Goal: Transaction & Acquisition: Purchase product/service

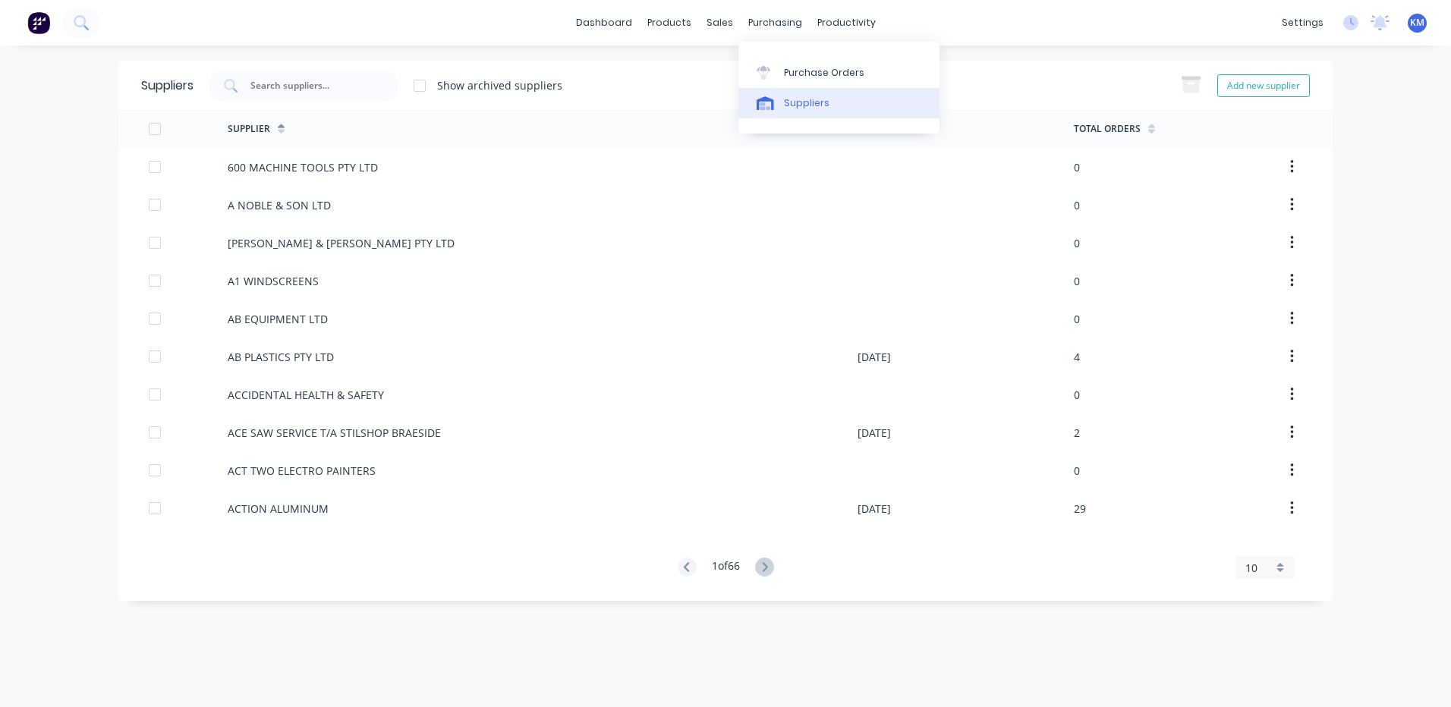
click at [801, 93] on link "Suppliers" at bounding box center [838, 103] width 201 height 30
click at [300, 79] on input "text" at bounding box center [312, 85] width 126 height 15
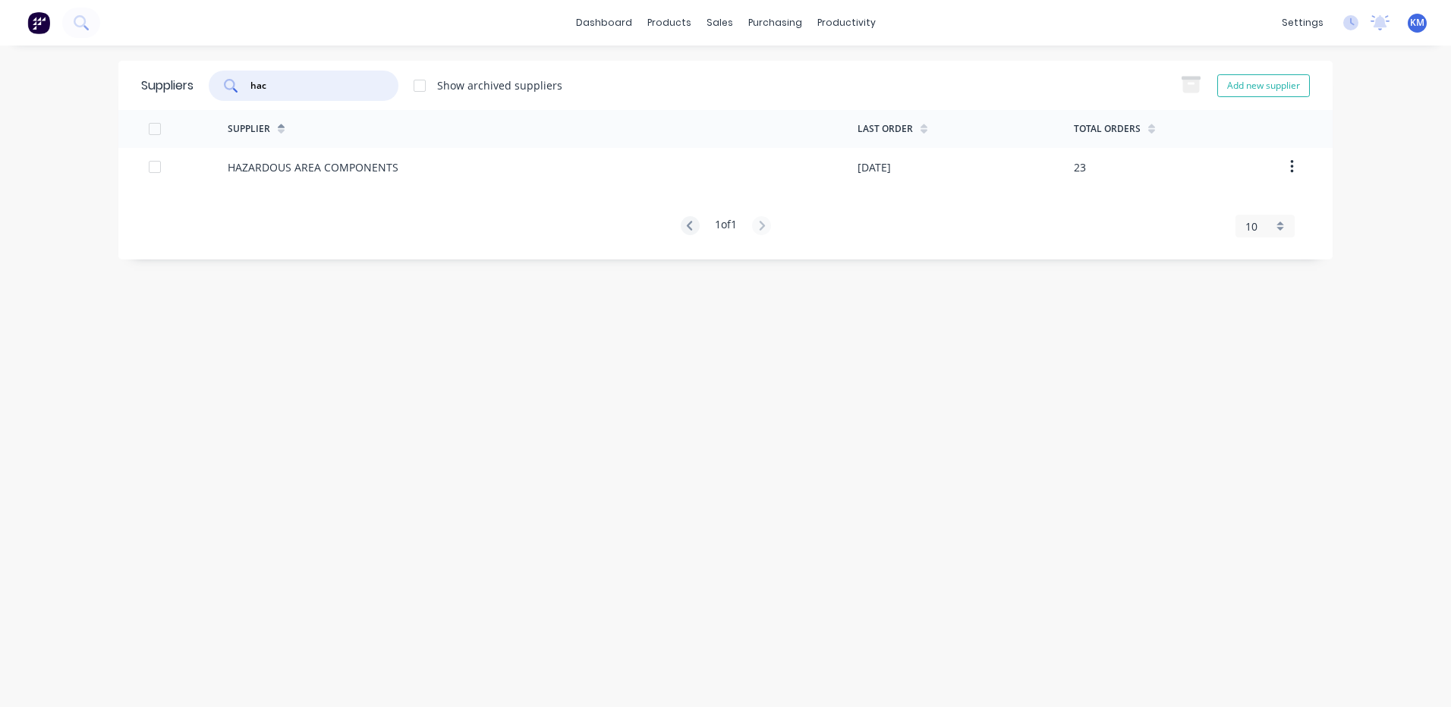
type input "hac"
click at [340, 163] on div "HAZARDOUS AREA COMPONENTS" at bounding box center [313, 167] width 171 height 16
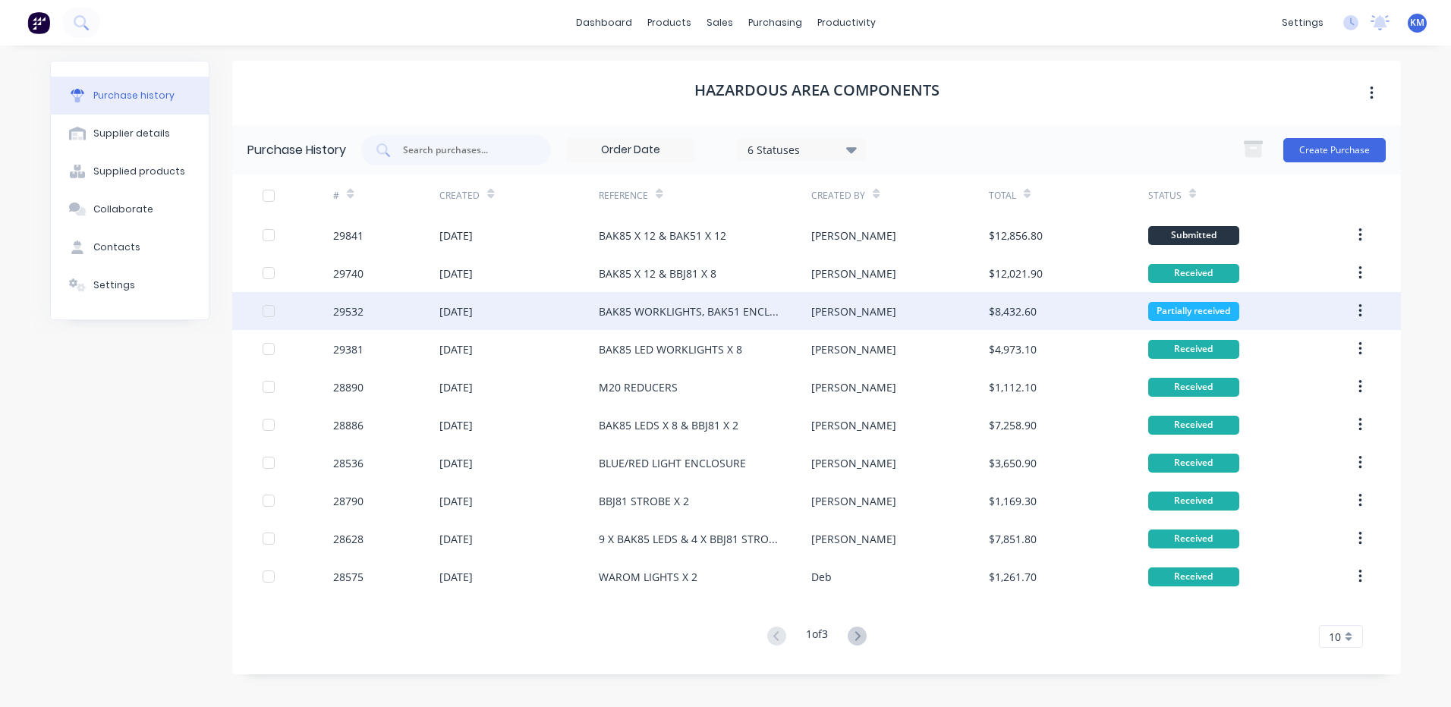
click at [668, 313] on div "BAK85 WORKLIGHTS, BAK51 ENCLOSURES (STOCK) & BBJ81 STROBES" at bounding box center [690, 312] width 182 height 16
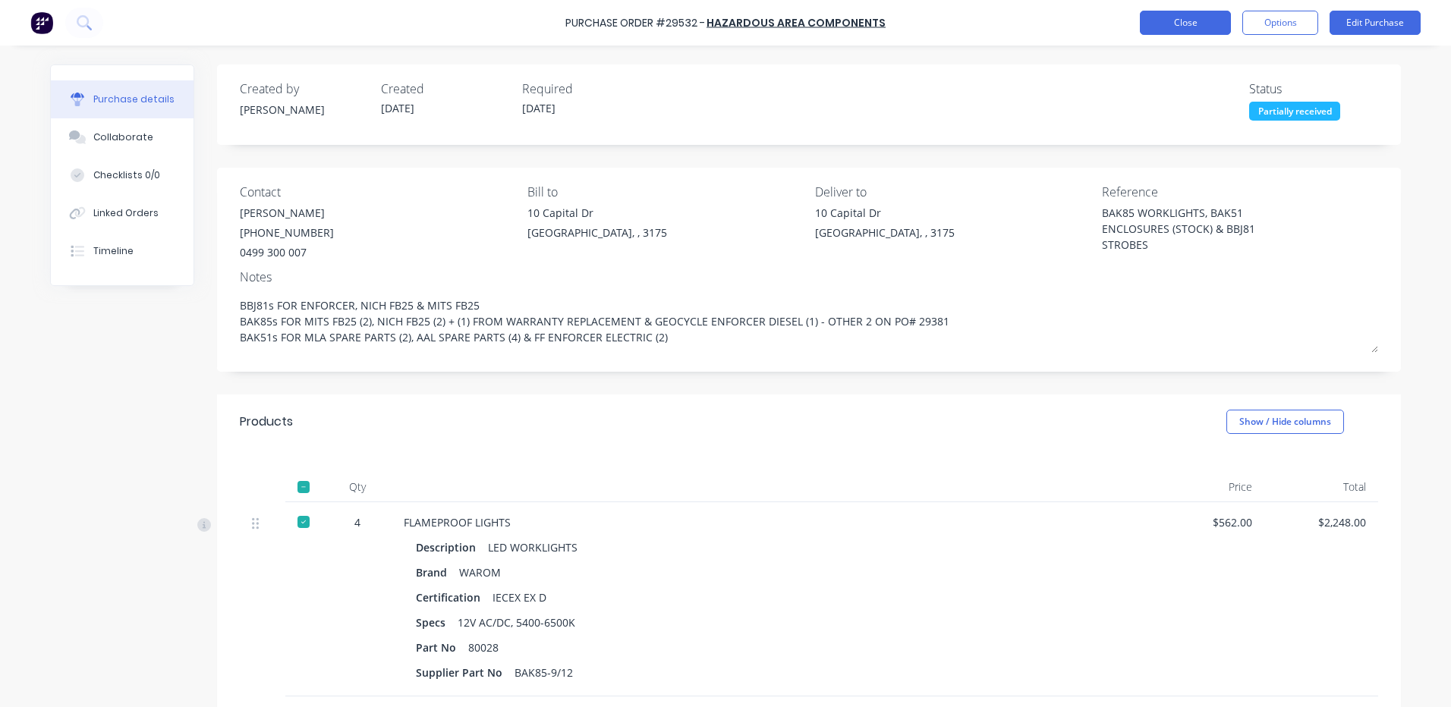
click at [1162, 23] on button "Close" at bounding box center [1185, 23] width 91 height 24
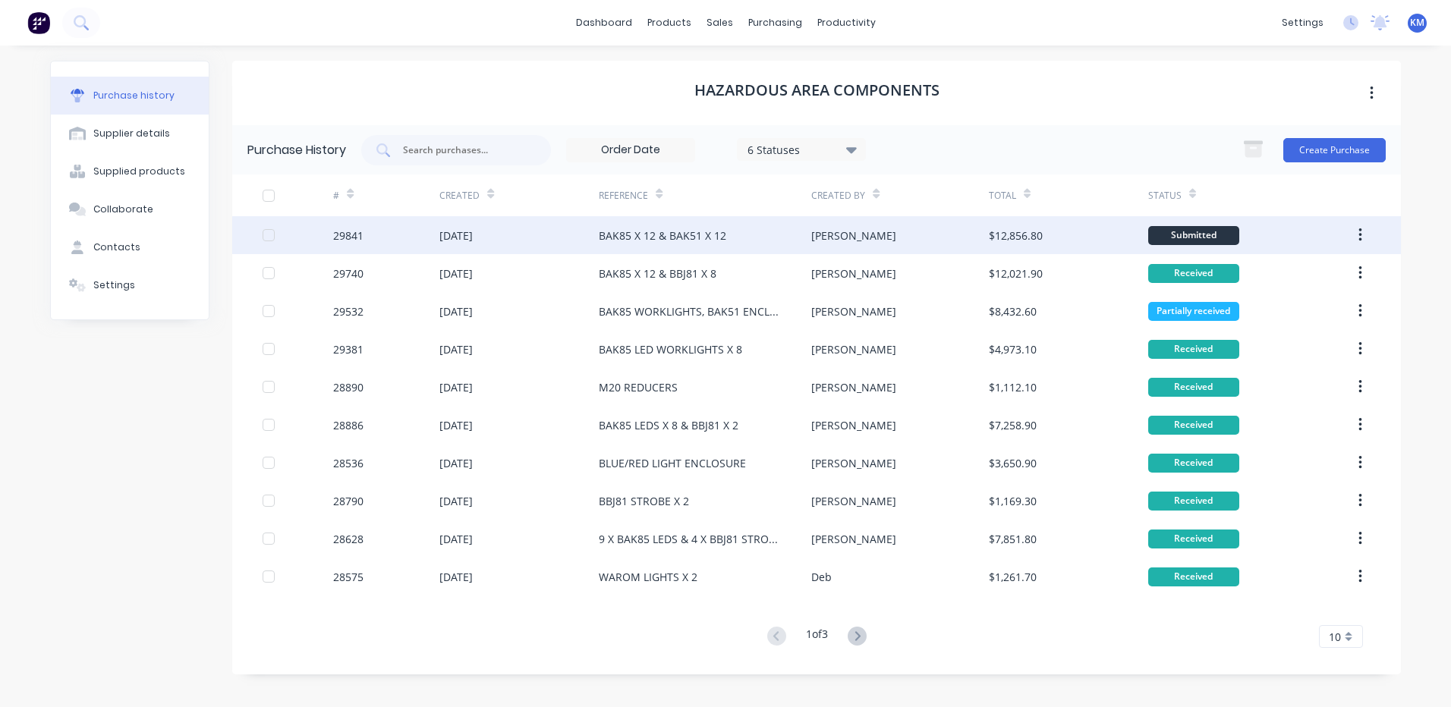
click at [772, 244] on div "BAK85 X 12 & BAK51 X 12" at bounding box center [705, 235] width 212 height 38
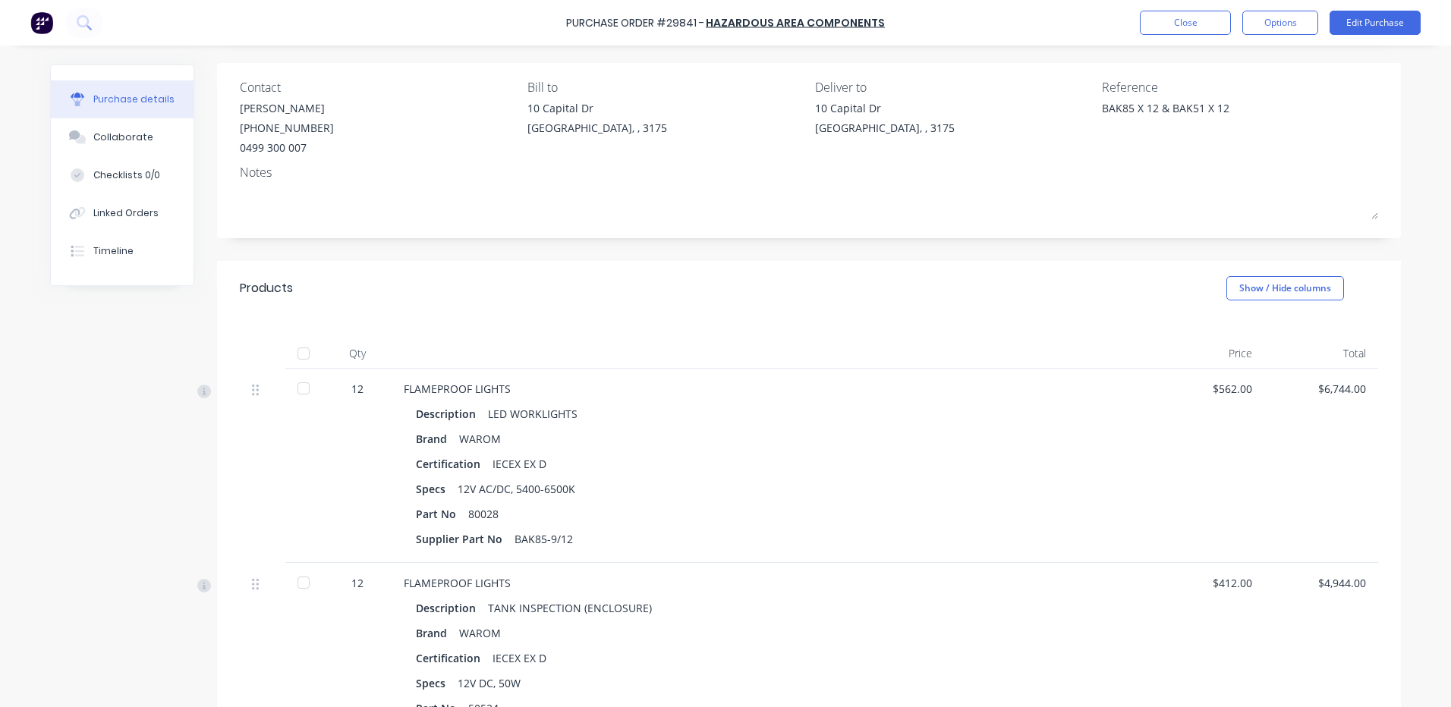
scroll to position [228, 0]
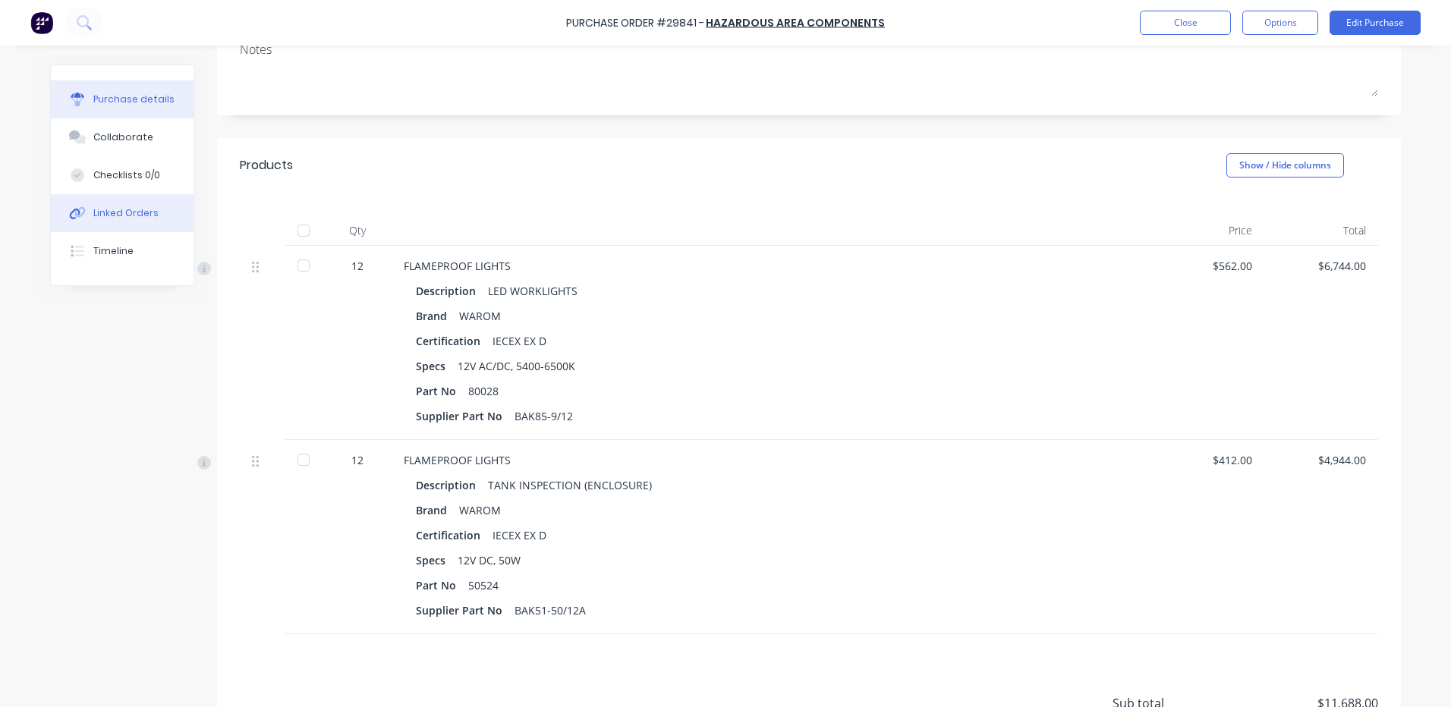
click at [162, 209] on button "Linked Orders" at bounding box center [122, 213] width 143 height 38
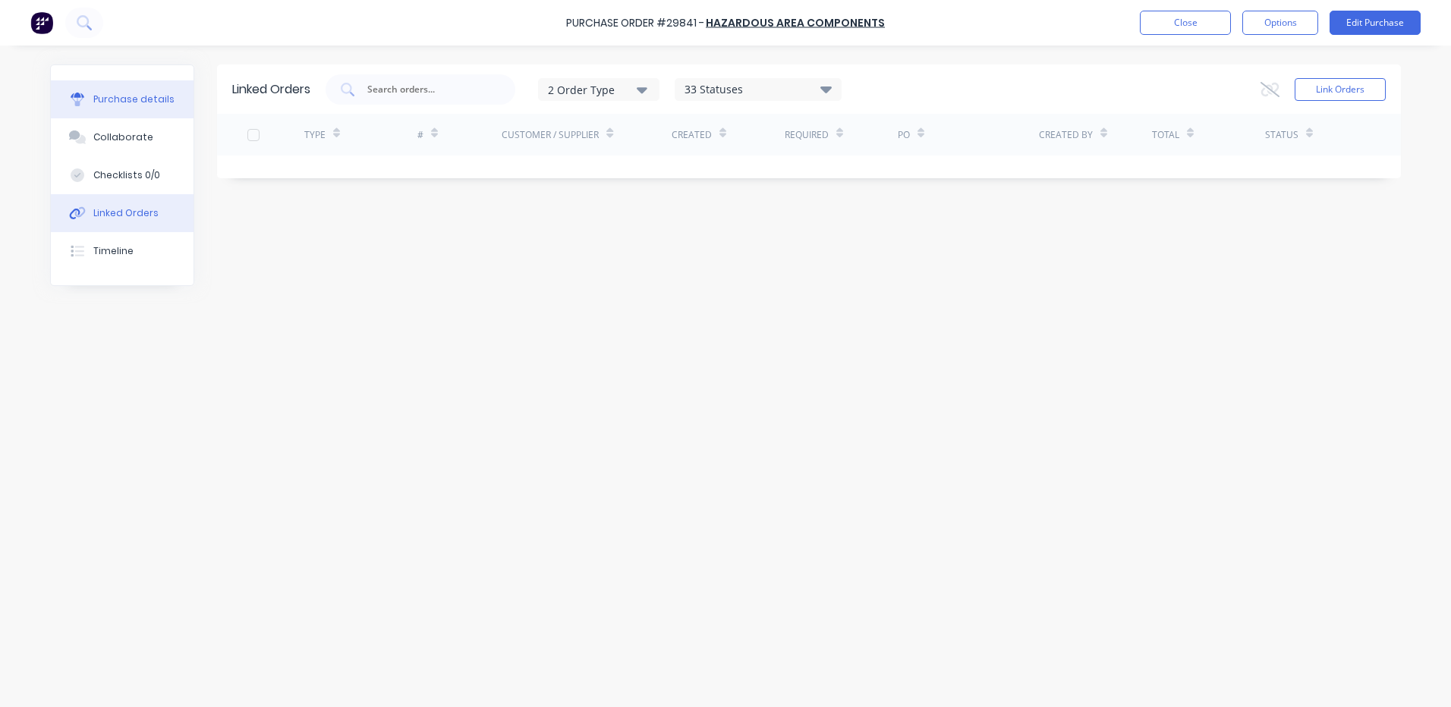
click at [159, 96] on div "Purchase details" at bounding box center [133, 100] width 81 height 14
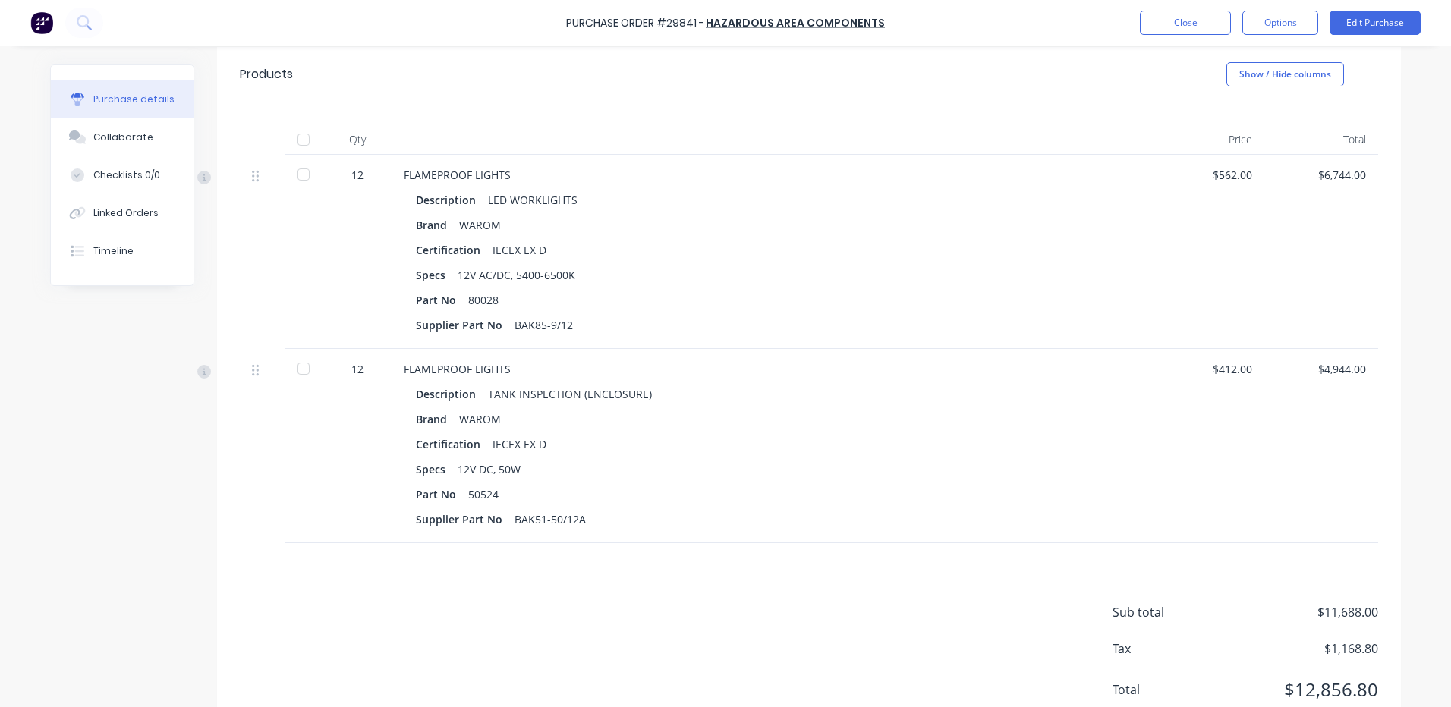
scroll to position [371, 0]
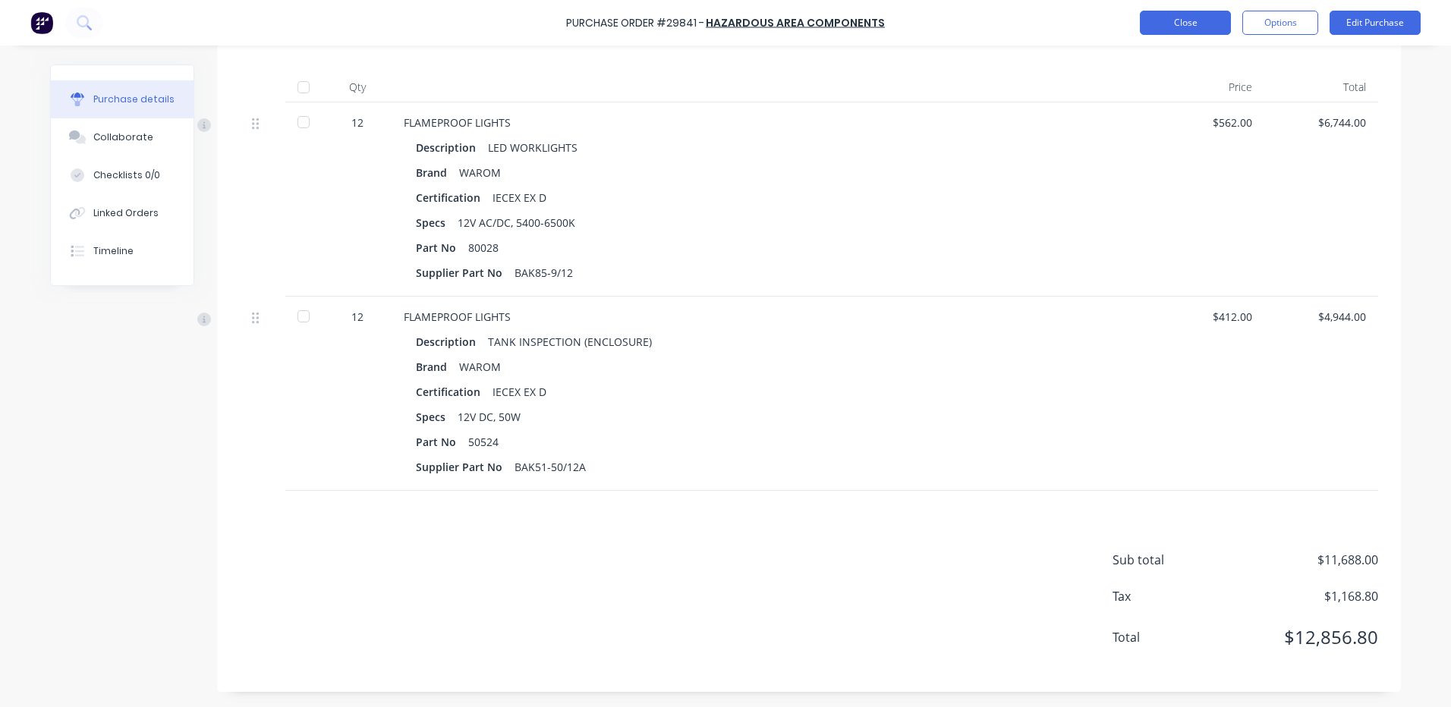
click at [1157, 30] on button "Close" at bounding box center [1185, 23] width 91 height 24
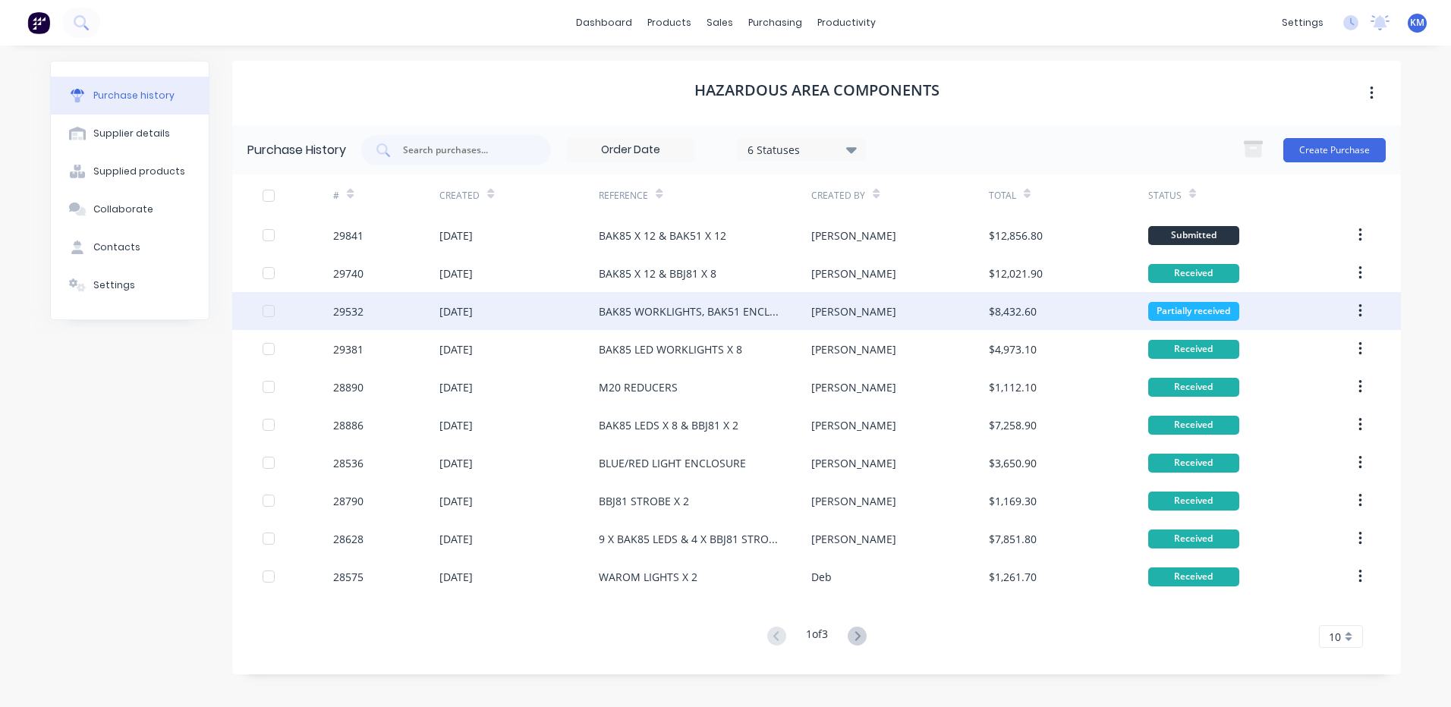
click at [1034, 310] on div "$8,432.60" at bounding box center [1013, 312] width 48 height 16
type textarea "x"
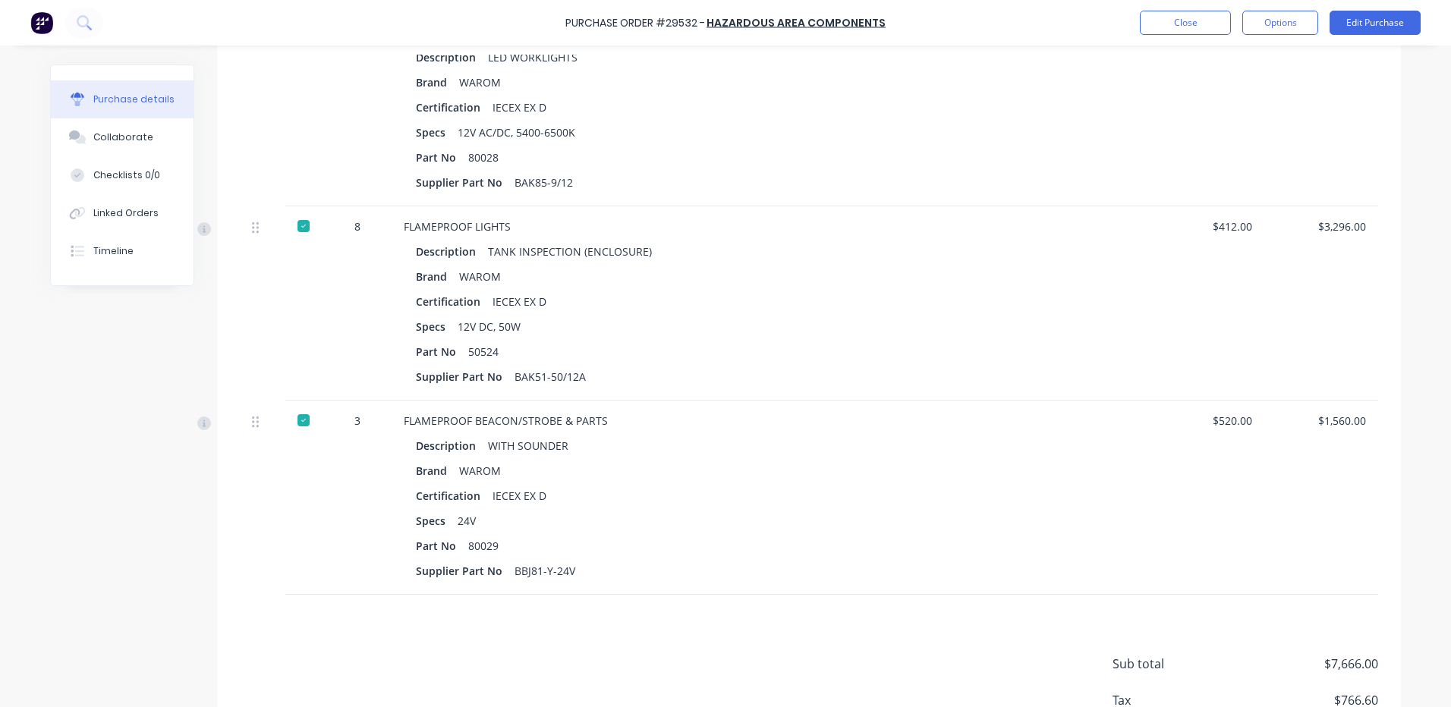
scroll to position [683, 0]
click at [1169, 27] on button "Close" at bounding box center [1185, 23] width 91 height 24
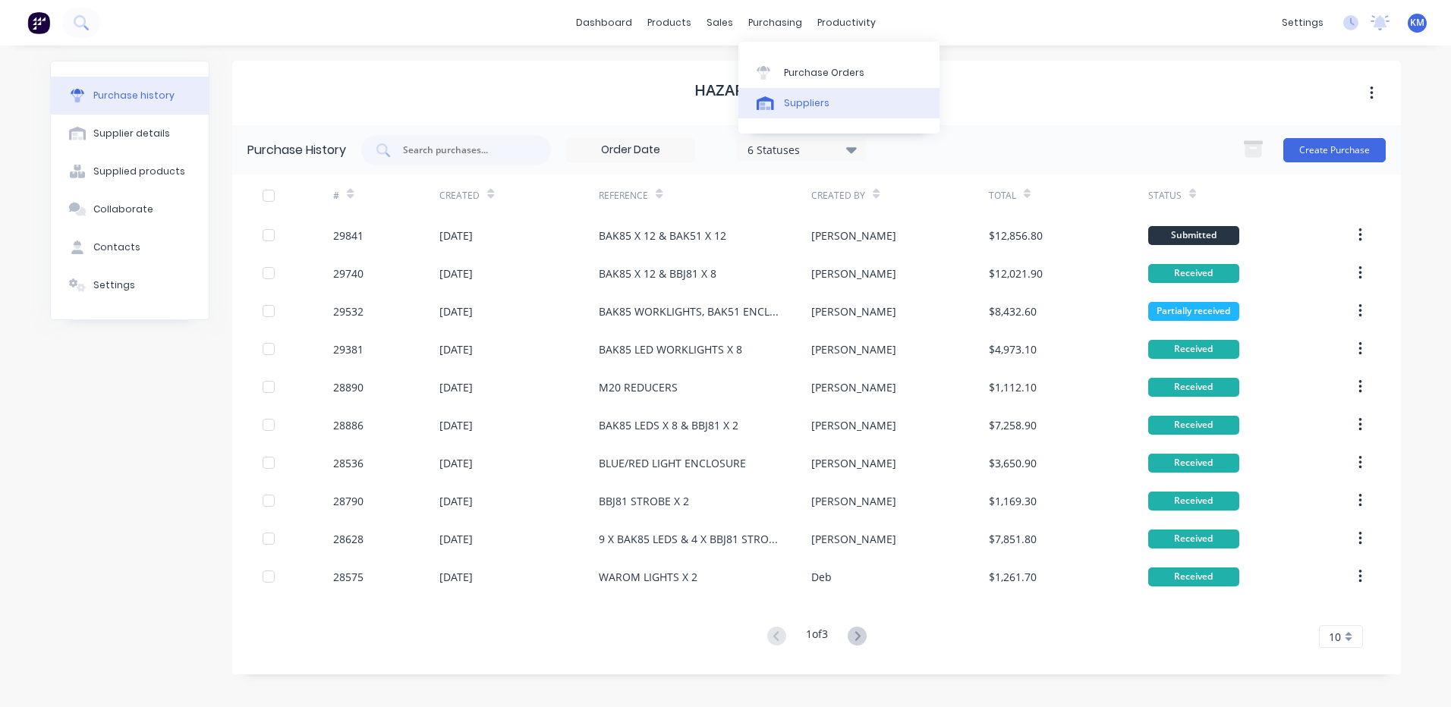
click at [795, 95] on link "Suppliers" at bounding box center [838, 103] width 201 height 30
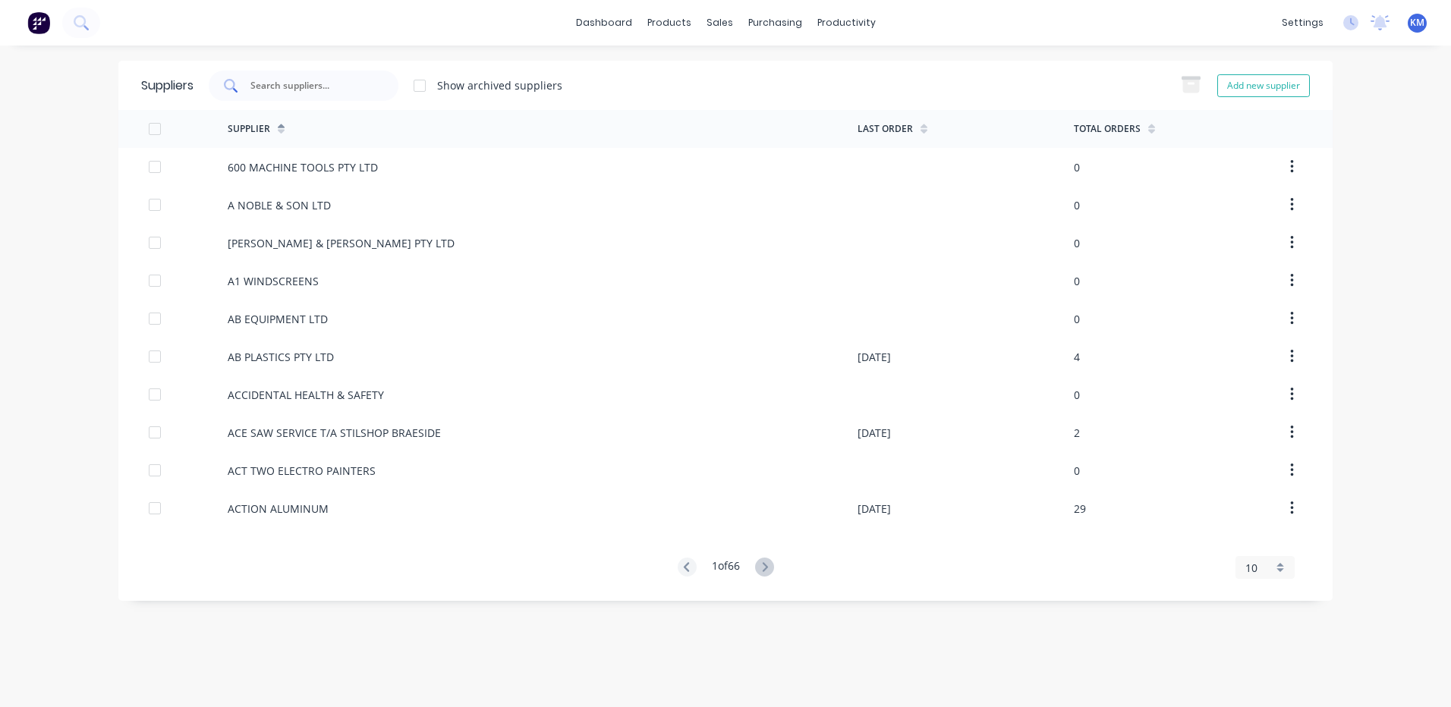
click at [368, 79] on input "text" at bounding box center [312, 85] width 126 height 15
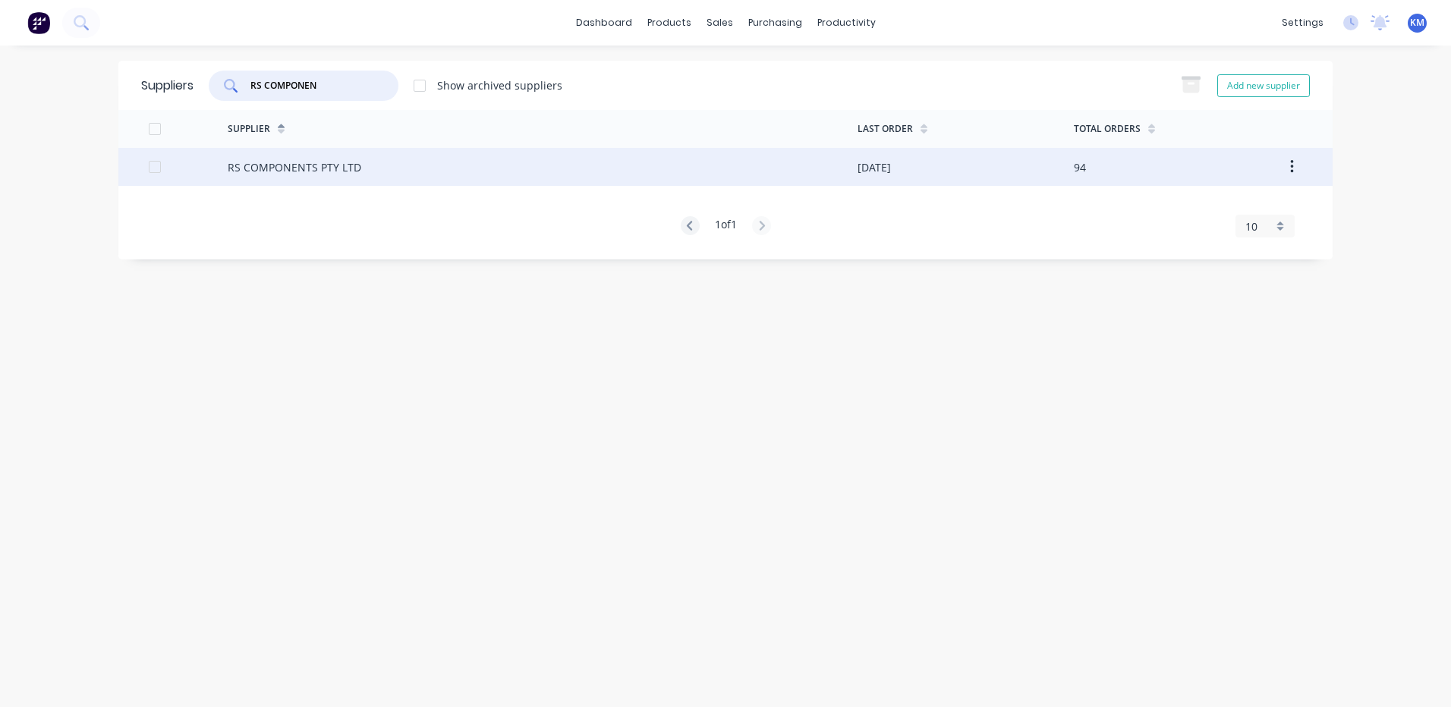
type input "RS COMPONEN"
click at [375, 178] on div "RS COMPONENTS PTY LTD" at bounding box center [543, 167] width 630 height 38
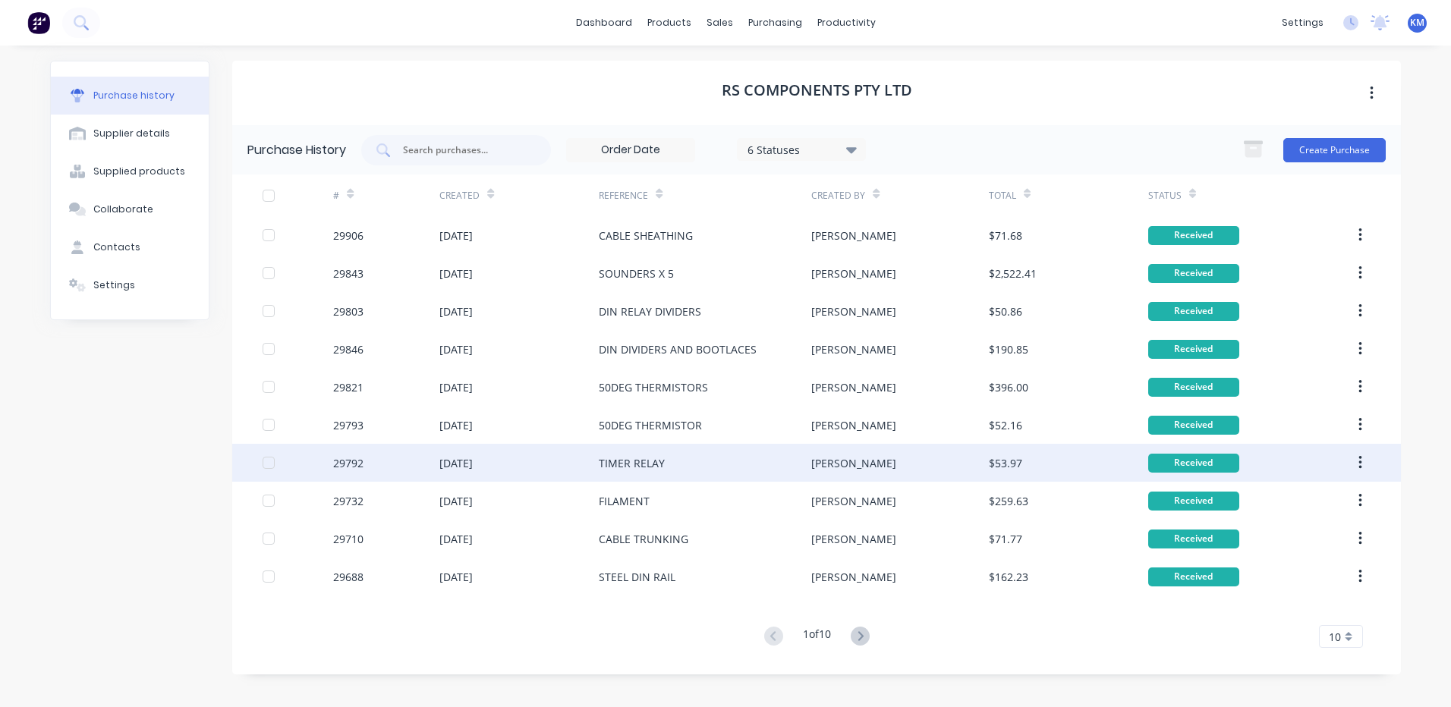
click at [1012, 462] on div "$53.97" at bounding box center [1005, 463] width 33 height 16
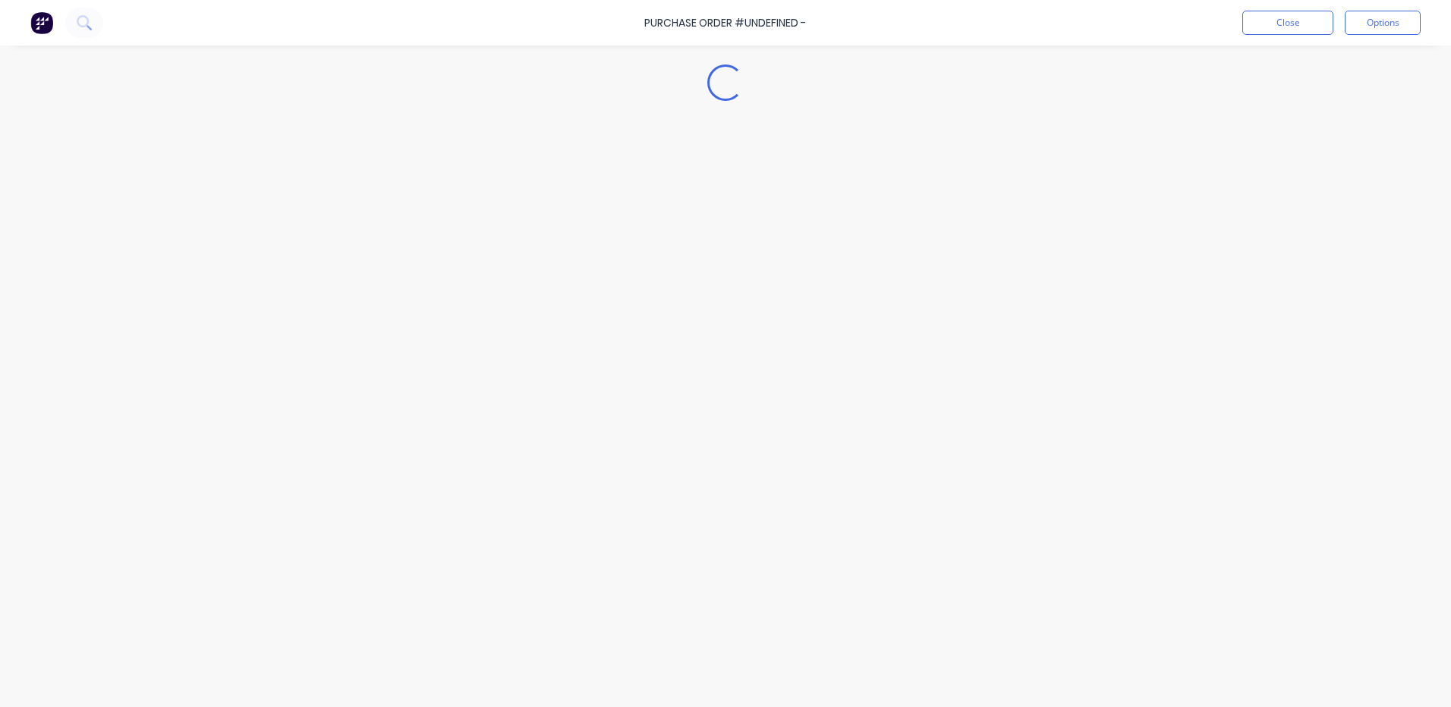
type textarea "x"
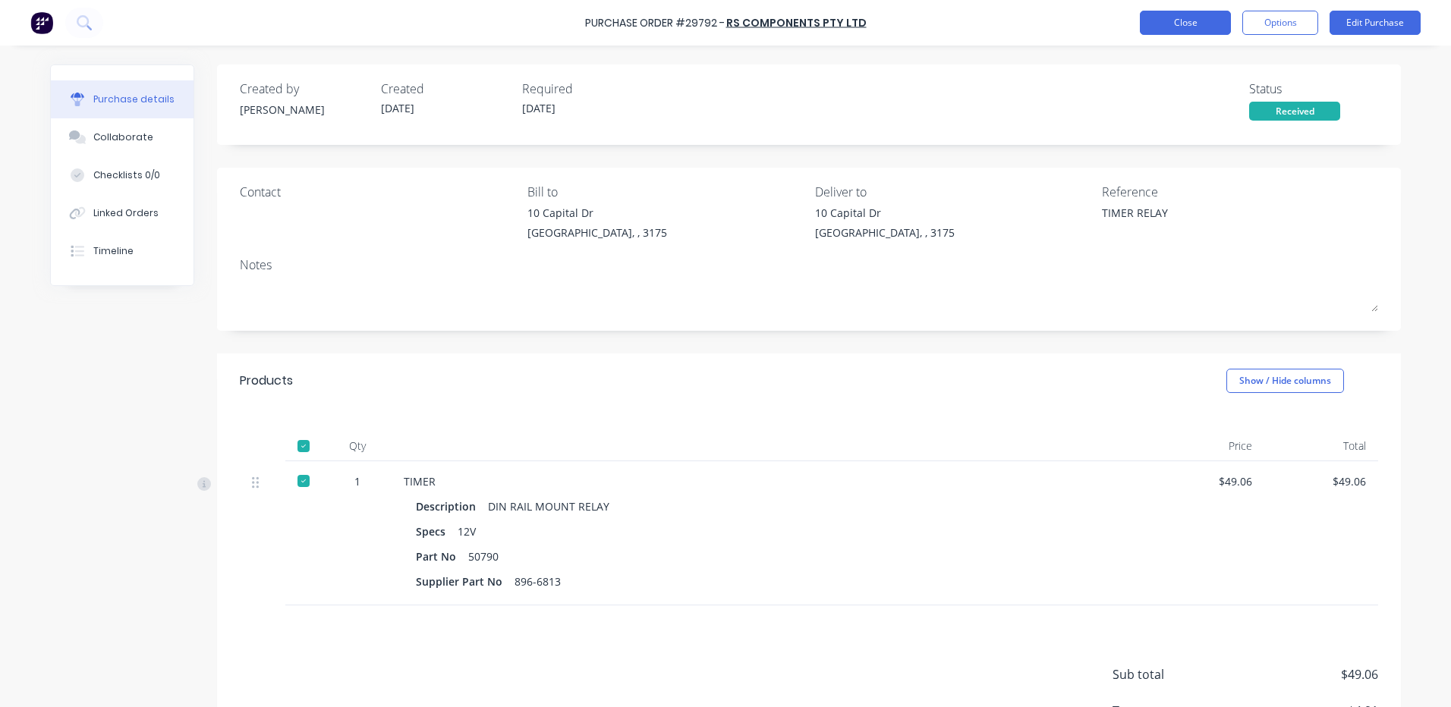
click at [1201, 17] on button "Close" at bounding box center [1185, 23] width 91 height 24
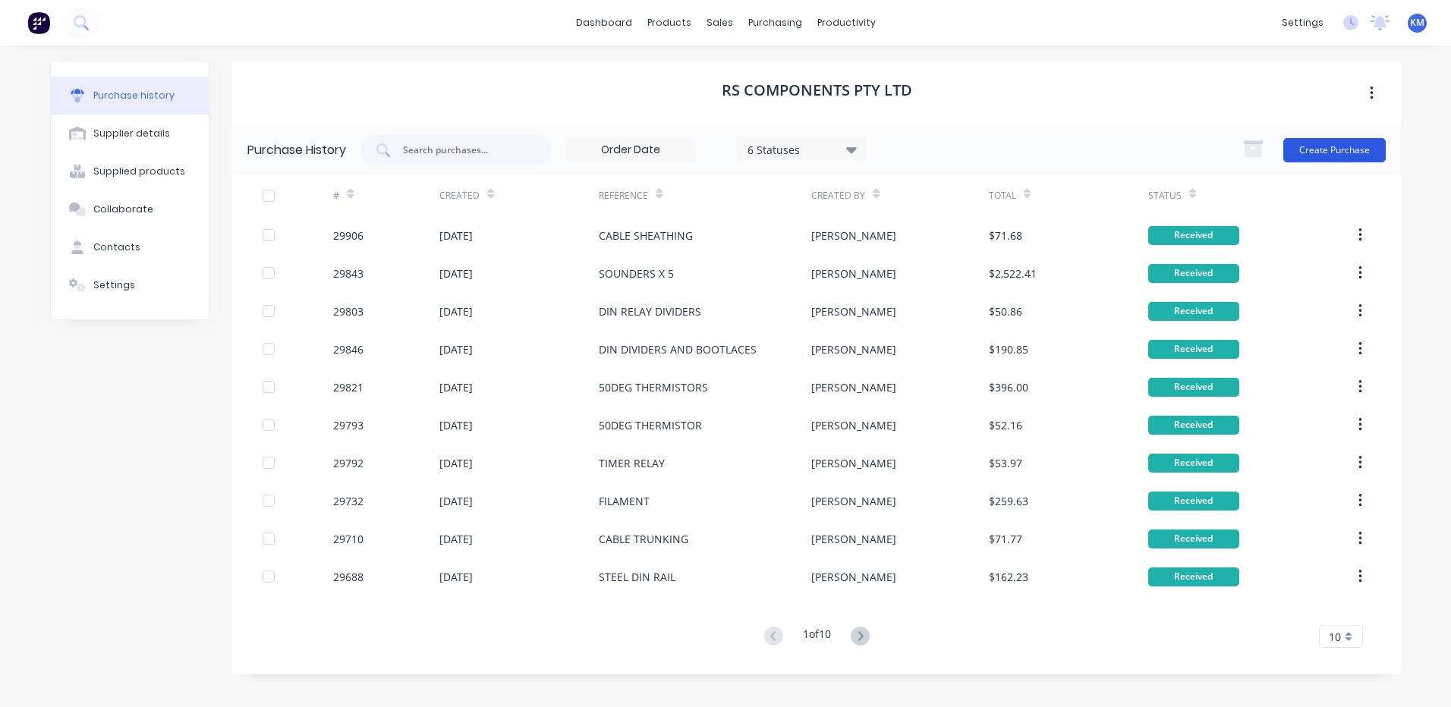
click at [1317, 152] on button "Create Purchase" at bounding box center [1334, 150] width 102 height 24
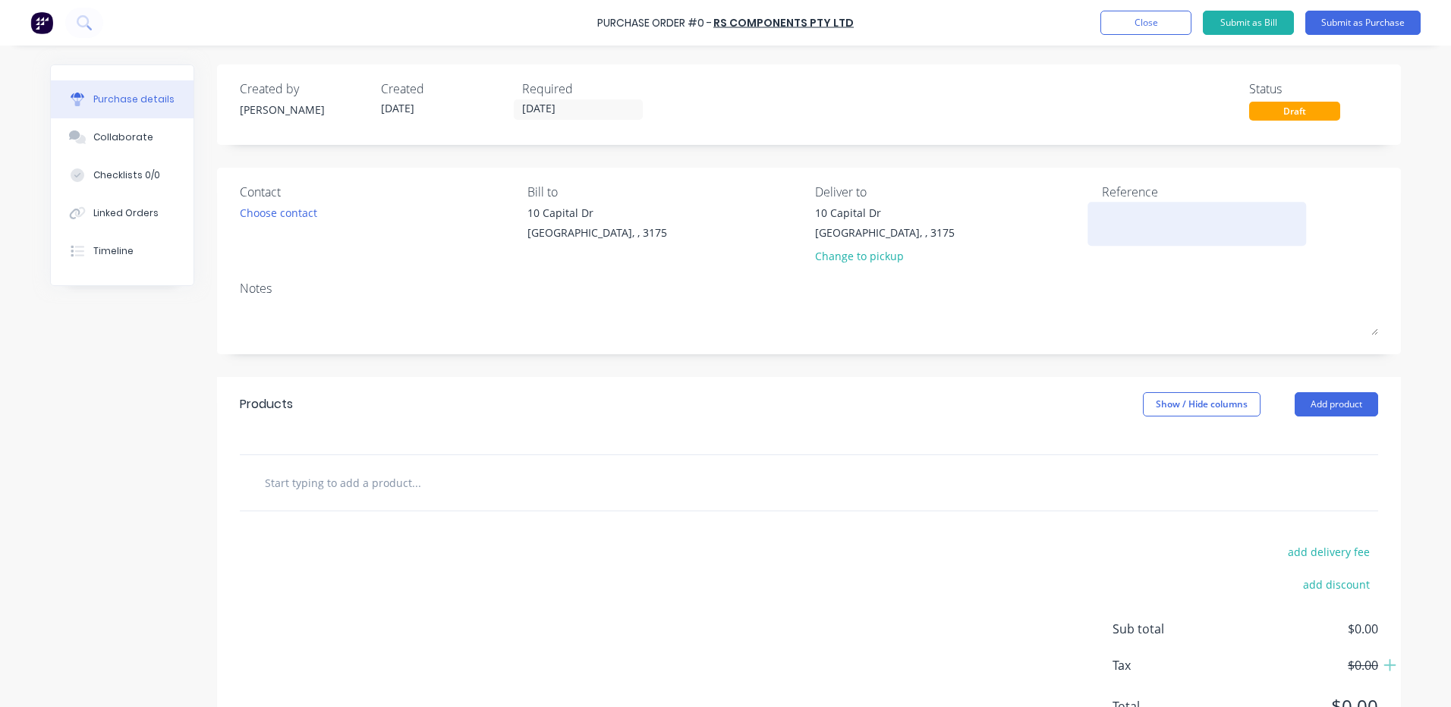
click at [1106, 212] on textarea at bounding box center [1197, 222] width 190 height 34
type textarea "TIMER RELAYS X"
type textarea "x"
type textarea "TIMER RELAYS X 1"
type textarea "x"
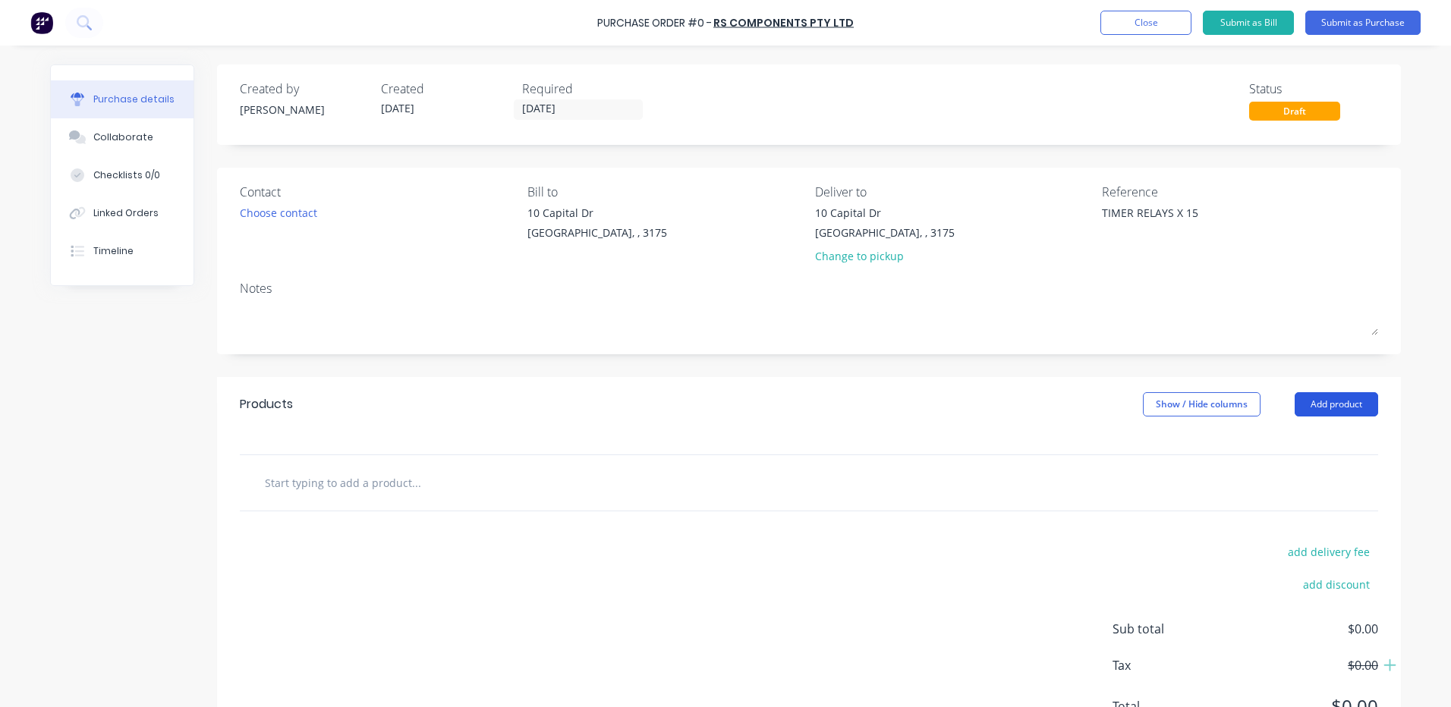
type textarea "TIMER RELAYS X 15"
type textarea "x"
type textarea "TIMER RELAYS X 15"
click at [1353, 401] on button "Add product" at bounding box center [1336, 404] width 83 height 24
click at [1324, 425] on div "Product catalogue Basic product Lineal metre product Square metre product Notes…" at bounding box center [1306, 519] width 144 height 190
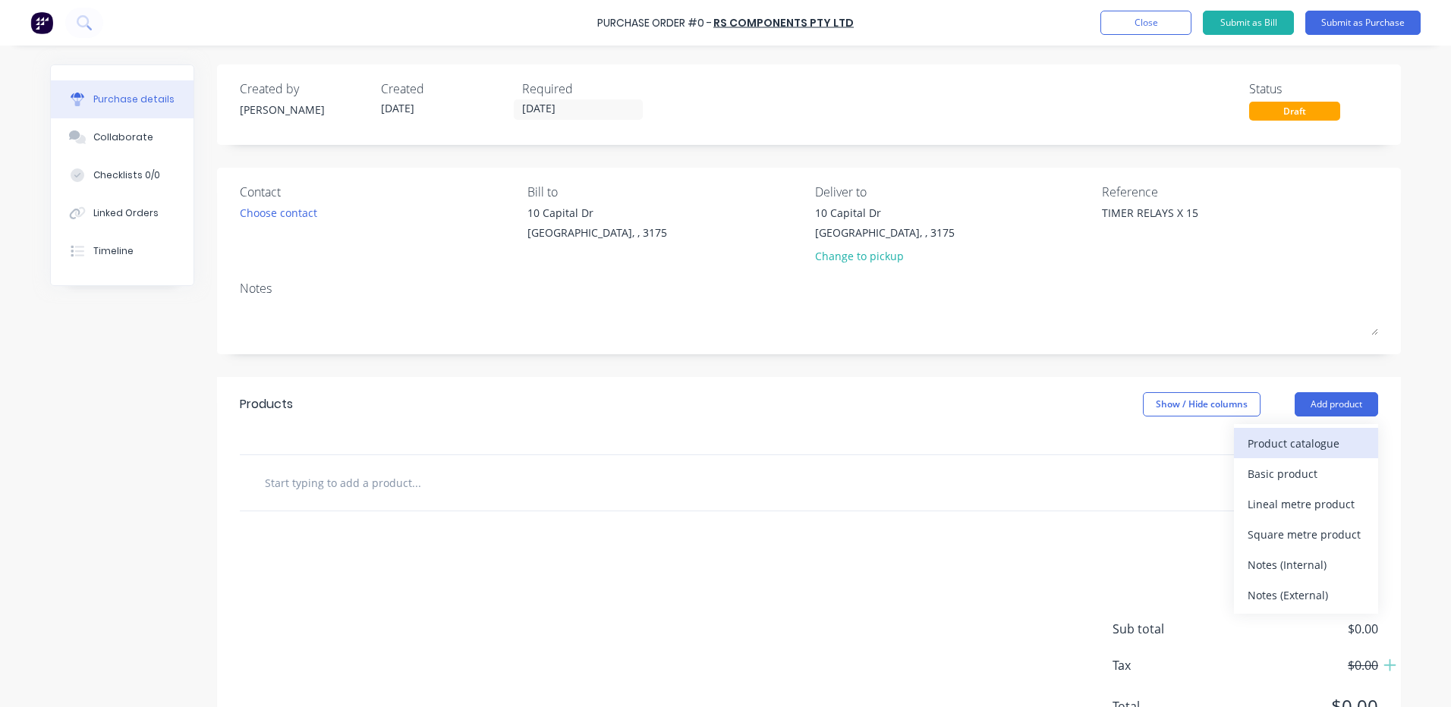
click at [1320, 431] on button "Product catalogue" at bounding box center [1306, 443] width 144 height 30
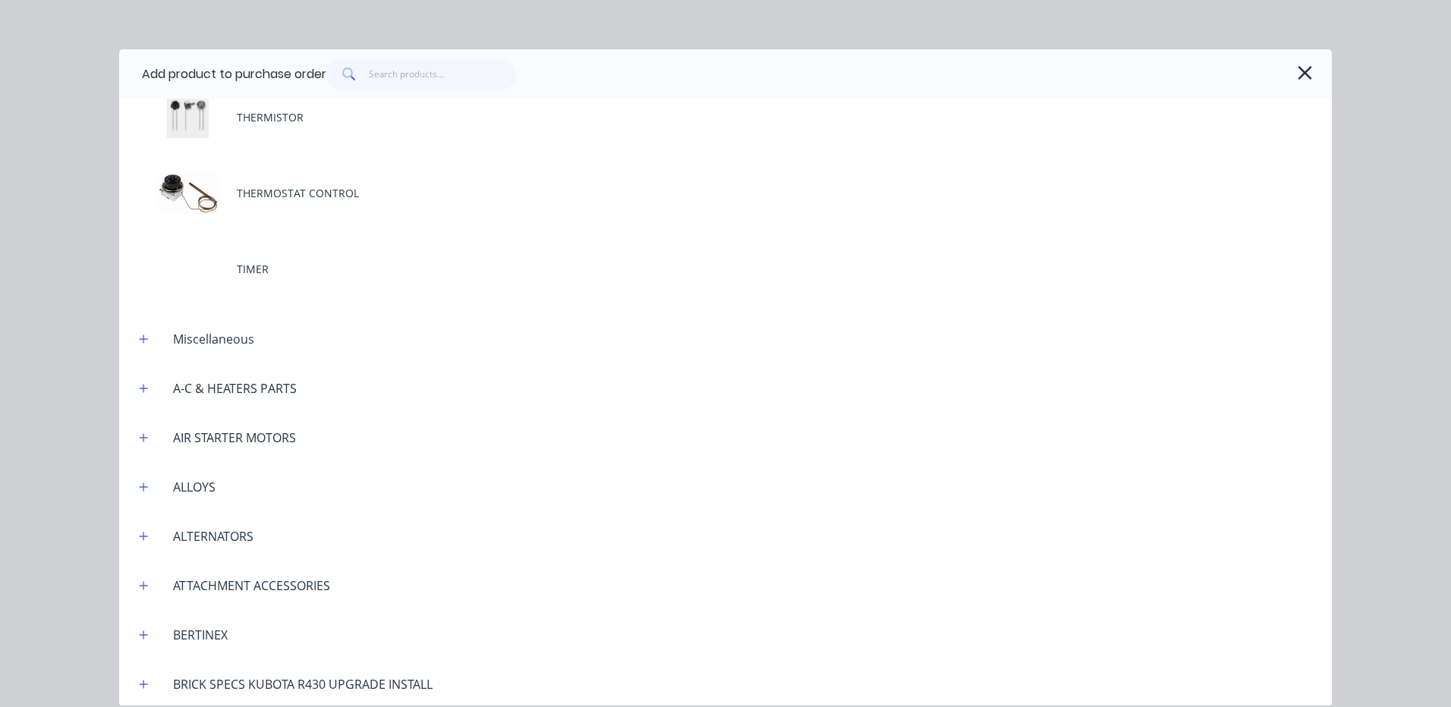
scroll to position [1821, 0]
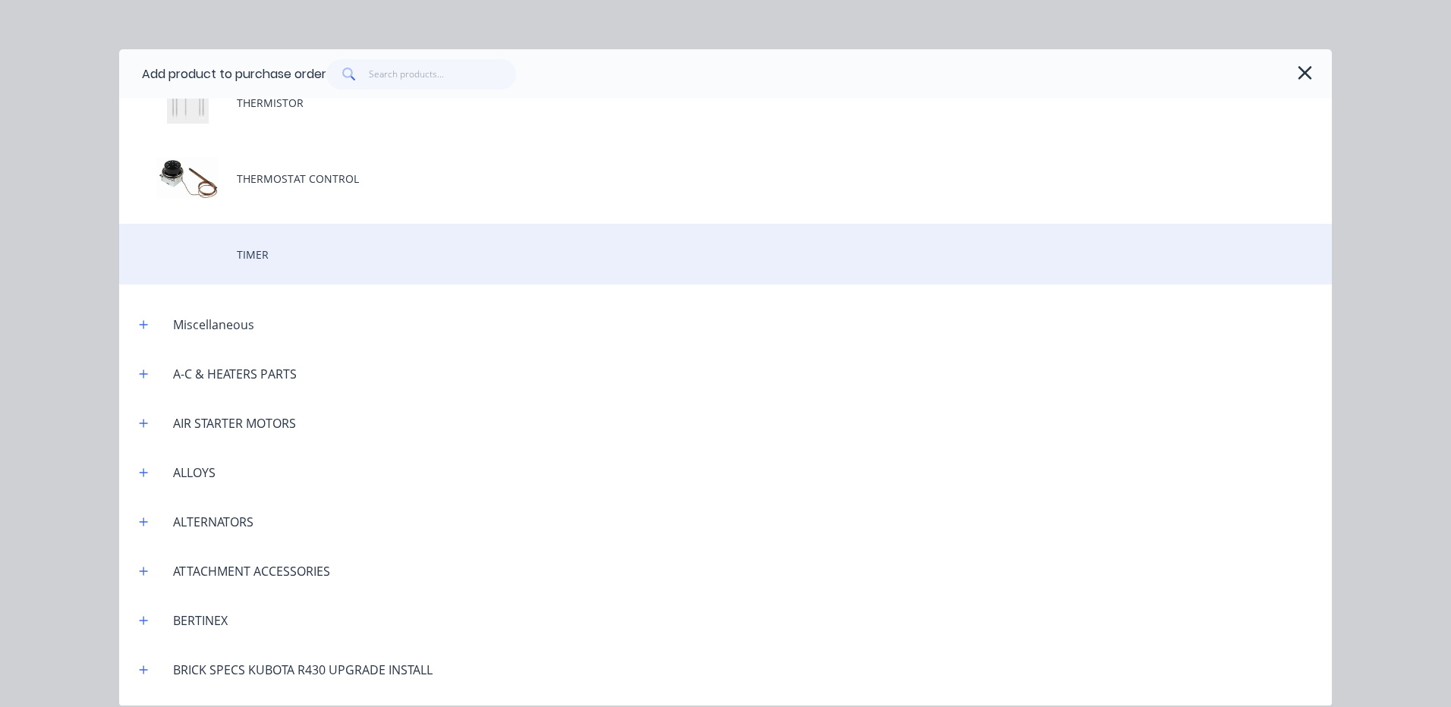
click at [360, 270] on div "TIMER" at bounding box center [725, 254] width 1213 height 61
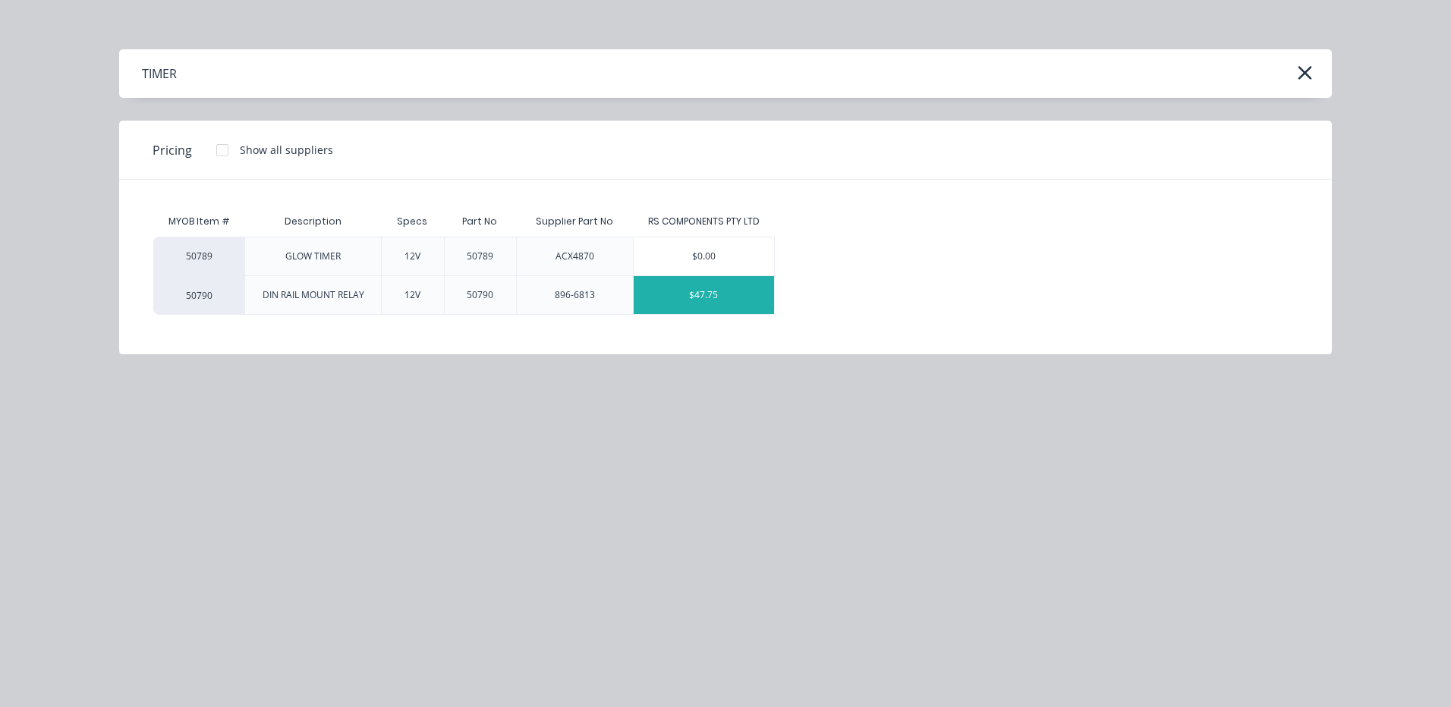
click at [670, 306] on div "$47.75" at bounding box center [704, 295] width 140 height 38
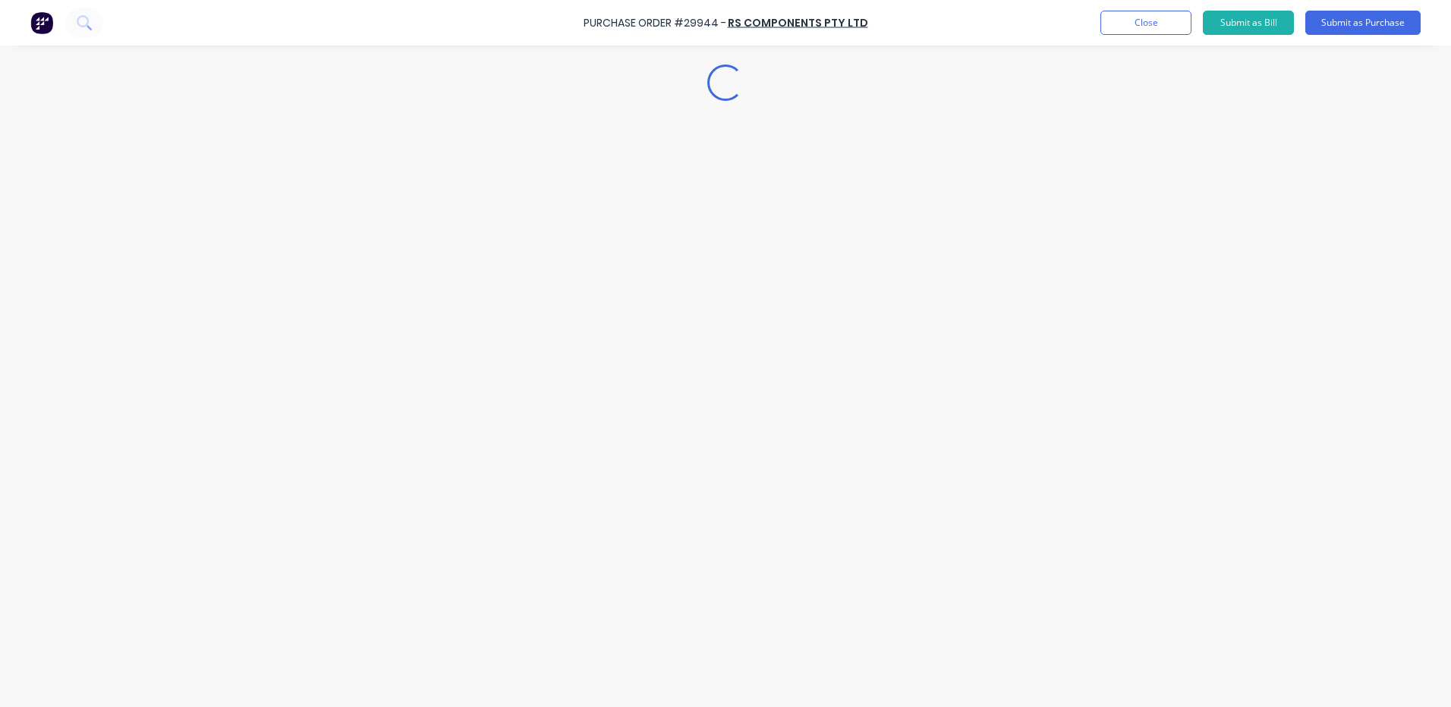
click at [319, 495] on div "Loading..." at bounding box center [725, 330] width 1381 height 631
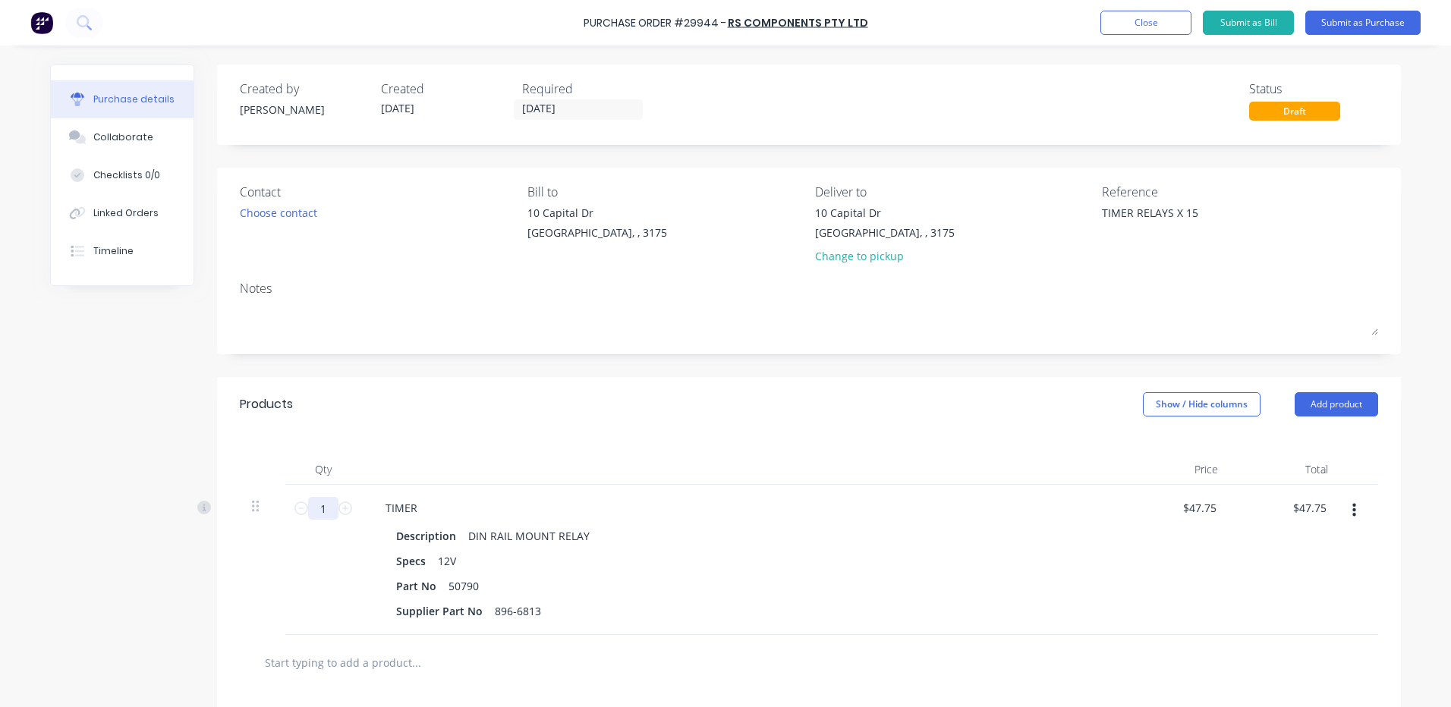
click at [320, 508] on input "1" at bounding box center [323, 508] width 30 height 23
type textarea "x"
type input "15"
type input "$716.25"
type textarea "x"
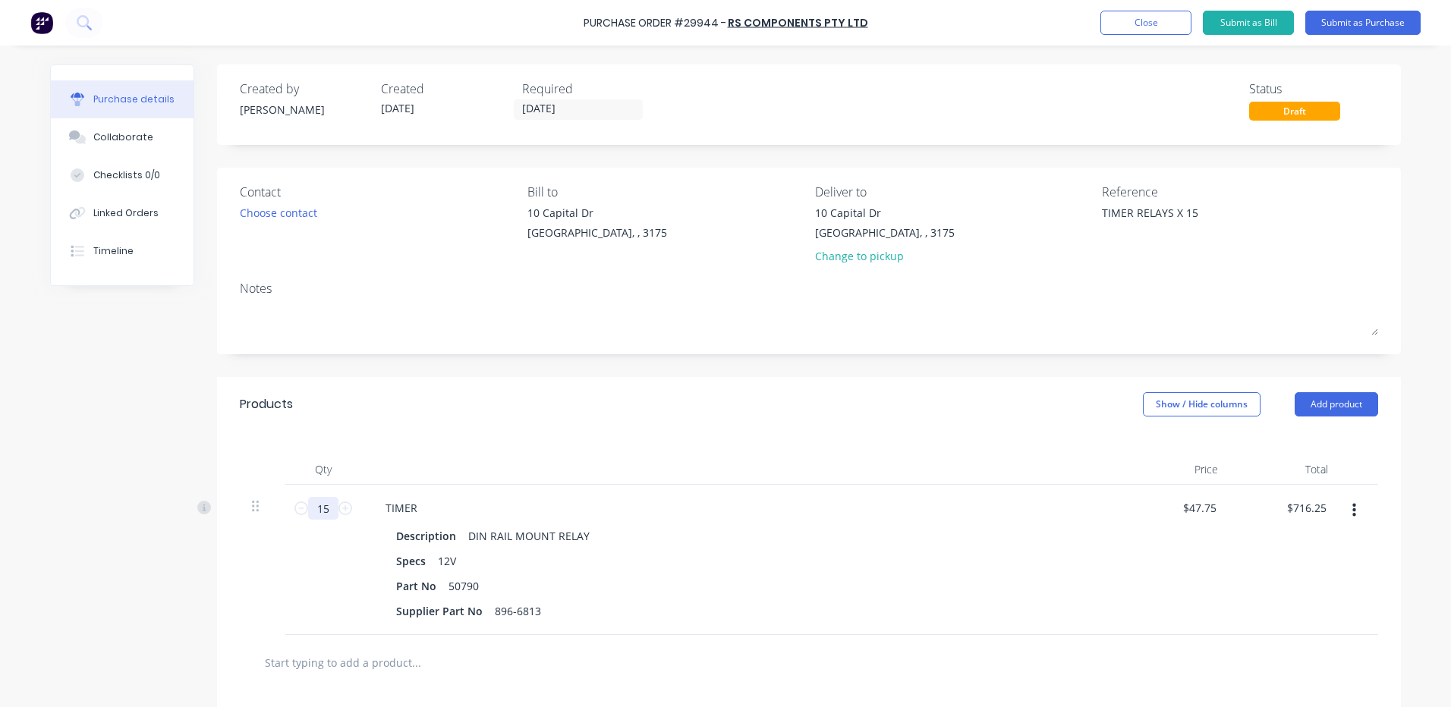
type input "15"
click at [549, 435] on div "Qty Price Total 15 15 TIMER Description DIN RAIL MOUNT RELAY Specs 12V Part No …" at bounding box center [809, 533] width 1184 height 203
click at [136, 217] on div "Linked Orders" at bounding box center [125, 213] width 65 height 14
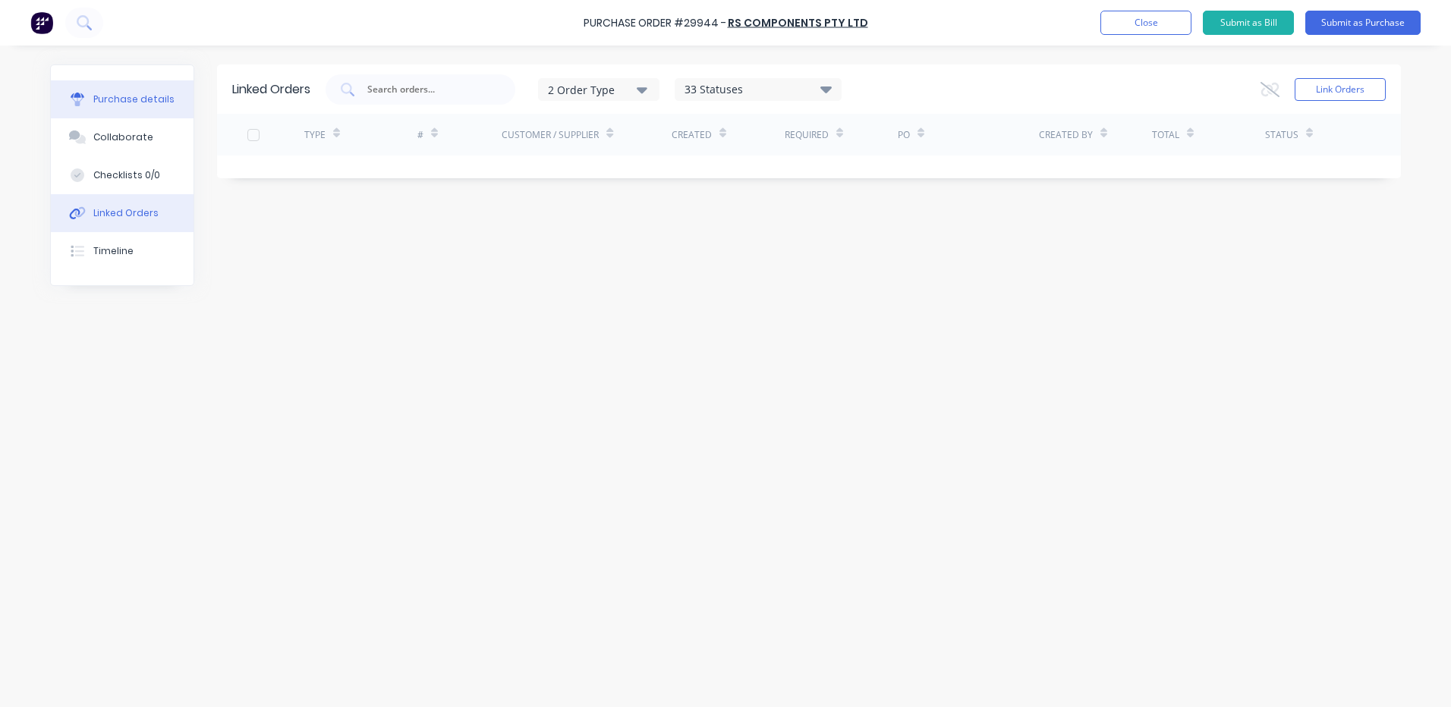
click at [162, 114] on button "Purchase details" at bounding box center [122, 99] width 143 height 38
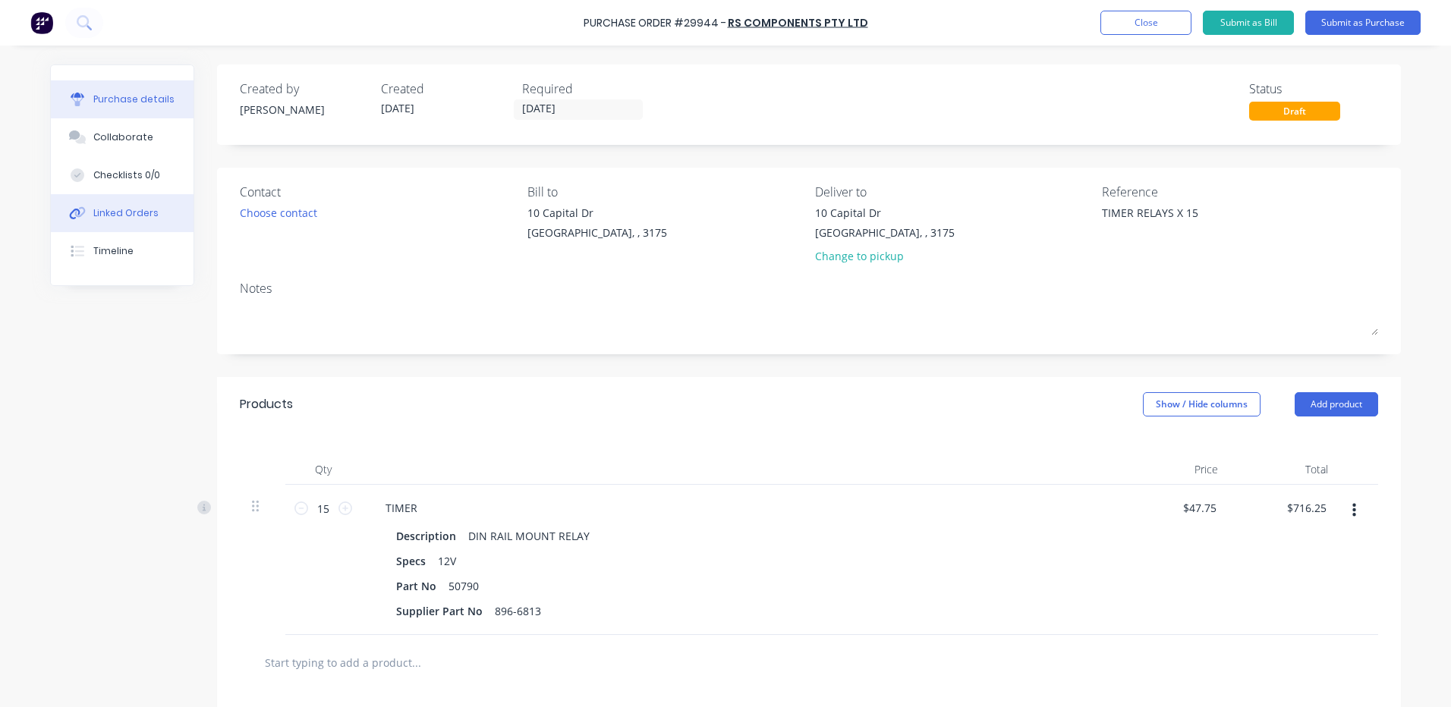
type textarea "x"
click at [172, 203] on button "Linked Orders" at bounding box center [122, 213] width 143 height 38
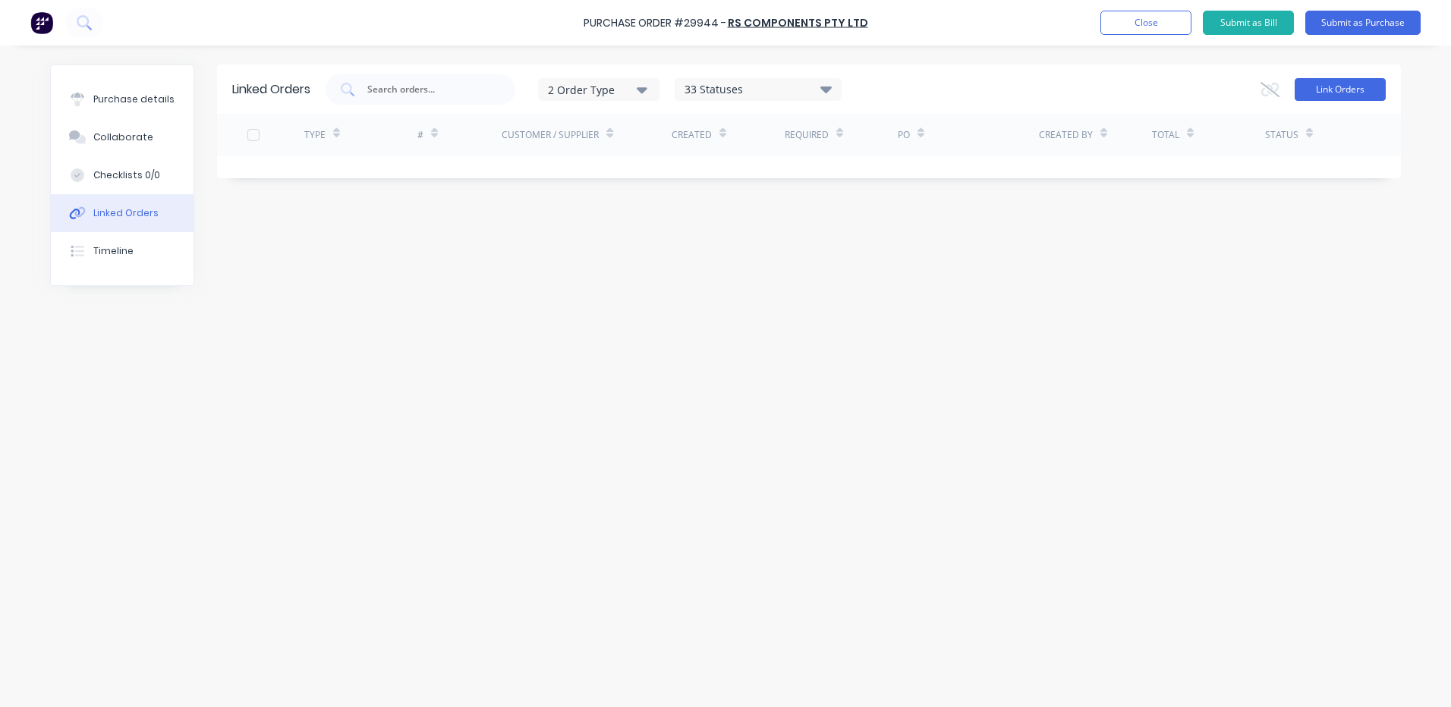
click at [1321, 90] on button "Link Orders" at bounding box center [1340, 89] width 91 height 23
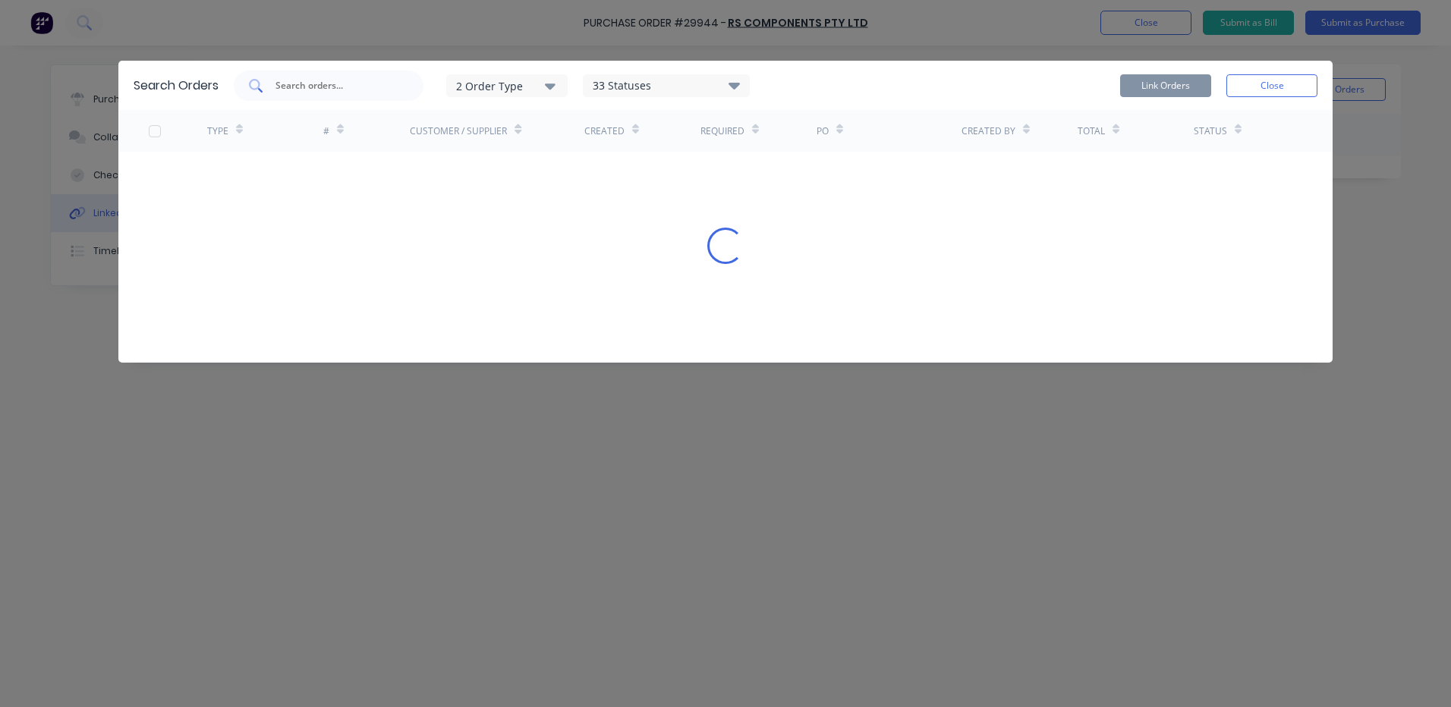
click at [370, 86] on input "text" at bounding box center [337, 85] width 126 height 15
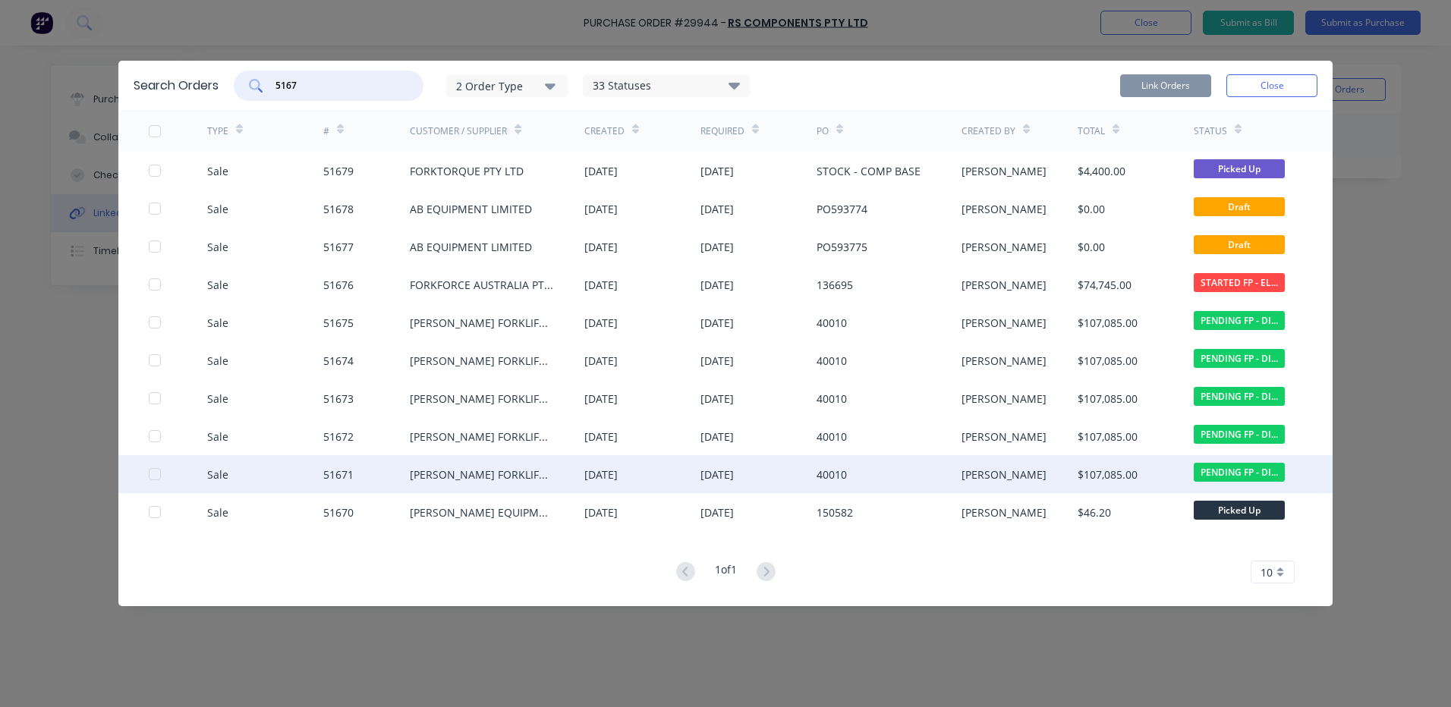
click at [156, 471] on div at bounding box center [155, 474] width 30 height 30
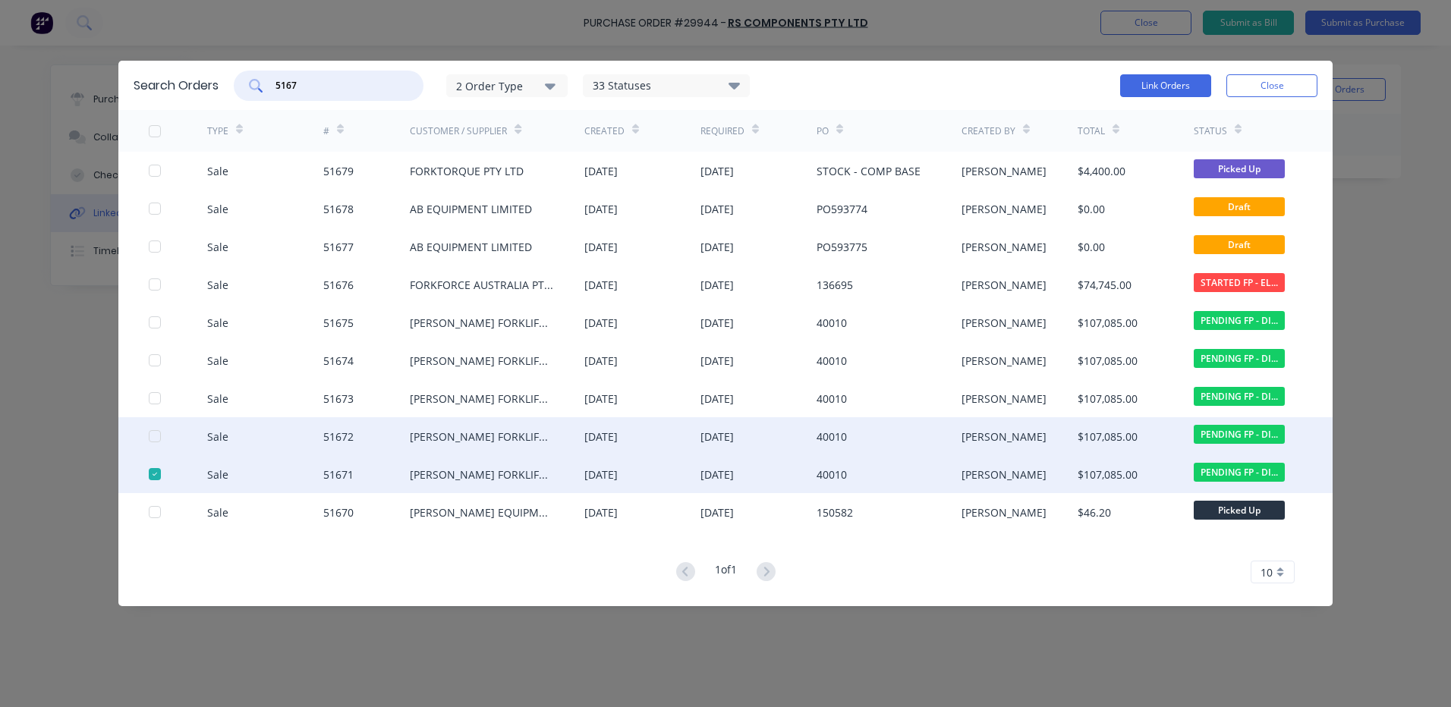
type input "5167"
click at [153, 428] on div at bounding box center [178, 436] width 58 height 38
click at [154, 425] on div at bounding box center [178, 436] width 58 height 38
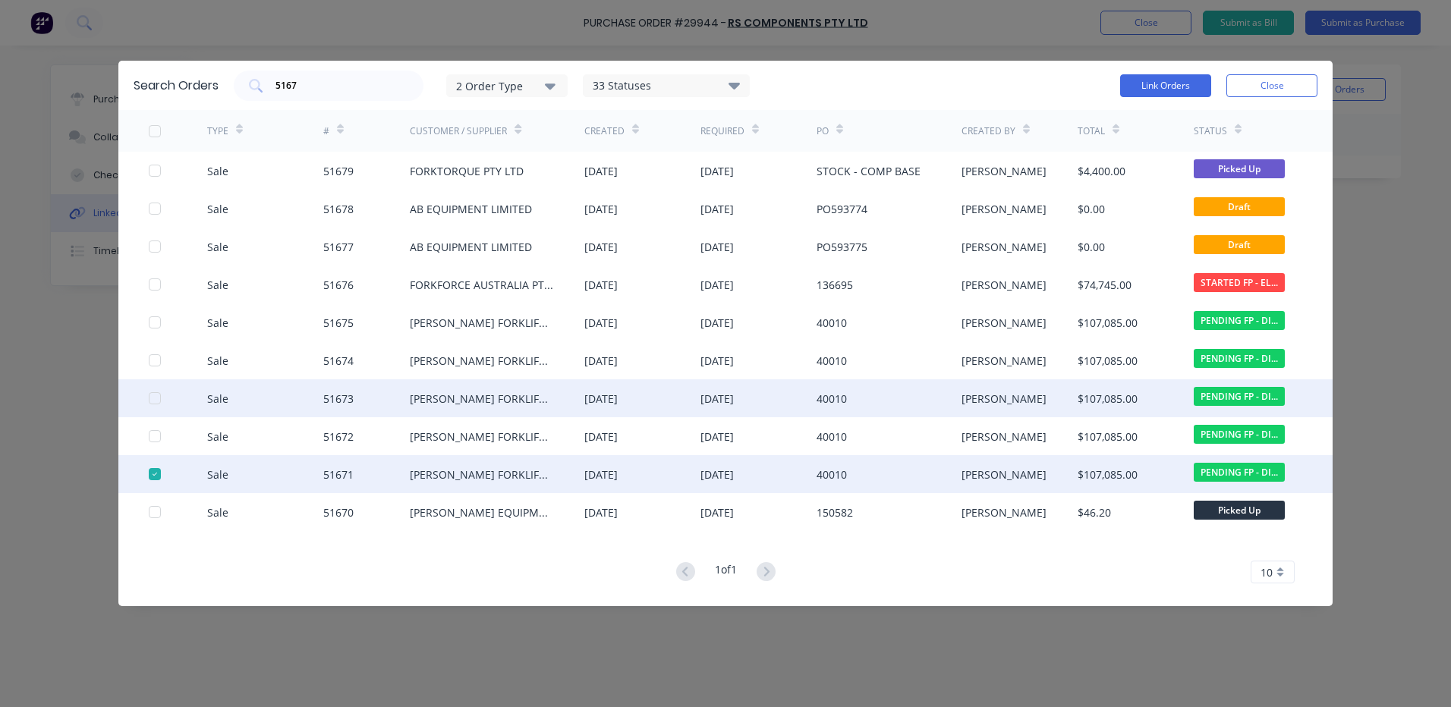
click at [156, 433] on div at bounding box center [155, 436] width 30 height 30
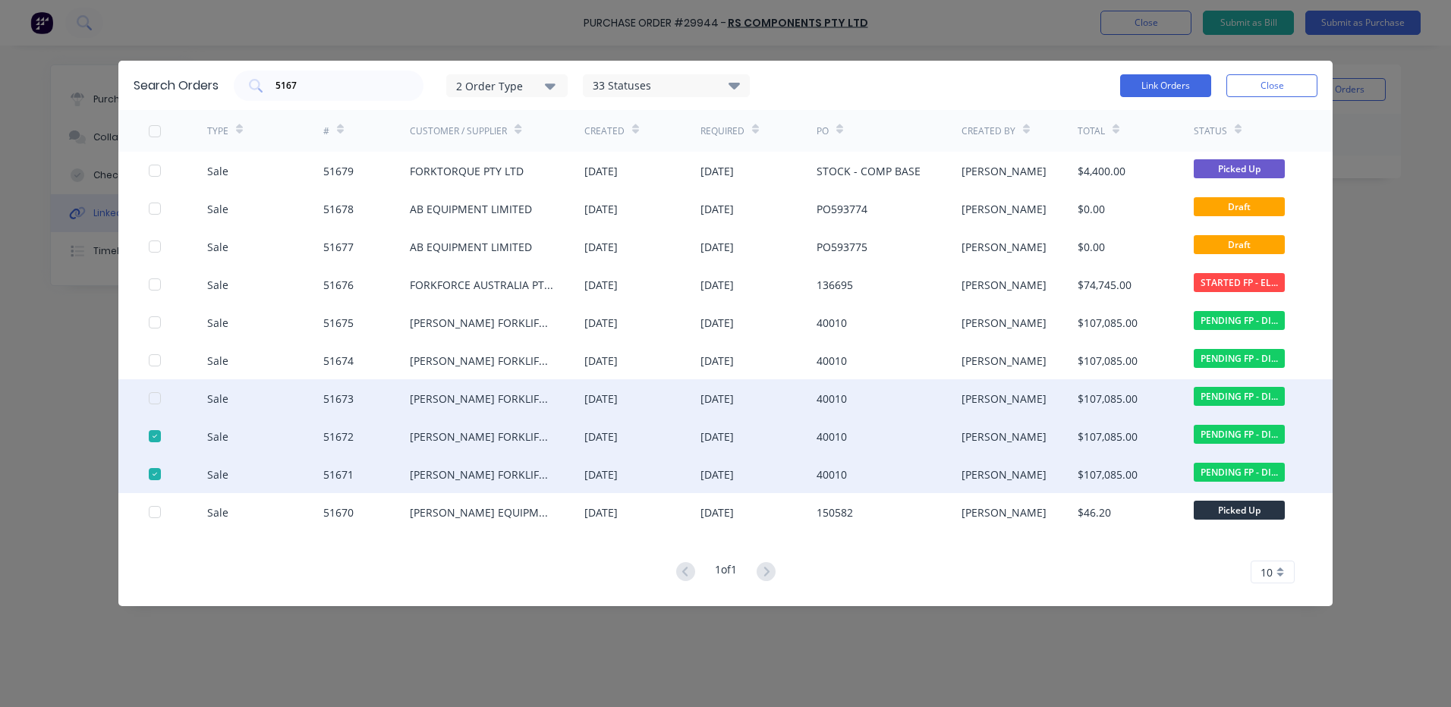
click at [156, 394] on div at bounding box center [155, 398] width 30 height 30
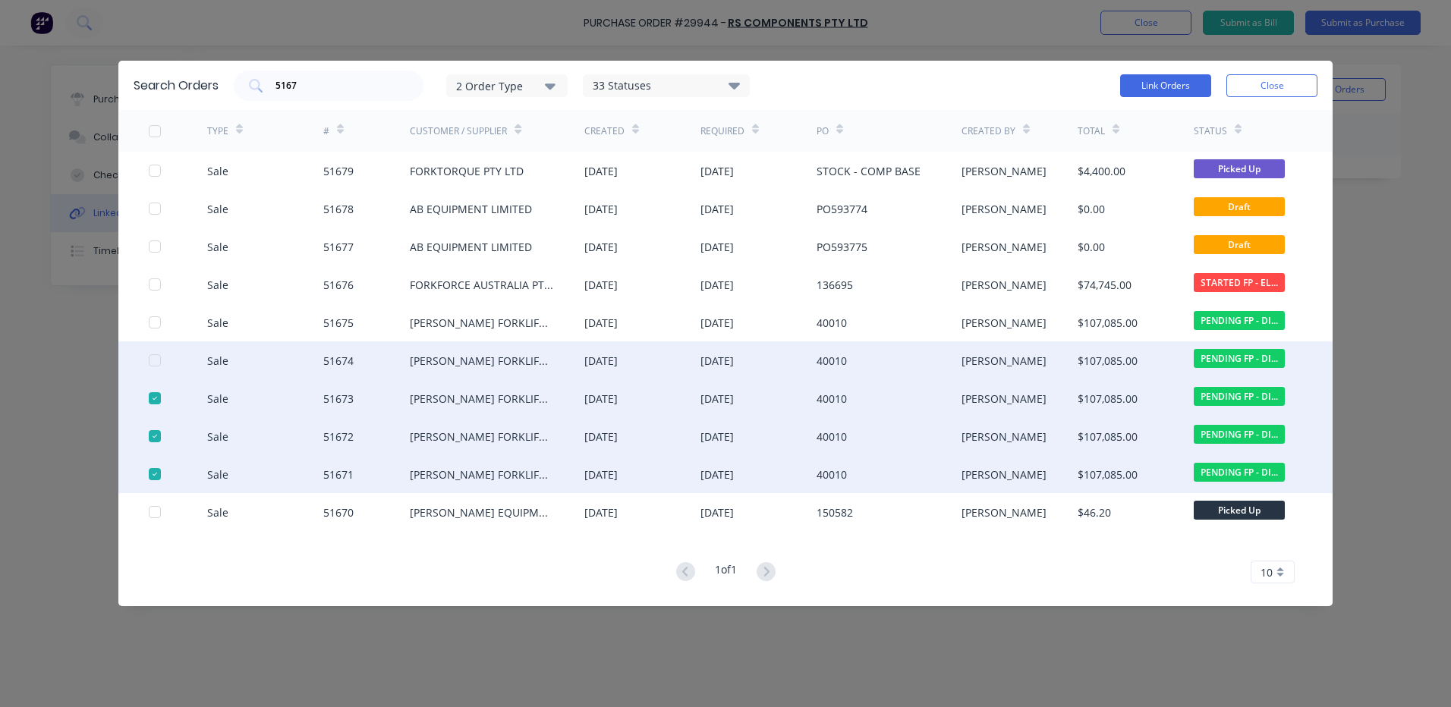
click at [156, 368] on div at bounding box center [178, 361] width 58 height 38
click at [151, 357] on div at bounding box center [155, 360] width 30 height 30
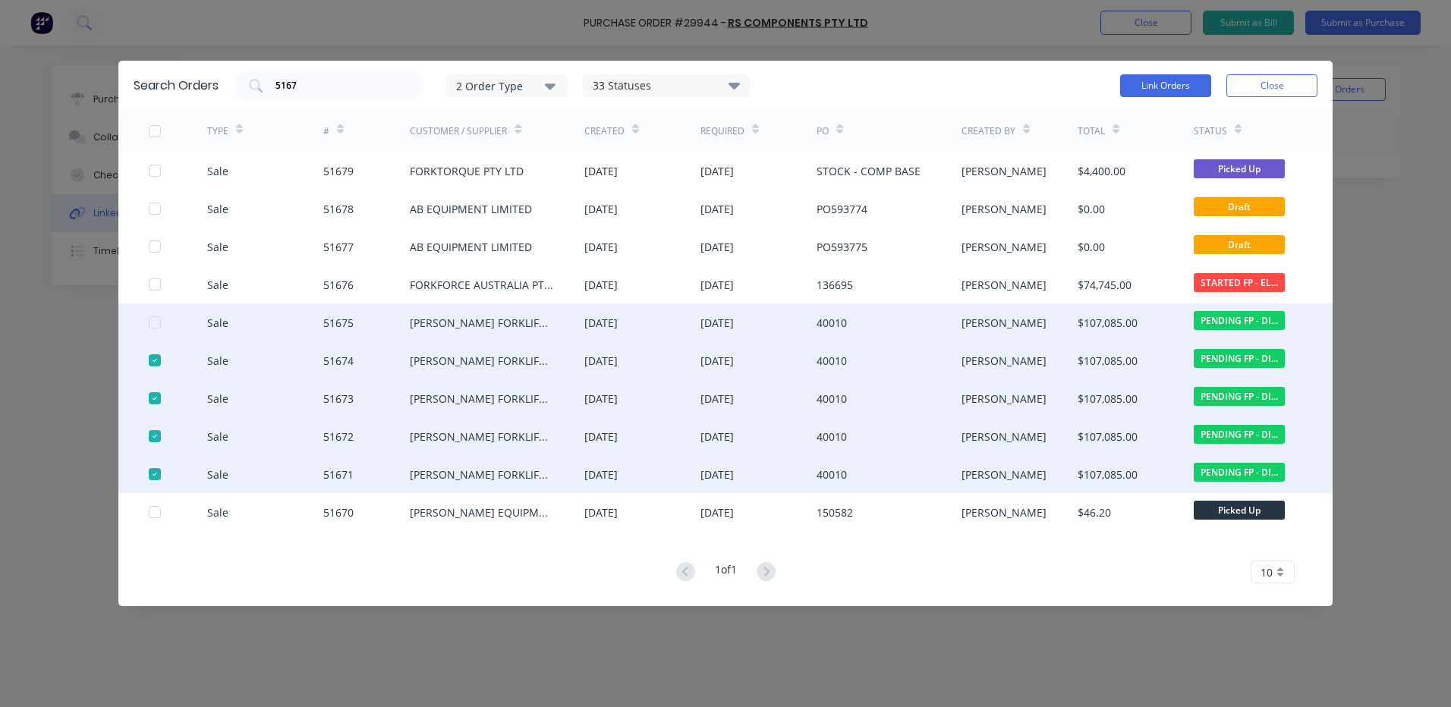
click at [153, 321] on div at bounding box center [155, 322] width 30 height 30
click at [1174, 78] on button "Link Orders" at bounding box center [1165, 85] width 91 height 23
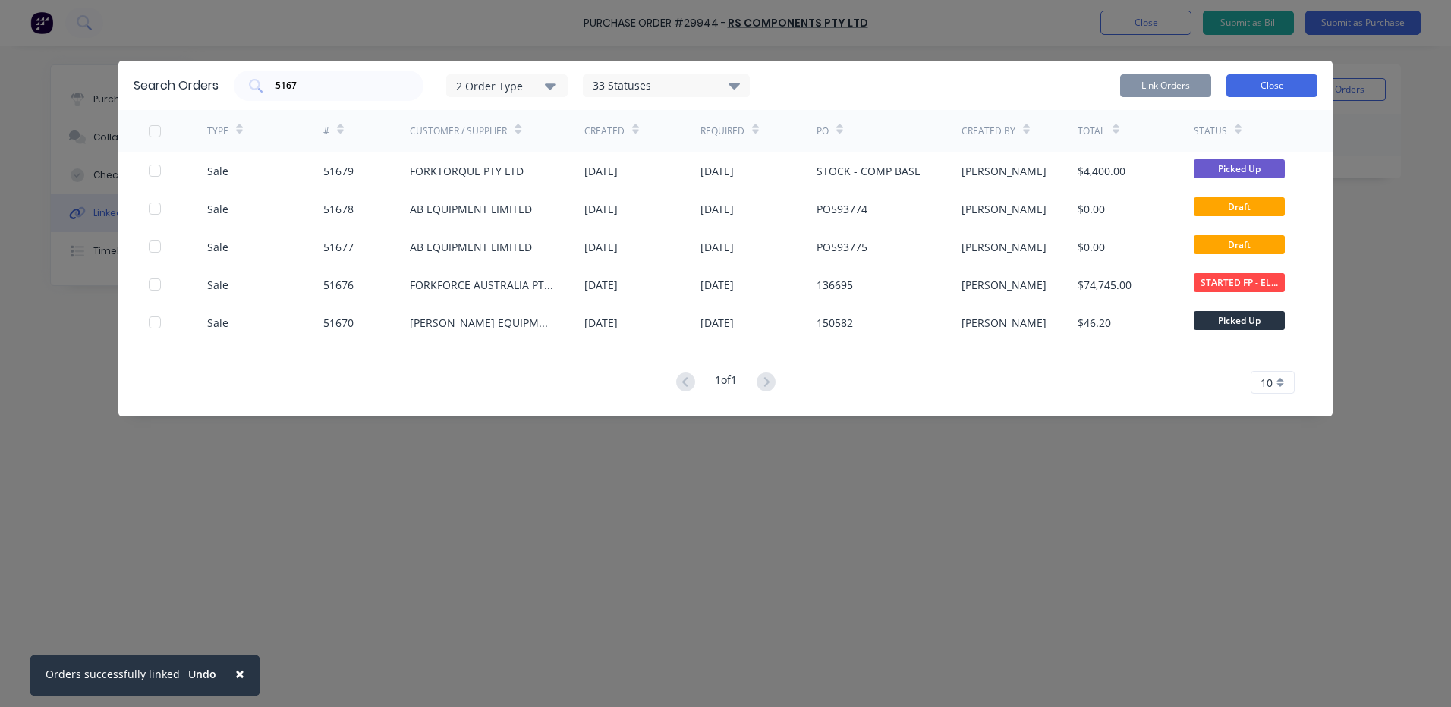
click at [1249, 84] on button "Close" at bounding box center [1271, 85] width 91 height 23
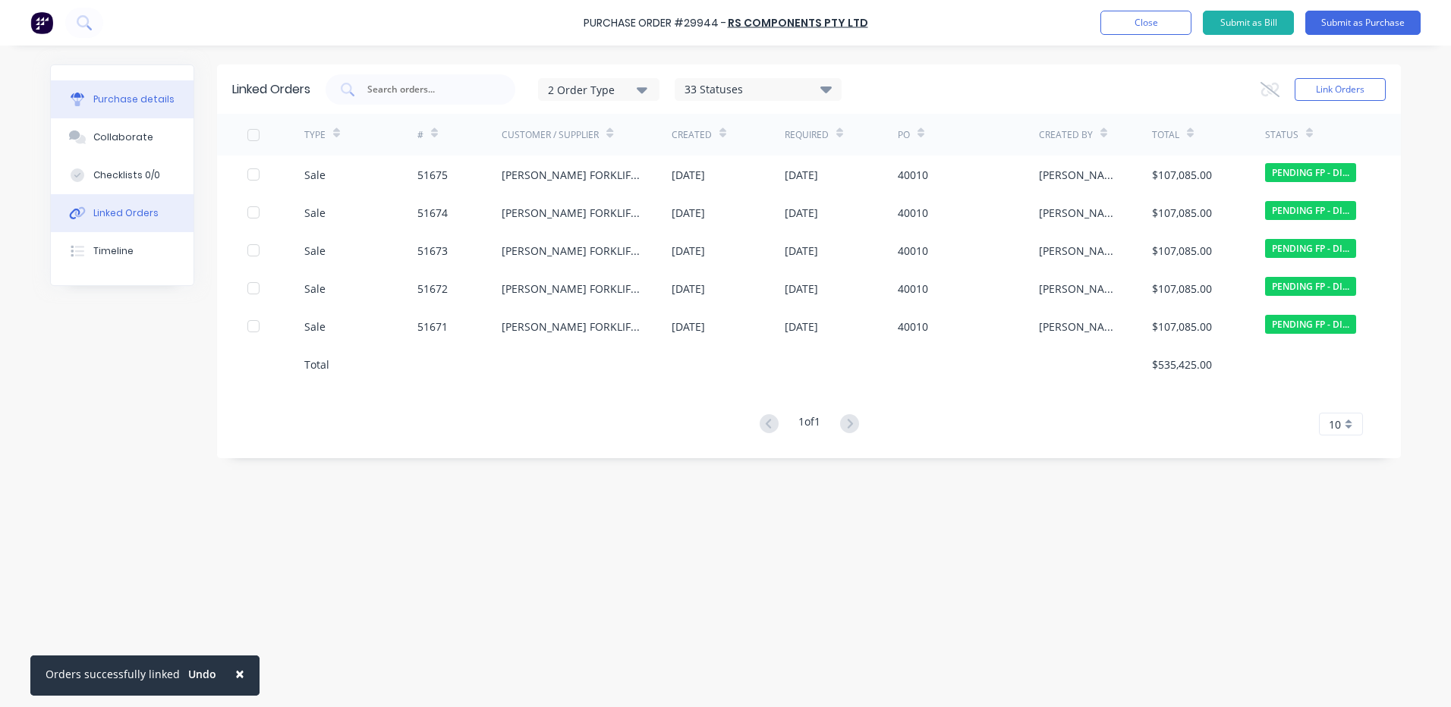
click at [108, 101] on div "Purchase details" at bounding box center [133, 100] width 81 height 14
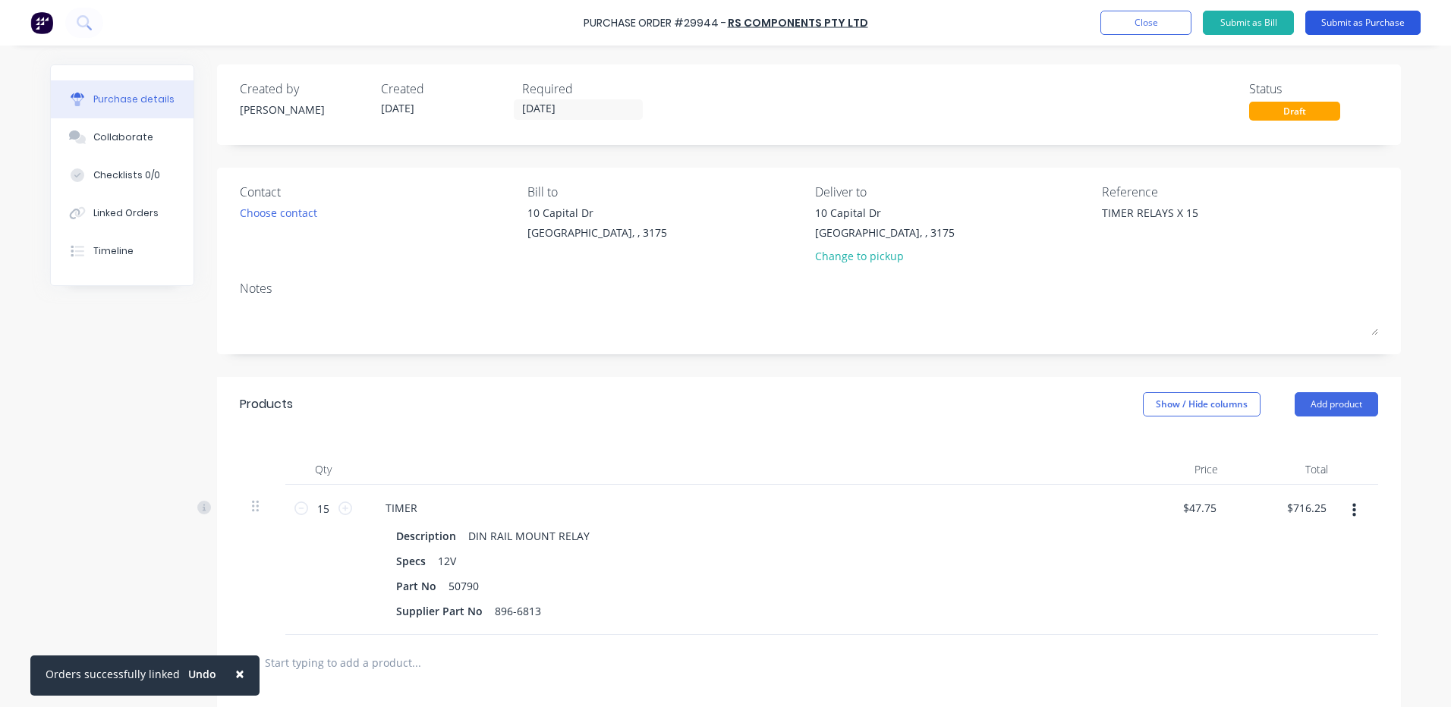
click at [1360, 17] on button "Submit as Purchase" at bounding box center [1362, 23] width 115 height 24
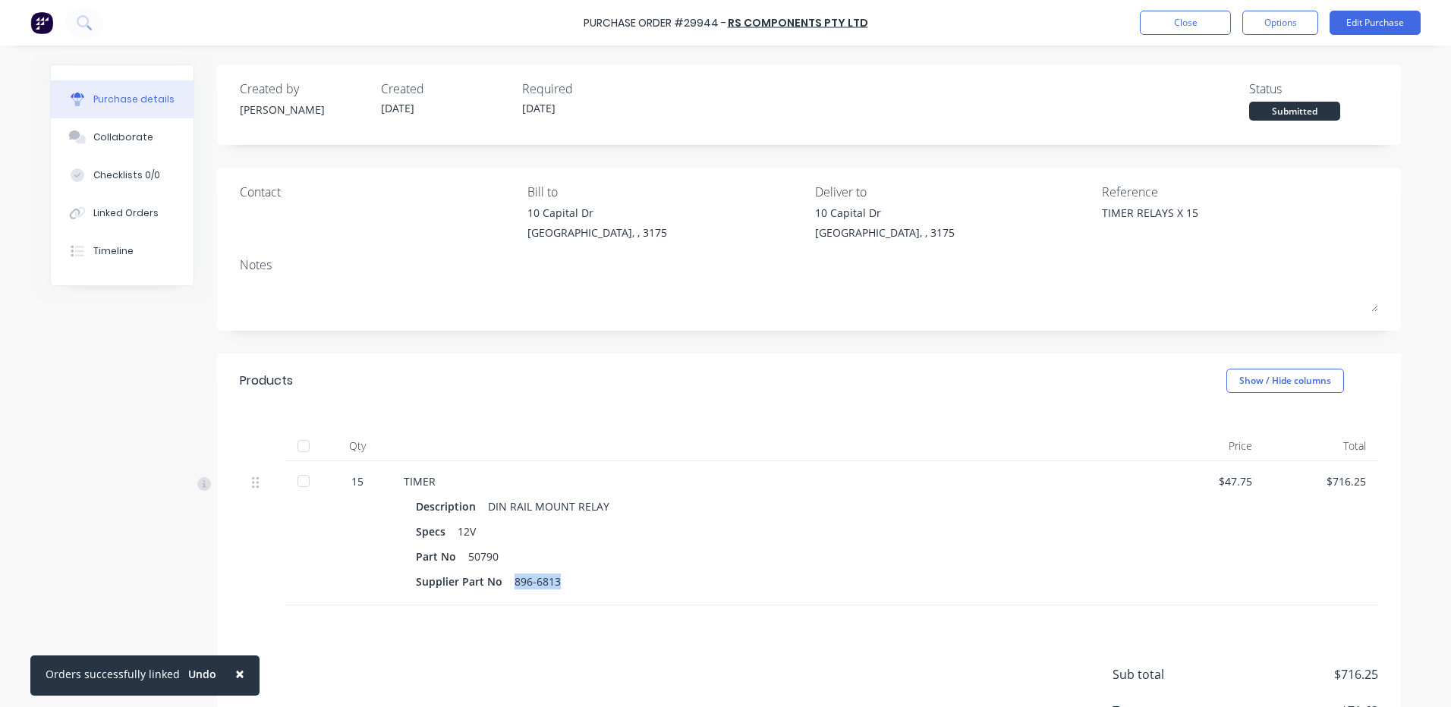
drag, startPoint x: 556, startPoint y: 580, endPoint x: 506, endPoint y: 584, distance: 49.5
click at [506, 584] on div "Supplier Part No 896-6813" at bounding box center [771, 582] width 710 height 22
copy div "896-6813"
click at [1396, 17] on button "Edit Purchase" at bounding box center [1375, 23] width 91 height 24
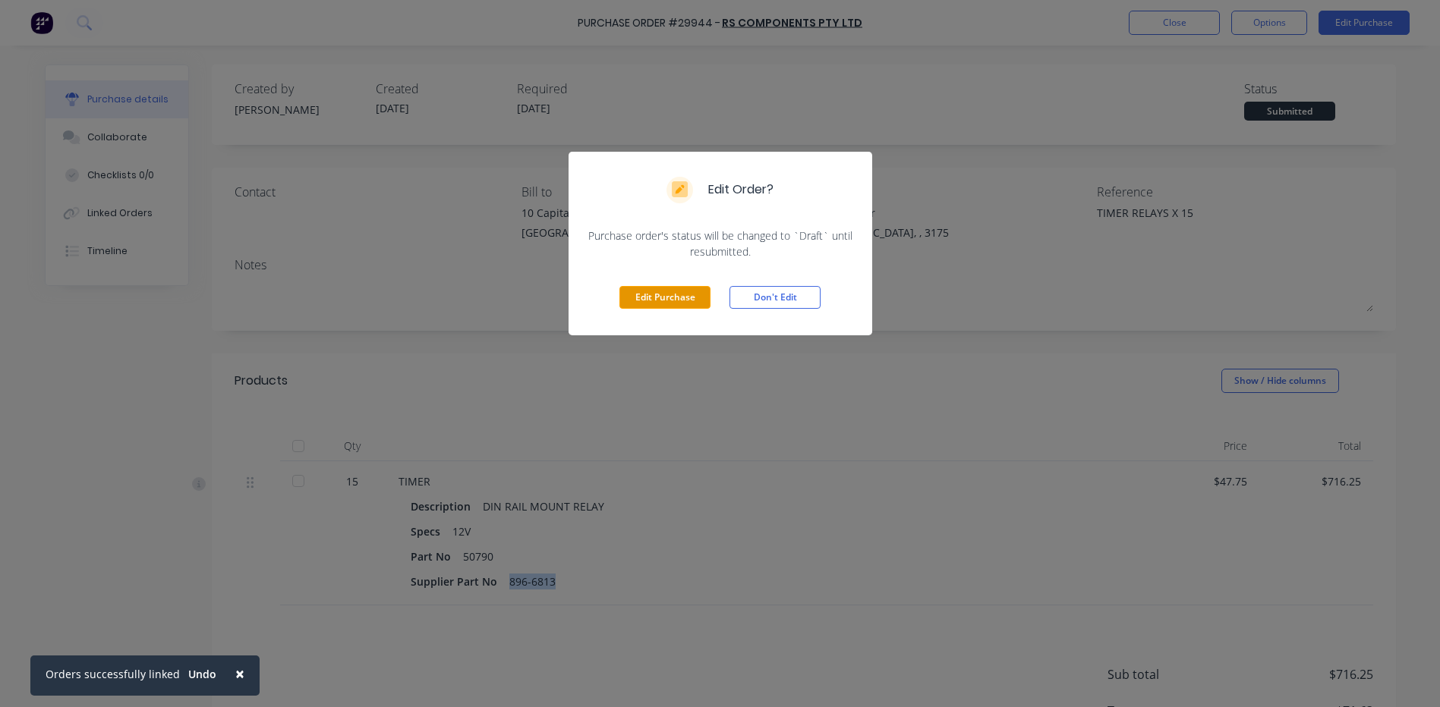
click at [662, 294] on button "Edit Purchase" at bounding box center [664, 297] width 91 height 23
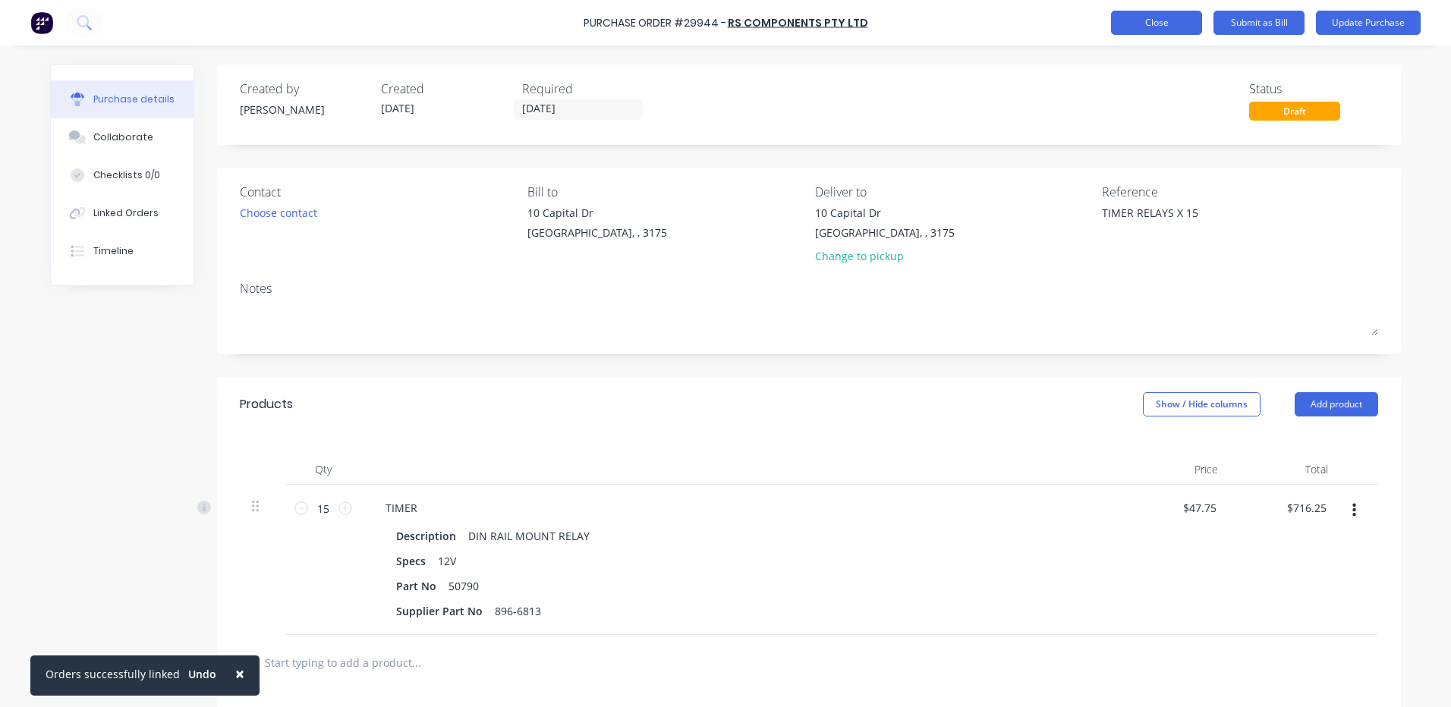
type textarea "x"
click at [1166, 27] on button "Close" at bounding box center [1156, 23] width 91 height 24
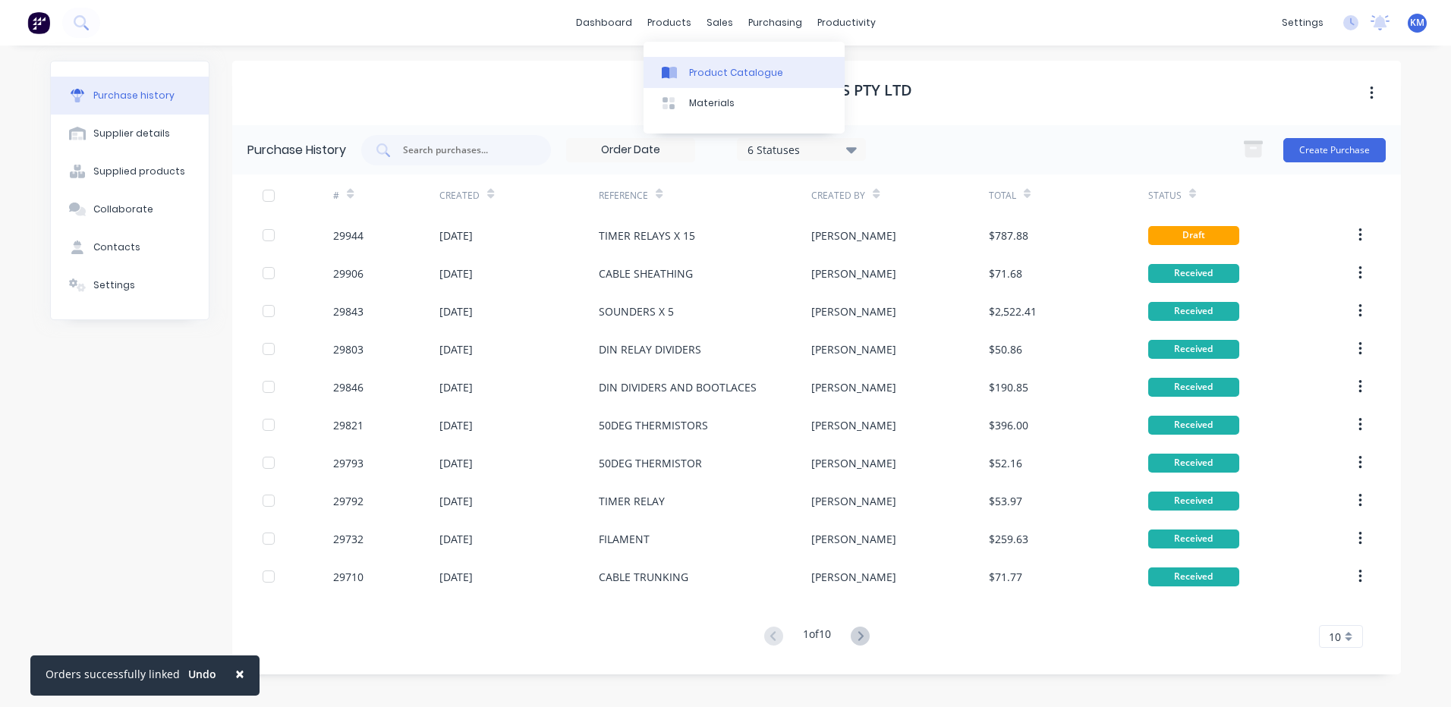
click at [692, 70] on div "Product Catalogue" at bounding box center [736, 73] width 94 height 14
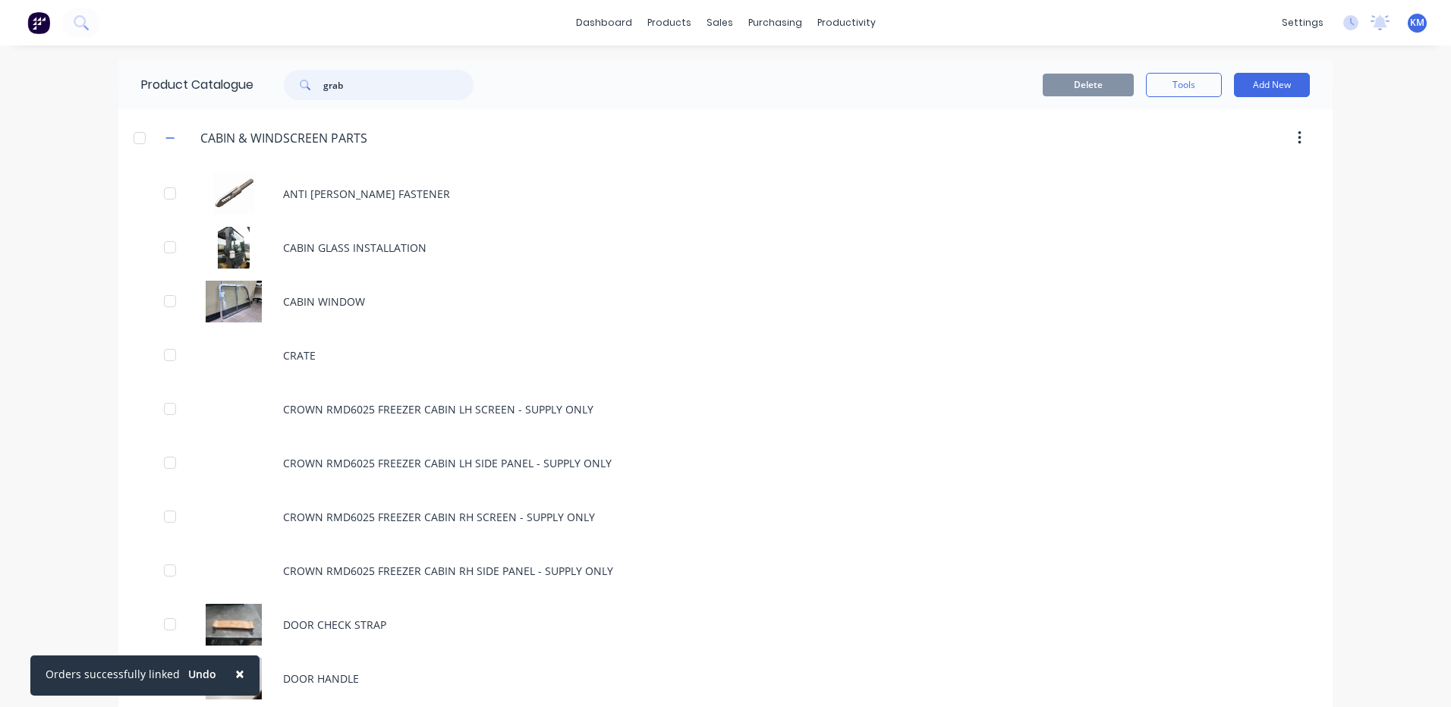
click at [354, 87] on input "grab" at bounding box center [398, 85] width 150 height 30
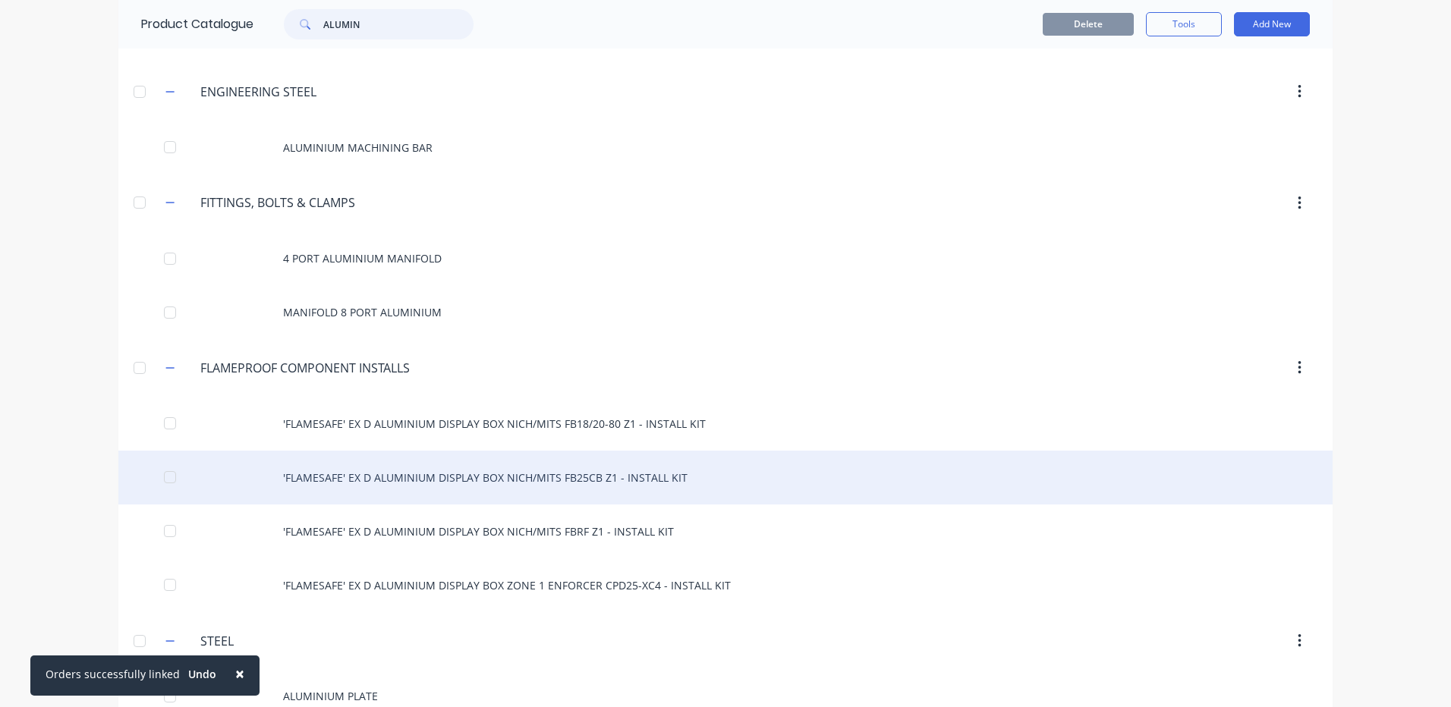
scroll to position [181, 0]
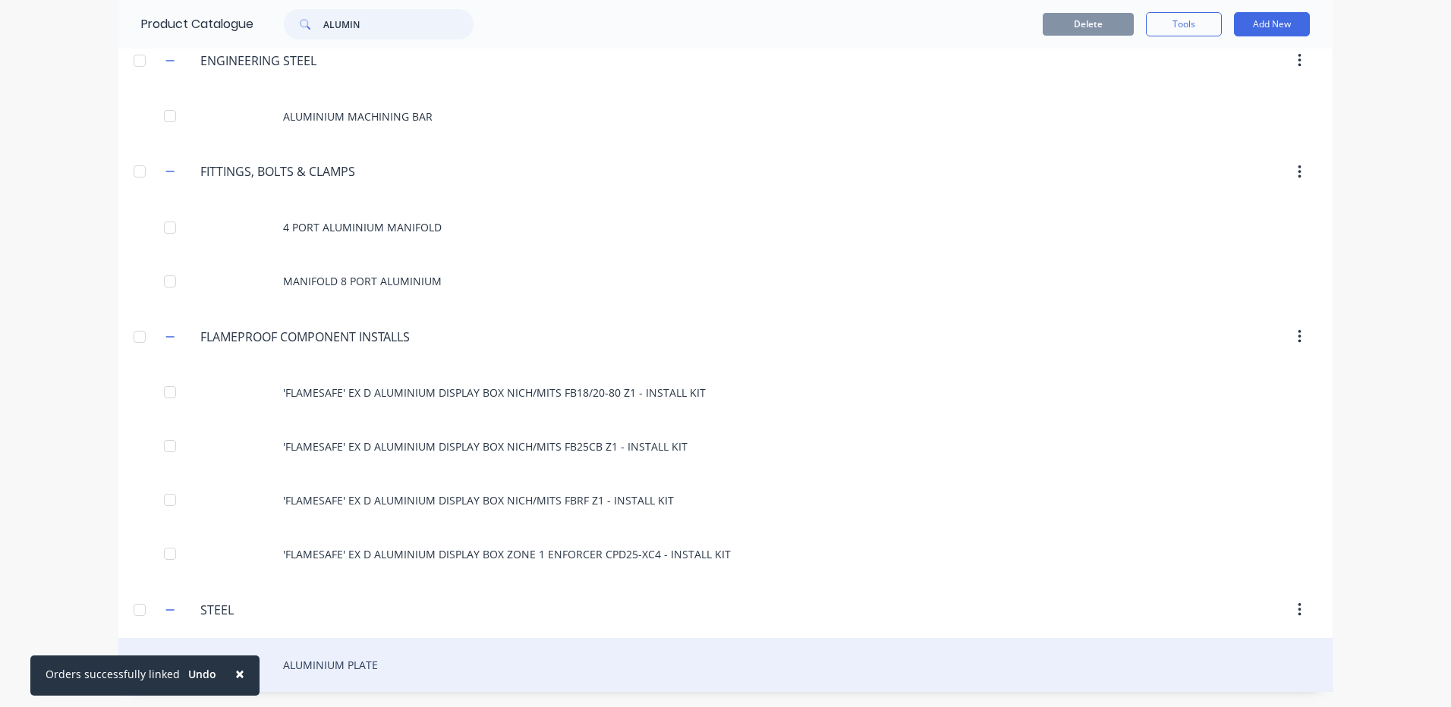
type input "ALUMIN"
click at [406, 653] on div "ALUMINIUM PLATE" at bounding box center [725, 665] width 1214 height 54
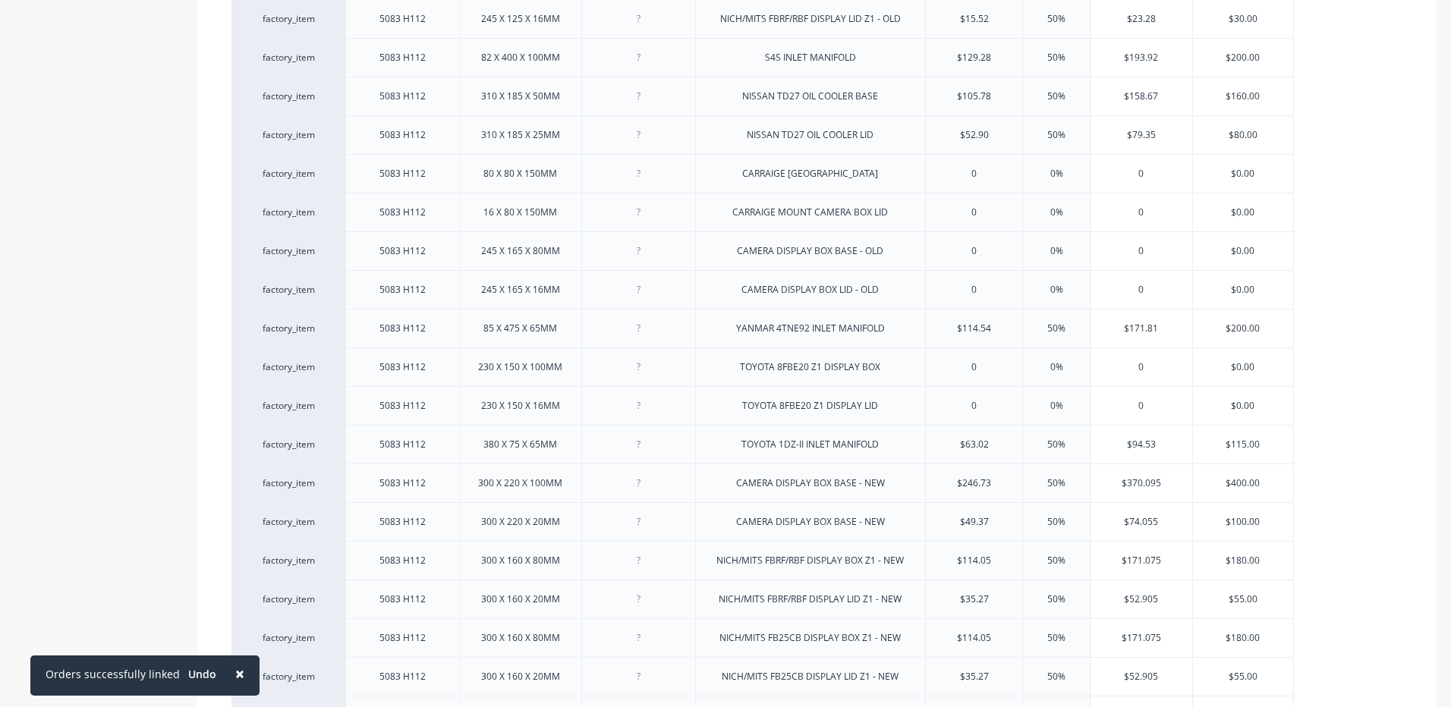
scroll to position [663, 0]
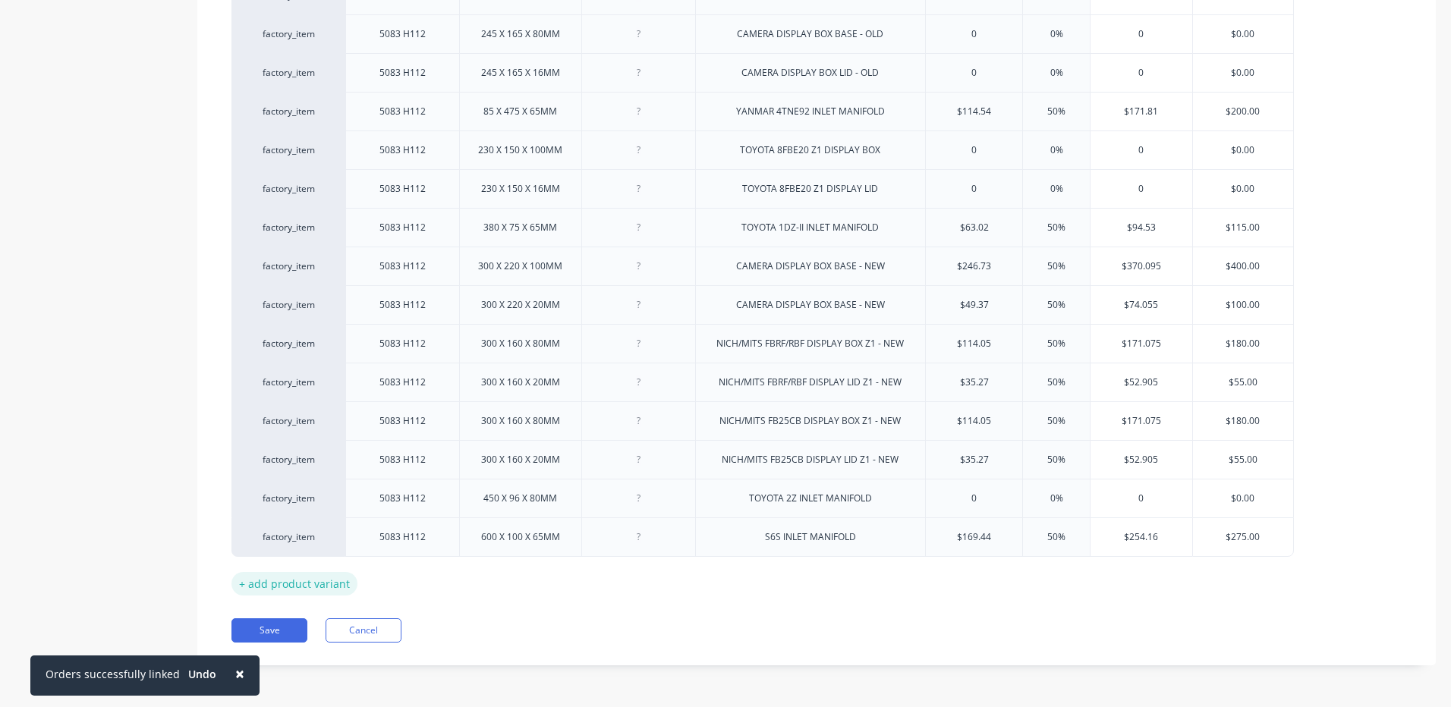
click at [302, 588] on div "+ add product variant" at bounding box center [294, 584] width 126 height 24
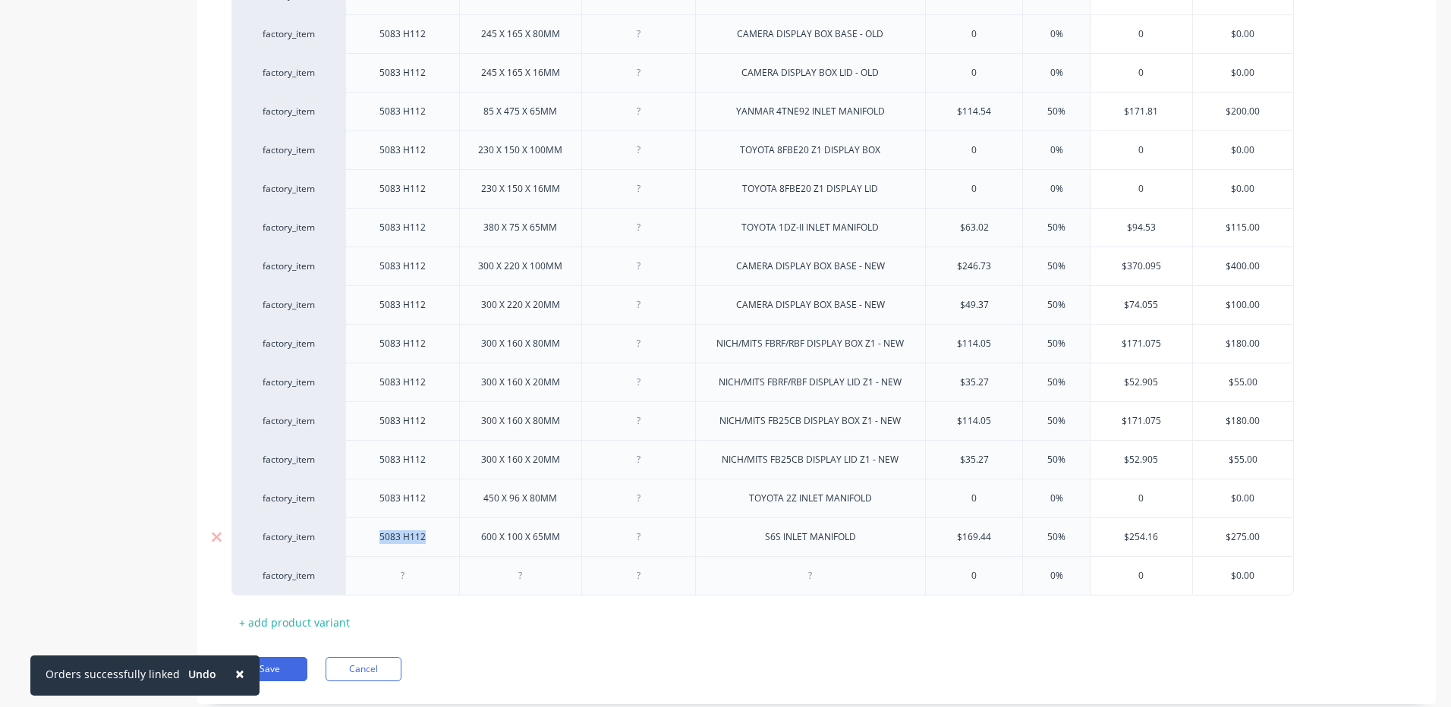
drag, startPoint x: 438, startPoint y: 541, endPoint x: 362, endPoint y: 541, distance: 75.9
click at [362, 541] on div "5083 H112" at bounding box center [402, 537] width 114 height 39
copy div "5083 H112"
drag, startPoint x: 382, startPoint y: 581, endPoint x: 390, endPoint y: 577, distance: 9.2
click at [382, 581] on div at bounding box center [403, 576] width 76 height 20
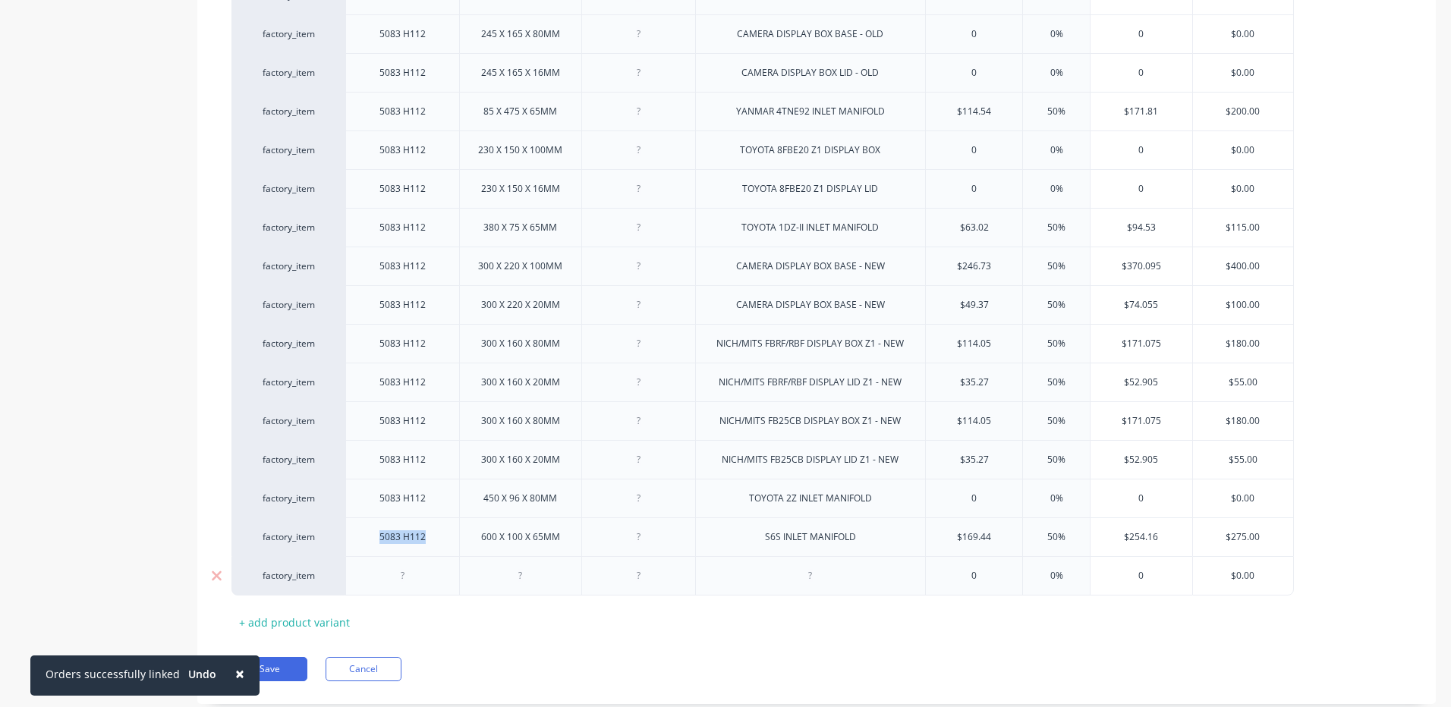
type textarea "x"
paste div
click at [325, 622] on div "+ add product variant" at bounding box center [294, 623] width 126 height 24
drag, startPoint x: 425, startPoint y: 579, endPoint x: 373, endPoint y: 574, distance: 51.8
click at [373, 574] on div "5083 H112" at bounding box center [403, 576] width 76 height 20
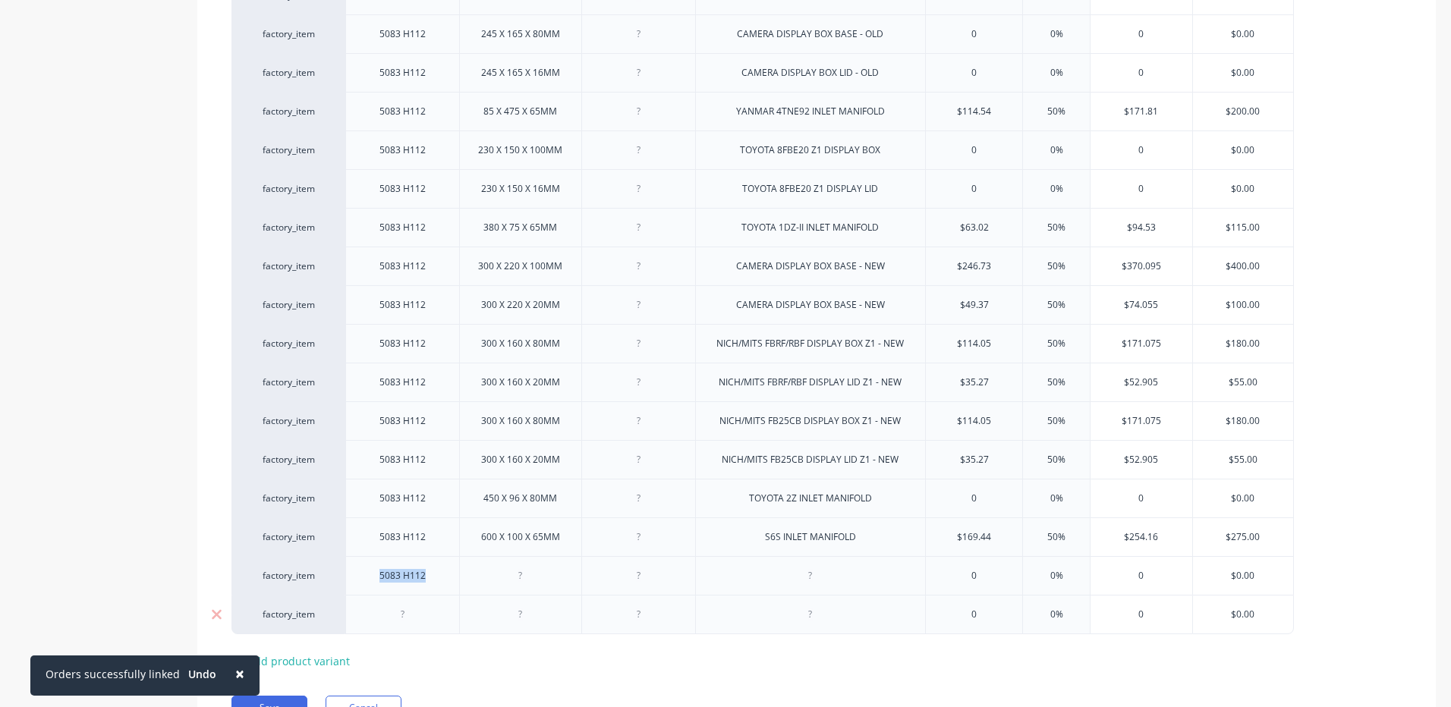
copy div "5083 H112"
click at [422, 608] on div at bounding box center [403, 615] width 76 height 20
type textarea "x"
paste div
click at [520, 575] on div at bounding box center [521, 576] width 76 height 20
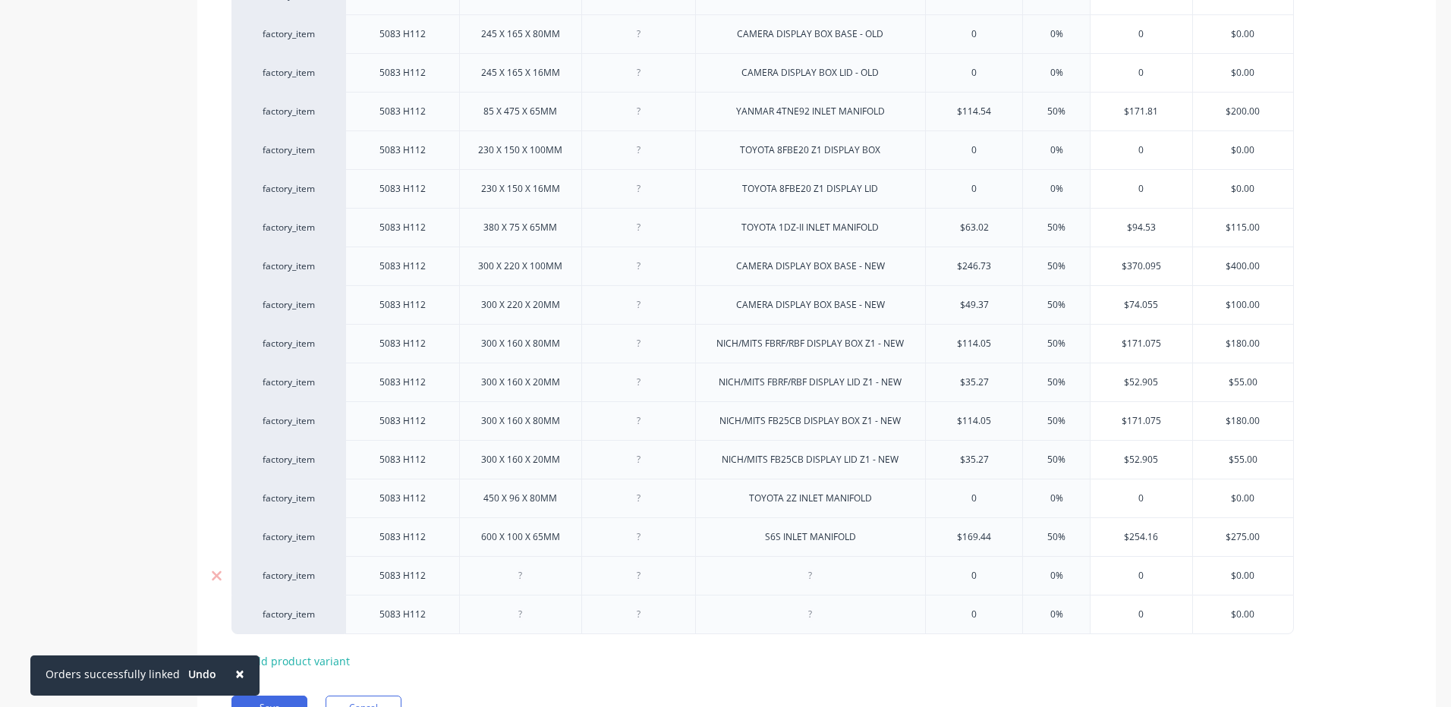
type textarea "x"
click at [518, 619] on div at bounding box center [520, 614] width 122 height 39
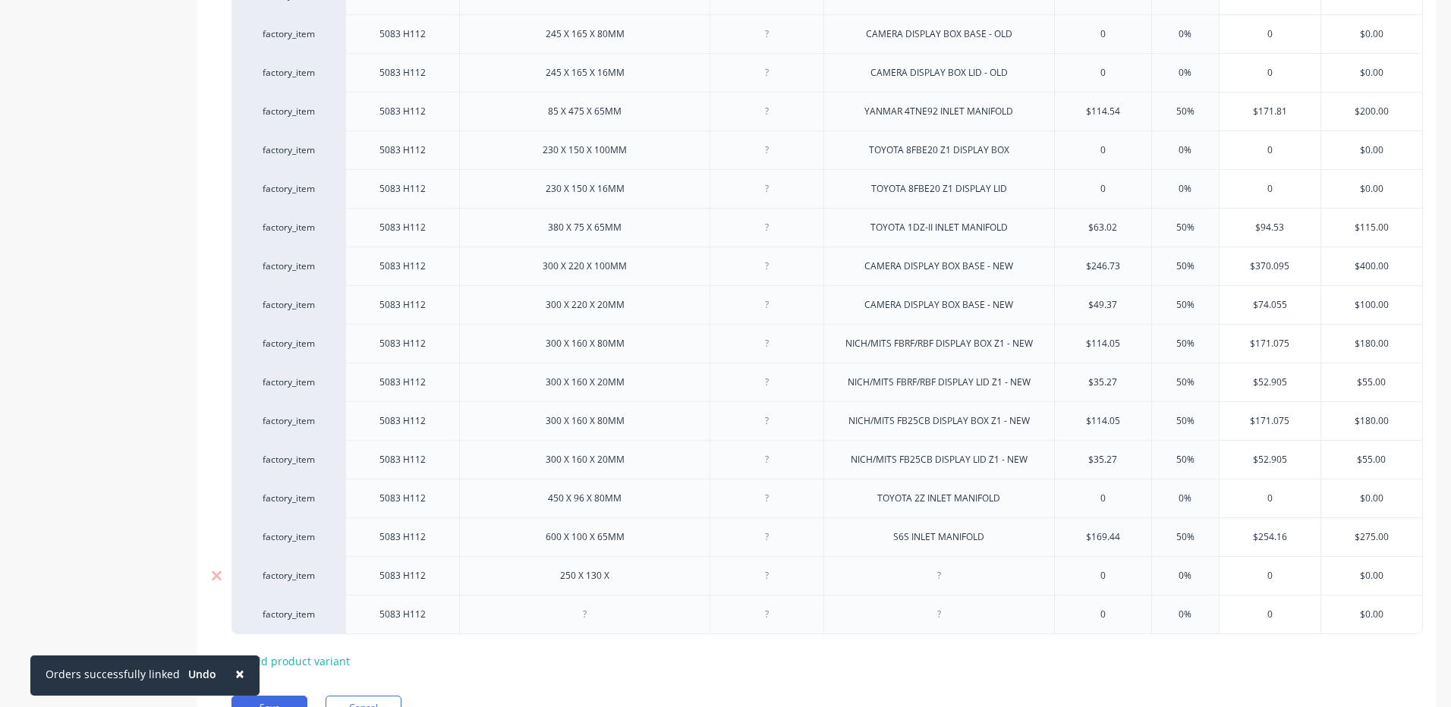
click at [562, 584] on div "250 X 130 X" at bounding box center [585, 576] width 76 height 20
click at [623, 574] on div "250 X 130 X" at bounding box center [585, 576] width 76 height 20
click at [623, 577] on div "250 X 130 X" at bounding box center [585, 576] width 76 height 20
drag, startPoint x: 700, startPoint y: 579, endPoint x: 528, endPoint y: 594, distance: 172.2
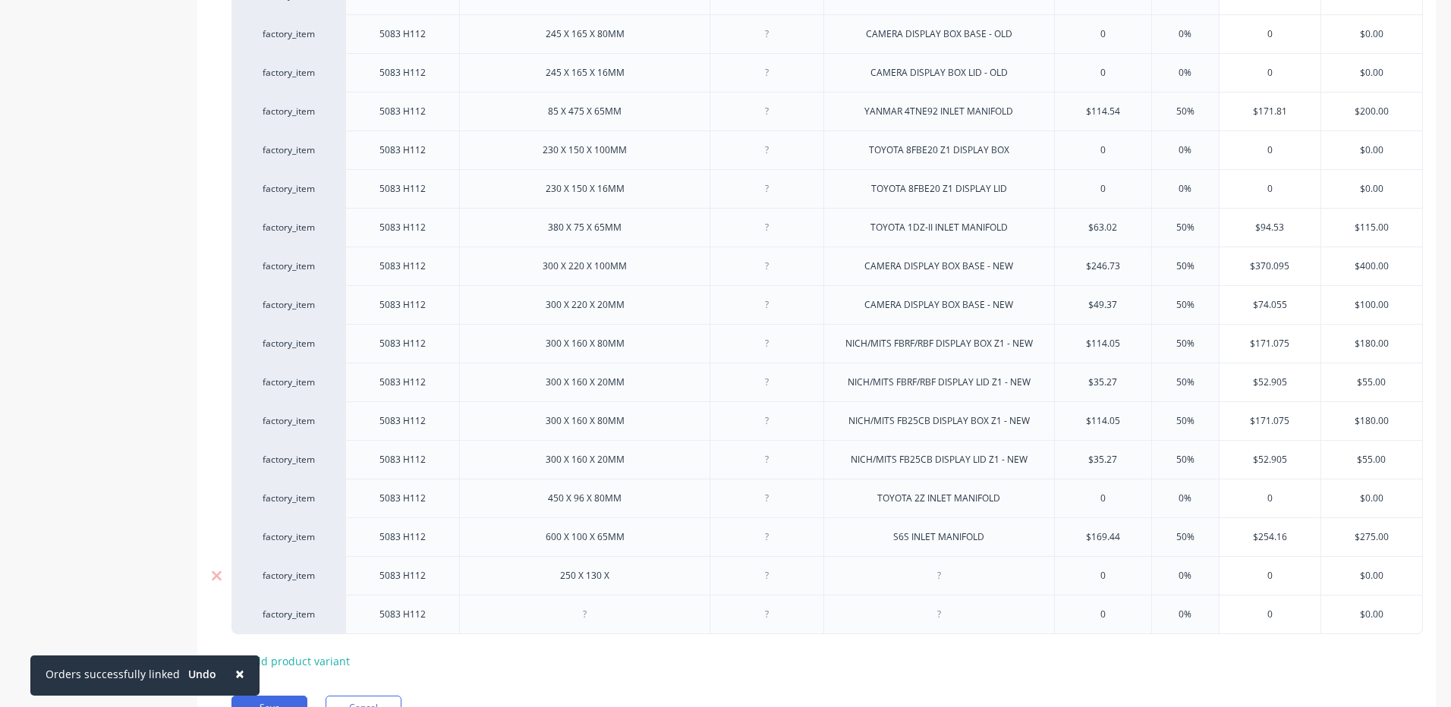
click at [528, 594] on div "250 X 130 X" at bounding box center [584, 575] width 250 height 39
click at [570, 674] on div "Pricing Buying Selling Tracking MYOB Item # Type Size Part No For: Cost Markup …" at bounding box center [816, 188] width 1239 height 1110
click at [586, 650] on div "MYOB Item # Type Size Part No For: Cost Markup Price Selling Price factory_item…" at bounding box center [816, 191] width 1170 height 964
click at [562, 583] on div "250 X 130 X" at bounding box center [585, 576] width 76 height 20
click at [565, 593] on div "250 X 130 X" at bounding box center [584, 575] width 250 height 39
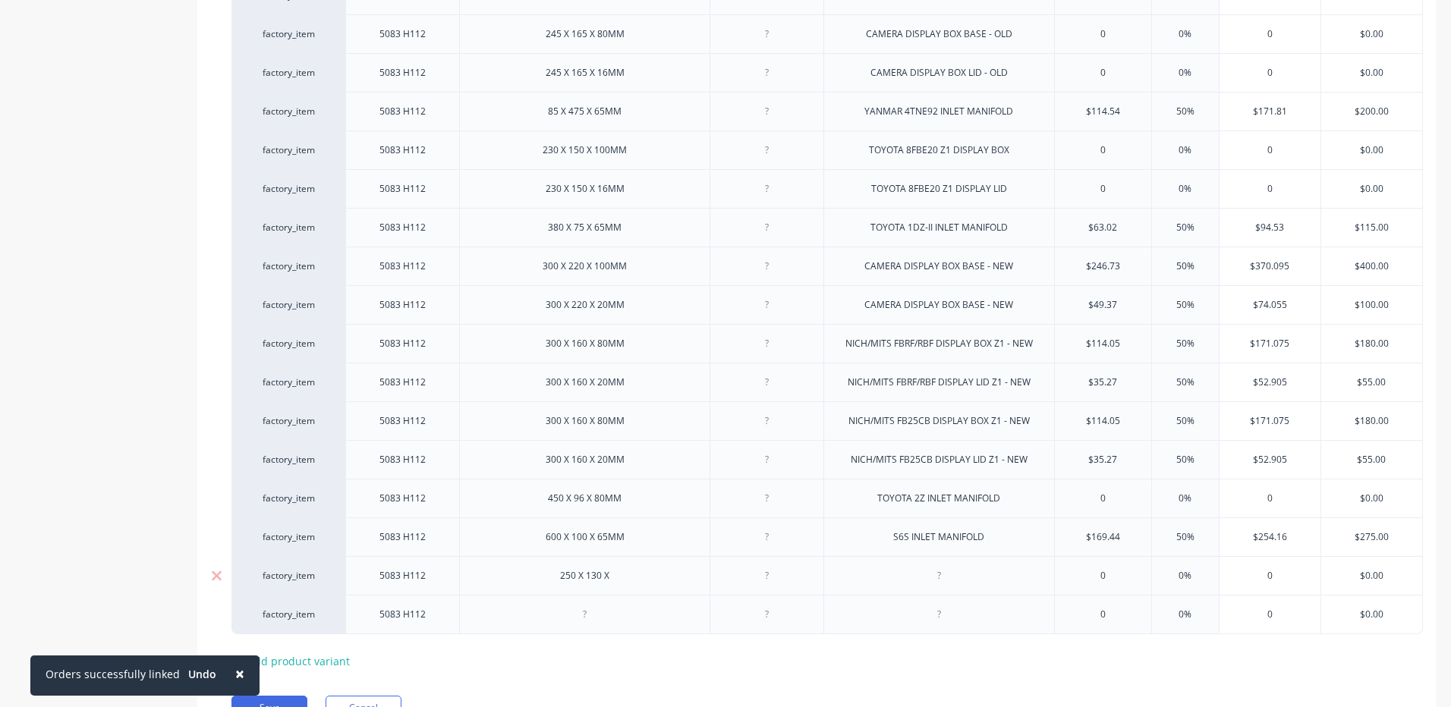
click at [550, 592] on div "250 X 130 X" at bounding box center [584, 575] width 250 height 39
click at [547, 584] on div "250 X 130 X" at bounding box center [585, 576] width 76 height 20
click at [547, 586] on div "250 X 130 X" at bounding box center [584, 575] width 250 height 39
drag, startPoint x: 537, startPoint y: 579, endPoint x: 455, endPoint y: 573, distance: 82.2
click at [455, 573] on div "factory_item 5083 H112 250 X 130 X 0 0% 0 $0.00" at bounding box center [826, 575] width 1191 height 39
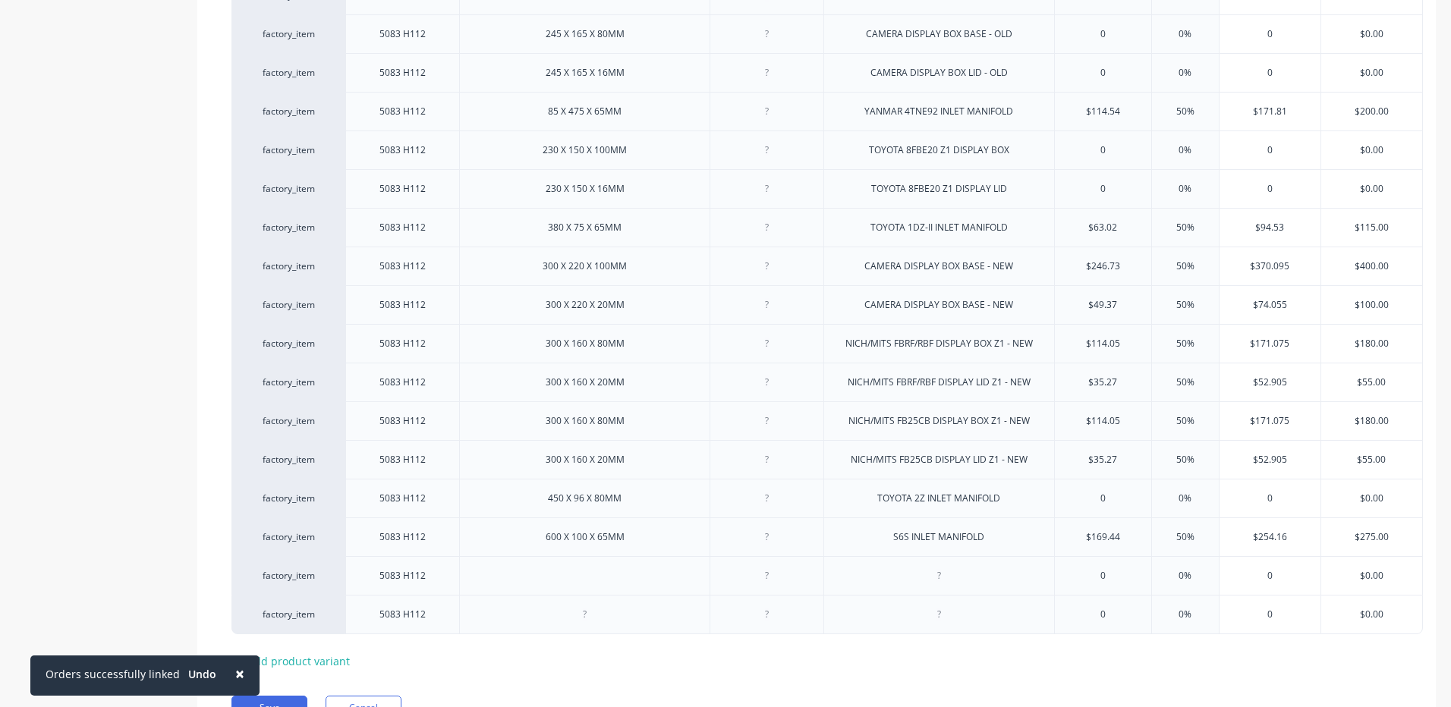
click at [587, 680] on div "Pricing Buying Selling Tracking MYOB Item # Type Size Part No For: Cost Markup …" at bounding box center [816, 188] width 1239 height 1110
click at [653, 527] on div "600 X 100 X 65MM" at bounding box center [584, 537] width 250 height 39
click at [667, 492] on div "450 X 96 X 80MM" at bounding box center [584, 498] width 250 height 39
click at [605, 555] on div "600 X 100 X 65MM" at bounding box center [584, 537] width 250 height 39
click at [620, 596] on div at bounding box center [584, 614] width 250 height 39
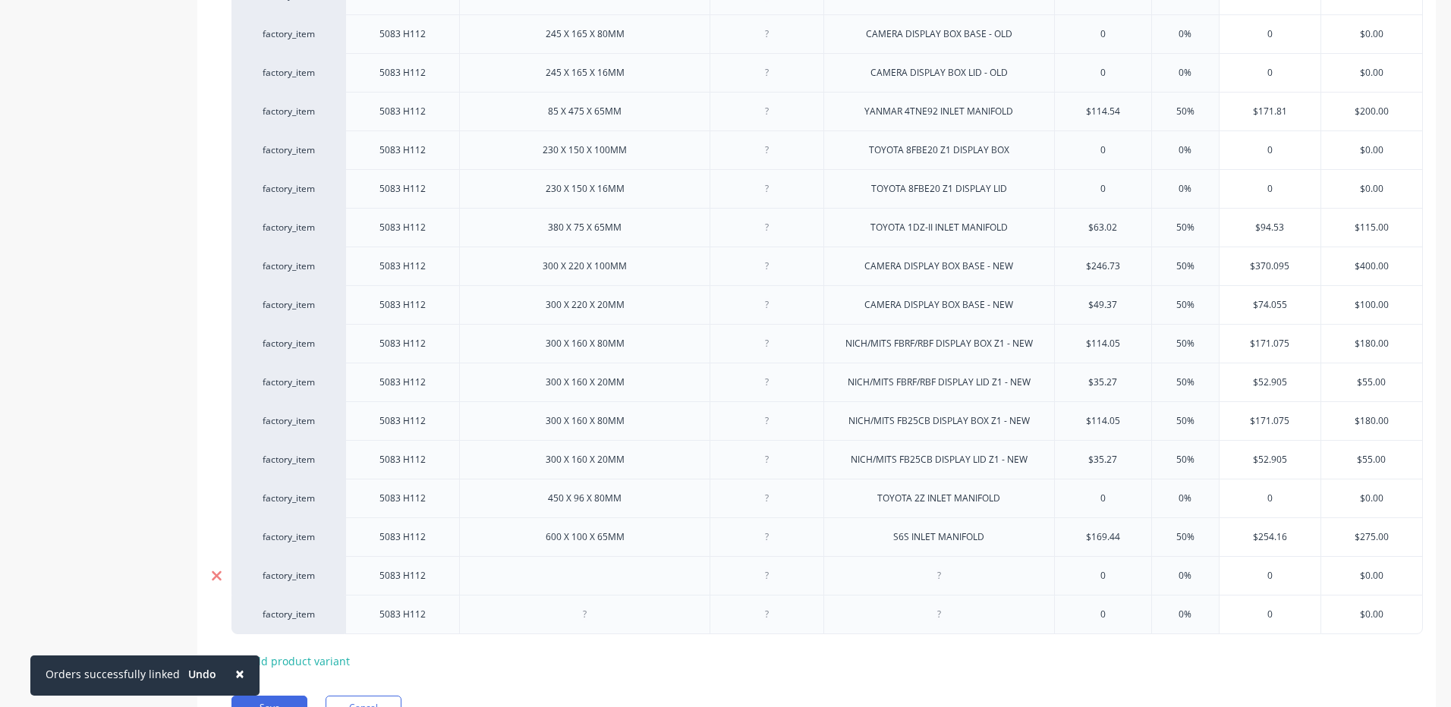
click at [216, 576] on icon at bounding box center [217, 576] width 10 height 10
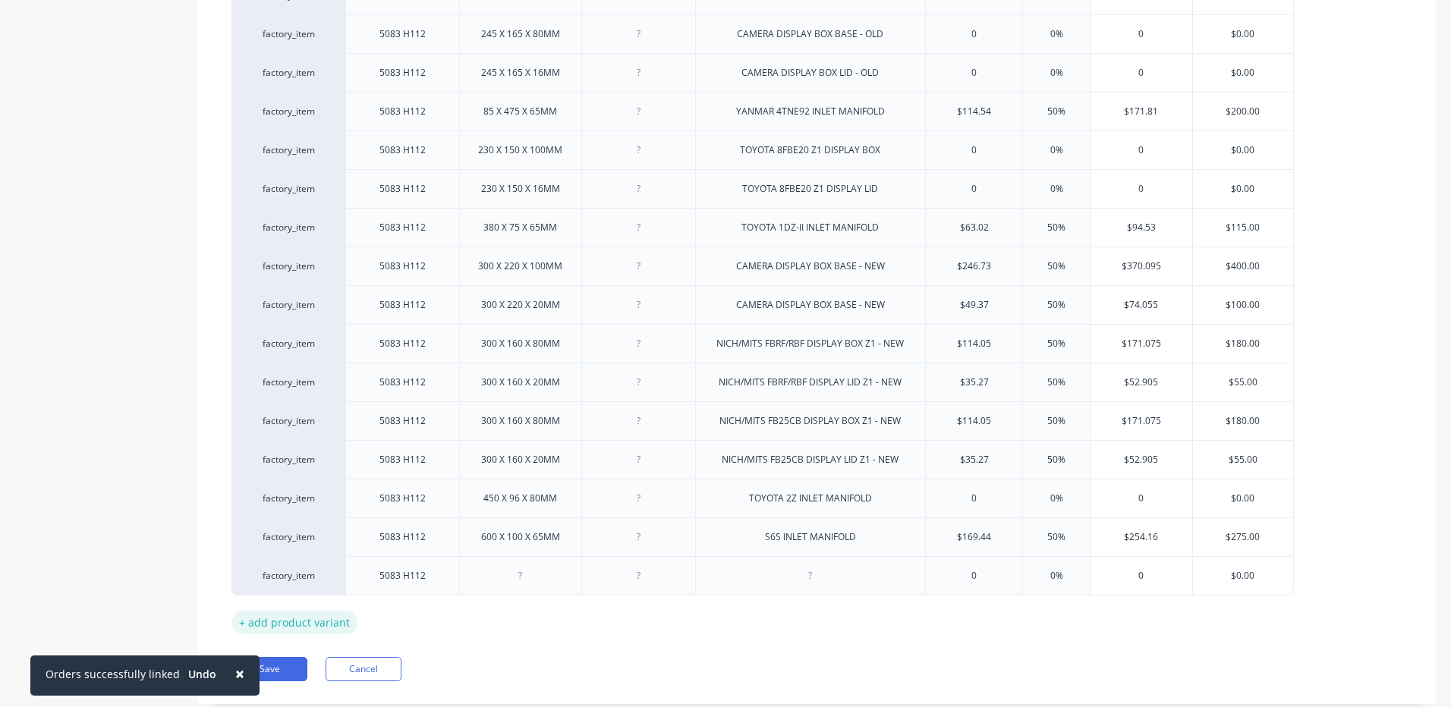
click at [257, 626] on div "+ add product variant" at bounding box center [294, 623] width 126 height 24
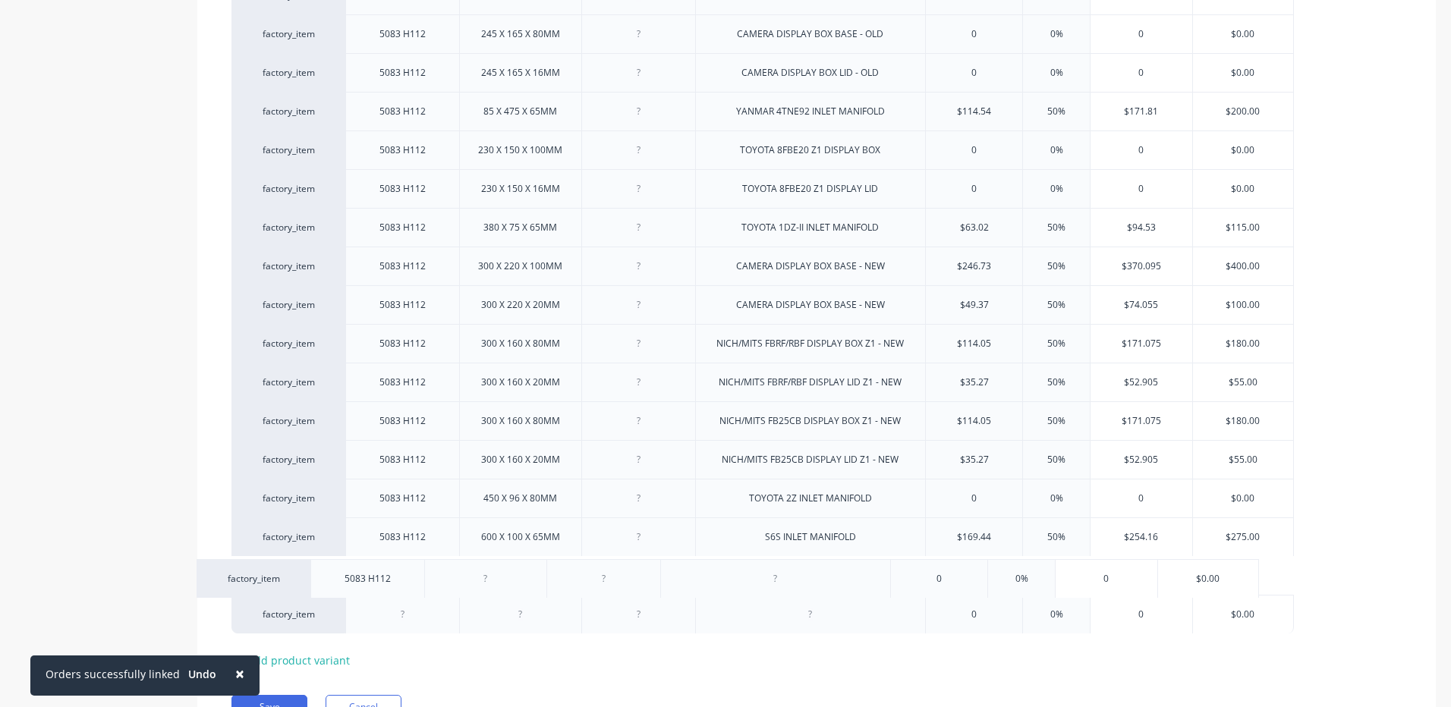
drag, startPoint x: 443, startPoint y: 576, endPoint x: 403, endPoint y: 578, distance: 40.3
click at [403, 578] on div "factory_item 5083 H112 245 X 125 X 65MM NICH/MITS FBRF/RBF DISPLAY BOX Z1 - OLD…" at bounding box center [816, 188] width 1170 height 890
drag, startPoint x: 427, startPoint y: 577, endPoint x: 353, endPoint y: 578, distance: 74.4
click at [353, 578] on div "5083 H112" at bounding box center [402, 575] width 114 height 39
copy div "5083 H112"
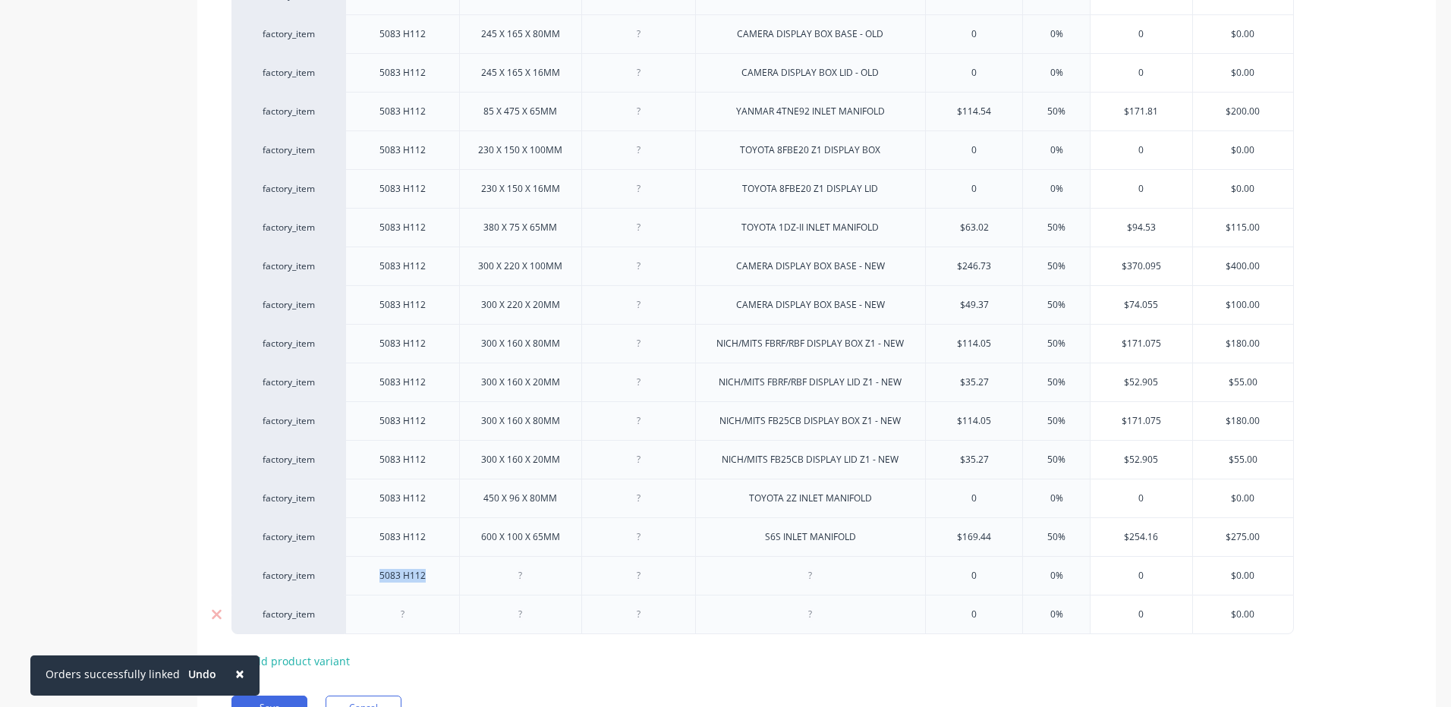
click at [421, 620] on div at bounding box center [403, 615] width 76 height 20
type textarea "x"
paste div
click at [499, 619] on div at bounding box center [521, 615] width 76 height 20
type textarea "x"
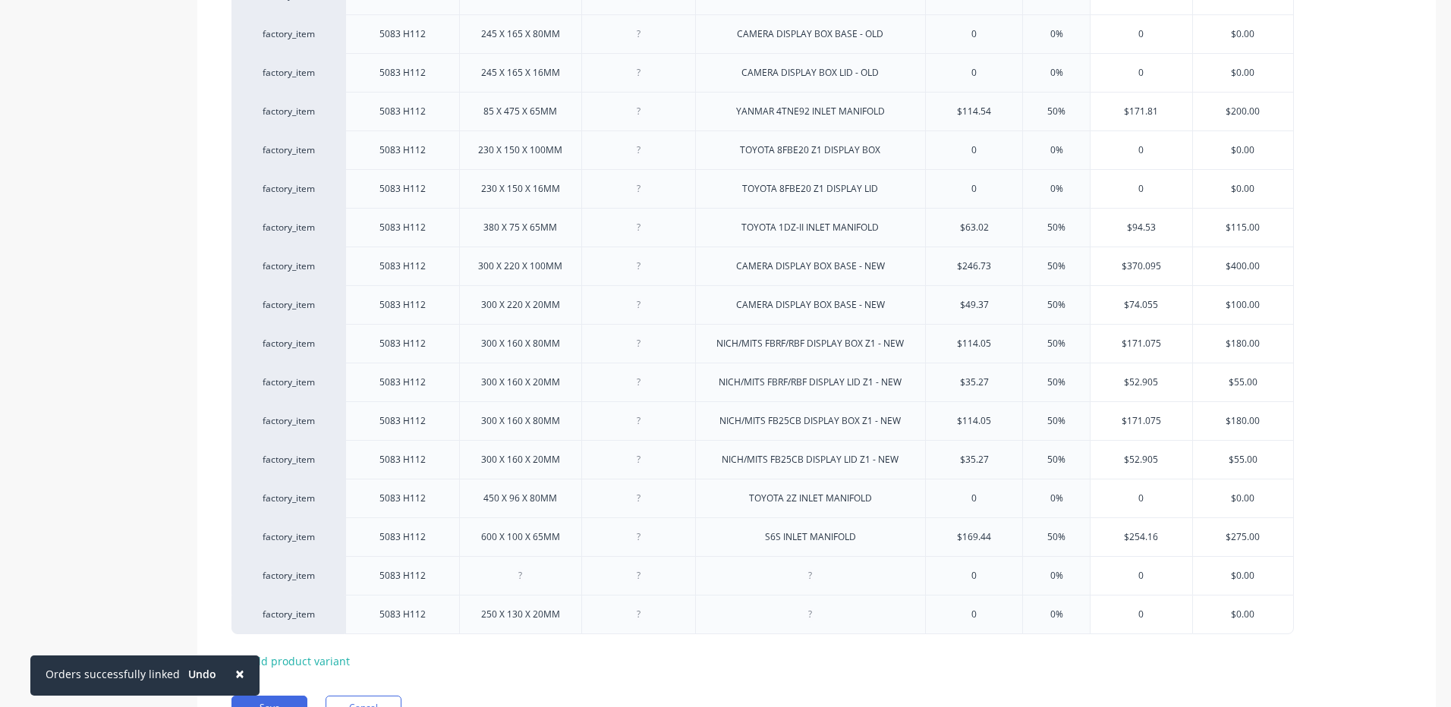
type textarea "x"
click at [719, 670] on div "MYOB Item # Type Size Part No For: Cost Markup Price Selling Price factory_item…" at bounding box center [816, 191] width 1170 height 964
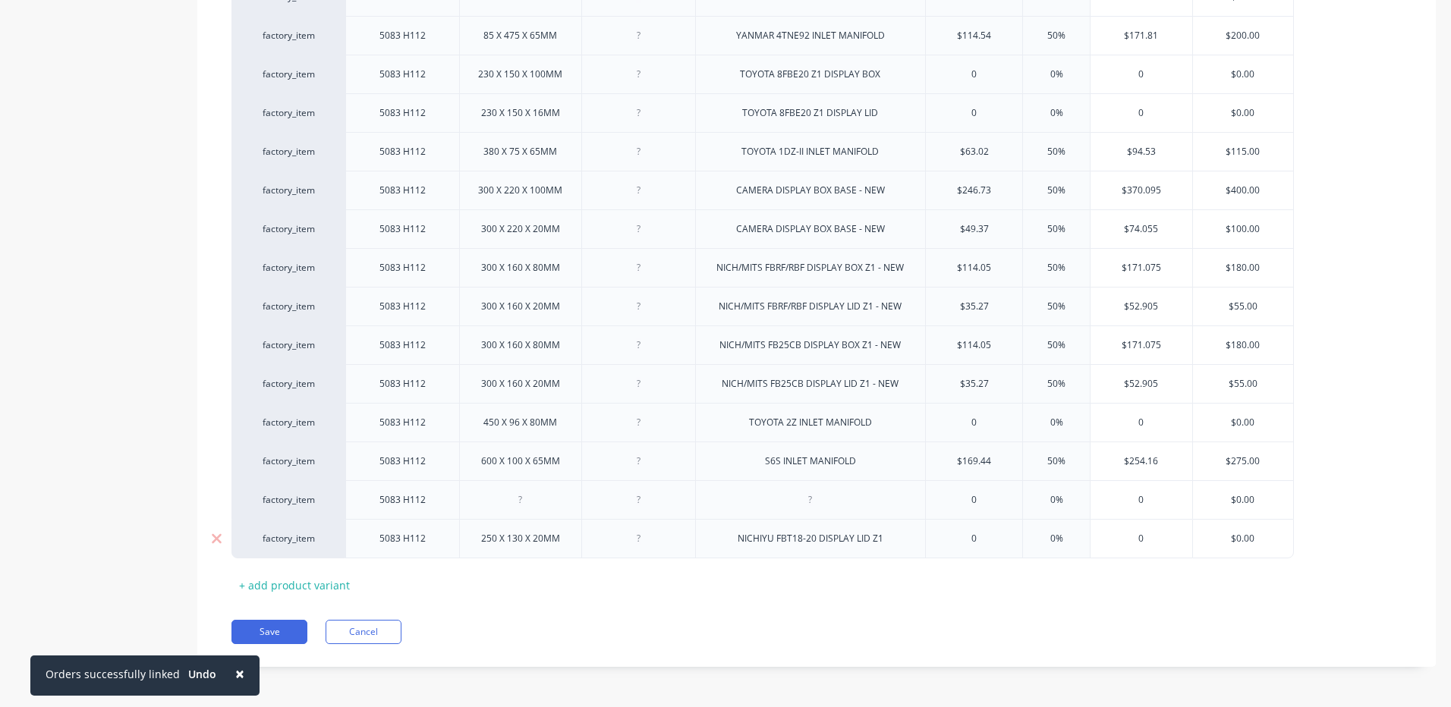
scroll to position [740, 0]
click at [330, 587] on div "+ add product variant" at bounding box center [294, 584] width 126 height 24
click at [301, 619] on div "+ add product variant" at bounding box center [294, 623] width 126 height 24
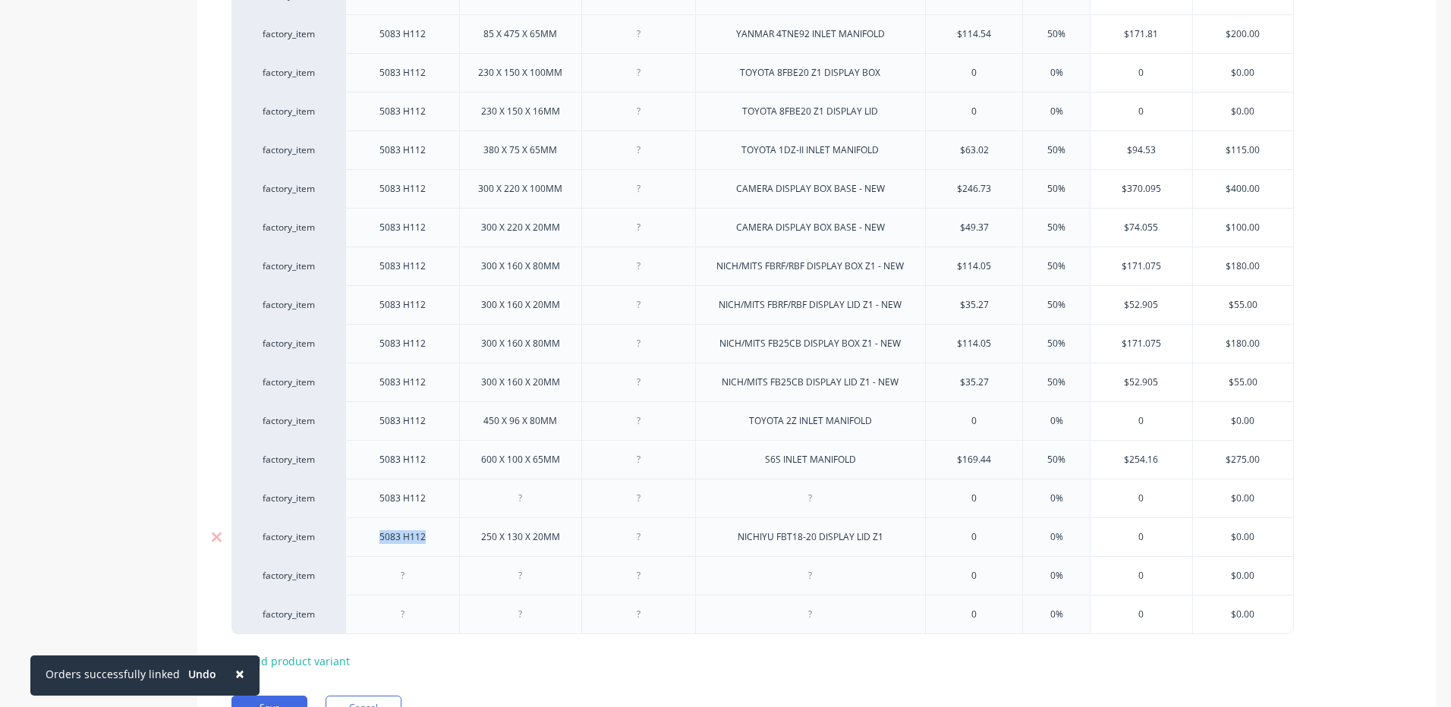
drag, startPoint x: 426, startPoint y: 540, endPoint x: 379, endPoint y: 536, distance: 47.2
click at [379, 536] on div "5083 H112" at bounding box center [403, 537] width 76 height 20
copy div "5083 H112"
click at [404, 570] on div at bounding box center [403, 576] width 76 height 20
type textarea "x"
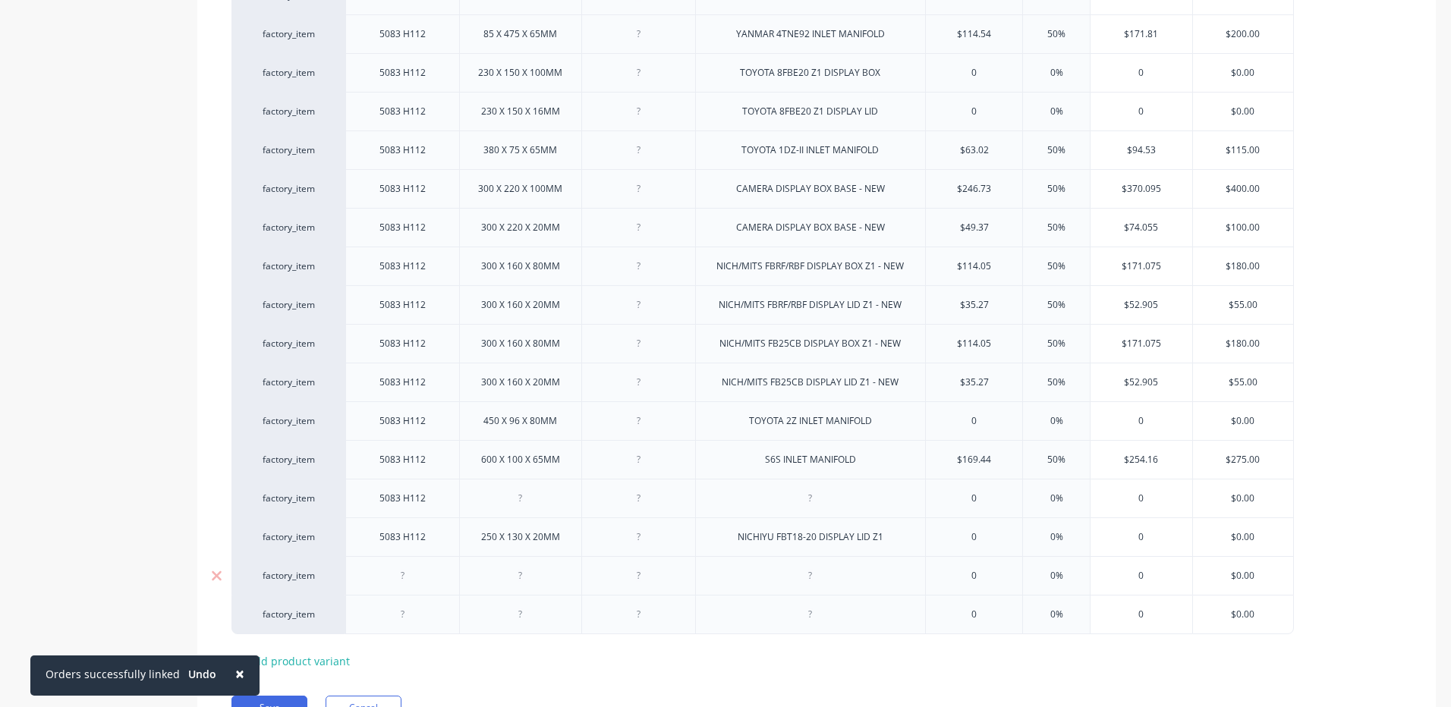
paste div
click at [416, 615] on div at bounding box center [403, 615] width 76 height 20
type textarea "x"
paste div
click at [486, 578] on div at bounding box center [521, 576] width 76 height 20
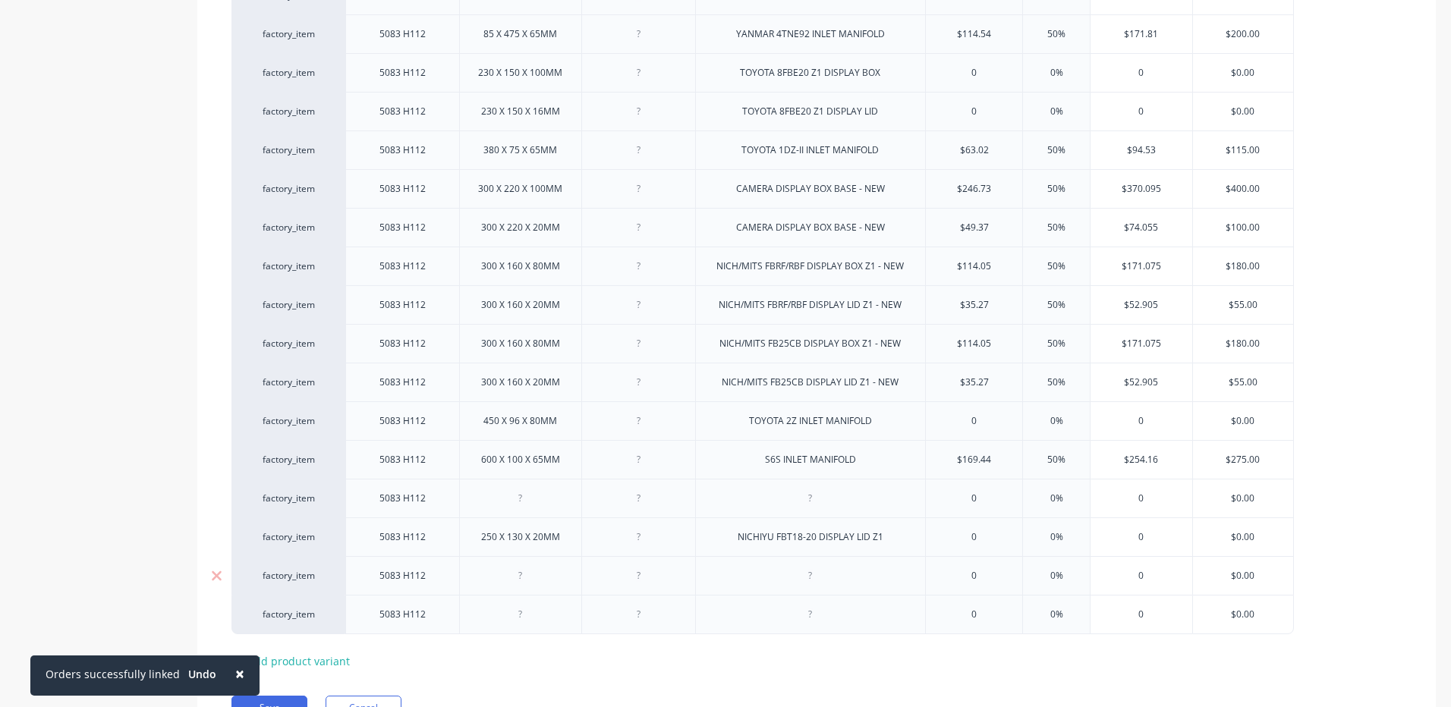
type textarea "x"
click at [553, 581] on div "245 X 175 X 80" at bounding box center [520, 576] width 87 height 20
click at [524, 612] on div at bounding box center [521, 615] width 76 height 20
type textarea "x"
click at [743, 584] on div at bounding box center [810, 575] width 231 height 39
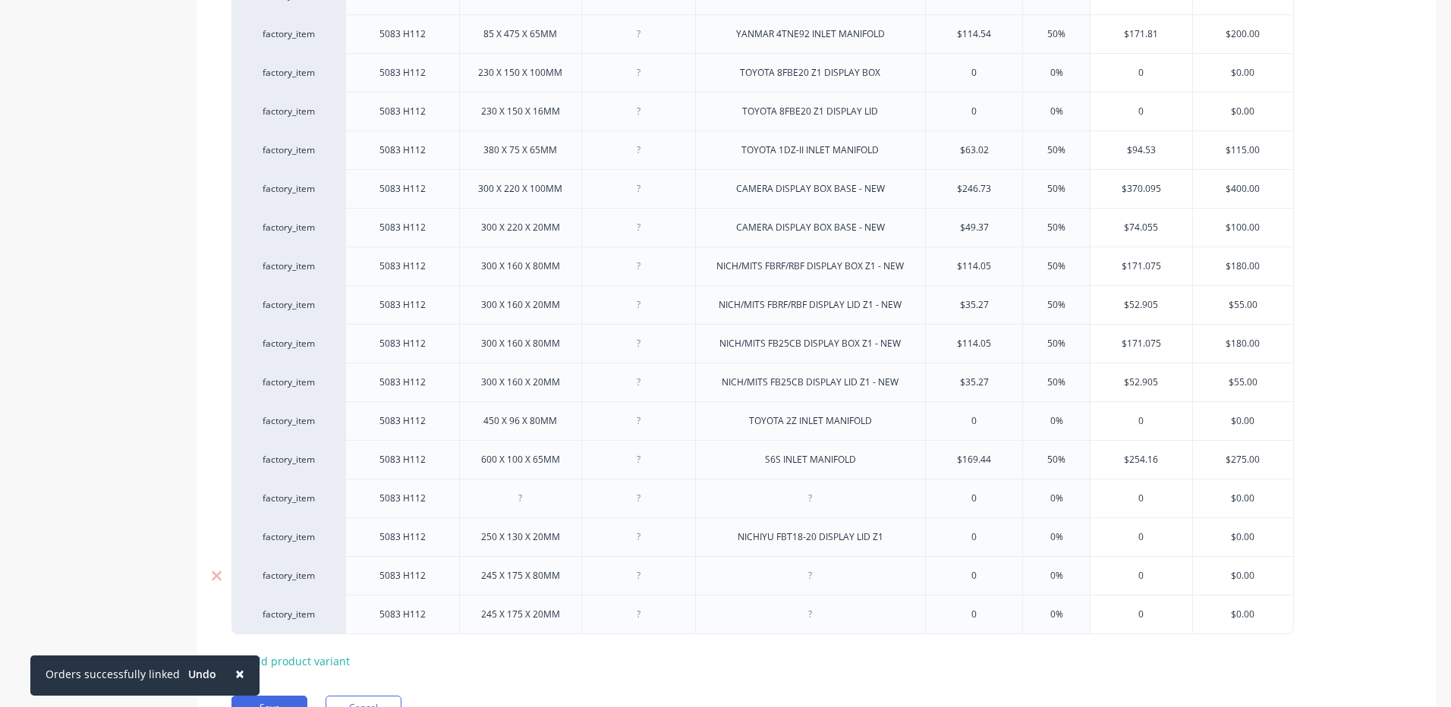
click at [756, 575] on div at bounding box center [810, 575] width 231 height 39
click at [795, 574] on div at bounding box center [811, 576] width 76 height 20
type textarea "x"
click at [836, 610] on div at bounding box center [811, 615] width 76 height 20
type textarea "x"
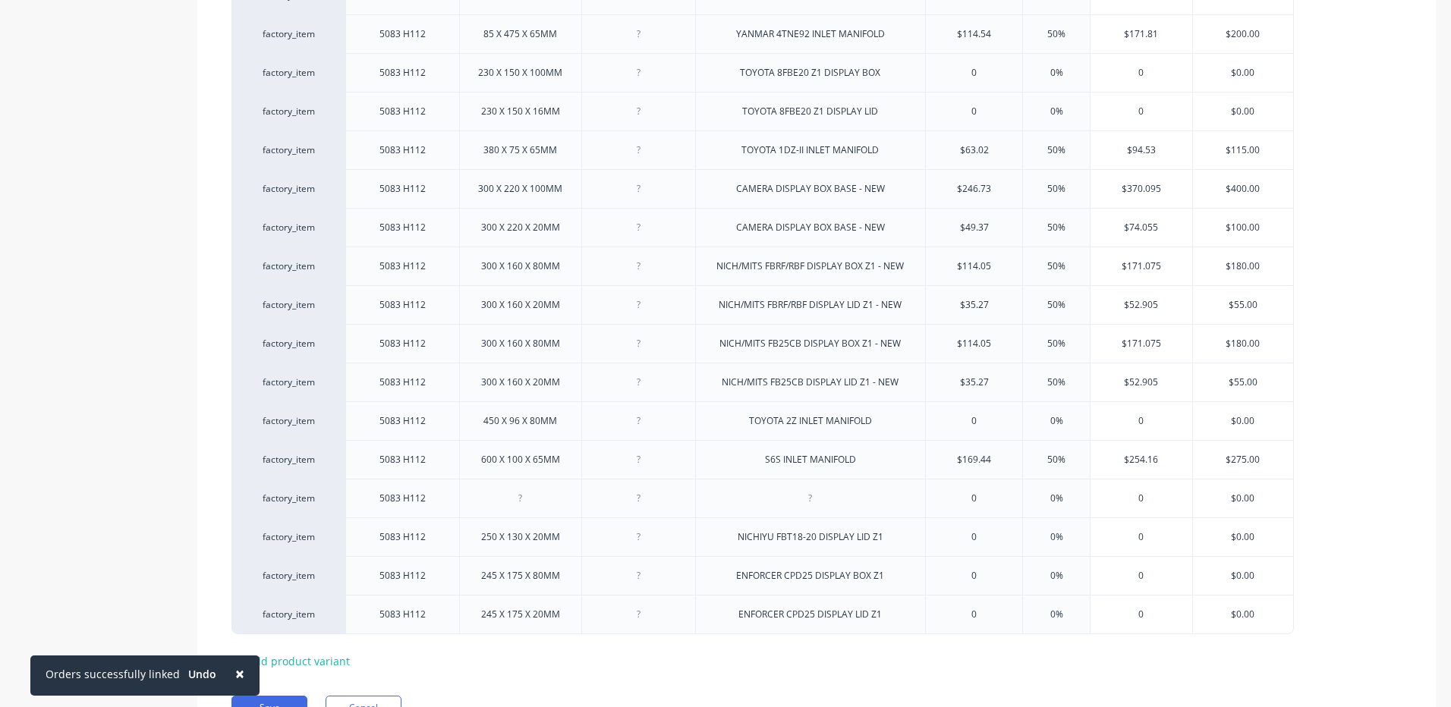
click at [773, 652] on div "MYOB Item # Type Size Part No For: Cost Markup Price Selling Price factory_item…" at bounding box center [816, 152] width 1170 height 1041
click at [314, 660] on div "+ add product variant" at bounding box center [294, 662] width 126 height 24
type textarea "x"
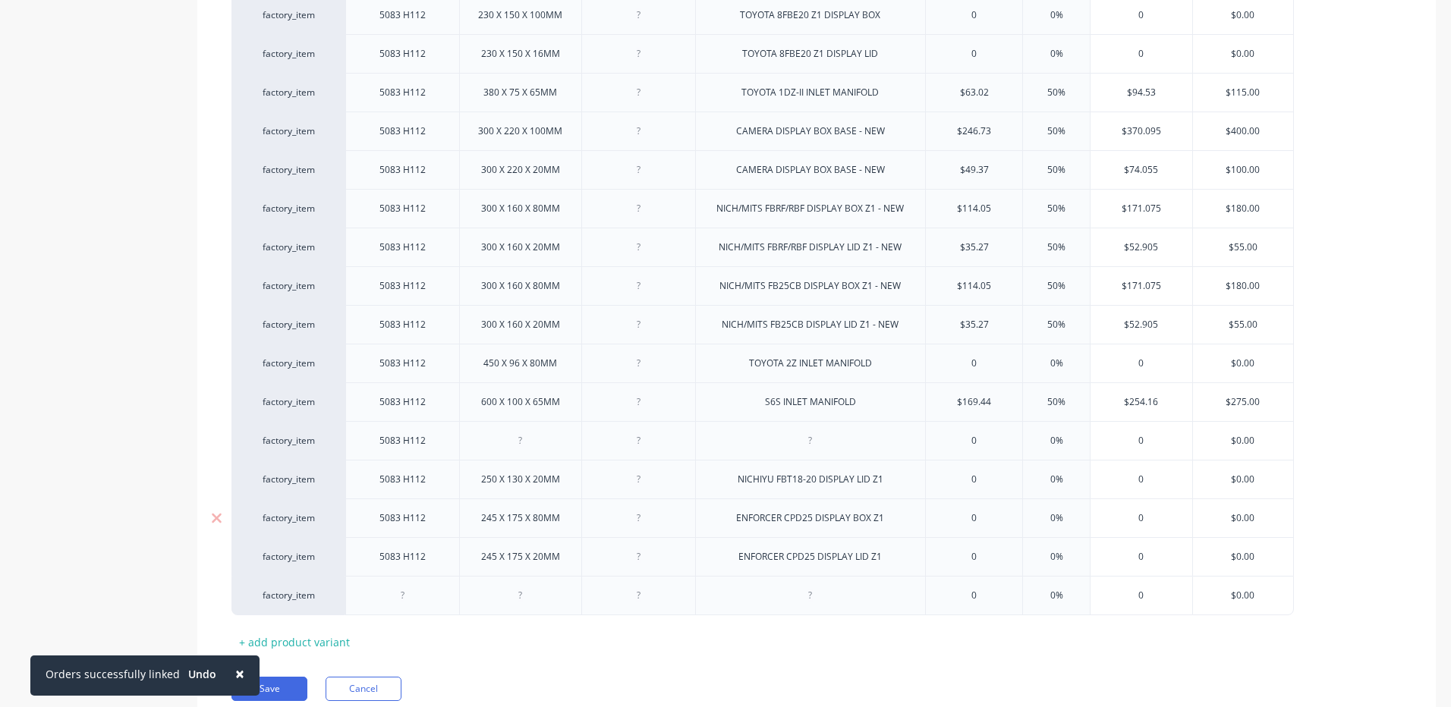
scroll to position [856, 0]
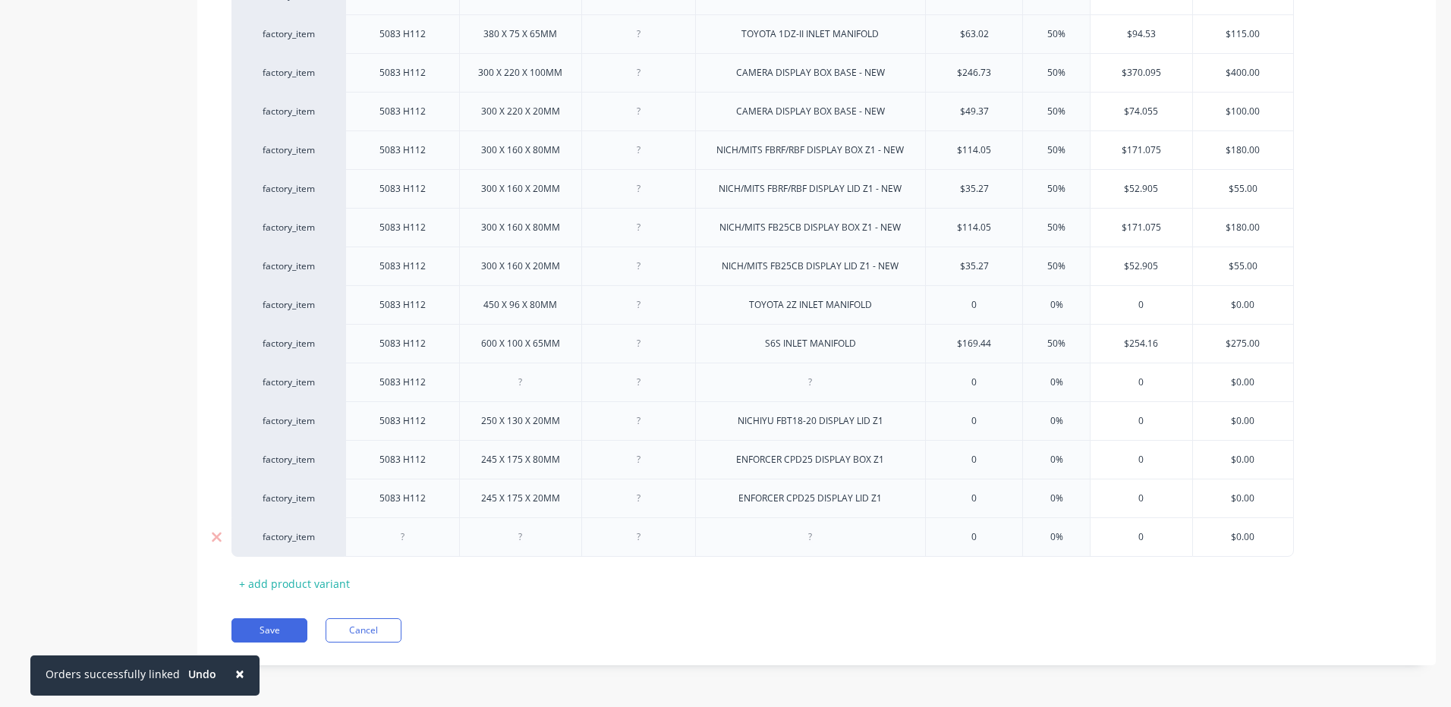
click at [417, 535] on div at bounding box center [403, 537] width 76 height 20
type textarea "x"
click at [557, 620] on div "Save Cancel" at bounding box center [833, 631] width 1204 height 24
click at [333, 584] on div "+ add product variant" at bounding box center [294, 584] width 126 height 24
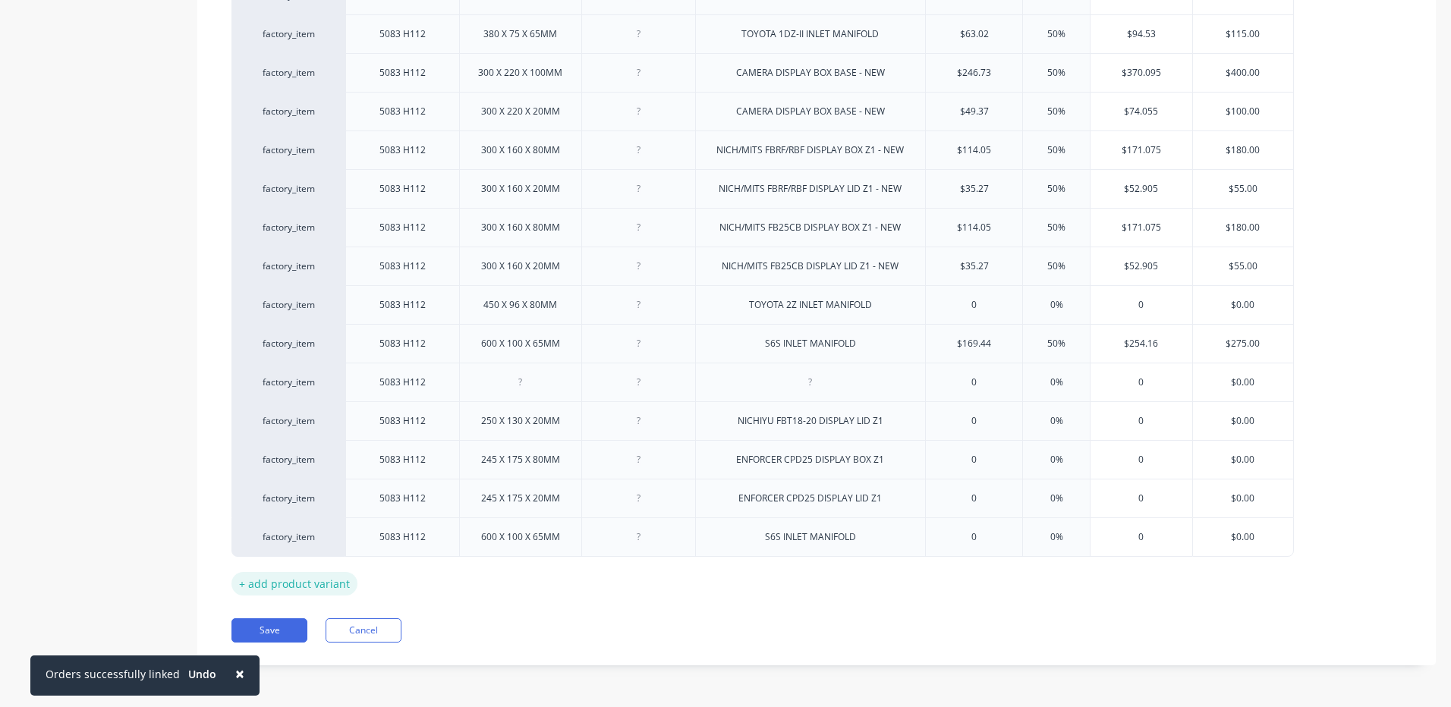
type textarea "x"
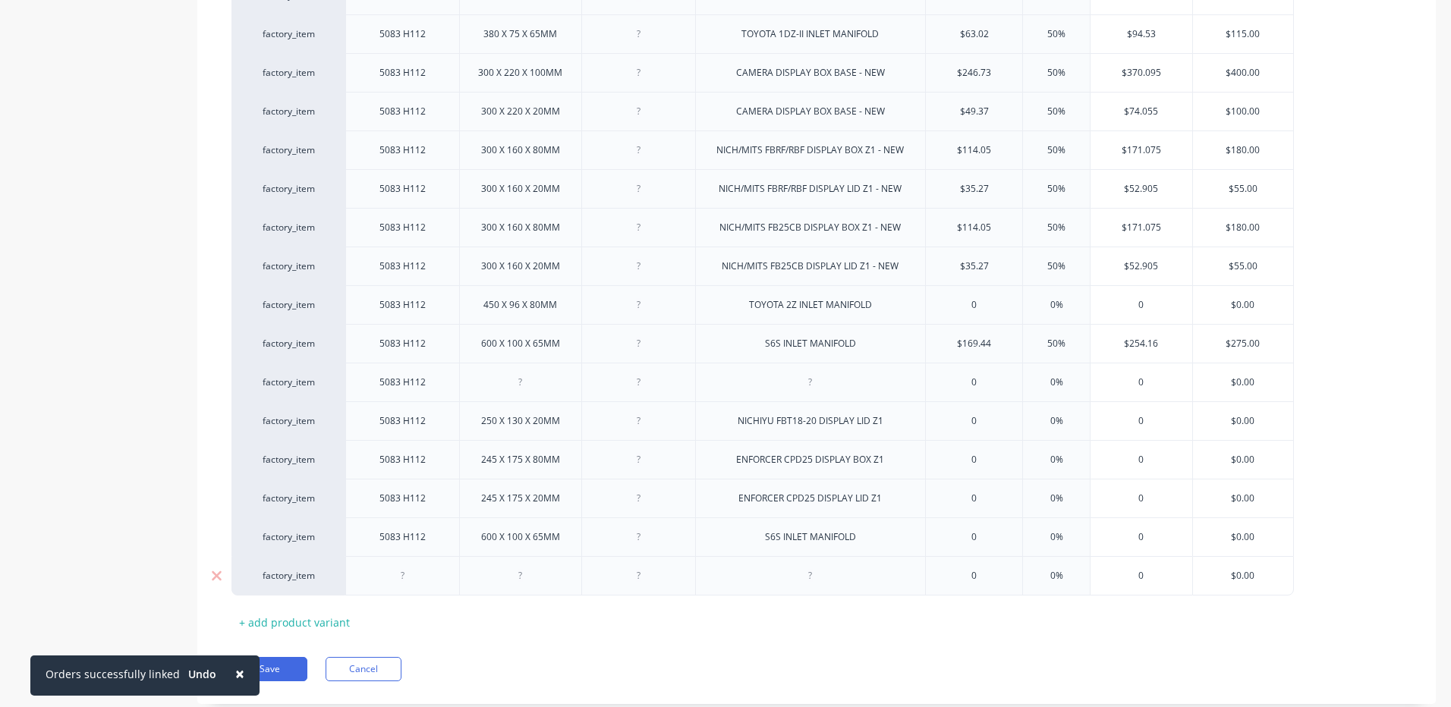
click at [404, 573] on div at bounding box center [403, 576] width 76 height 20
click at [419, 566] on div at bounding box center [403, 576] width 76 height 20
click at [354, 619] on div "MYOB Item # Type Size Part No For: Cost Markup Price Selling Price factory_item…" at bounding box center [816, 75] width 1170 height 1119
click at [314, 618] on div "+ add product variant" at bounding box center [294, 623] width 126 height 24
drag, startPoint x: 420, startPoint y: 574, endPoint x: 389, endPoint y: 579, distance: 31.4
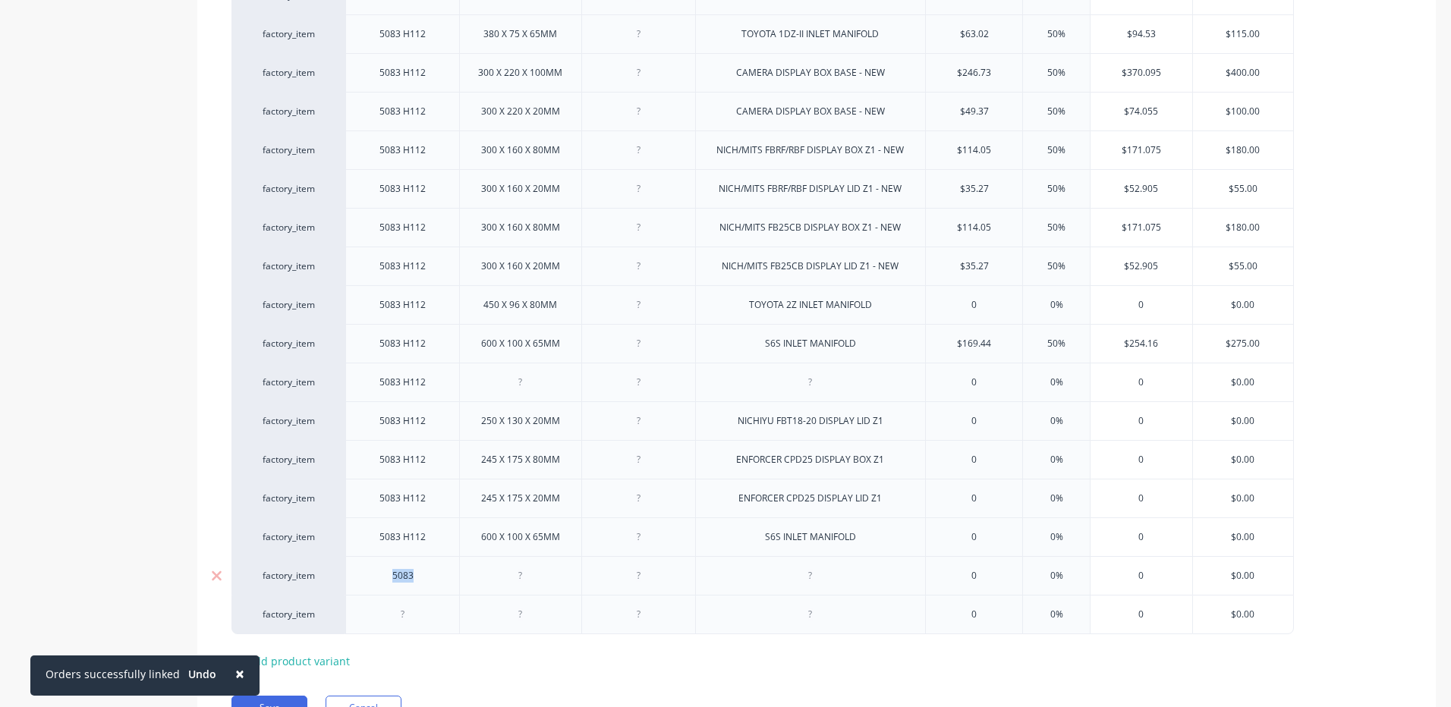
click at [389, 579] on div "5083" at bounding box center [403, 576] width 76 height 20
click at [402, 612] on div at bounding box center [403, 615] width 76 height 20
type textarea "x"
paste div
click at [495, 578] on div at bounding box center [521, 576] width 76 height 20
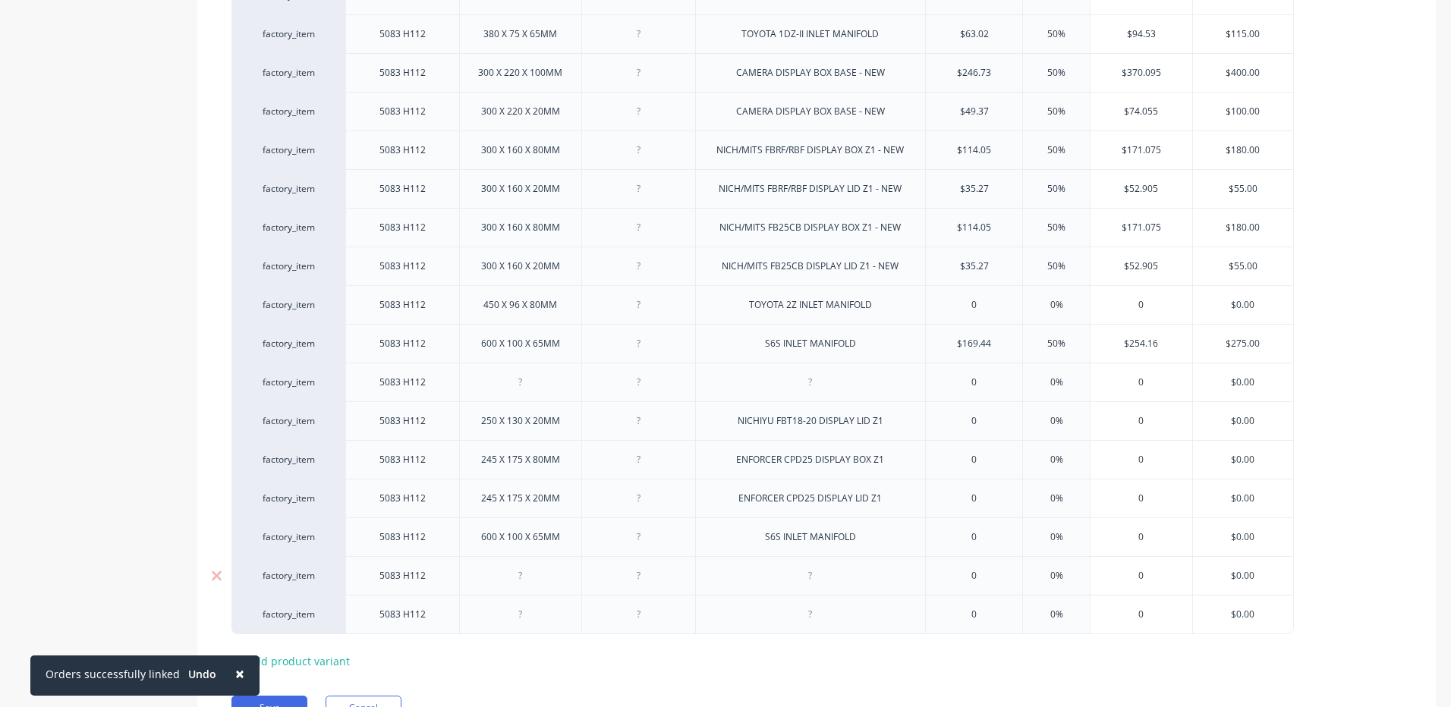
type textarea "x"
click at [520, 606] on div at bounding box center [521, 615] width 76 height 20
type textarea "x"
click at [871, 575] on div at bounding box center [810, 575] width 231 height 39
click at [825, 581] on div at bounding box center [811, 576] width 76 height 20
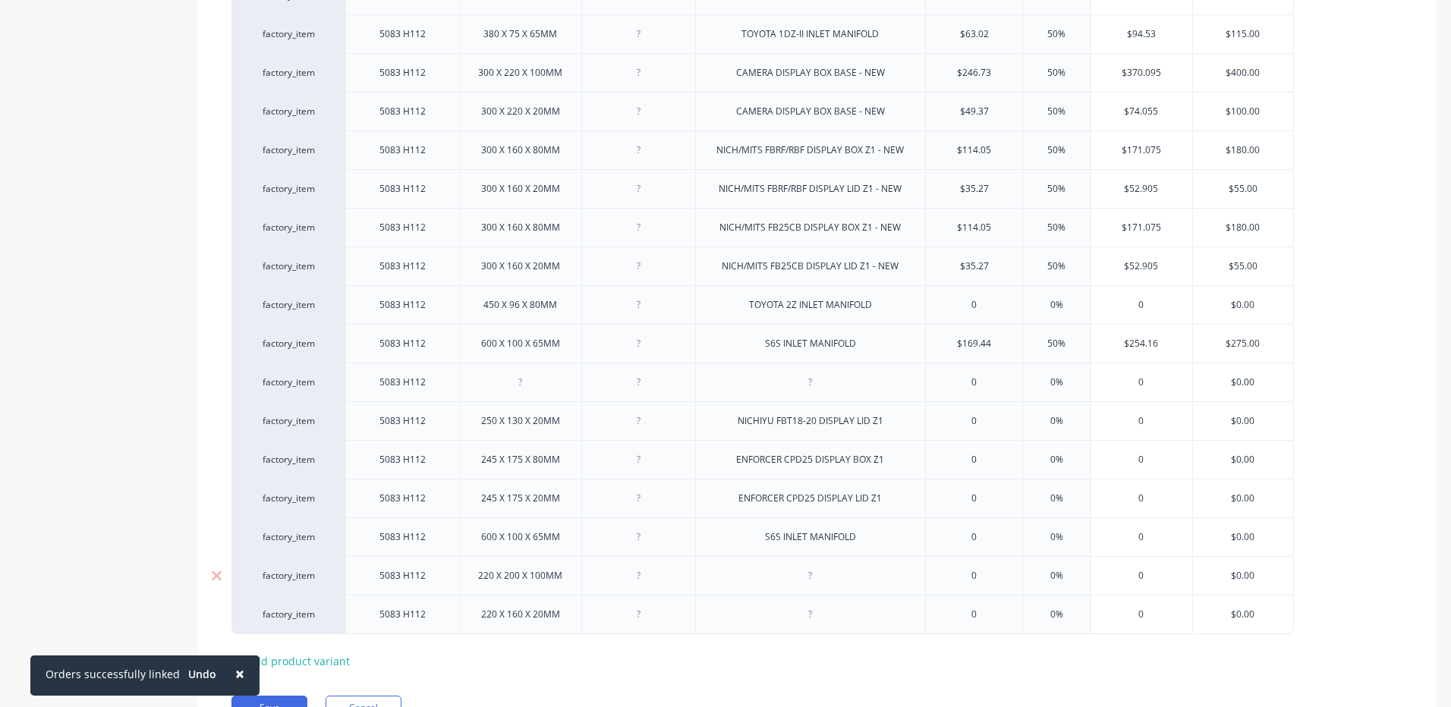
type textarea "x"
click at [835, 622] on div at bounding box center [811, 615] width 76 height 20
type textarea "x"
click at [826, 653] on div "MYOB Item # Type Size Part No For: Cost Markup Price Selling Price factory_item…" at bounding box center [816, 94] width 1170 height 1157
type textarea "x"
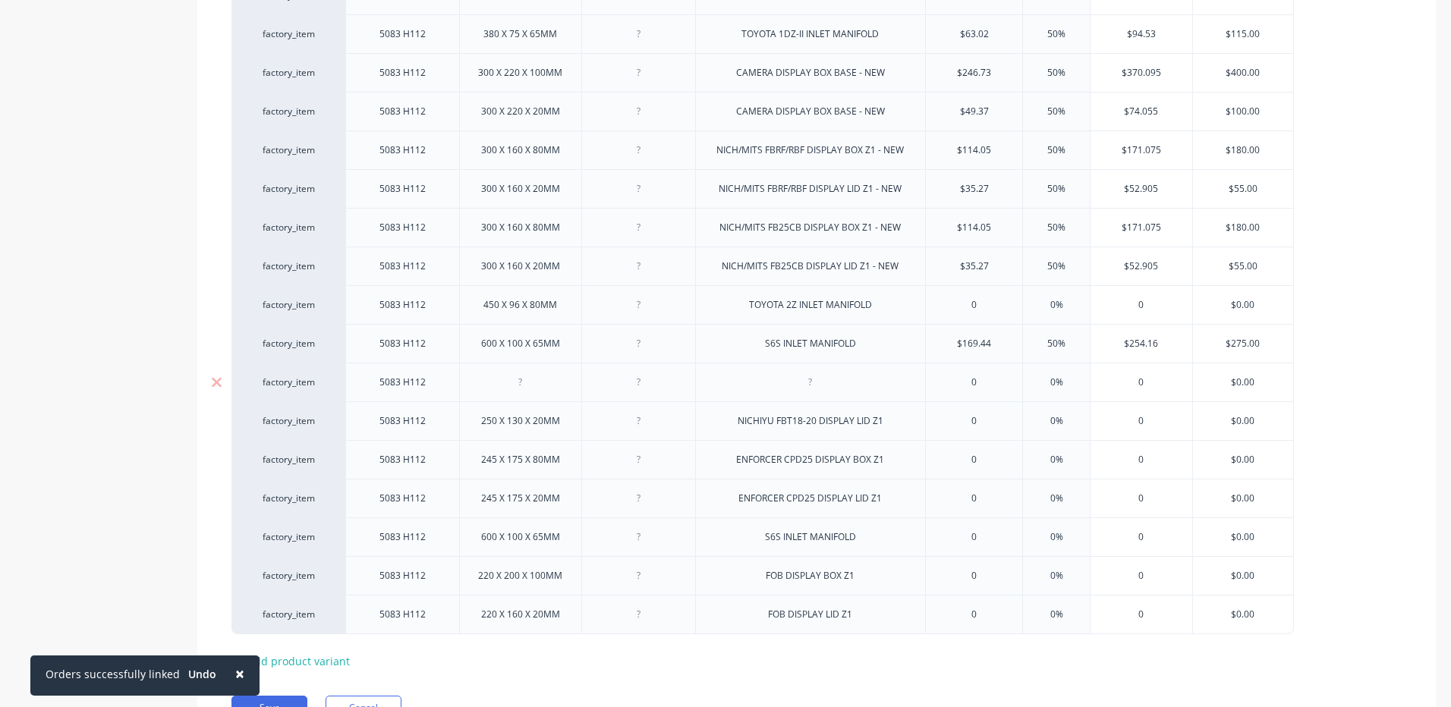
drag, startPoint x: 795, startPoint y: 384, endPoint x: 839, endPoint y: 379, distance: 45.0
click at [795, 384] on div at bounding box center [811, 383] width 76 height 20
click at [812, 421] on div "NICHIYU FBT18-20 DISPLAY LID Z1" at bounding box center [811, 421] width 170 height 20
click at [859, 387] on div "NICHIYU FBT18-80" at bounding box center [810, 383] width 103 height 20
click at [886, 427] on div "NICHIYU FBT18-80 DISPLAY LID Z1" at bounding box center [811, 421] width 170 height 20
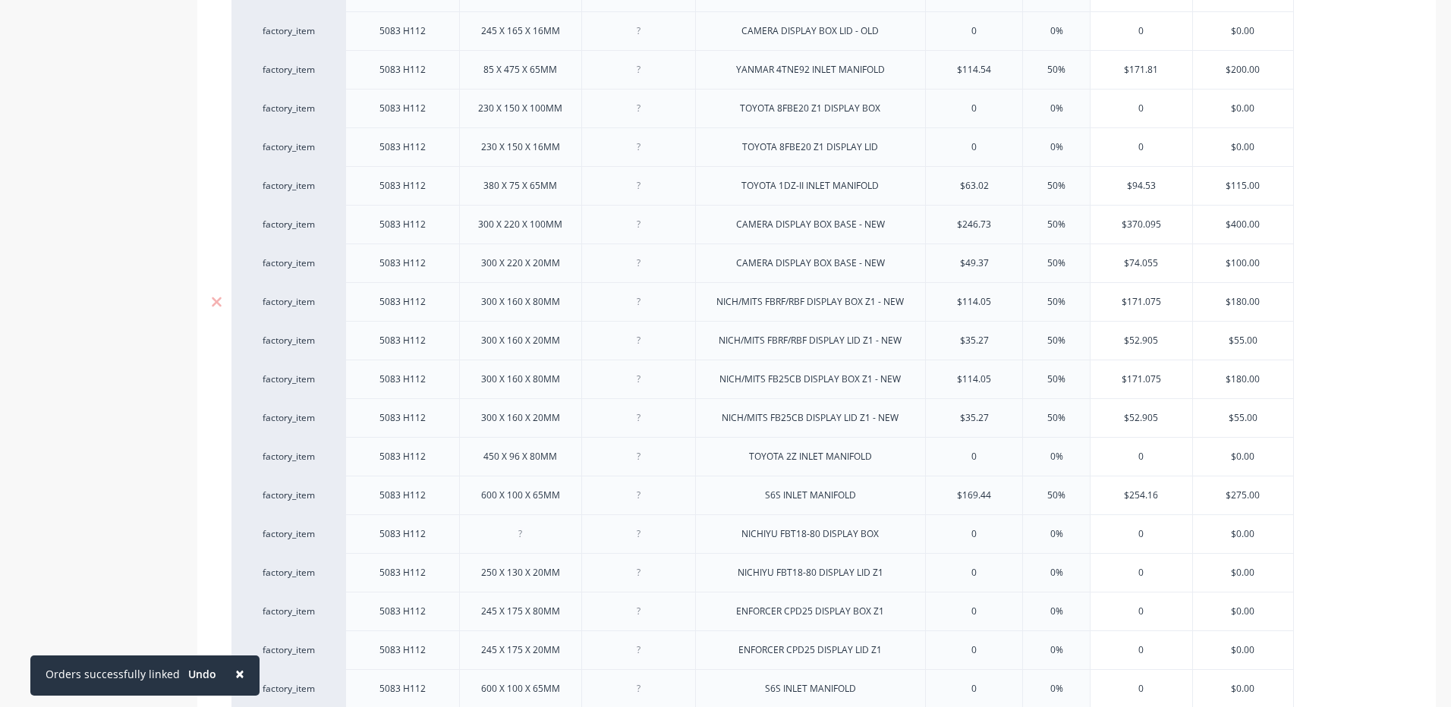
scroll to position [933, 0]
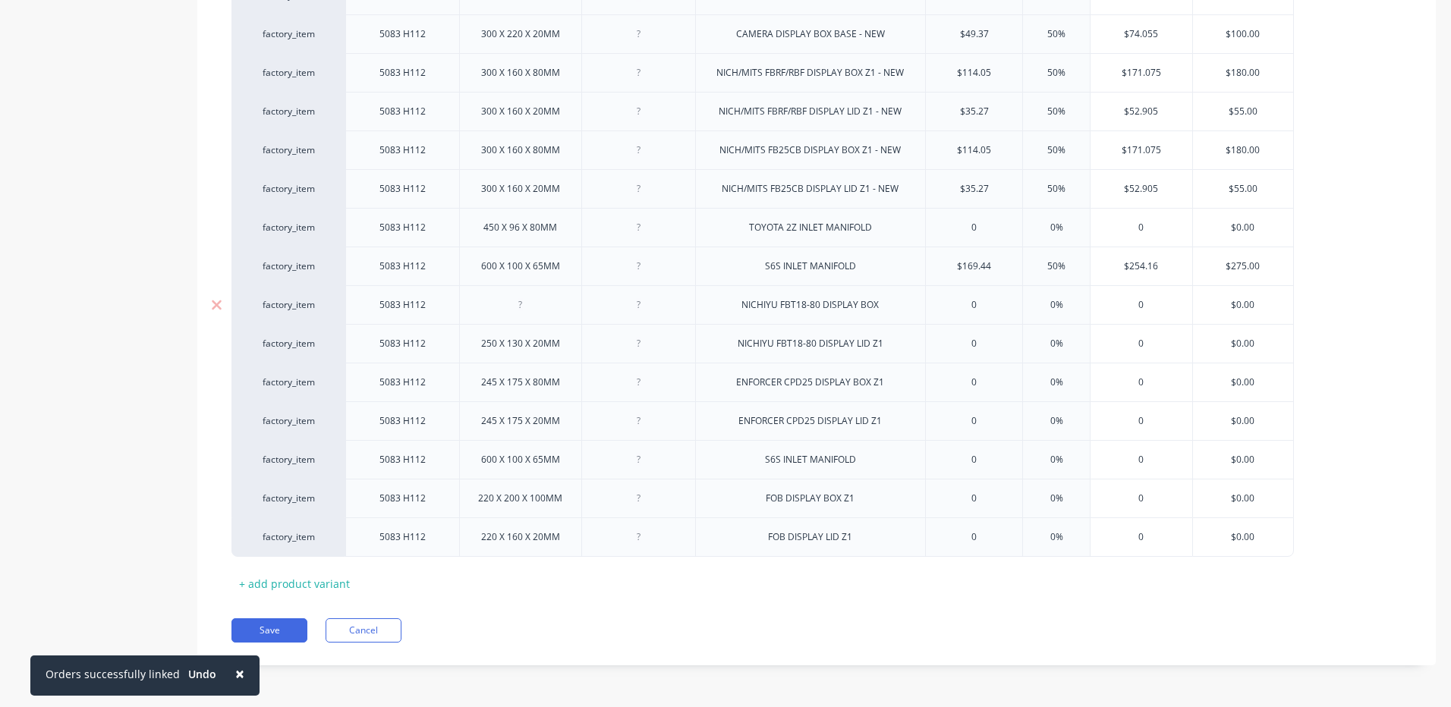
click at [537, 315] on div at bounding box center [520, 304] width 122 height 39
click at [546, 305] on div at bounding box center [521, 305] width 76 height 20
click at [670, 639] on div "Save Cancel" at bounding box center [833, 631] width 1204 height 24
click at [295, 628] on button "Save" at bounding box center [269, 631] width 76 height 24
type textarea "x"
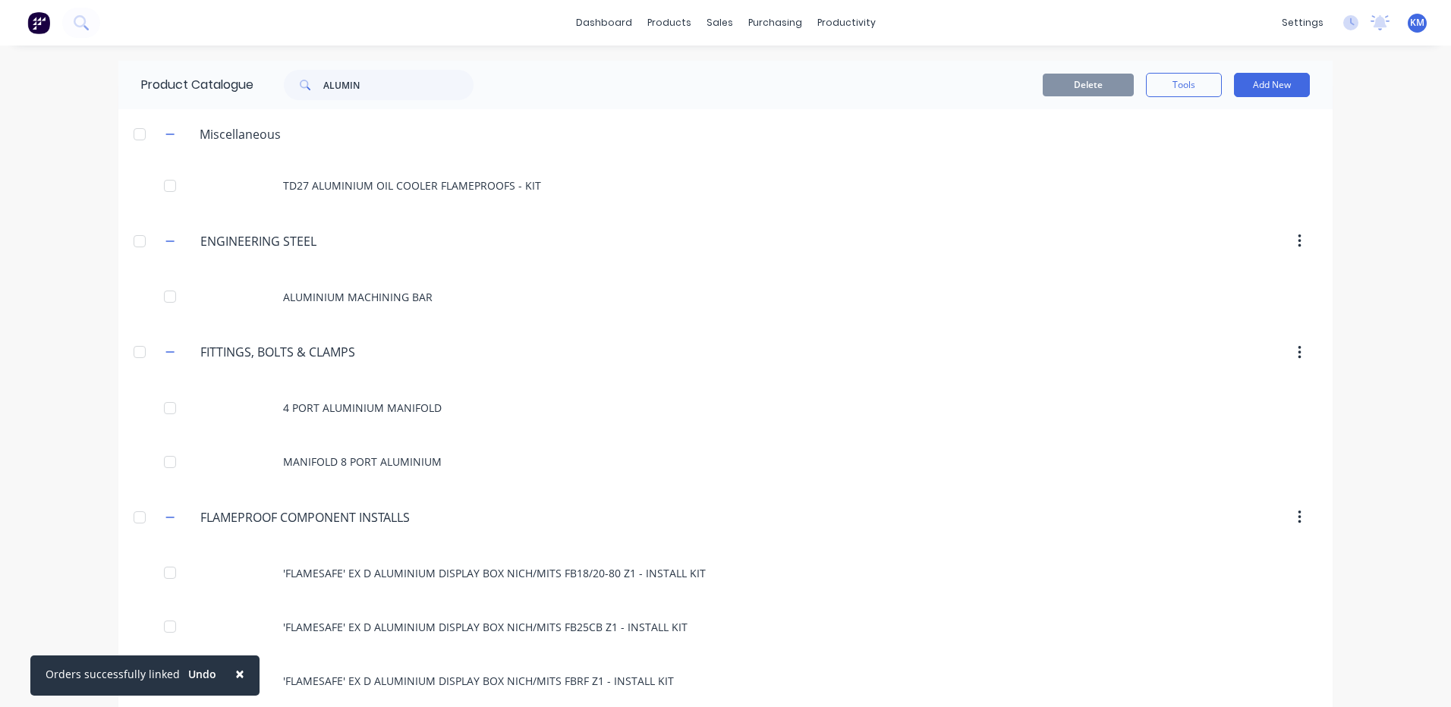
click at [238, 672] on button "×" at bounding box center [239, 674] width 39 height 36
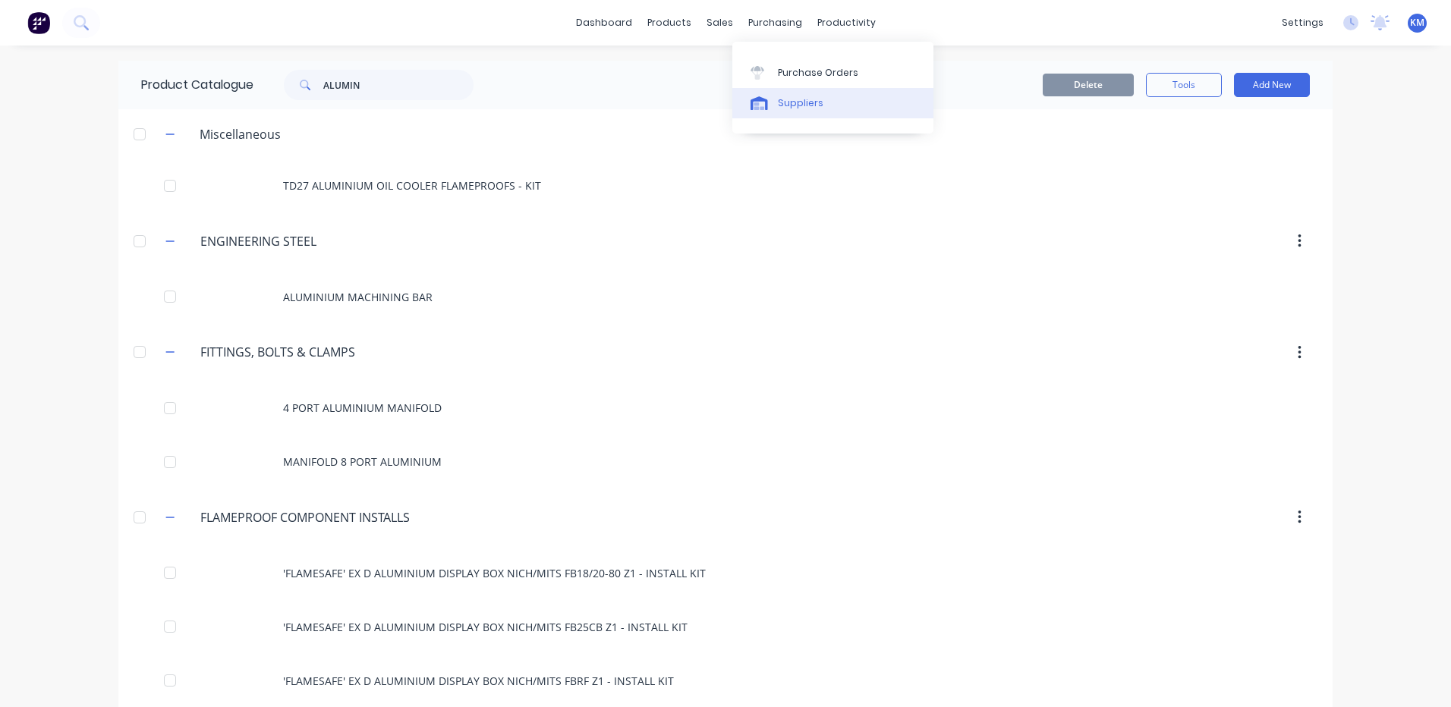
click at [776, 99] on link "Suppliers" at bounding box center [832, 103] width 201 height 30
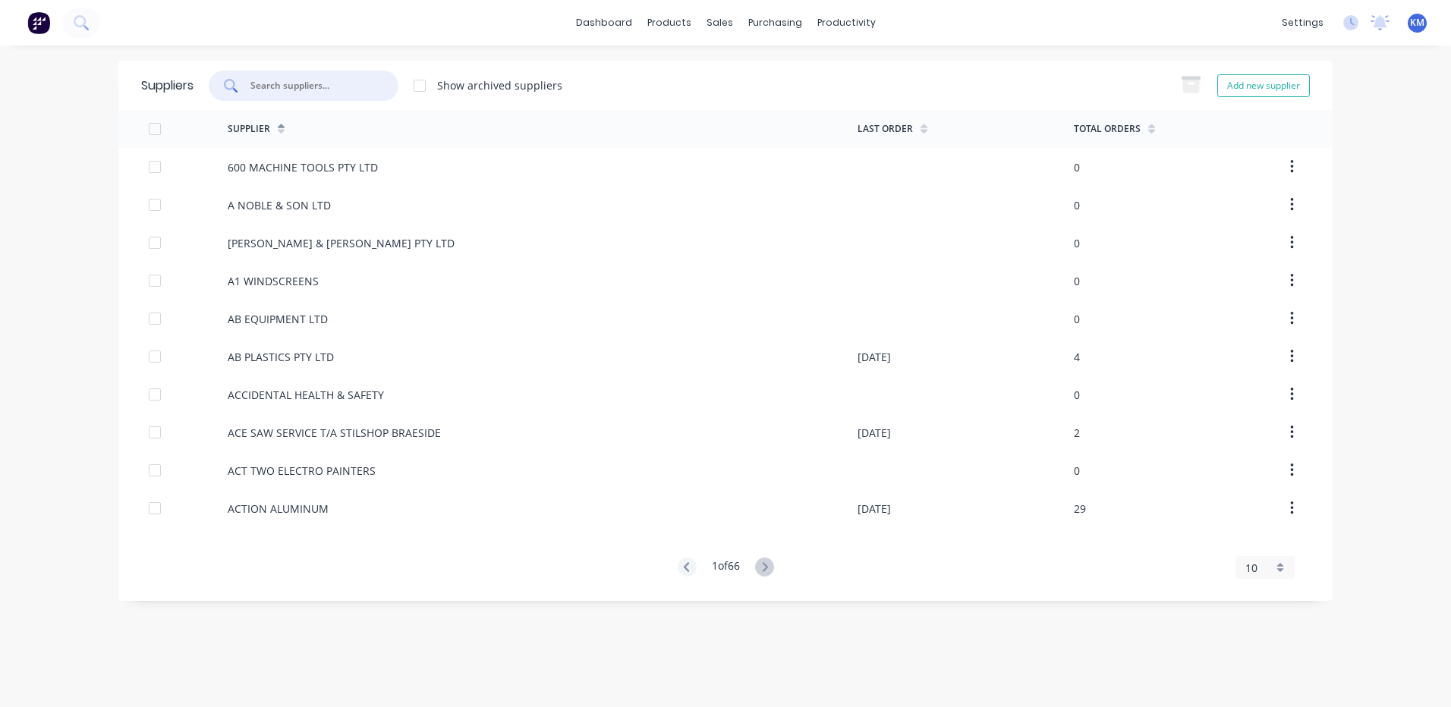
click at [323, 81] on input "text" at bounding box center [312, 85] width 126 height 15
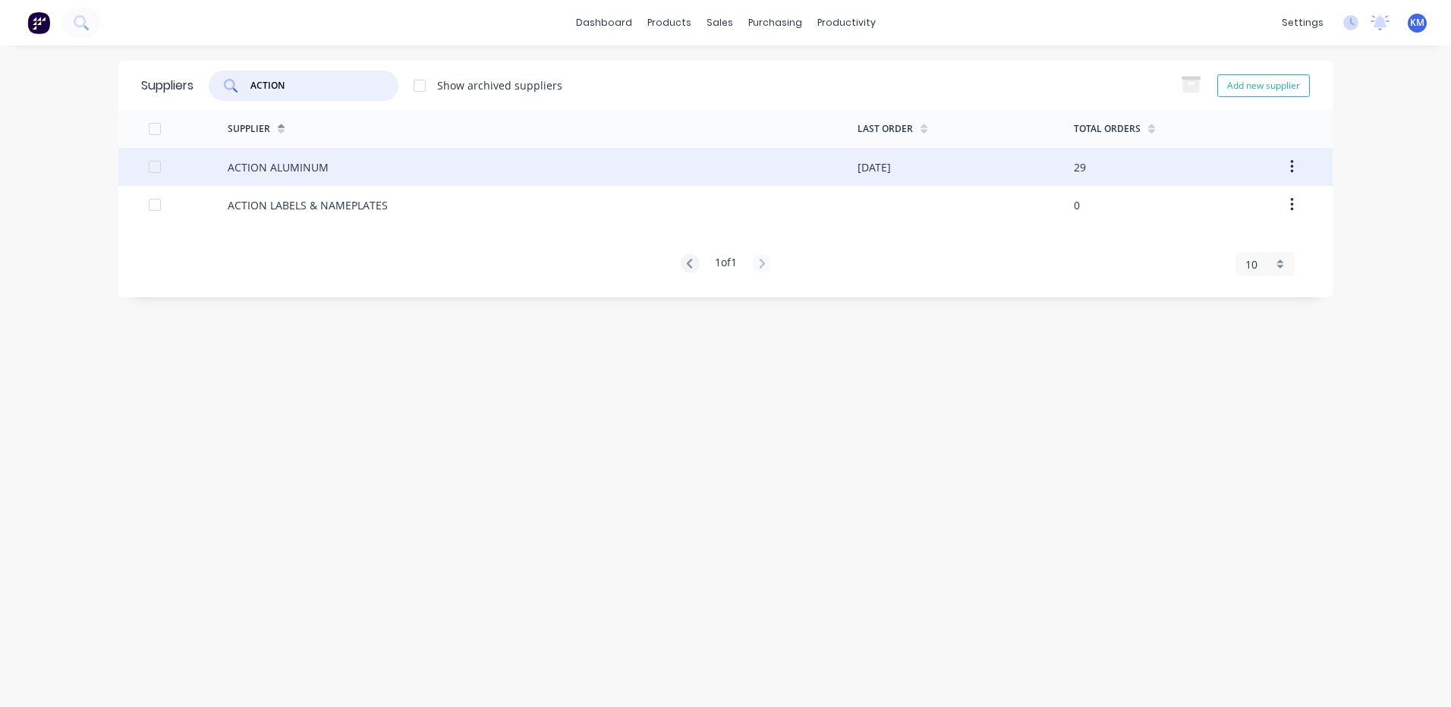
type input "ACTION"
click at [371, 168] on div "ACTION ALUMINUM" at bounding box center [543, 167] width 630 height 38
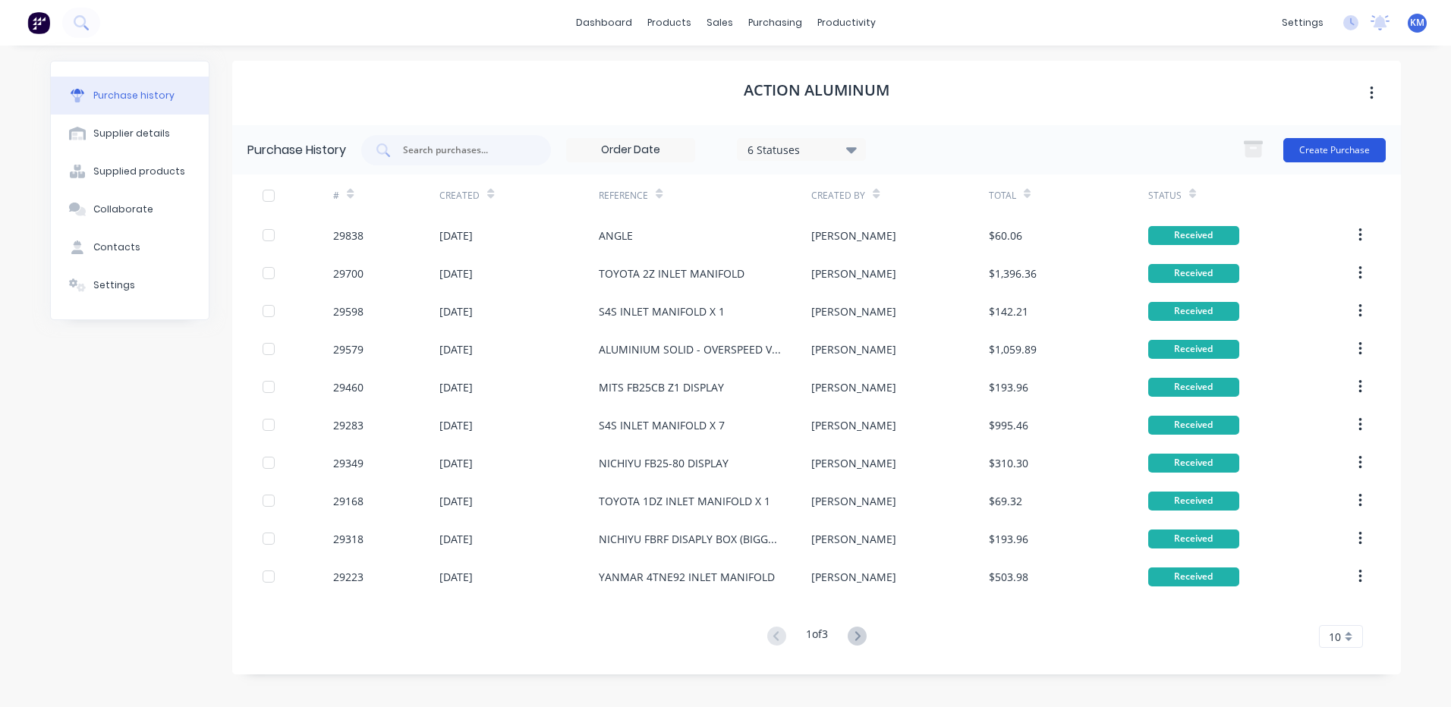
click at [1361, 155] on button "Create Purchase" at bounding box center [1334, 150] width 102 height 24
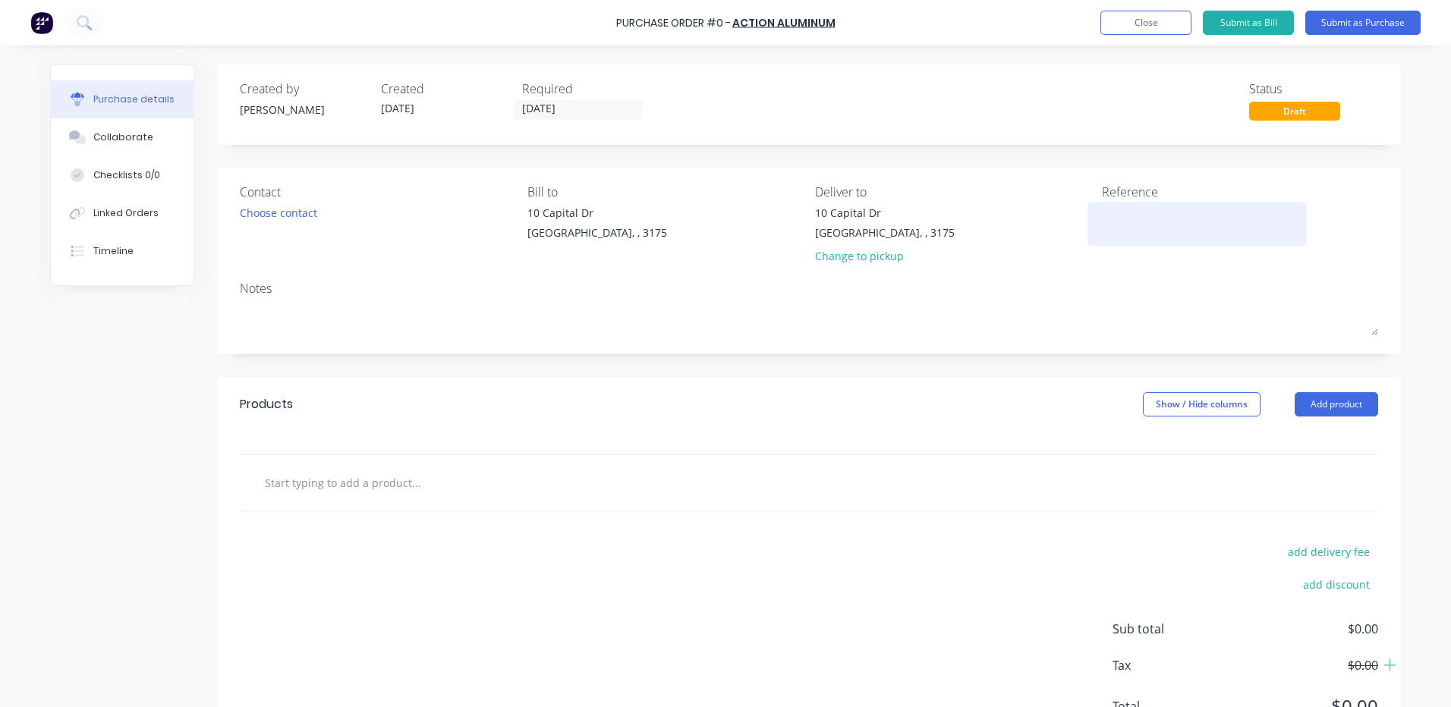
click at [1168, 226] on textarea at bounding box center [1197, 222] width 190 height 34
type textarea "S6S INLET"
type textarea "x"
type textarea "S6S INLET MANIF"
type textarea "x"
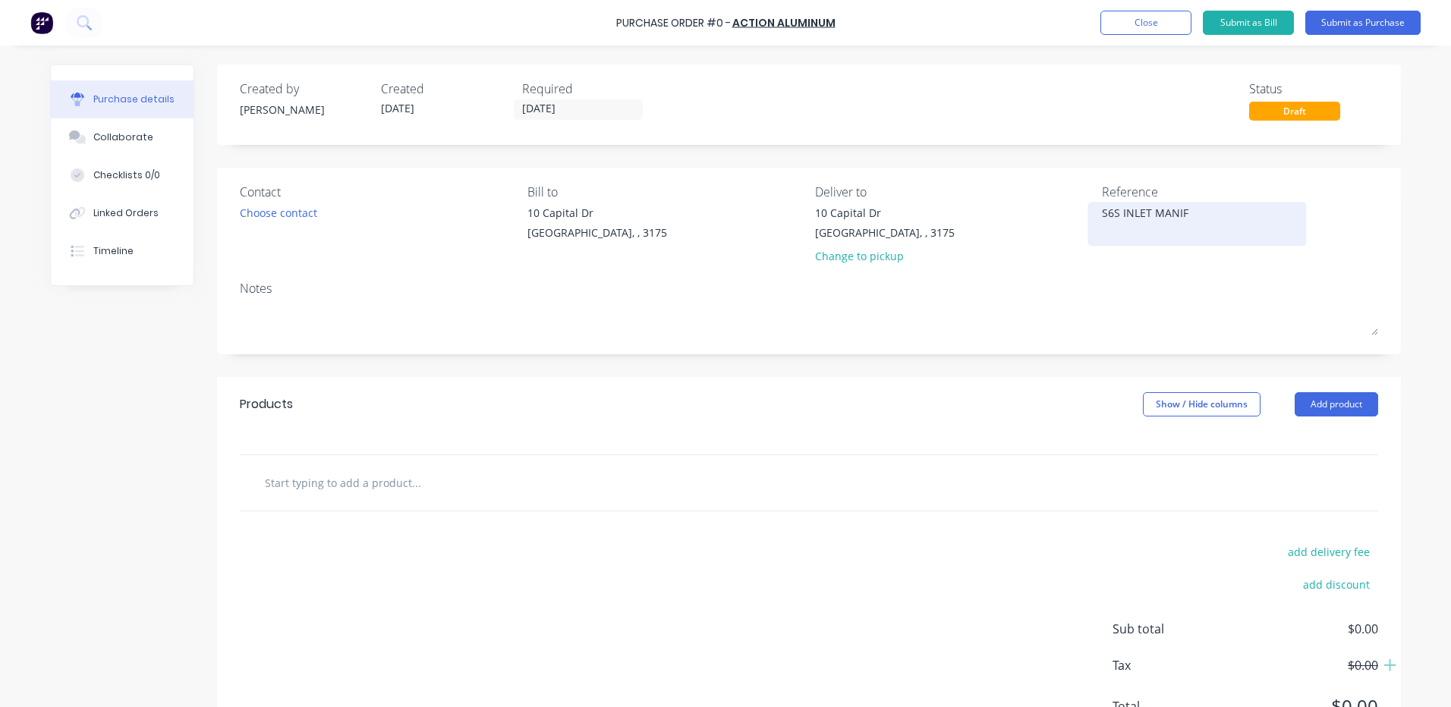
type textarea "S6S INLET MANIFO"
type textarea "x"
type textarea "S6S INLET MANIFOL"
type textarea "x"
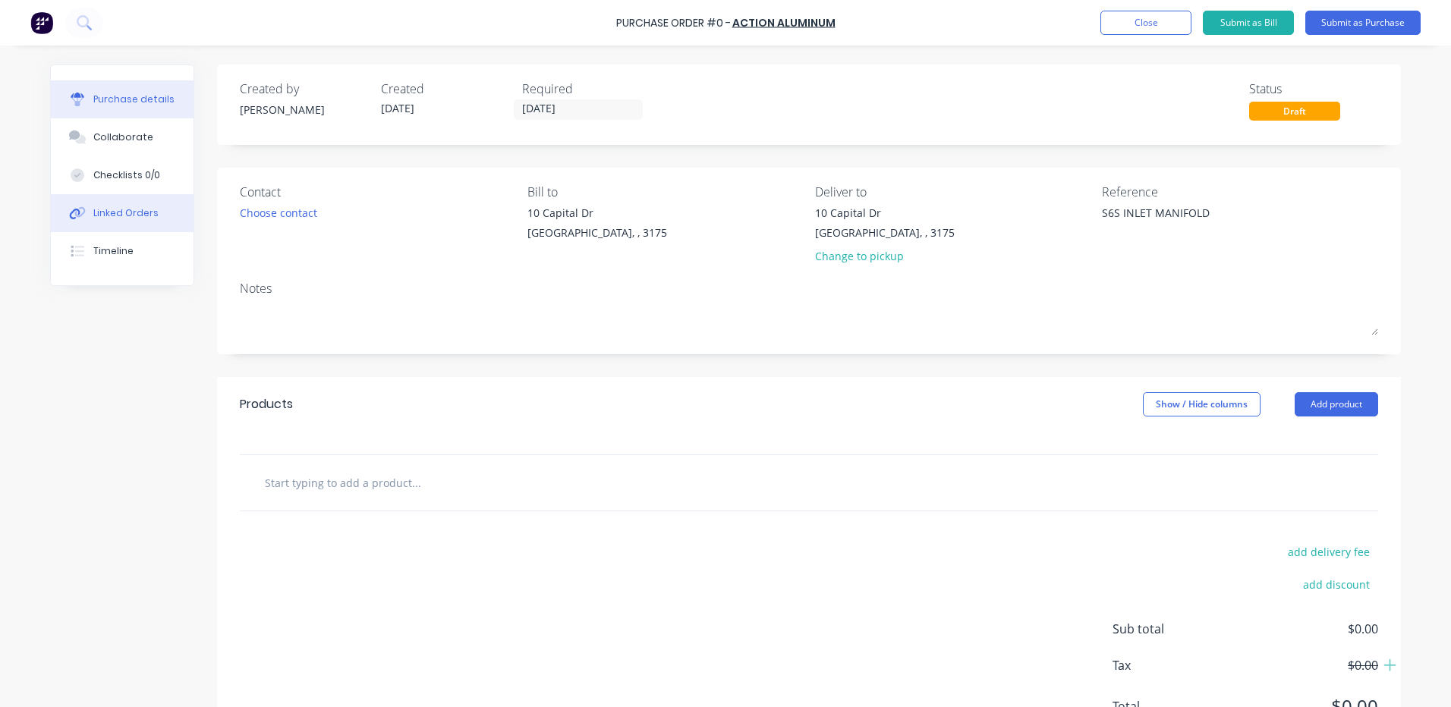
type textarea "S6S INLET MANIFOLD"
type textarea "x"
type textarea "S6S INLET MANIFOLD"
click at [159, 203] on button "Linked Orders" at bounding box center [122, 213] width 143 height 38
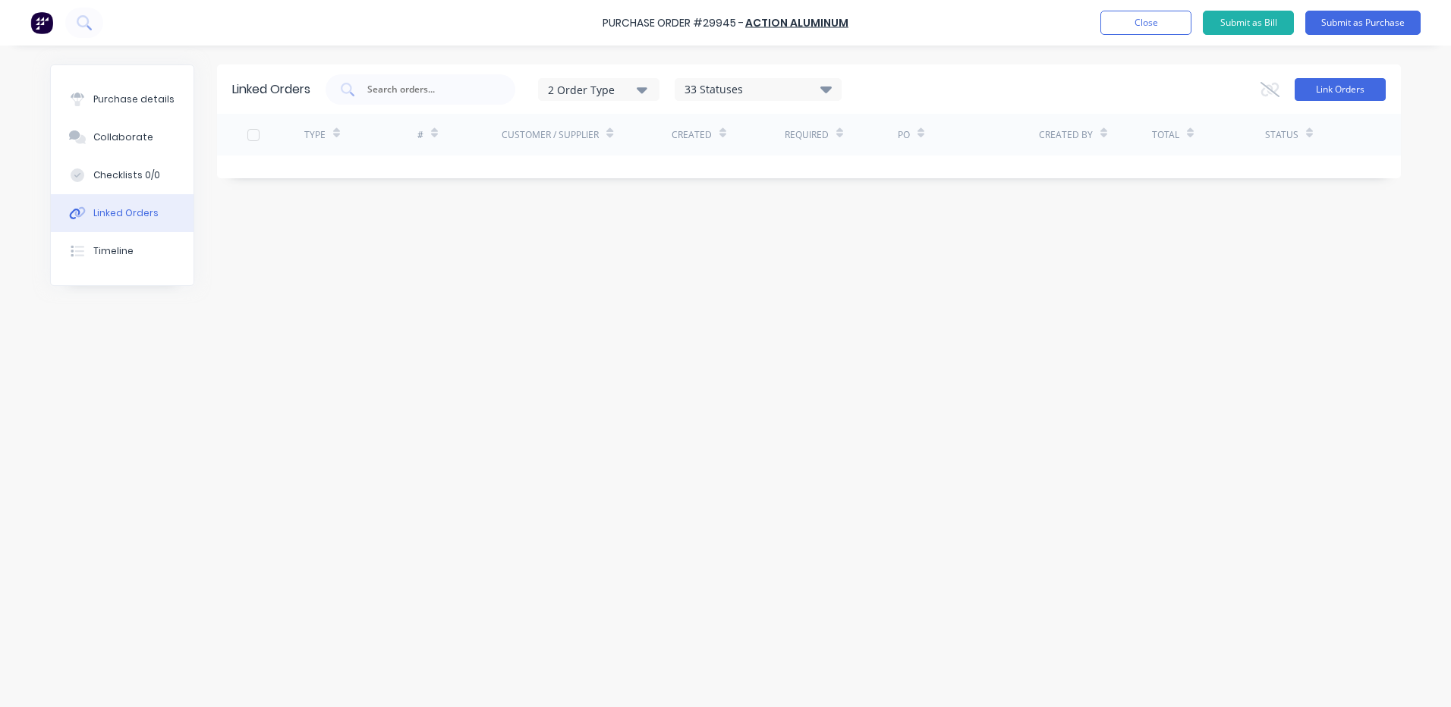
click at [1333, 88] on button "Link Orders" at bounding box center [1340, 89] width 91 height 23
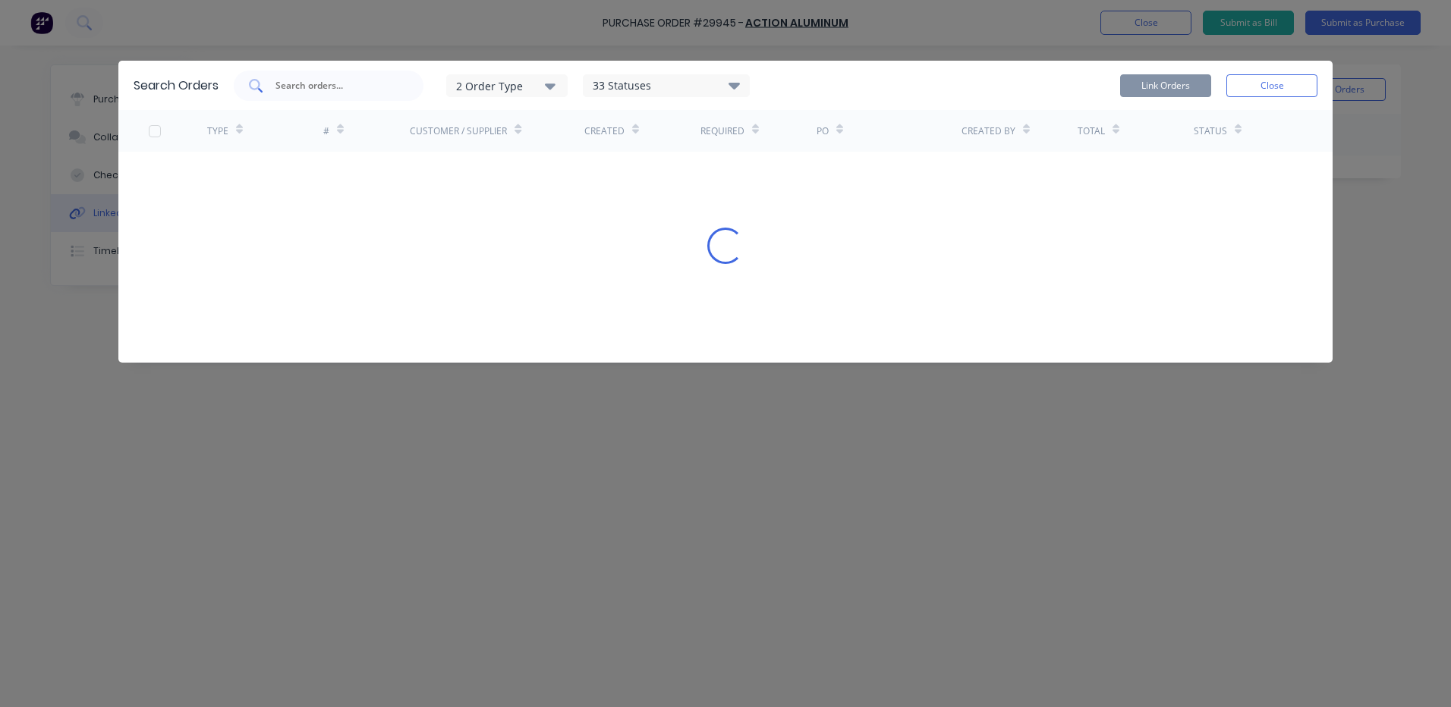
click at [403, 79] on div at bounding box center [329, 86] width 190 height 30
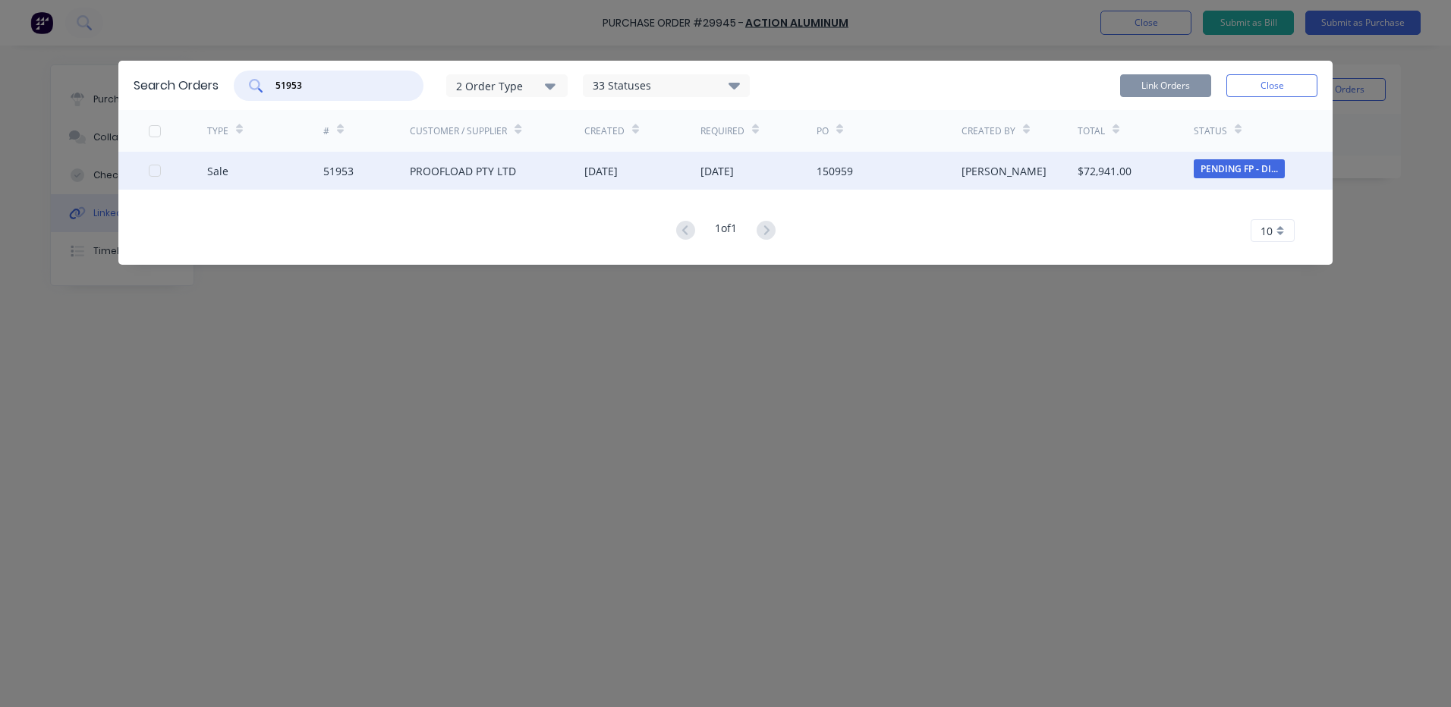
click at [155, 171] on div at bounding box center [155, 171] width 30 height 30
type input "51953"
click at [1151, 76] on button "Link Orders" at bounding box center [1165, 85] width 91 height 23
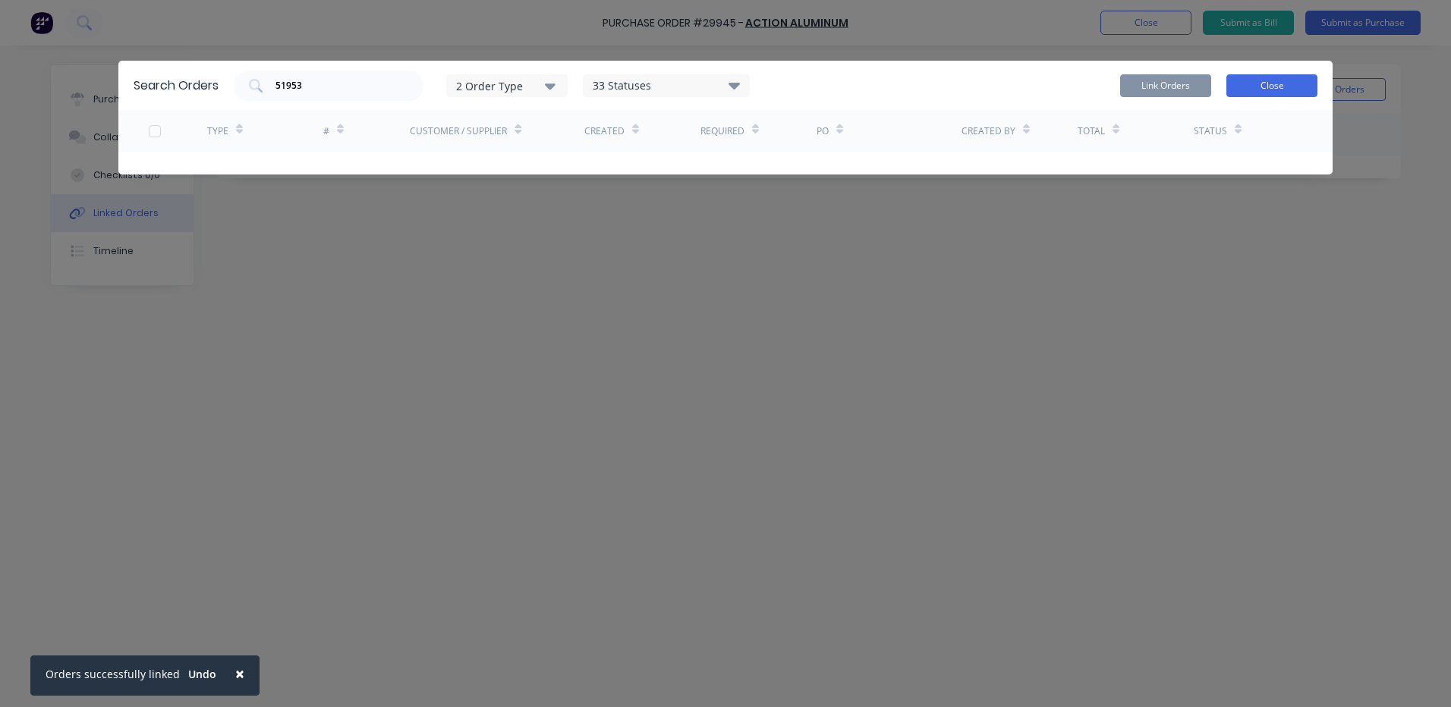
click at [1259, 80] on button "Close" at bounding box center [1271, 85] width 91 height 23
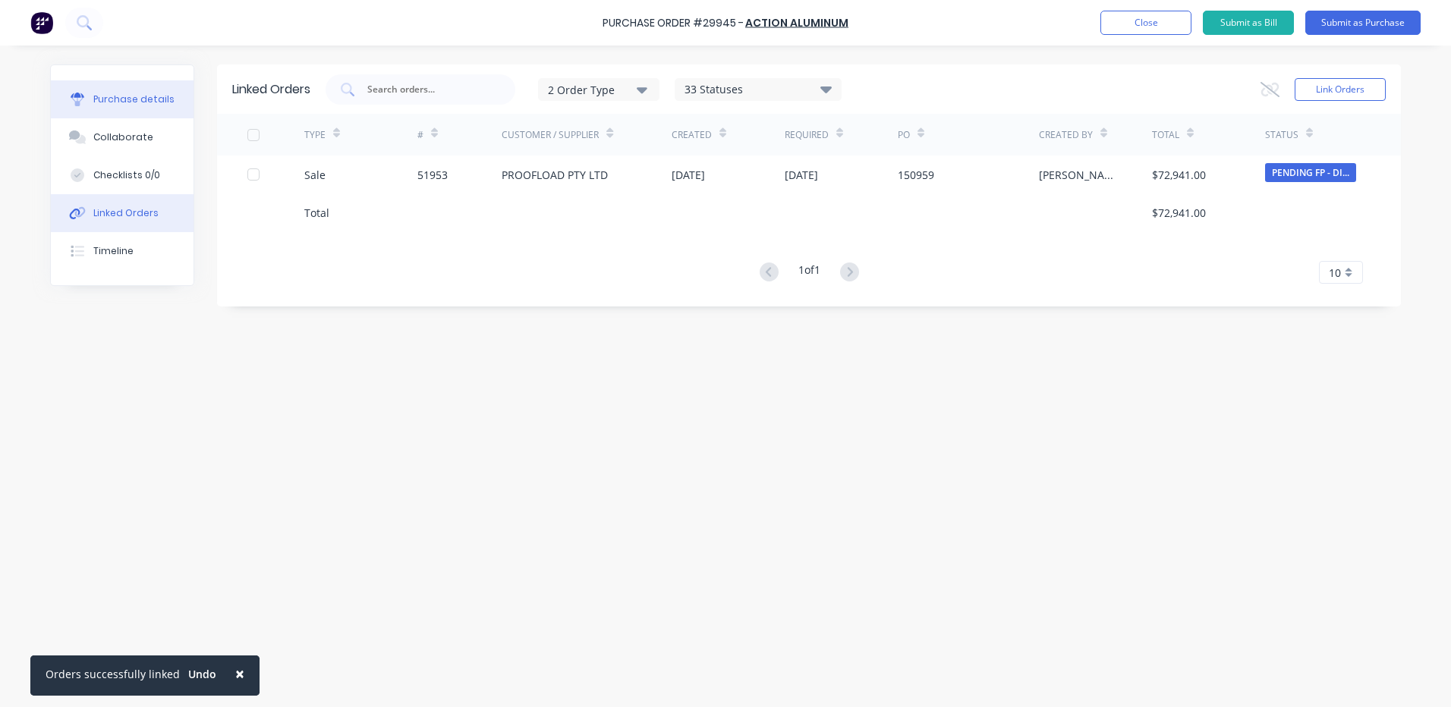
click at [81, 114] on button "Purchase details" at bounding box center [122, 99] width 143 height 38
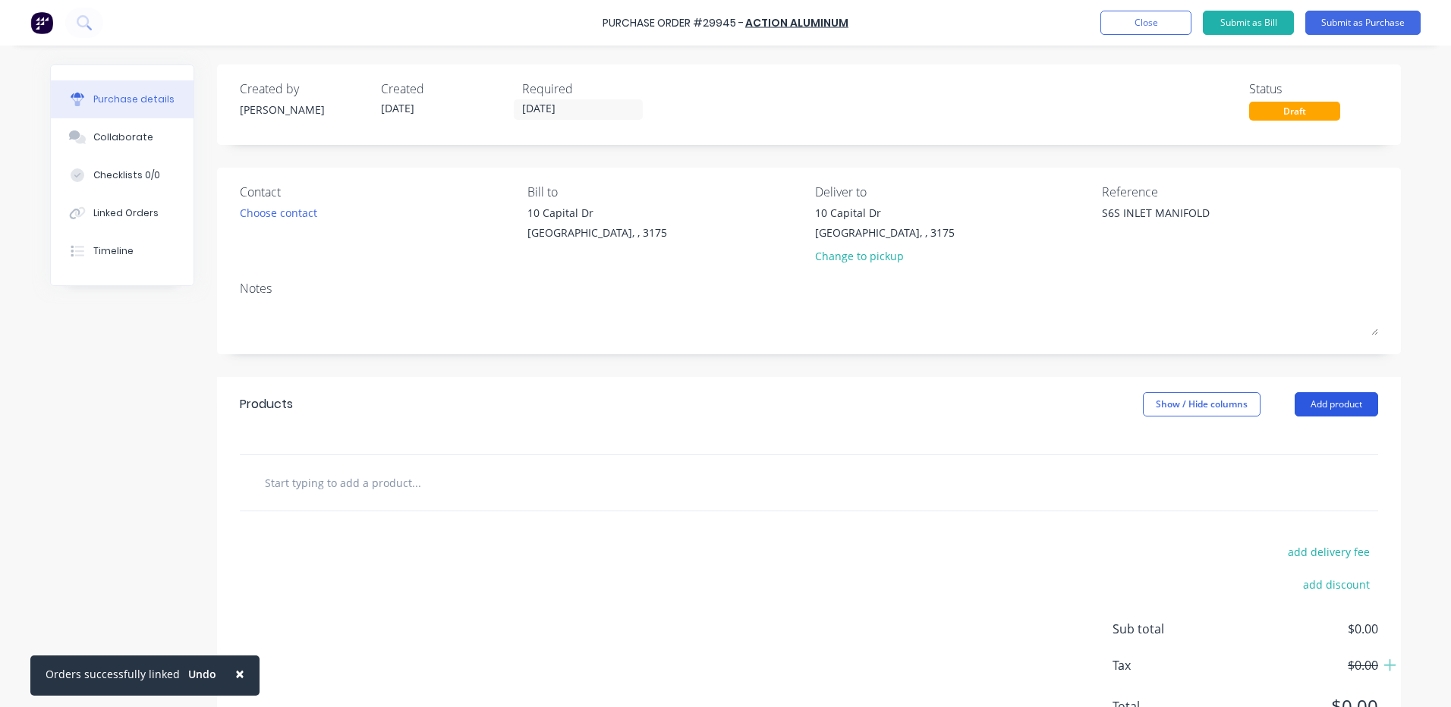
click at [1305, 398] on button "Add product" at bounding box center [1336, 404] width 83 height 24
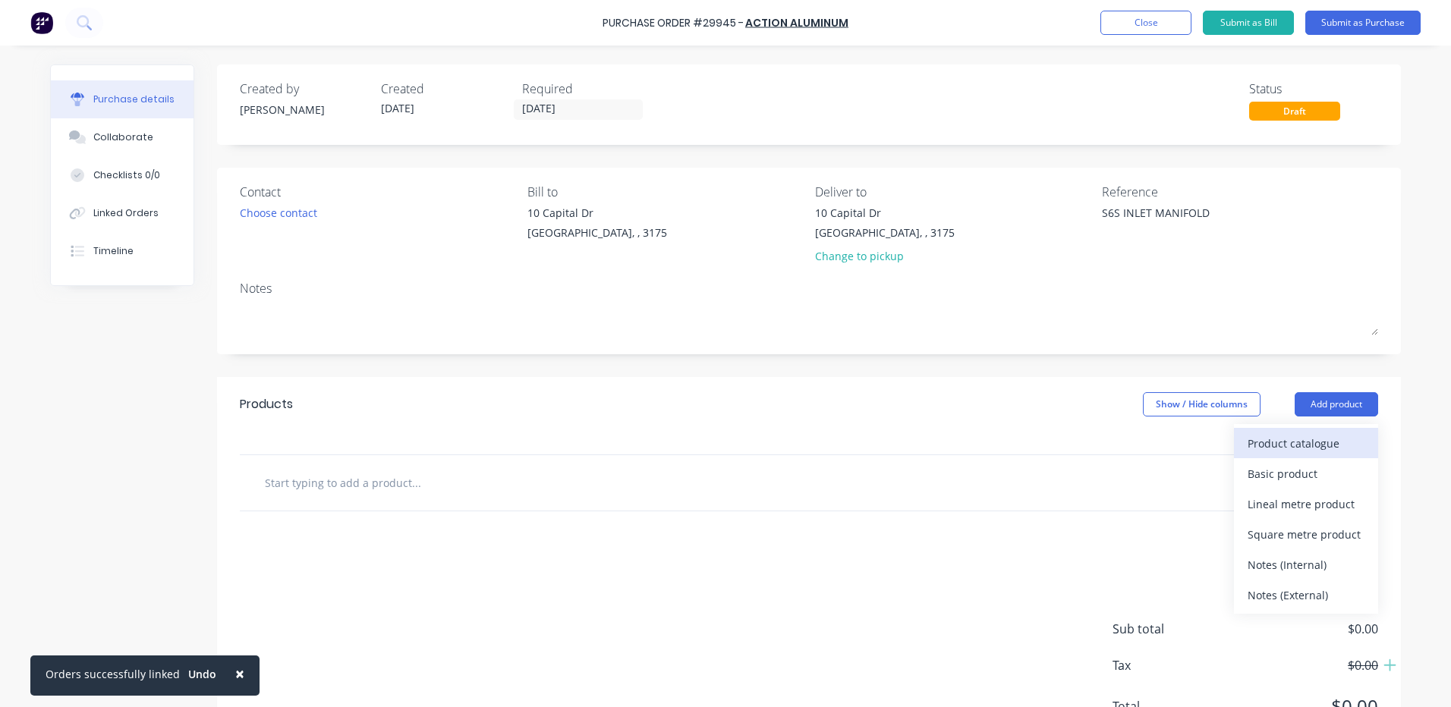
click at [1289, 439] on div "Product catalogue" at bounding box center [1306, 444] width 117 height 22
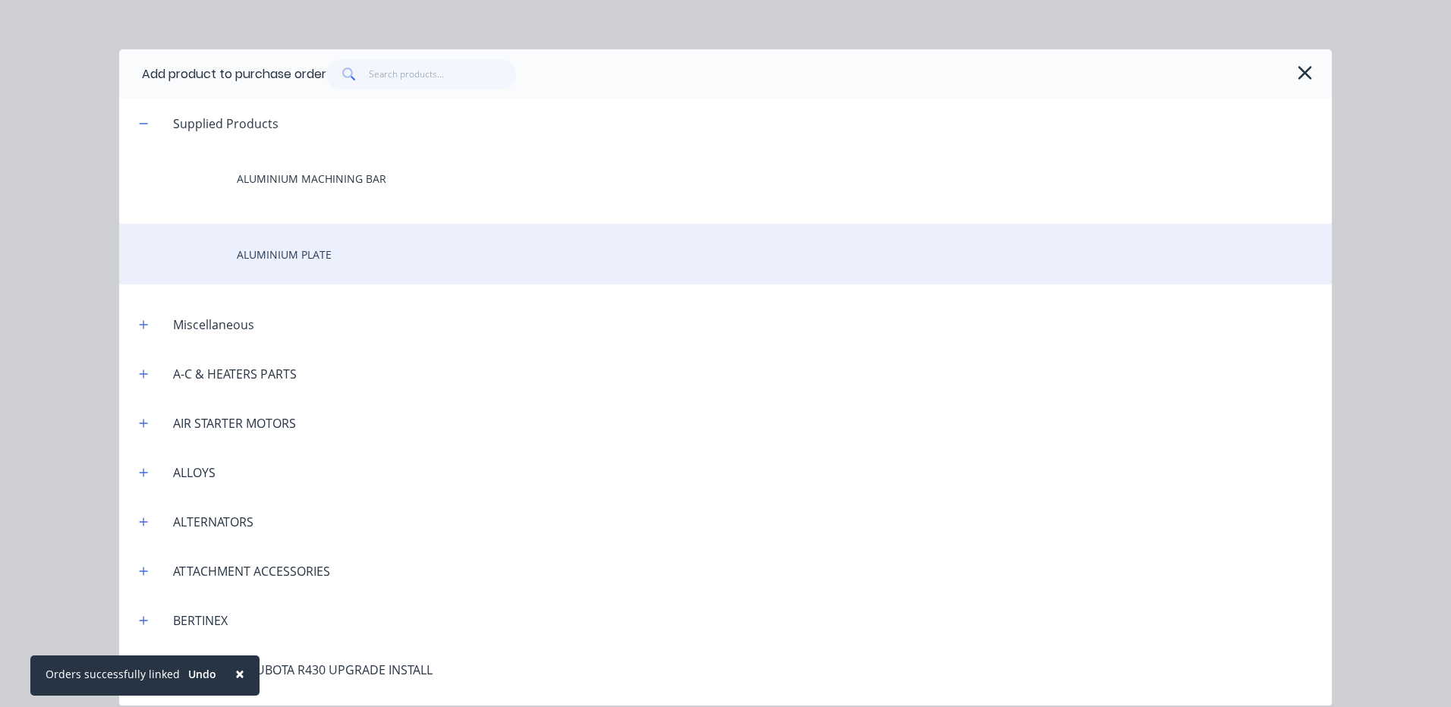
click at [401, 238] on div "ALUMINIUM PLATE" at bounding box center [725, 254] width 1213 height 61
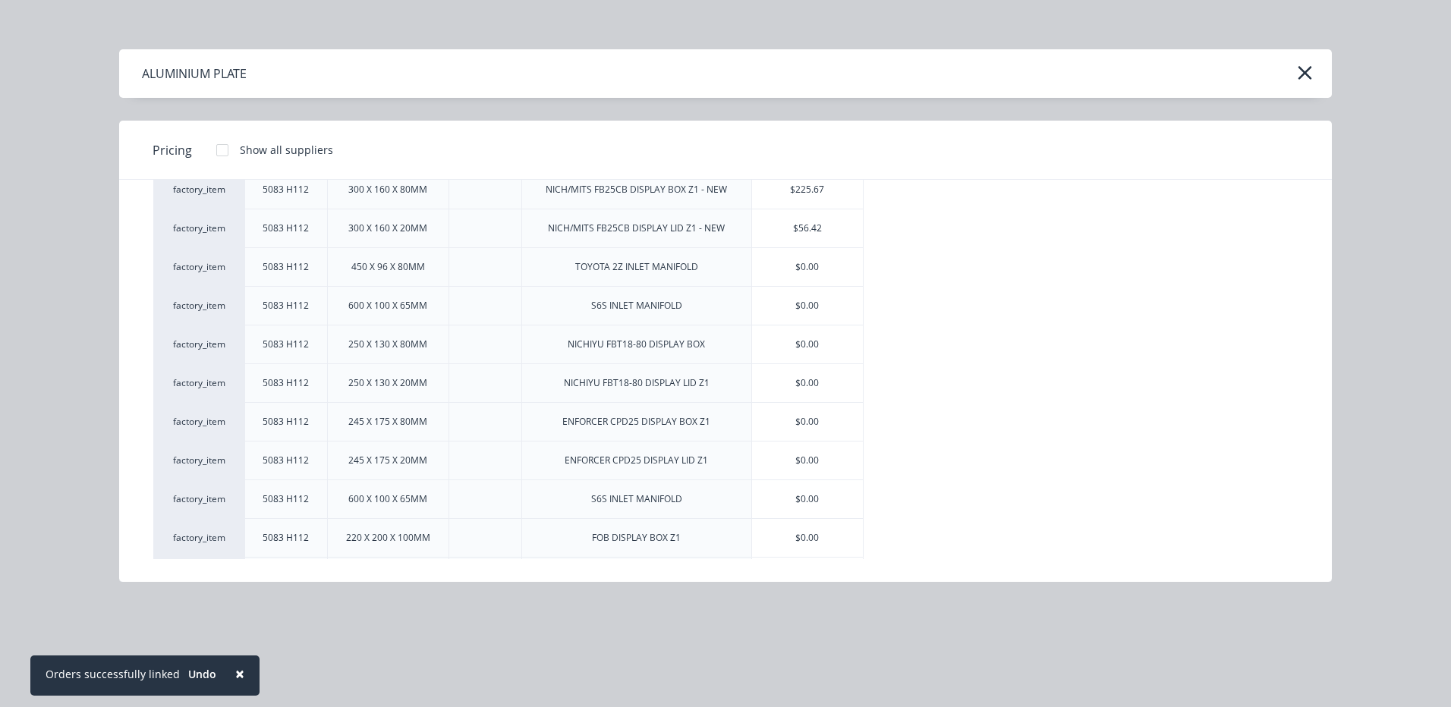
scroll to position [762, 0]
click at [823, 468] on div "$0.00" at bounding box center [807, 462] width 111 height 38
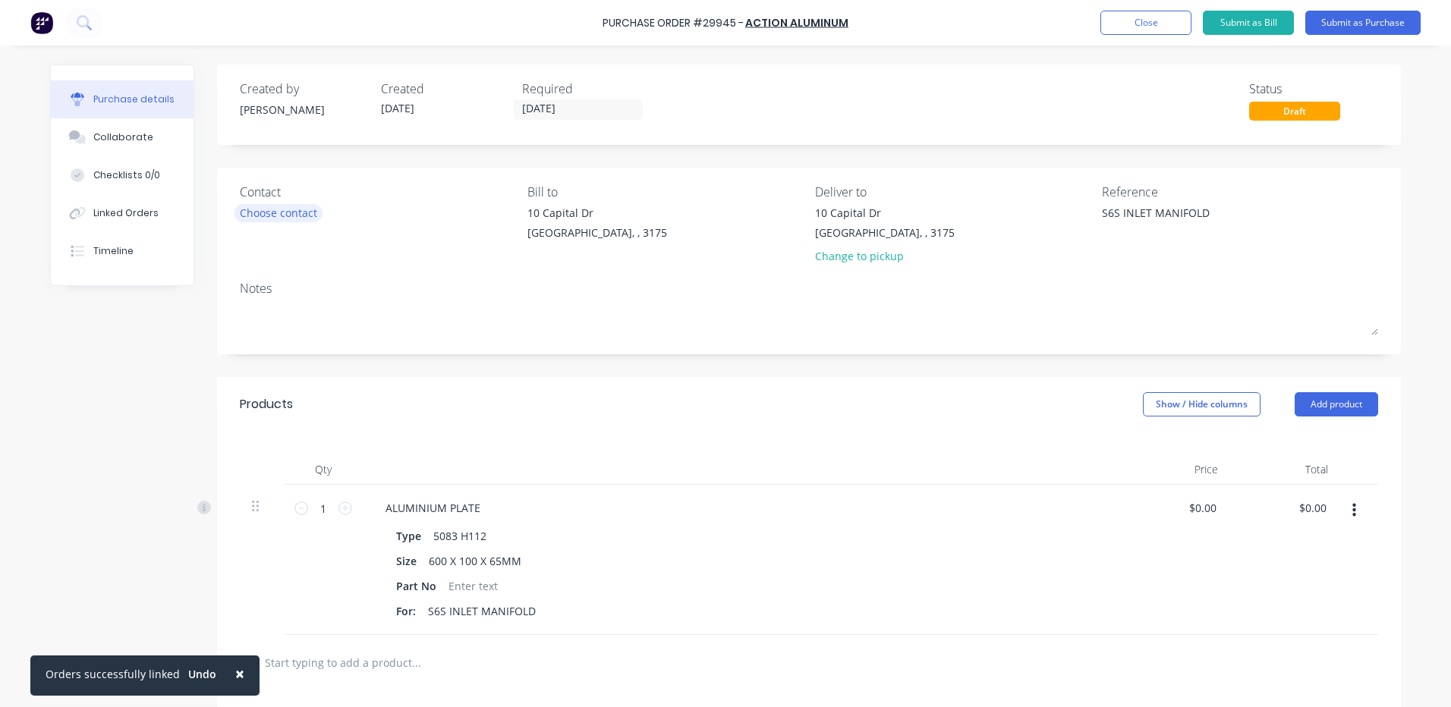
click at [266, 216] on div "Choose contact" at bounding box center [278, 213] width 77 height 16
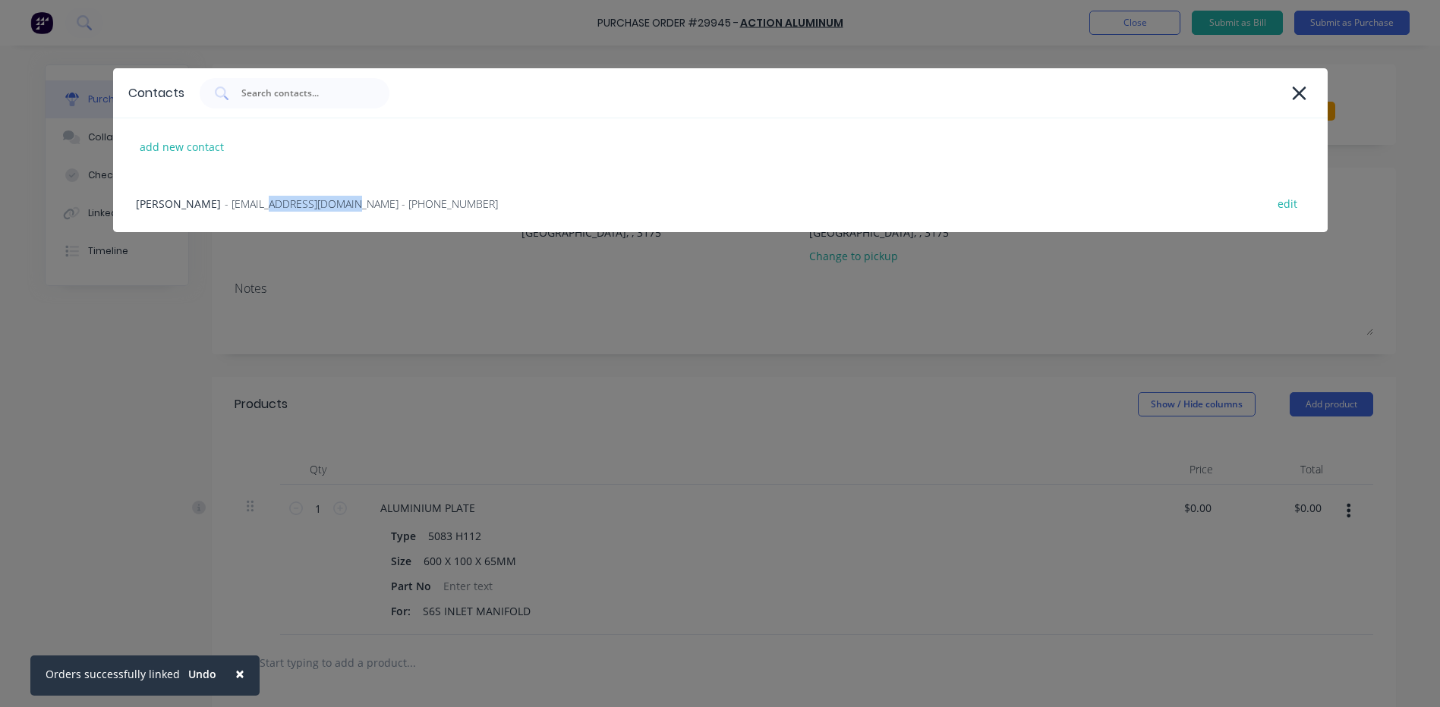
click at [266, 215] on div "[PERSON_NAME] - [EMAIL_ADDRESS][DOMAIN_NAME] - [PHONE_NUMBER] edit" at bounding box center [720, 203] width 1214 height 57
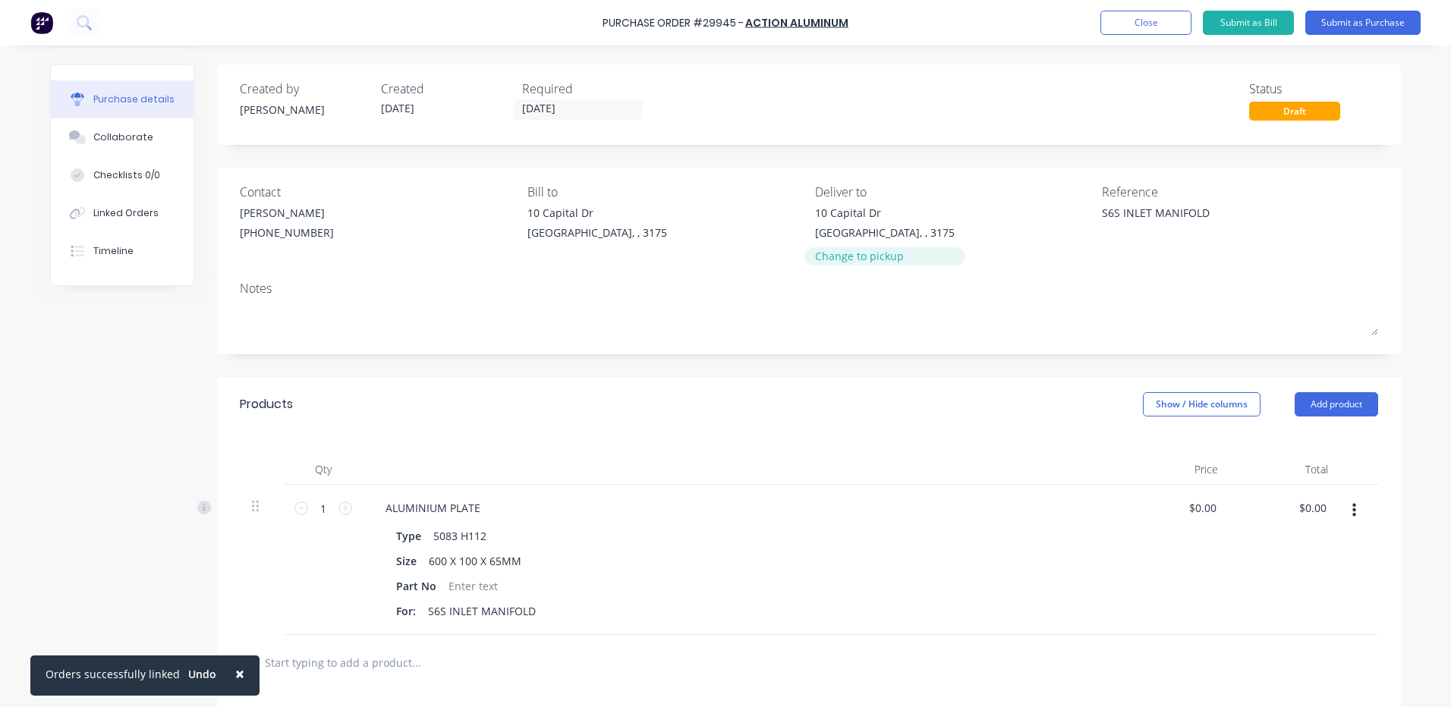
click at [896, 253] on div "Change to pickup" at bounding box center [885, 256] width 140 height 16
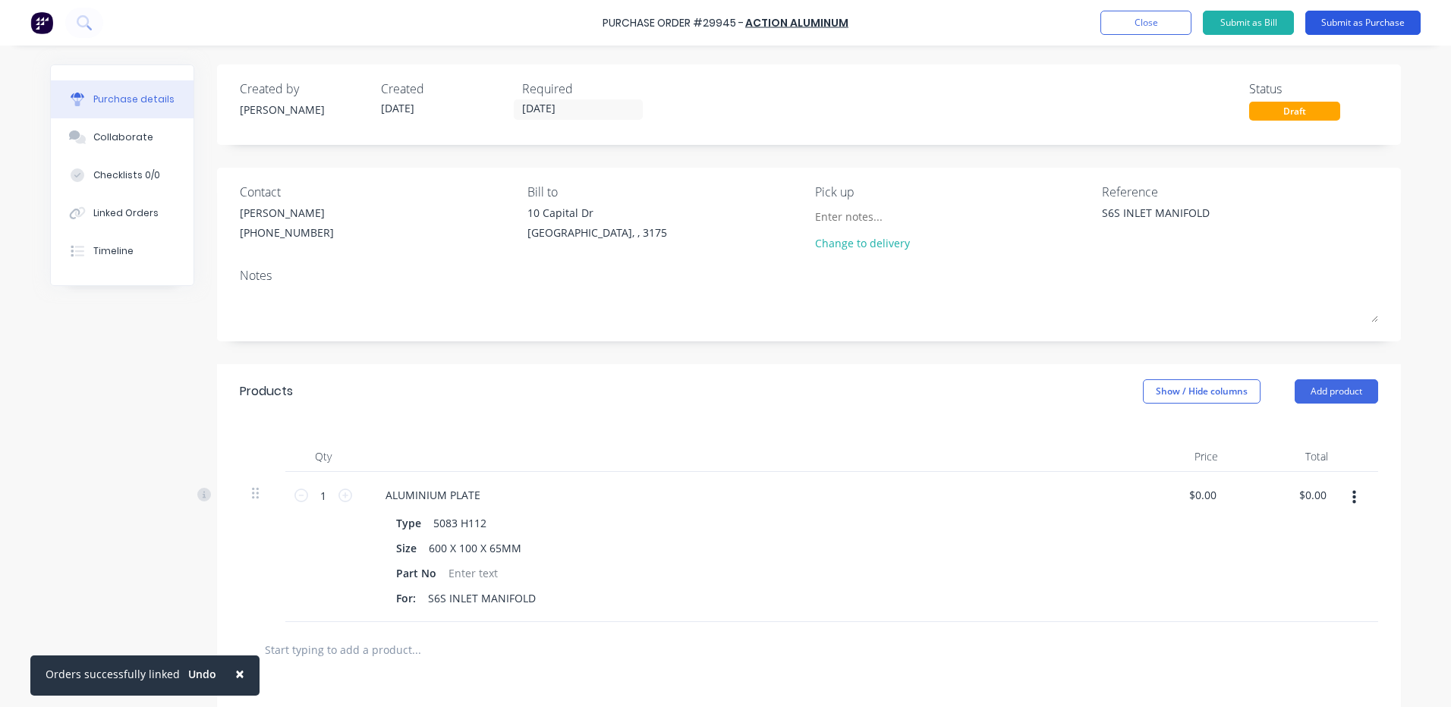
click at [1358, 26] on button "Submit as Purchase" at bounding box center [1362, 23] width 115 height 24
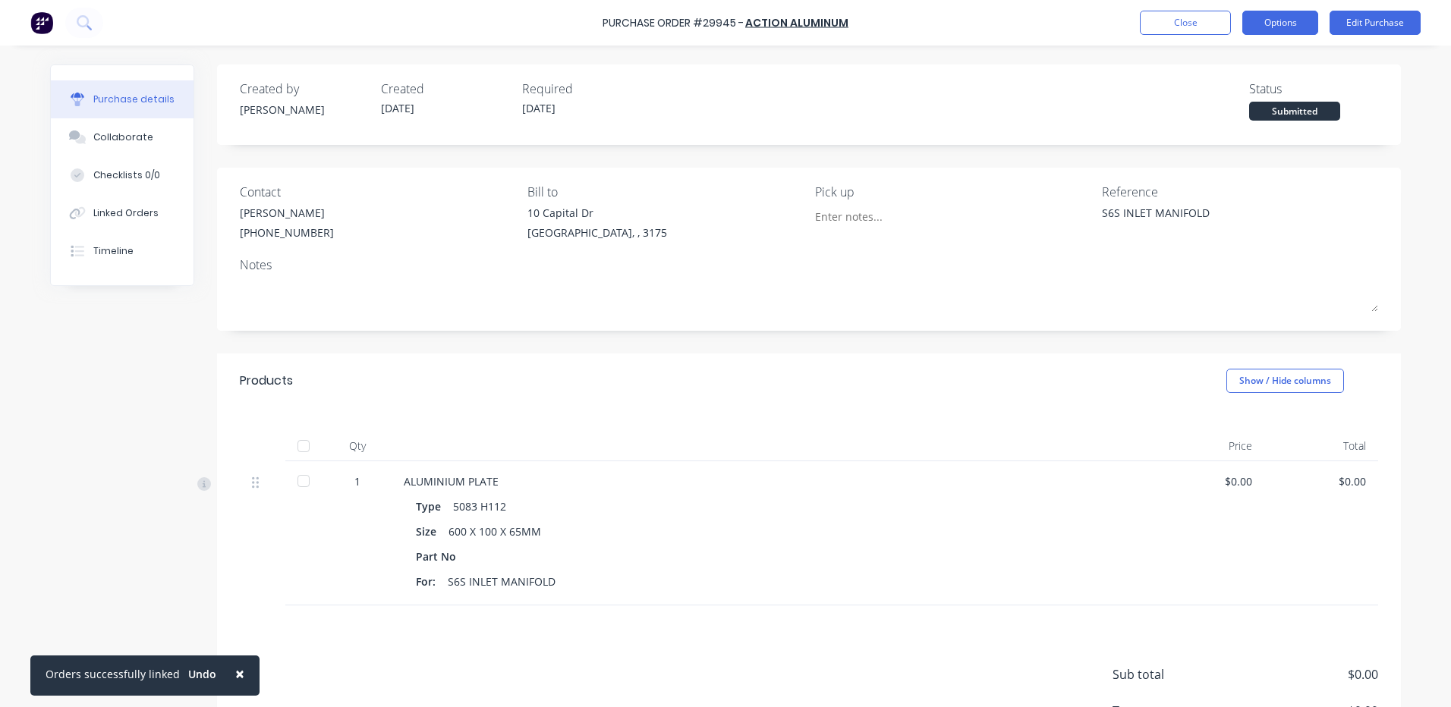
click at [1290, 24] on button "Options" at bounding box center [1280, 23] width 76 height 24
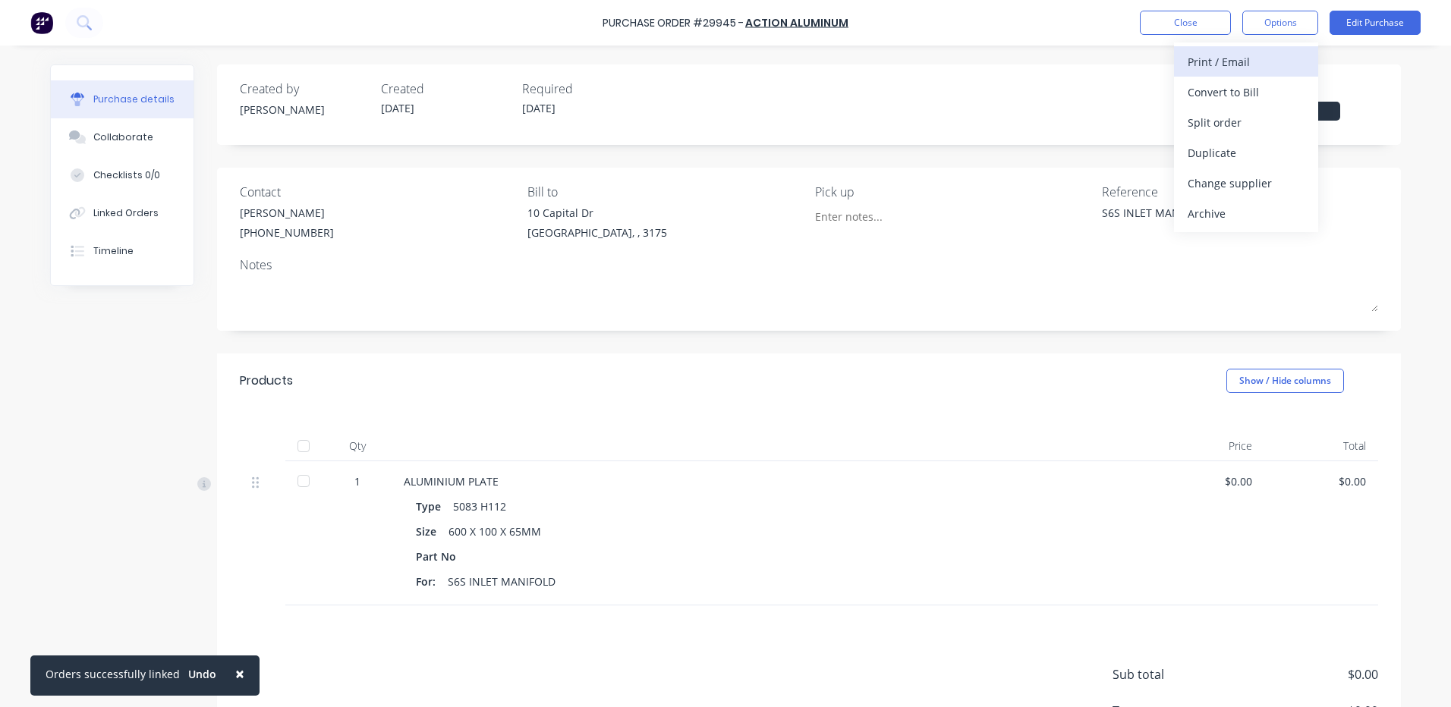
click at [1251, 56] on div "Print / Email" at bounding box center [1246, 62] width 117 height 22
click at [1239, 113] on div "Without pricing" at bounding box center [1246, 123] width 117 height 22
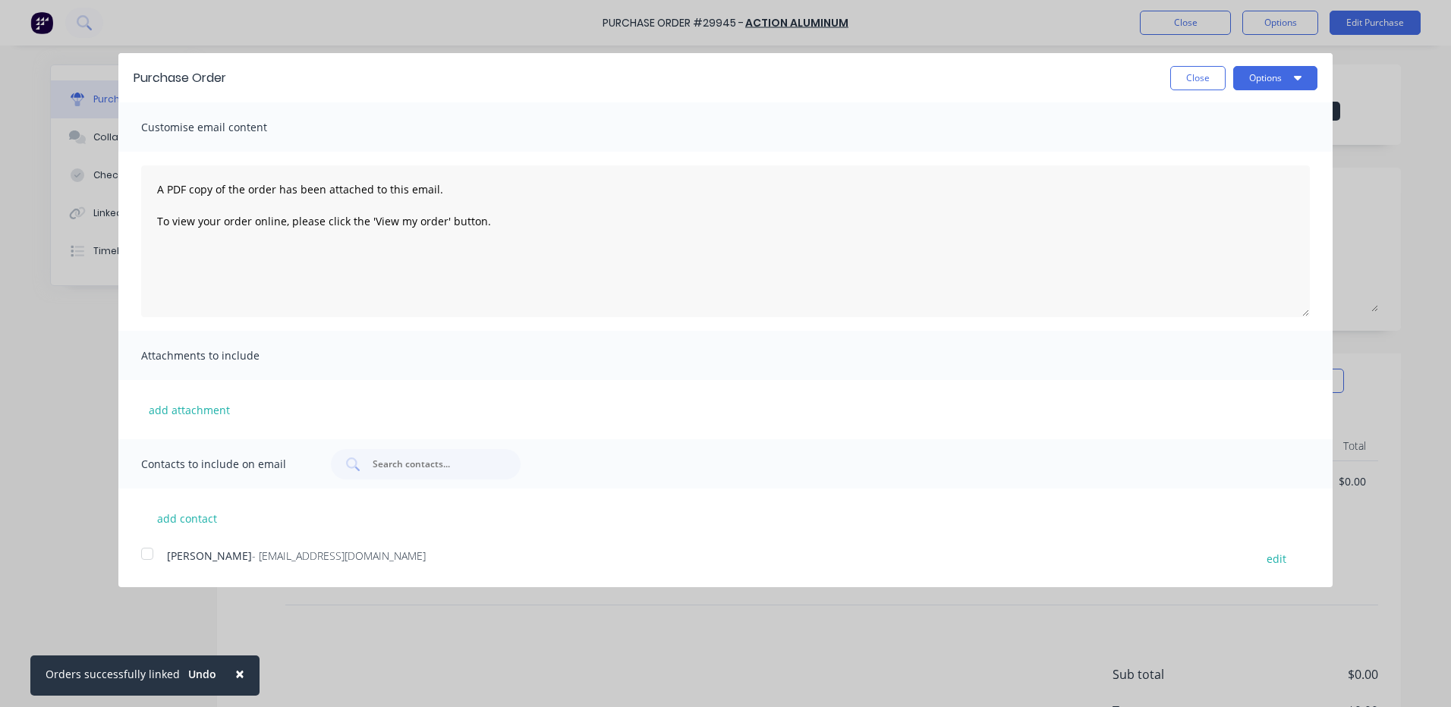
click at [156, 560] on div at bounding box center [147, 554] width 30 height 30
click at [1300, 73] on icon "button" at bounding box center [1298, 77] width 8 height 12
click at [1236, 153] on div "Email" at bounding box center [1245, 147] width 117 height 22
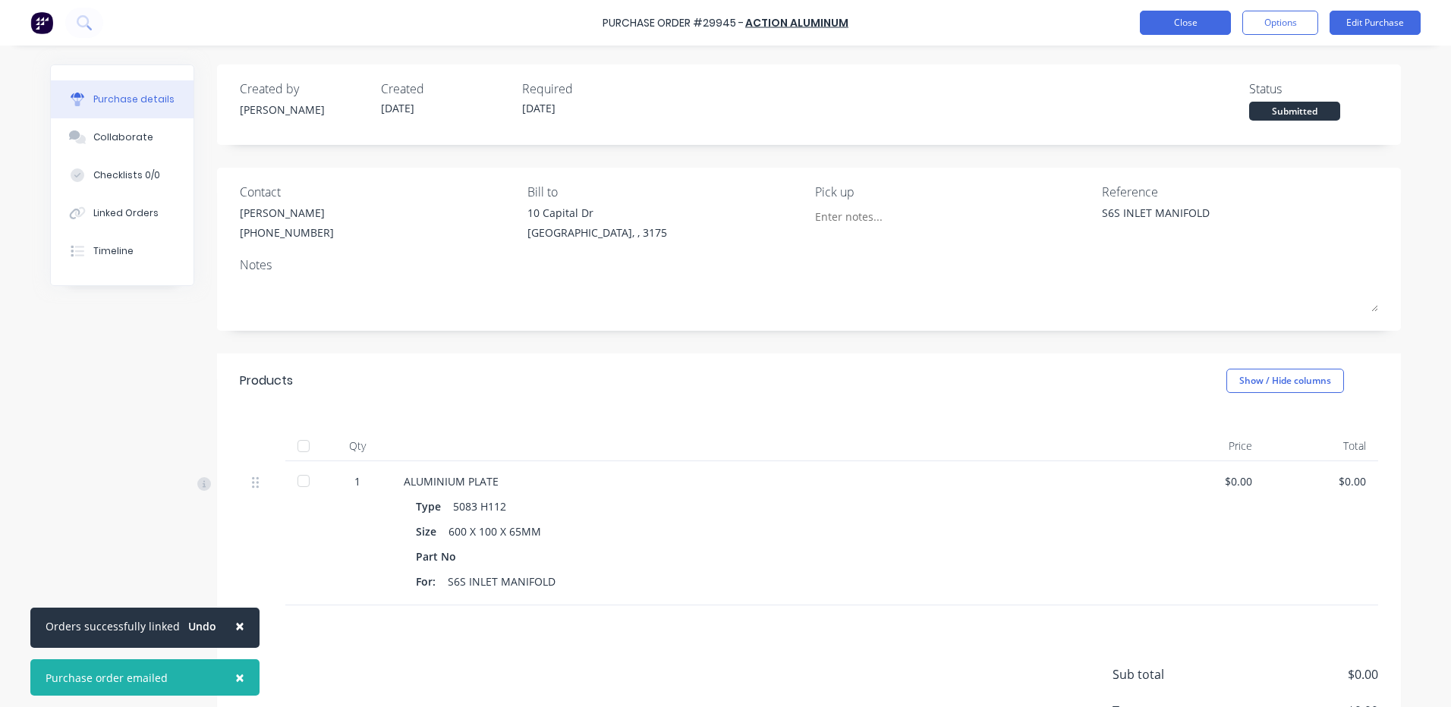
click at [1207, 22] on button "Close" at bounding box center [1185, 23] width 91 height 24
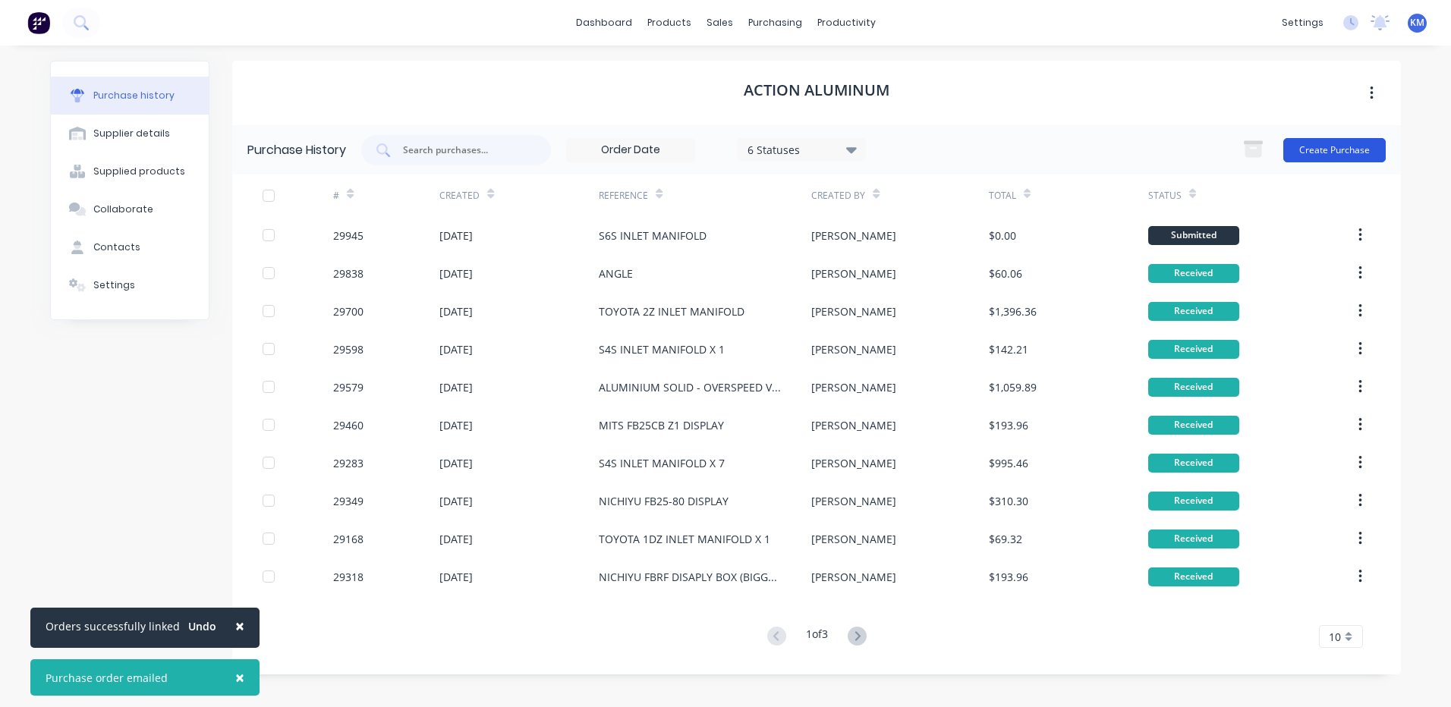
click at [1346, 148] on button "Create Purchase" at bounding box center [1334, 150] width 102 height 24
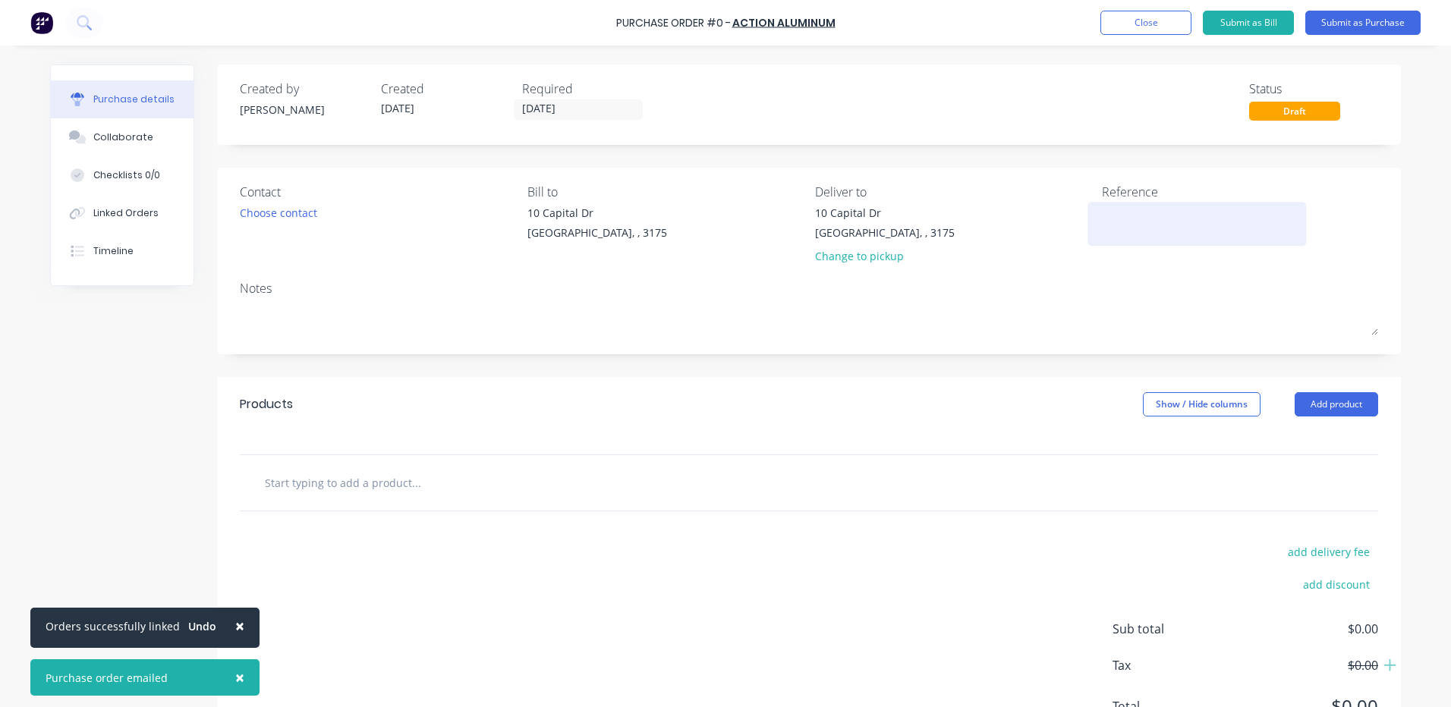
click at [1198, 224] on textarea at bounding box center [1197, 222] width 190 height 34
type textarea "x"
type textarea "S"
type textarea "x"
type textarea "S4"
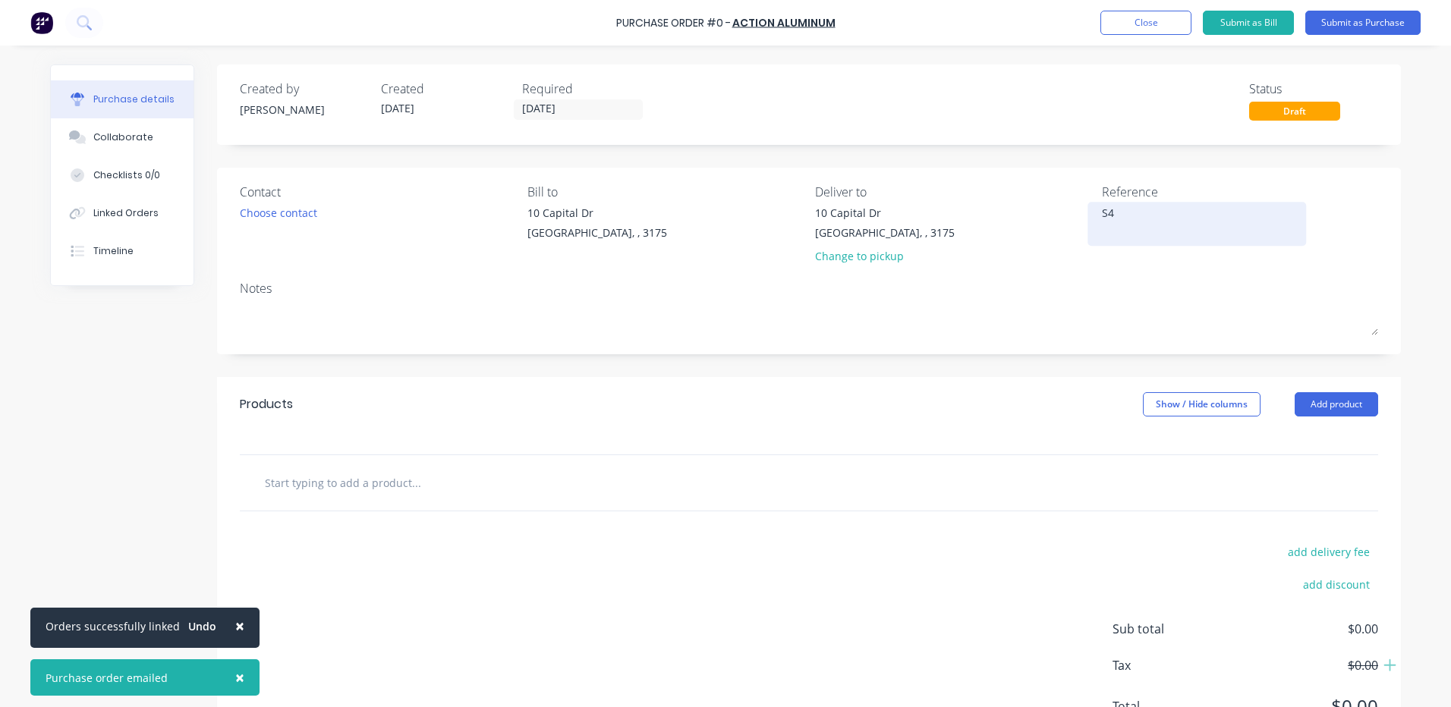
type textarea "x"
type textarea "S4S"
type textarea "x"
type textarea "S4S"
type textarea "x"
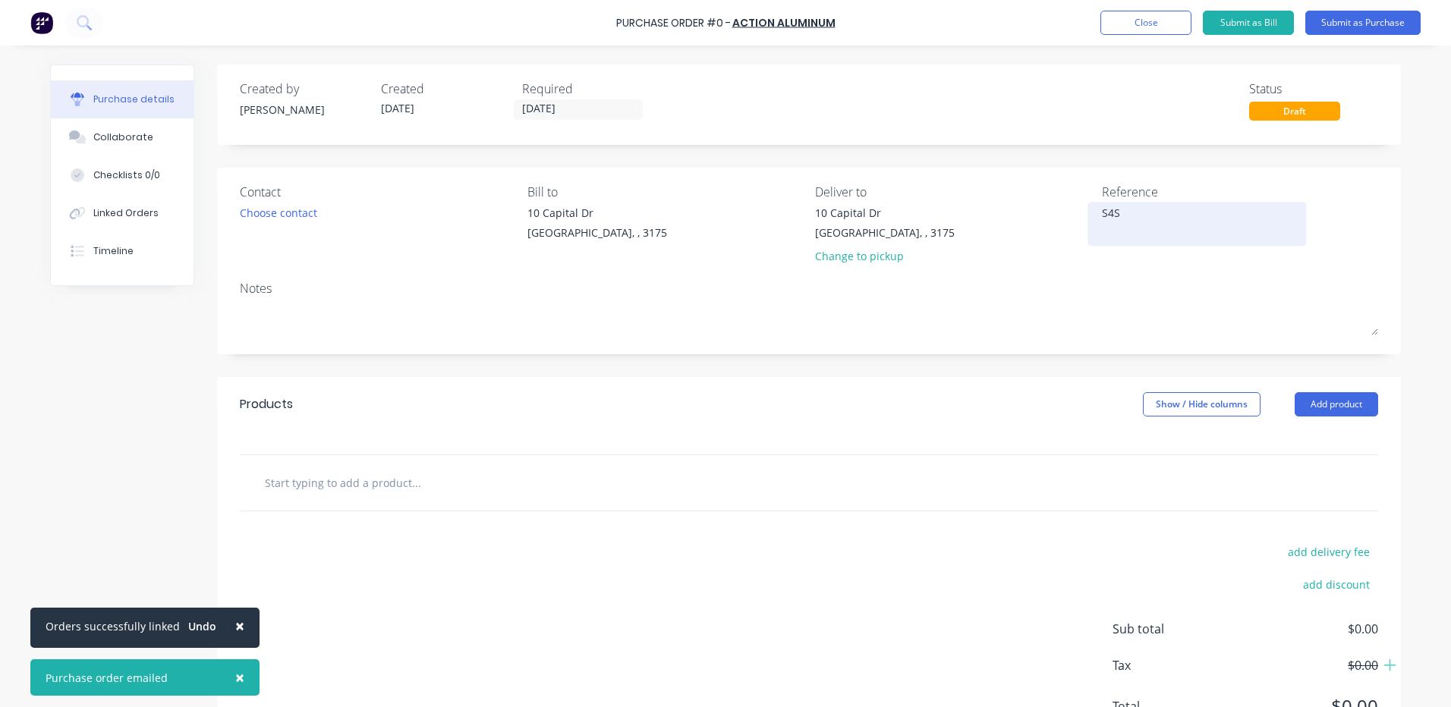
type textarea "S4S I"
type textarea "x"
type textarea "S4S"
type textarea "x"
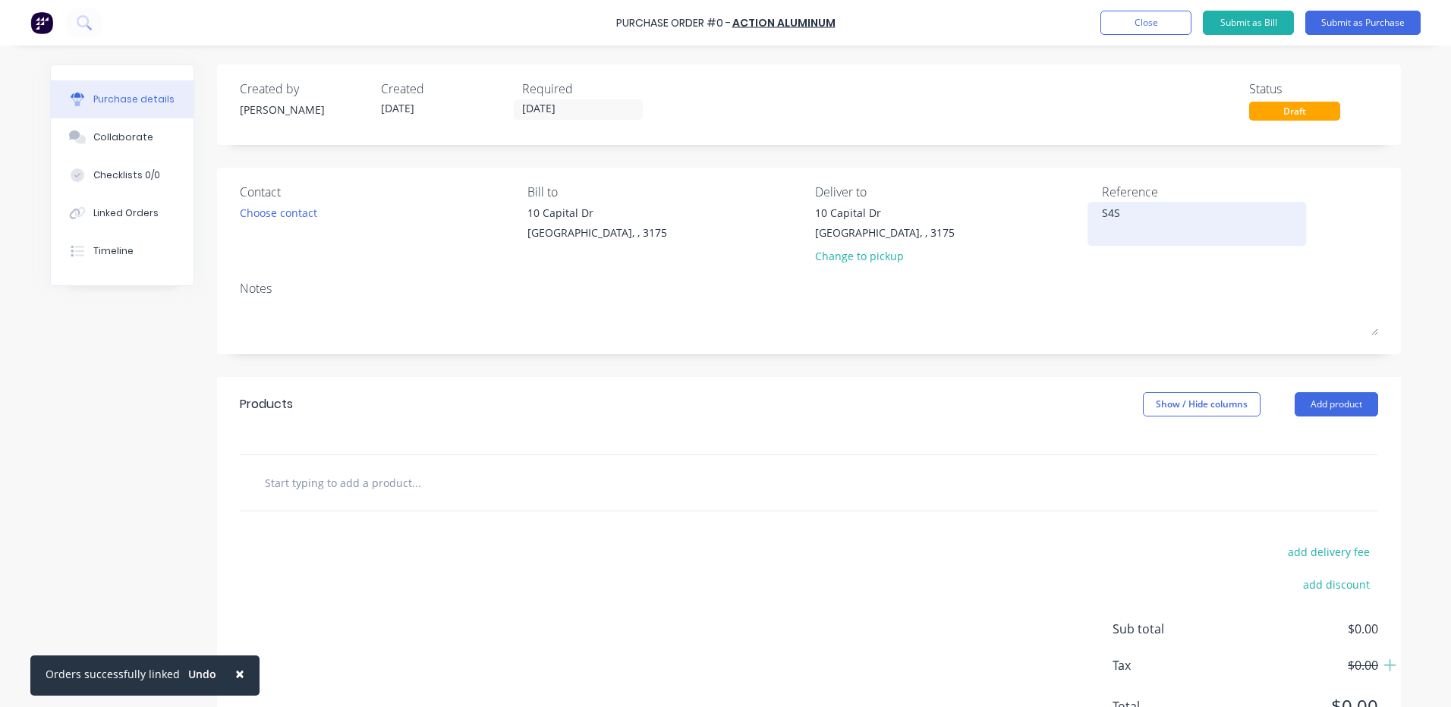
type textarea "S4S I"
type textarea "x"
type textarea "S4S INLET"
type textarea "x"
type textarea "S4S INLET M"
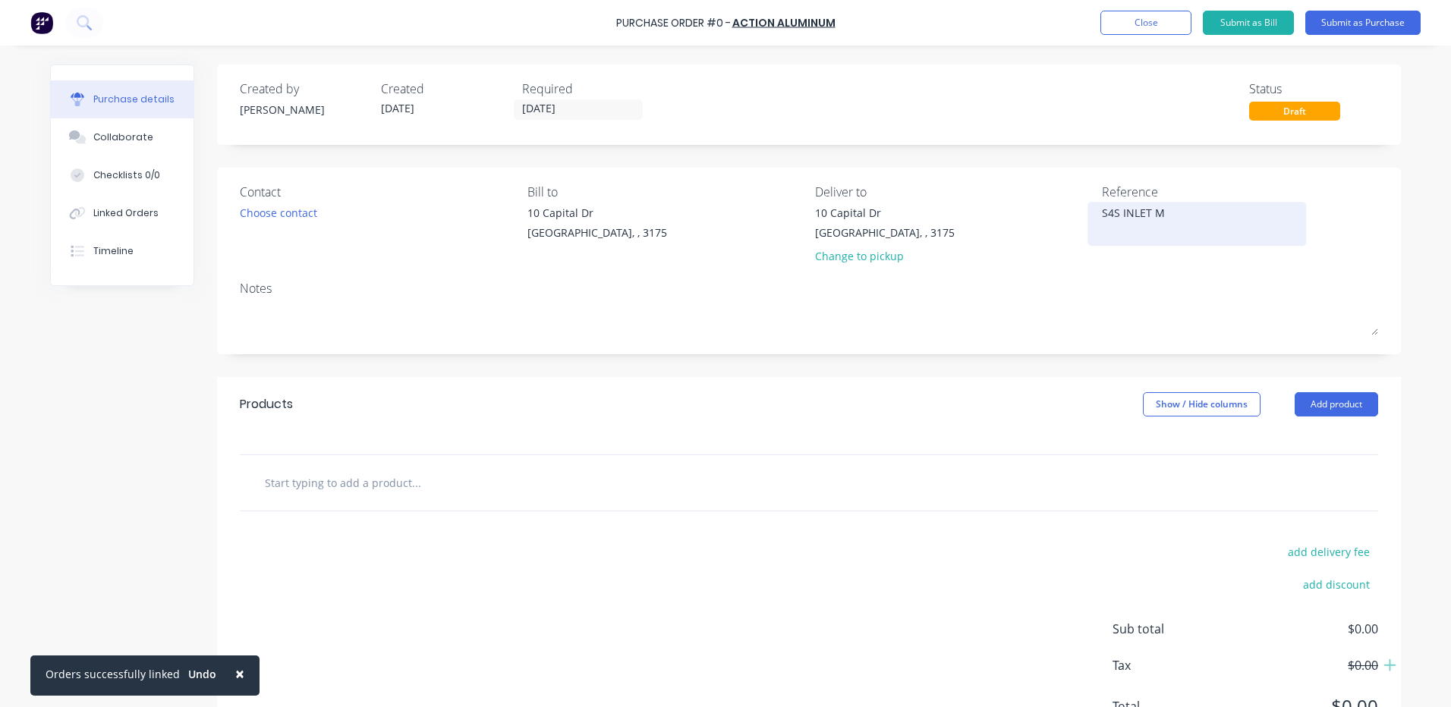
type textarea "x"
type textarea "S4S INLET MAN"
type textarea "x"
type textarea "S4S INLET MANIFOLD"
type textarea "x"
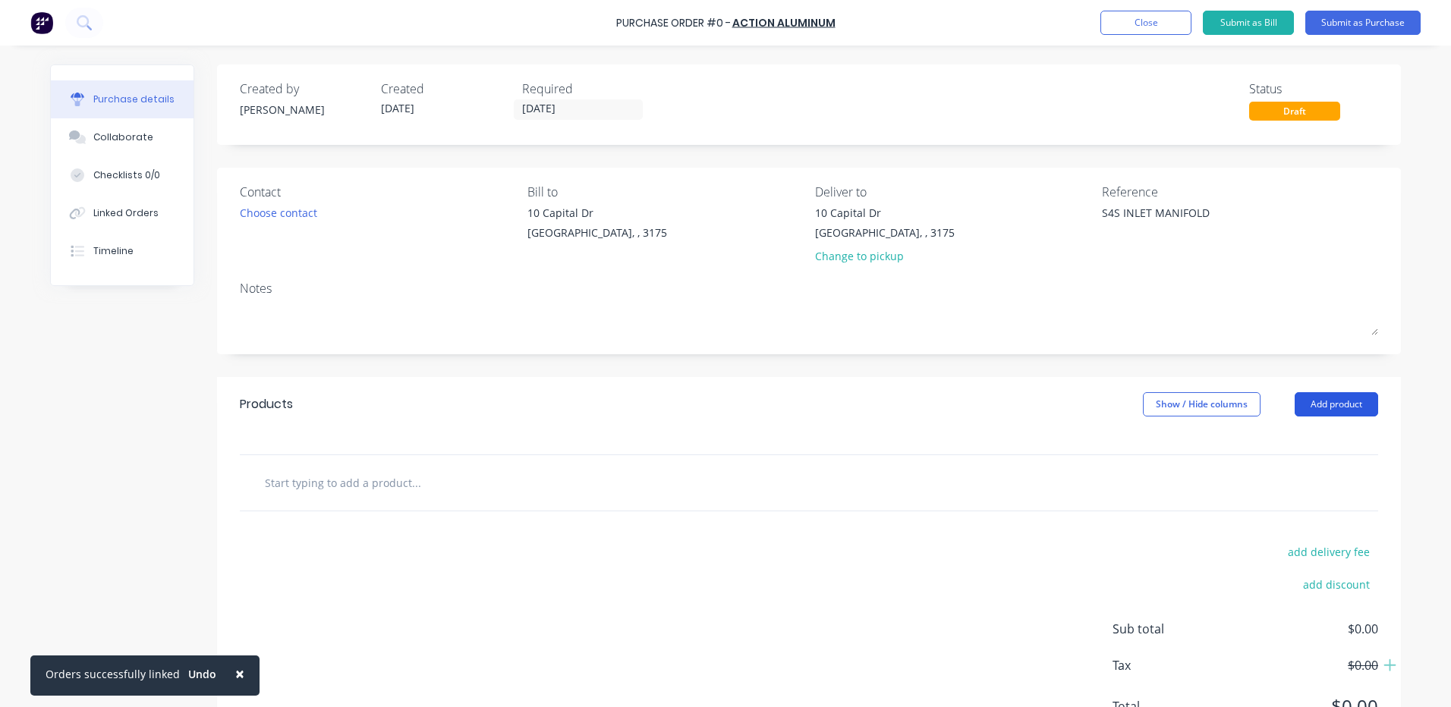
type textarea "S4S INLET MANIFOLD"
click at [1314, 393] on button "Add product" at bounding box center [1336, 404] width 83 height 24
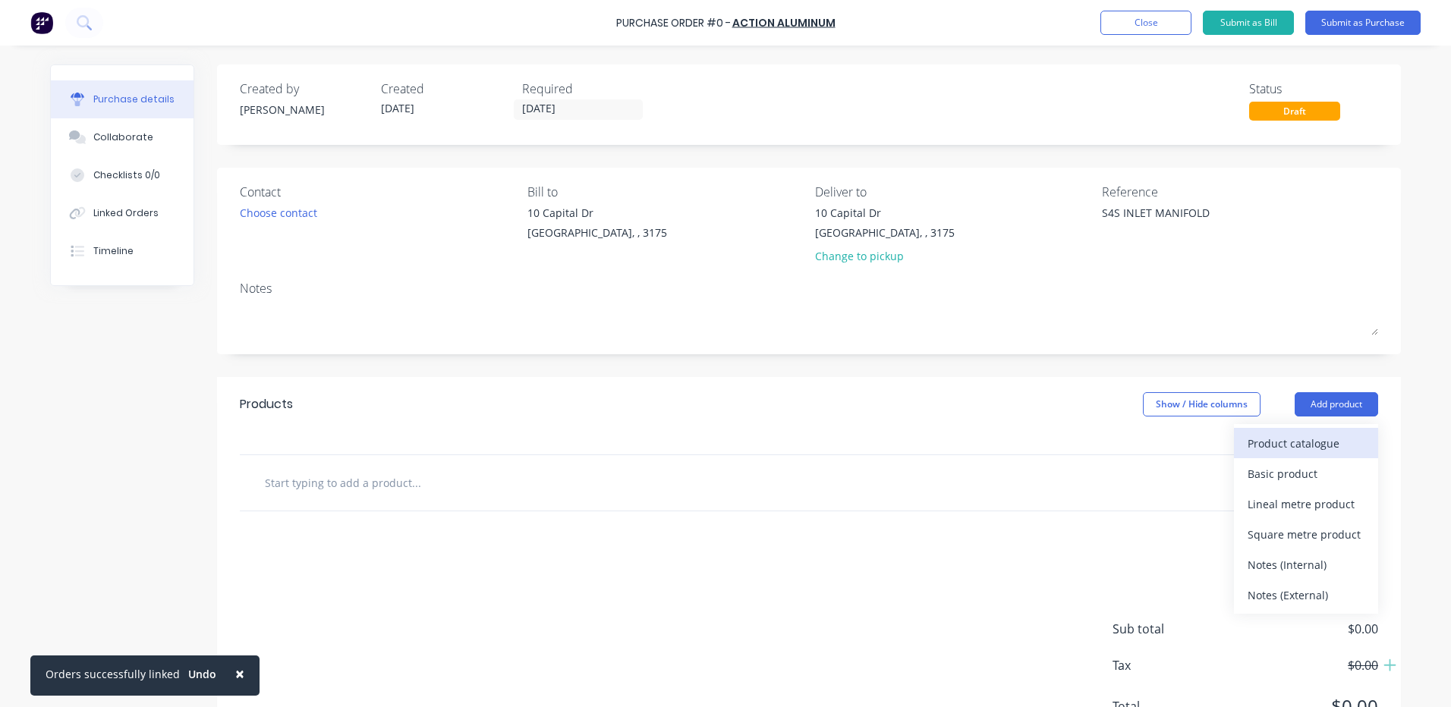
click at [1315, 431] on button "Product catalogue" at bounding box center [1306, 443] width 144 height 30
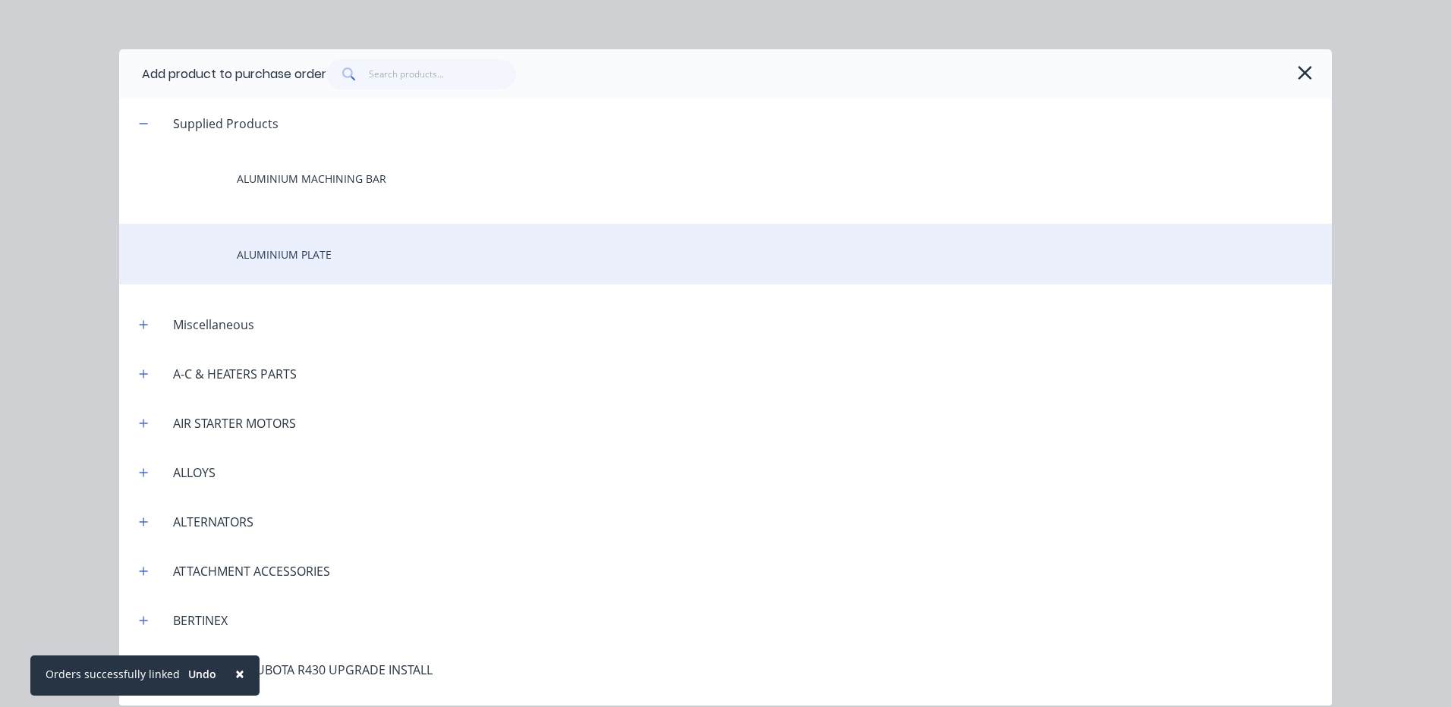
click at [339, 255] on div "ALUMINIUM PLATE" at bounding box center [725, 254] width 1213 height 61
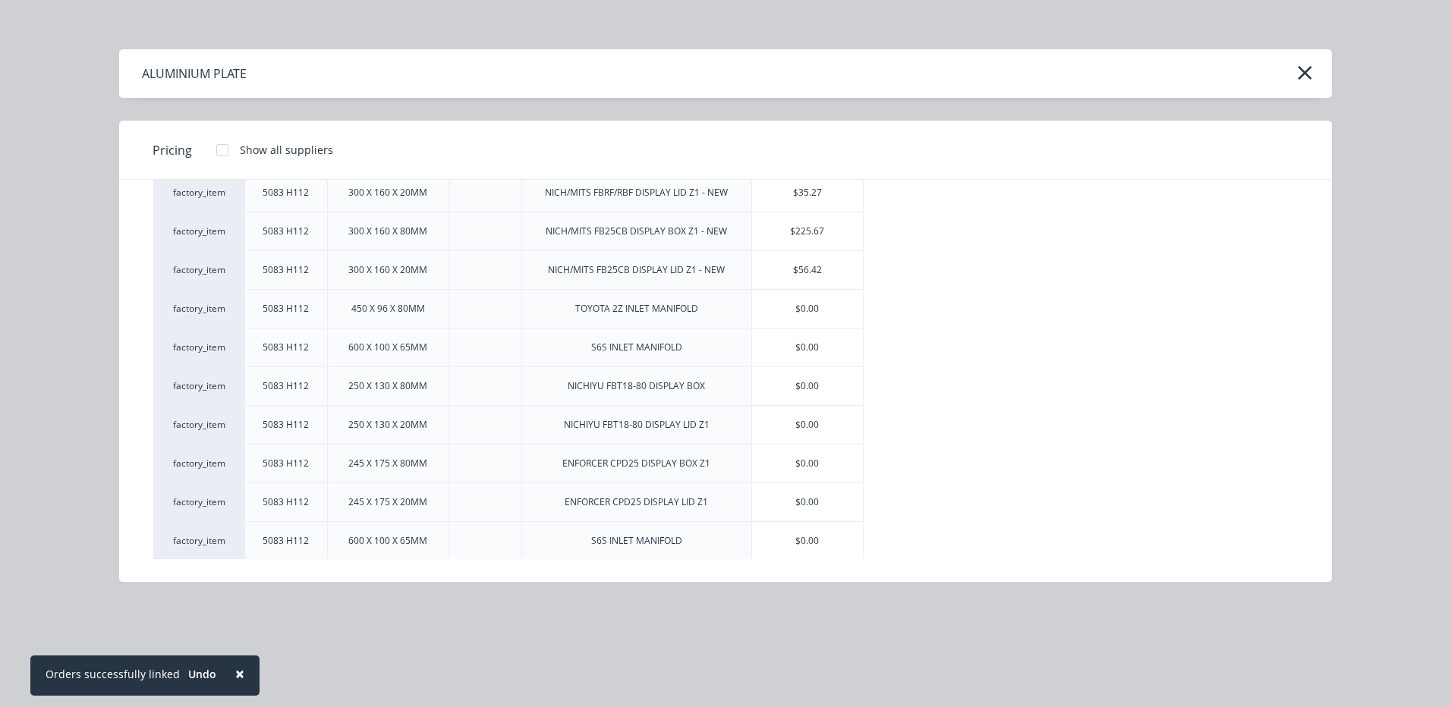
scroll to position [76, 0]
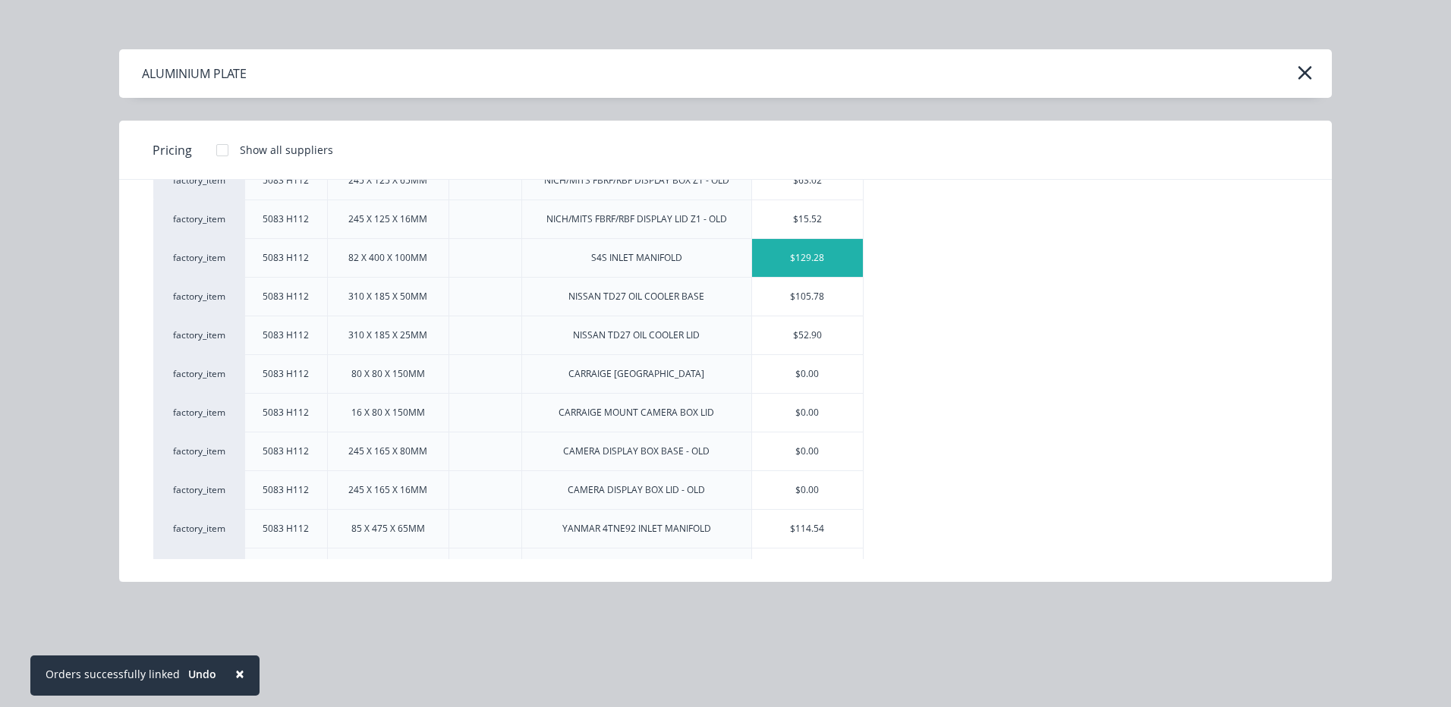
click at [798, 263] on div "$129.28" at bounding box center [807, 258] width 111 height 38
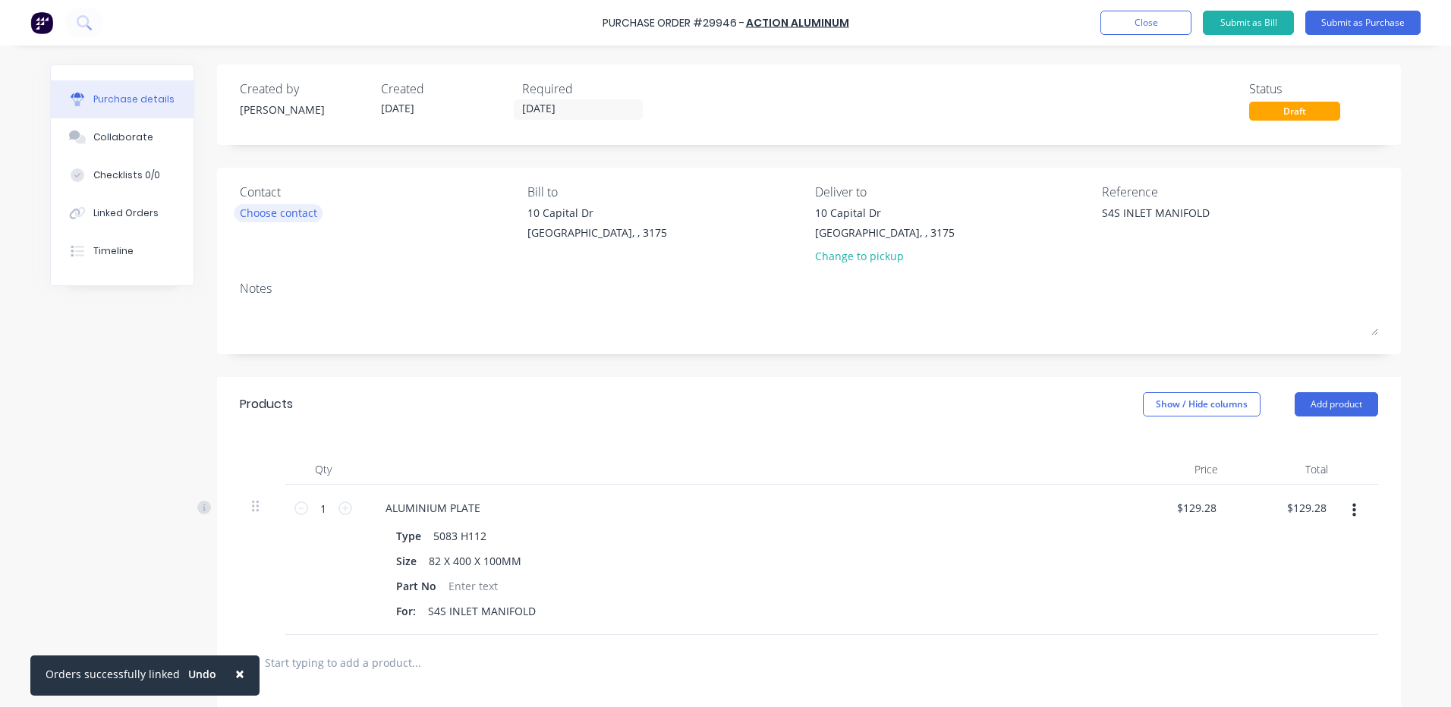
click at [305, 215] on div "Choose contact" at bounding box center [278, 213] width 77 height 16
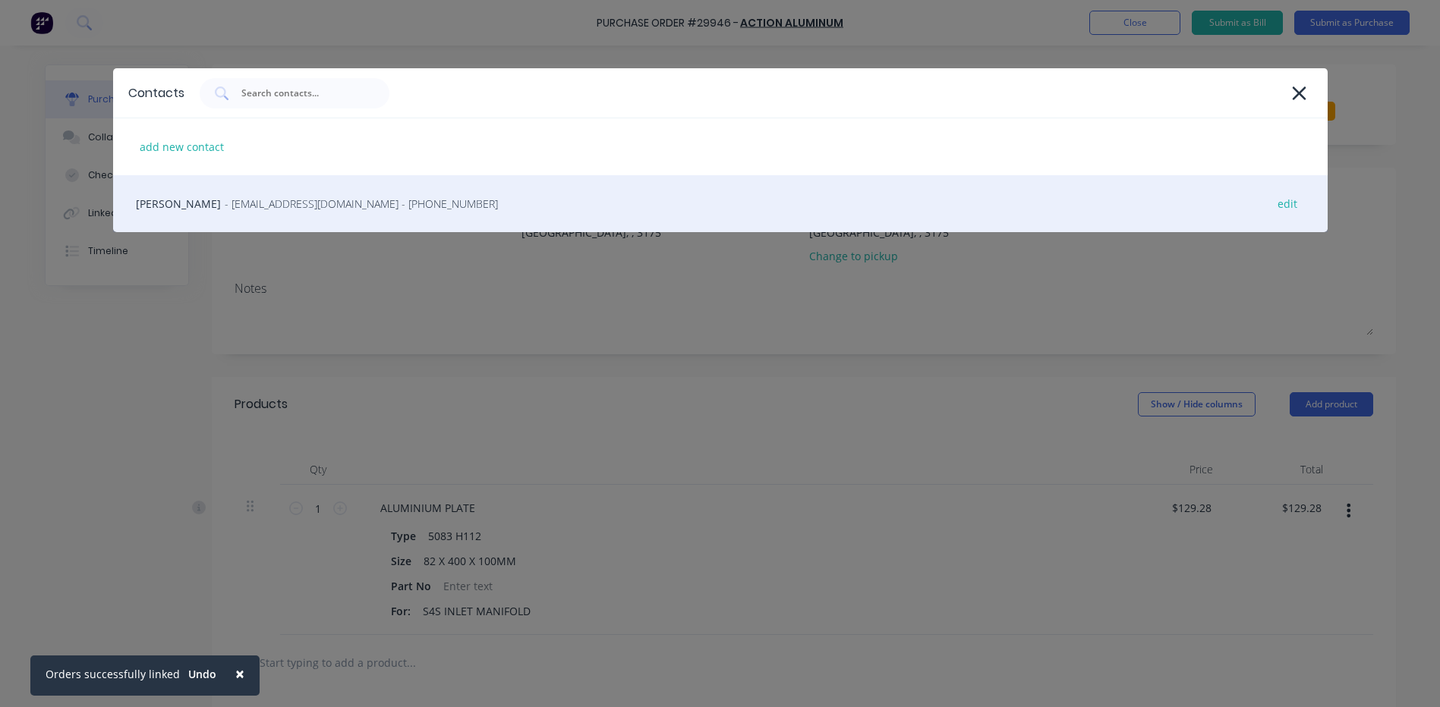
click at [301, 223] on div "[PERSON_NAME] - [EMAIL_ADDRESS][DOMAIN_NAME] - [PHONE_NUMBER] edit" at bounding box center [720, 203] width 1214 height 57
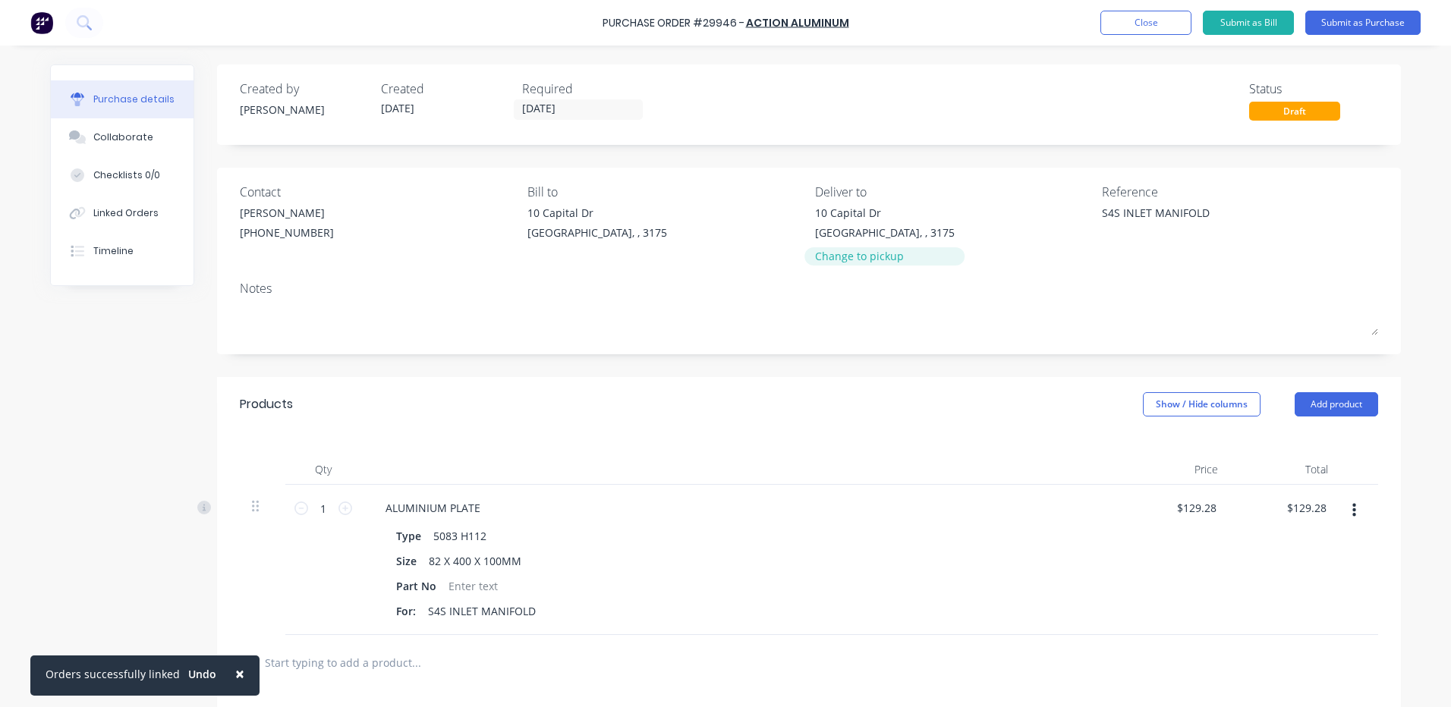
click at [876, 253] on div "Change to pickup" at bounding box center [885, 256] width 140 height 16
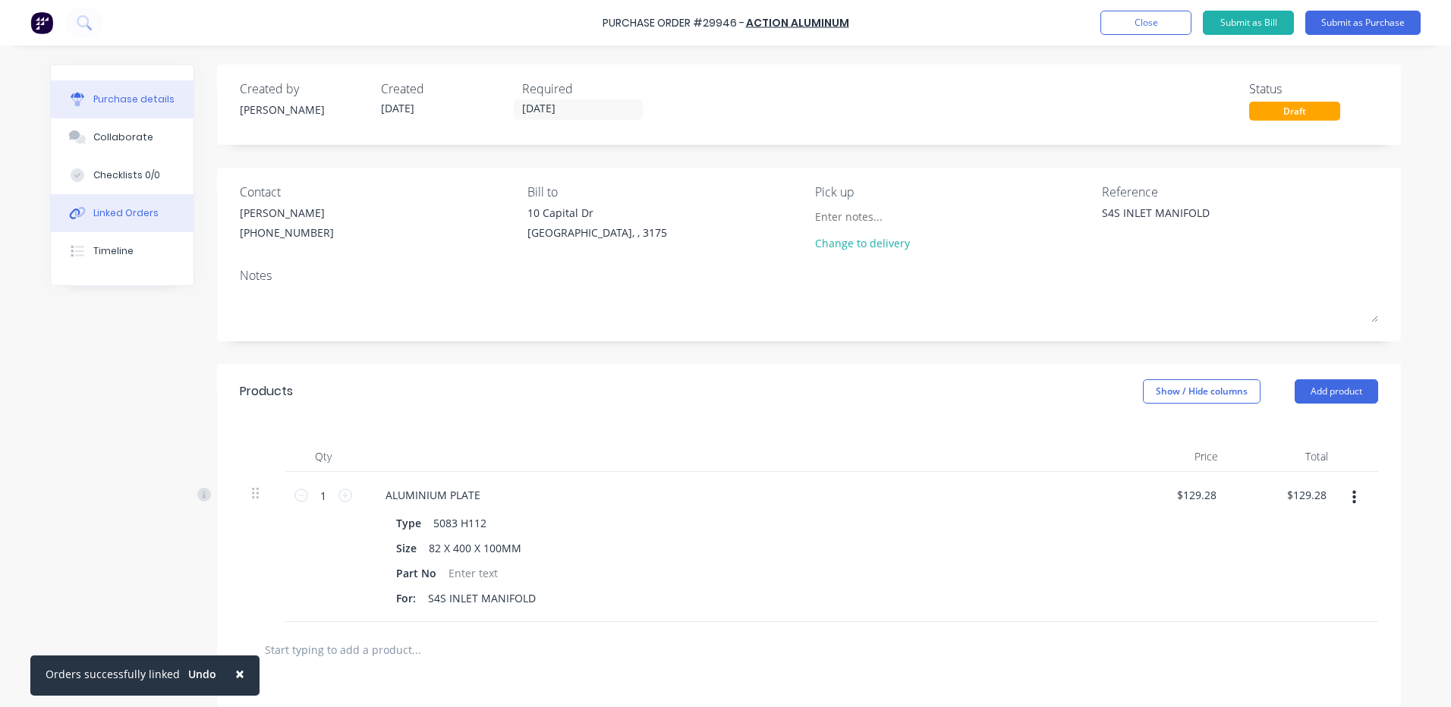
type textarea "x"
click at [175, 222] on button "Linked Orders" at bounding box center [122, 213] width 143 height 38
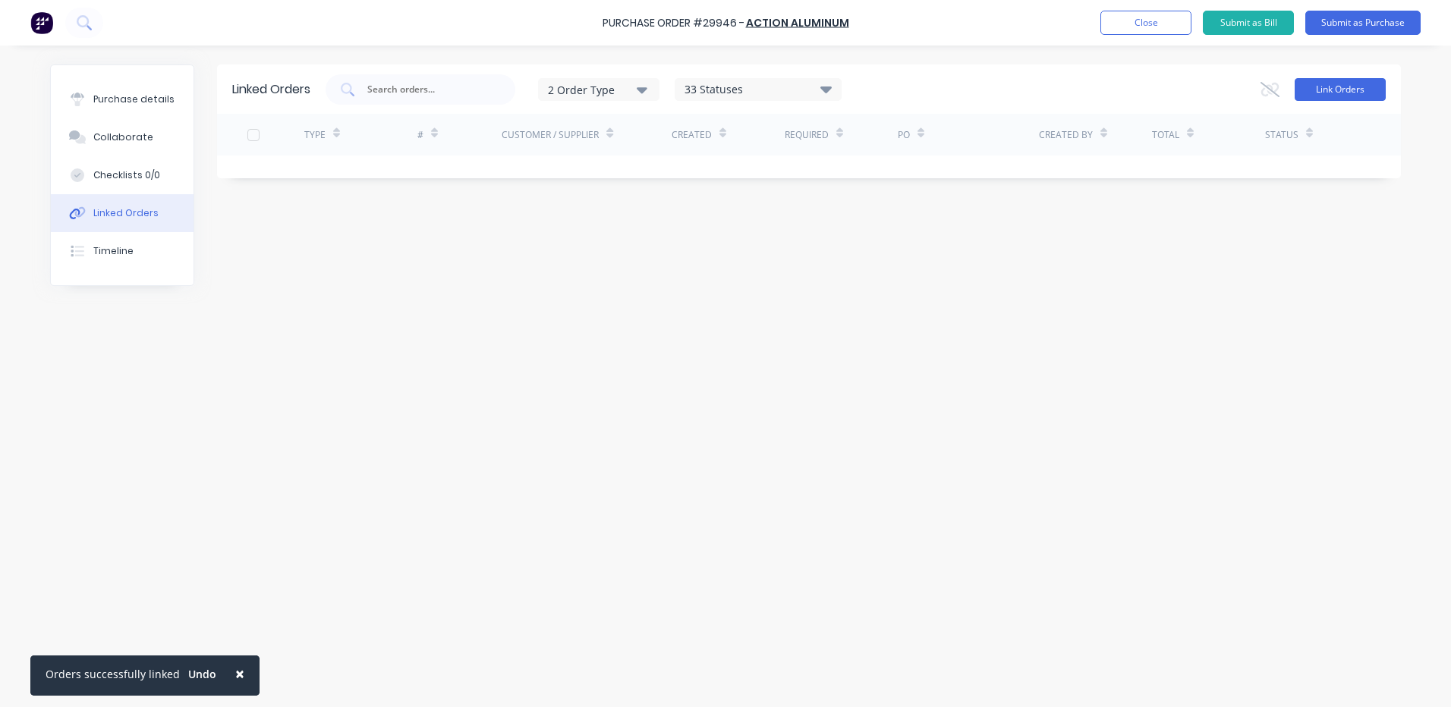
click at [1321, 85] on button "Link Orders" at bounding box center [1340, 89] width 91 height 23
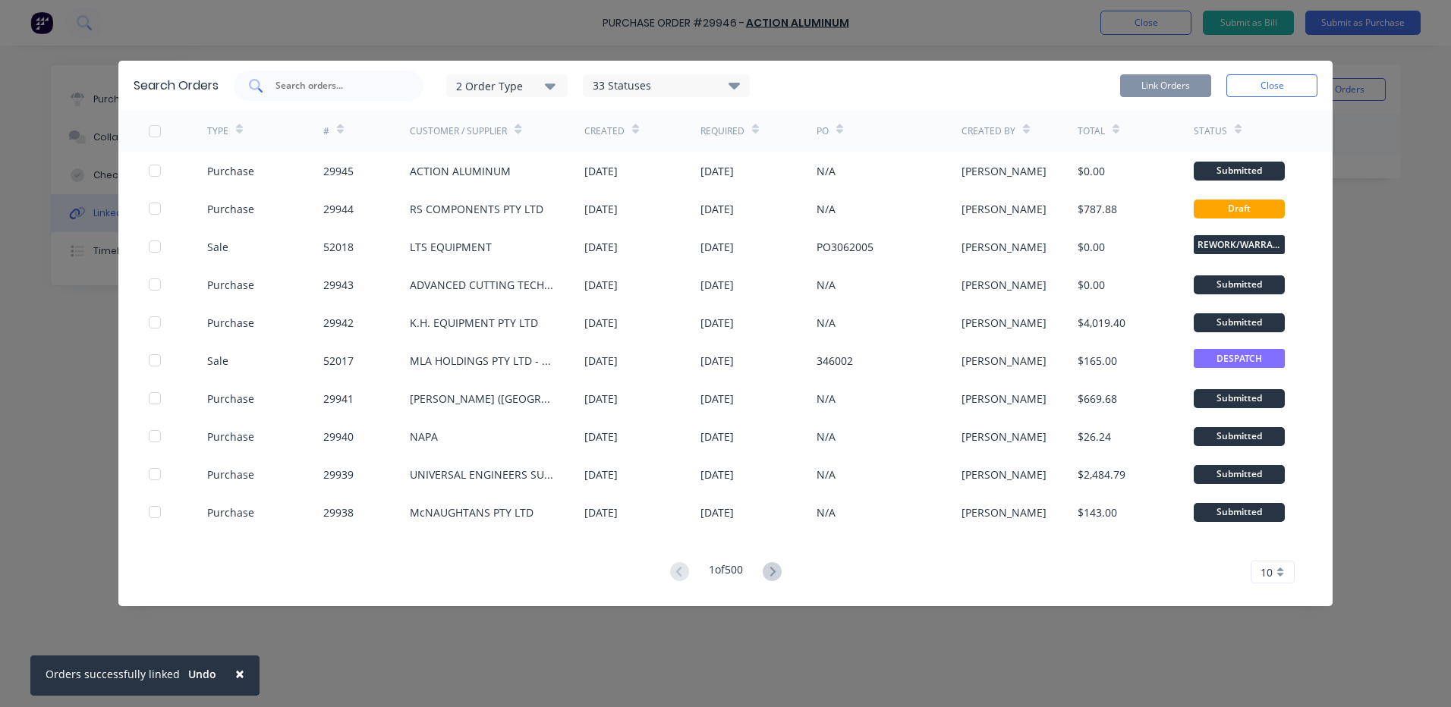
click at [346, 87] on input "text" at bounding box center [337, 85] width 126 height 15
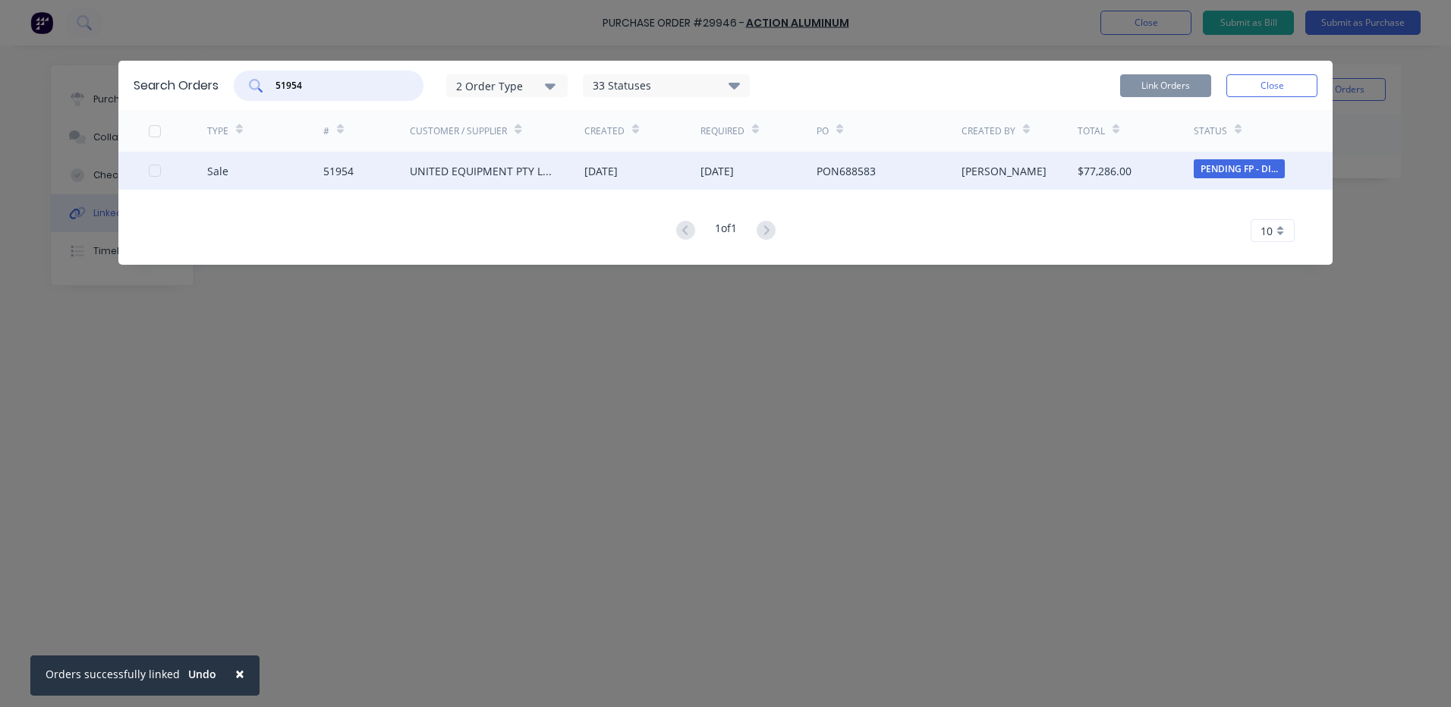
click at [157, 168] on div at bounding box center [155, 171] width 30 height 30
type input "51954"
click at [1167, 76] on button "Link Orders" at bounding box center [1165, 85] width 91 height 23
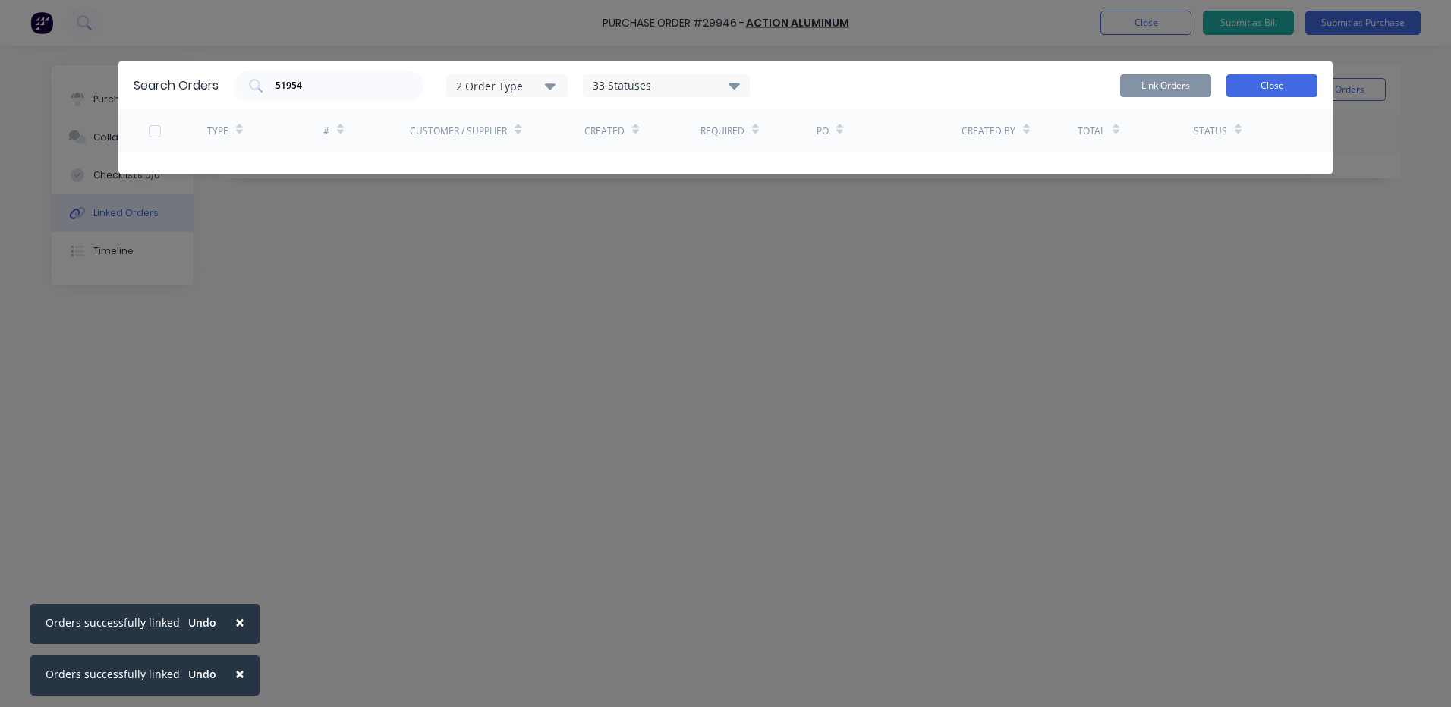
drag, startPoint x: 1257, startPoint y: 78, endPoint x: 1191, endPoint y: 83, distance: 65.5
click at [1257, 77] on button "Close" at bounding box center [1271, 85] width 91 height 23
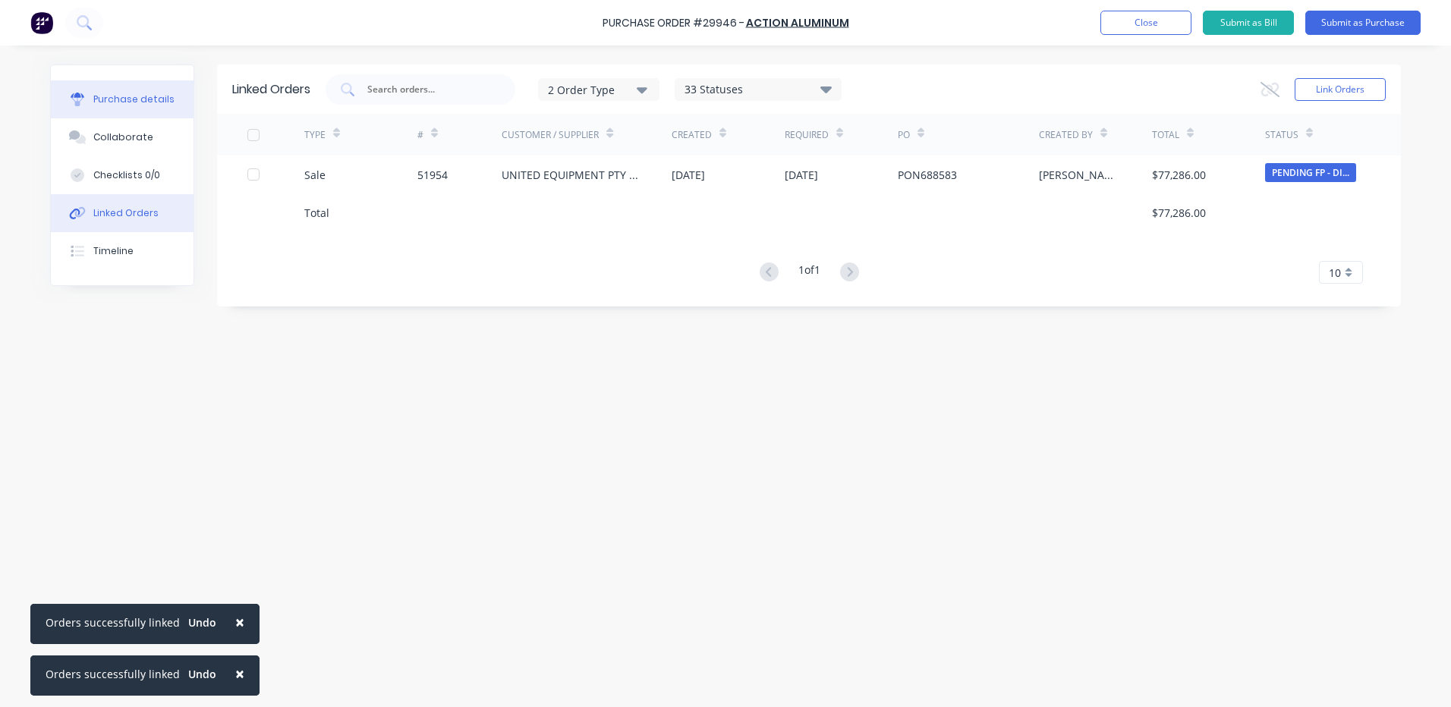
click at [111, 109] on button "Purchase details" at bounding box center [122, 99] width 143 height 38
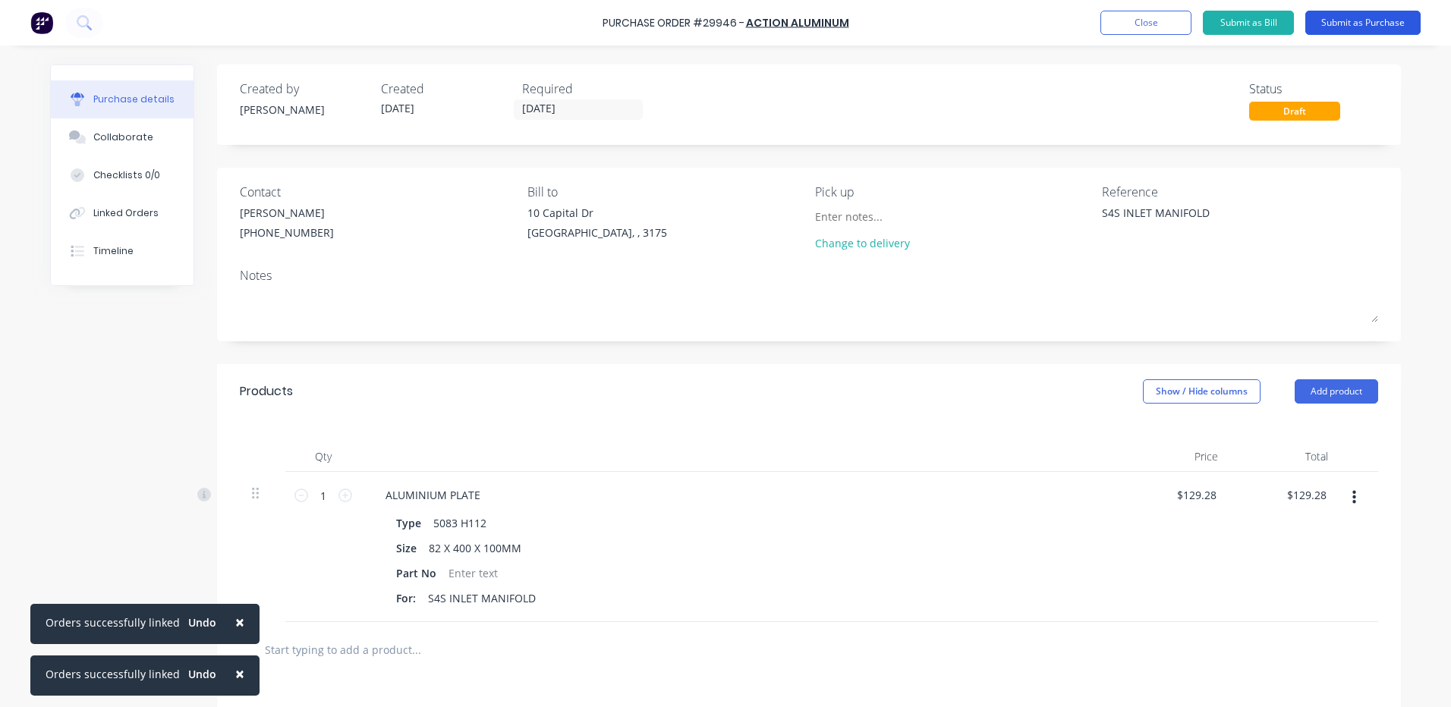
click at [1336, 30] on button "Submit as Purchase" at bounding box center [1362, 23] width 115 height 24
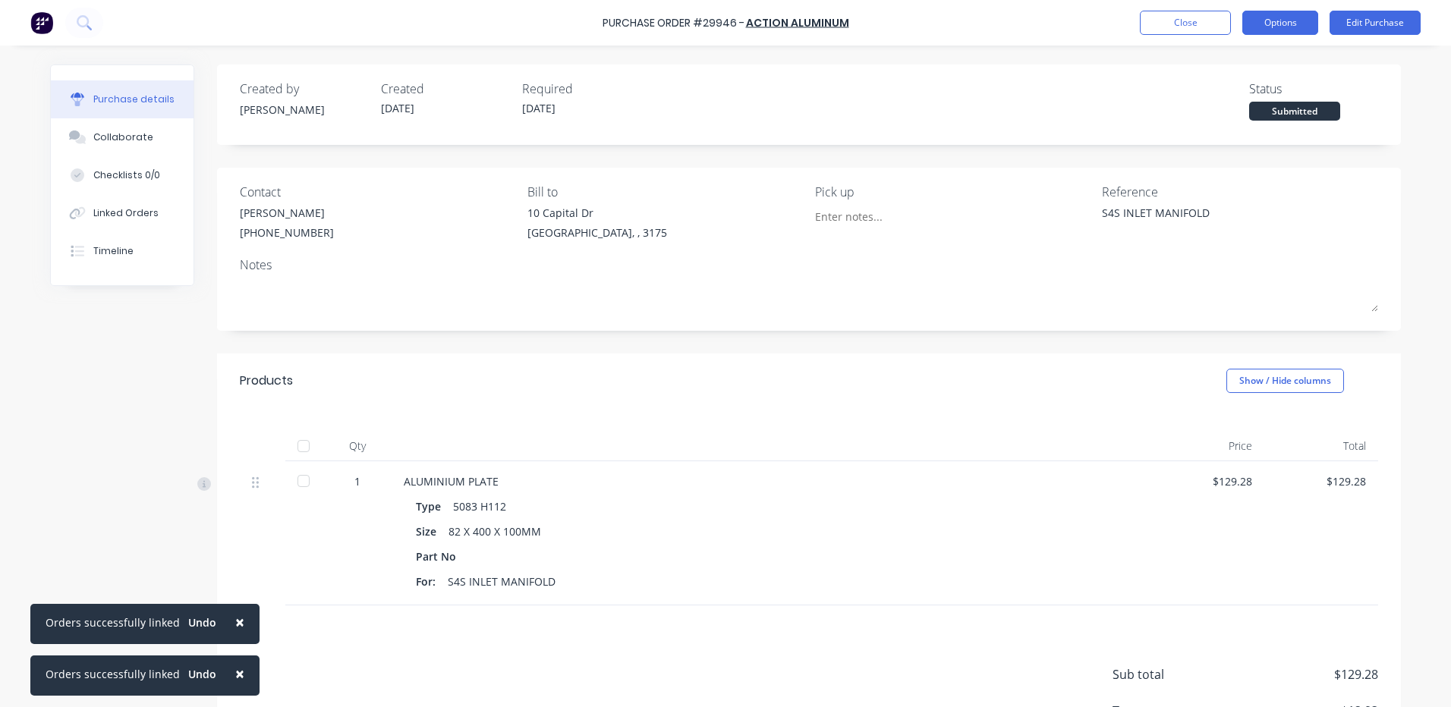
click at [1270, 23] on button "Options" at bounding box center [1280, 23] width 76 height 24
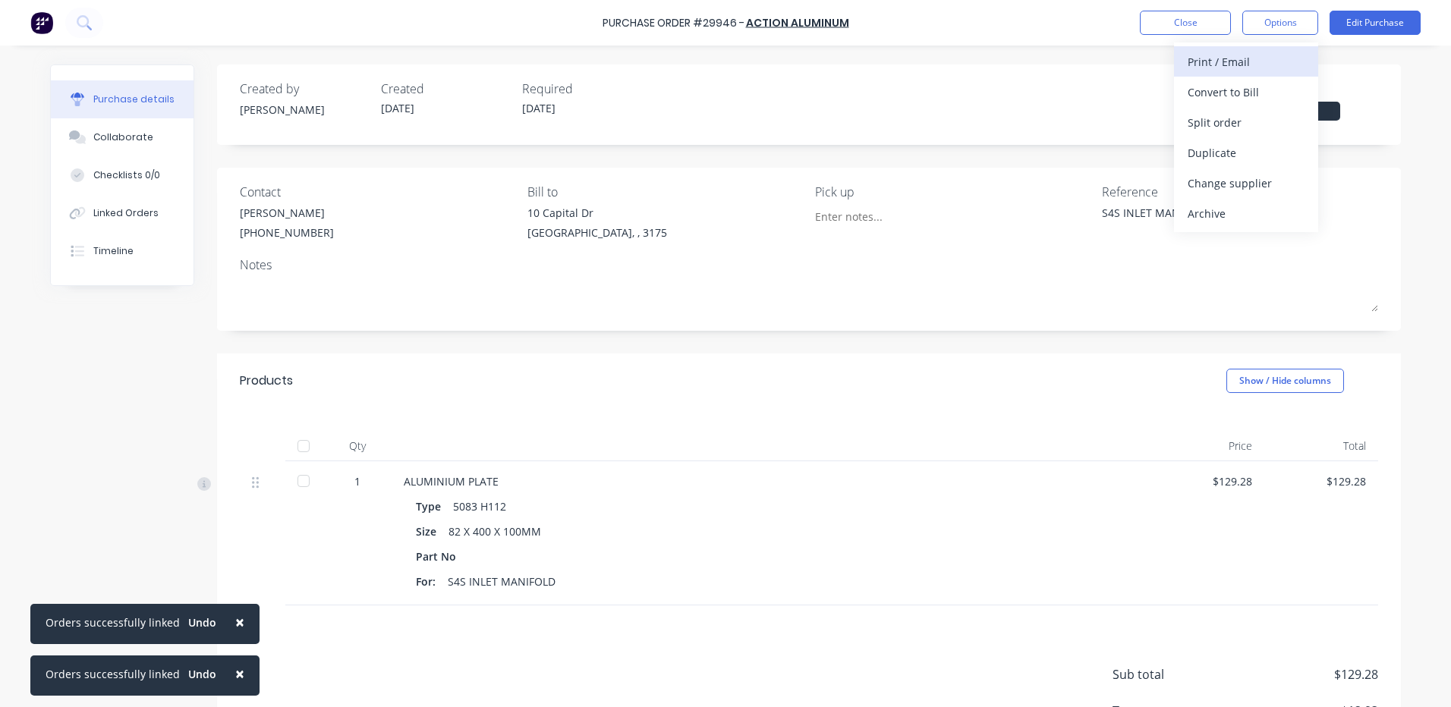
click at [1263, 56] on div "Print / Email" at bounding box center [1246, 62] width 117 height 22
click at [1248, 112] on div "Without pricing" at bounding box center [1246, 123] width 117 height 22
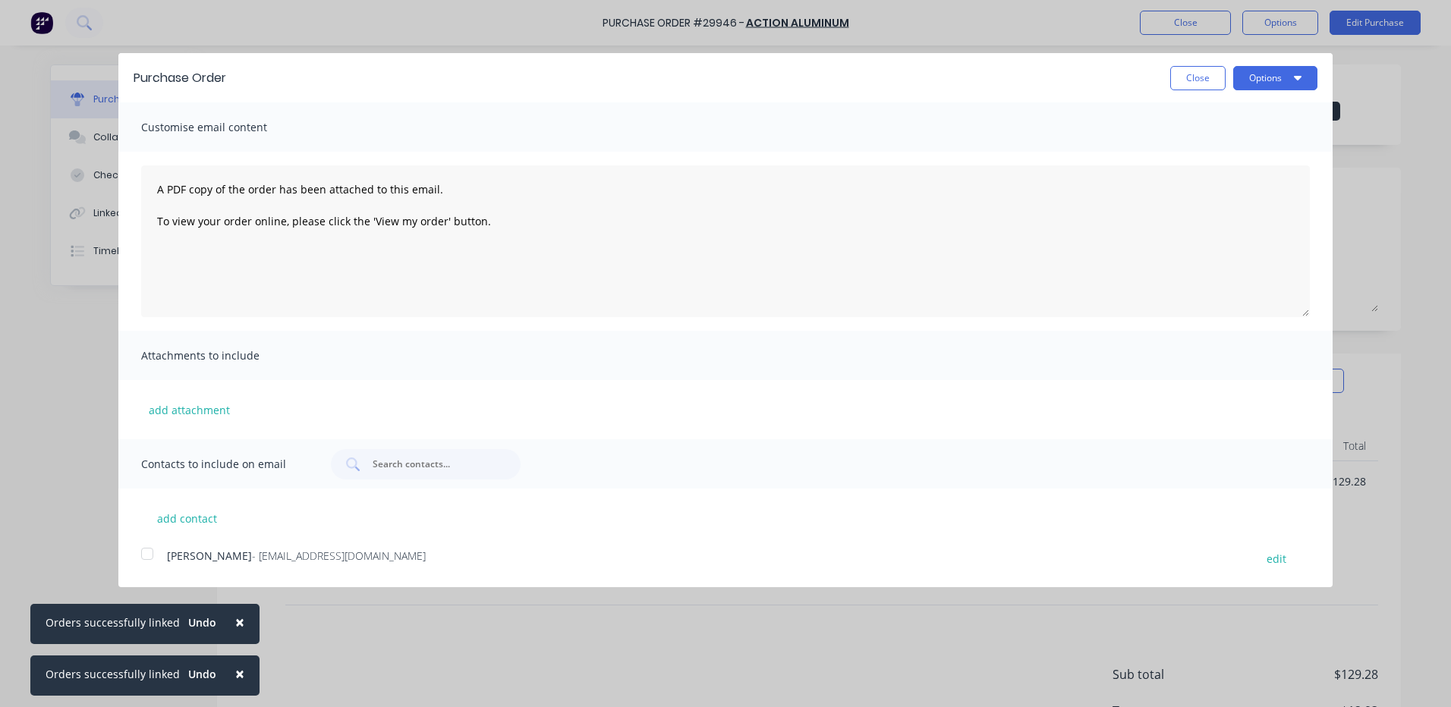
click at [156, 547] on div at bounding box center [147, 554] width 30 height 30
click at [1267, 92] on div "Purchase Order Close Options" at bounding box center [725, 77] width 1214 height 49
click at [1269, 82] on button "Options" at bounding box center [1275, 78] width 84 height 24
click at [1255, 144] on div "Email" at bounding box center [1245, 147] width 117 height 22
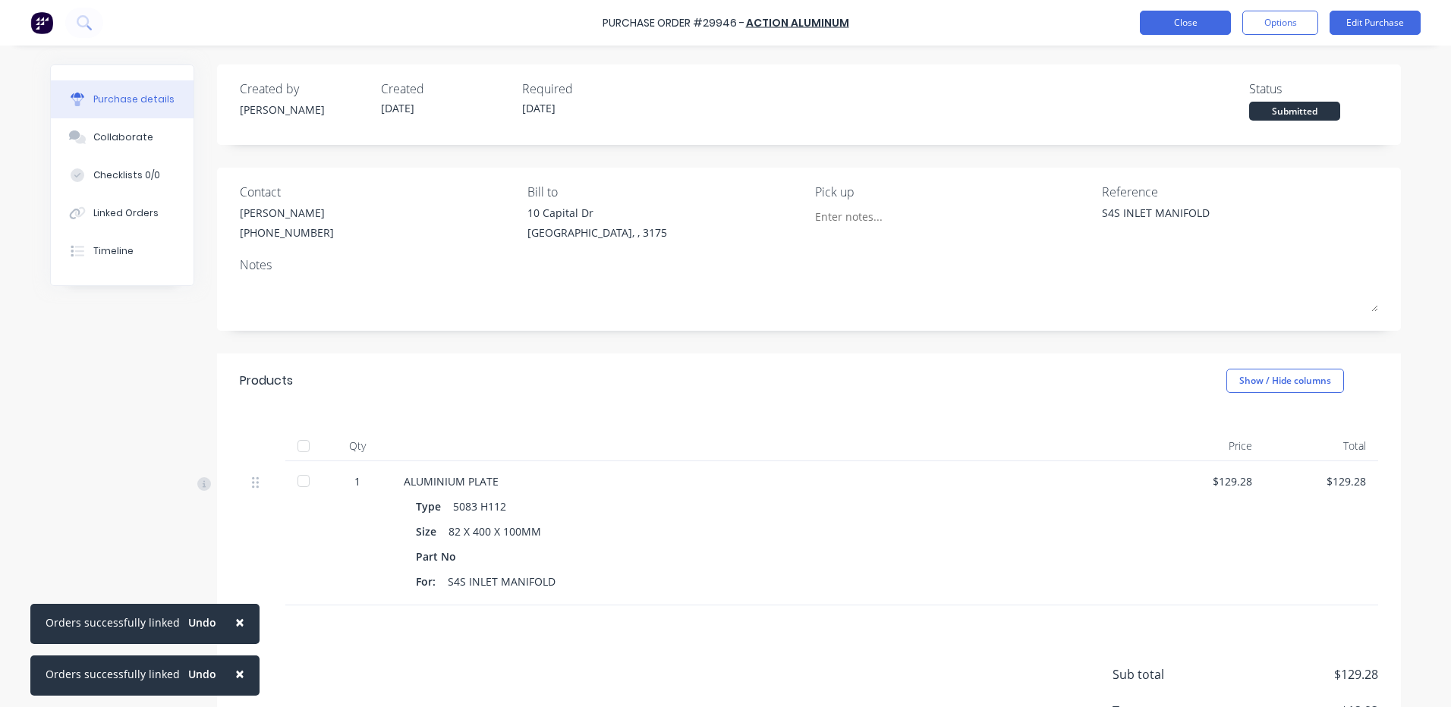
click at [1210, 23] on button "Close" at bounding box center [1185, 23] width 91 height 24
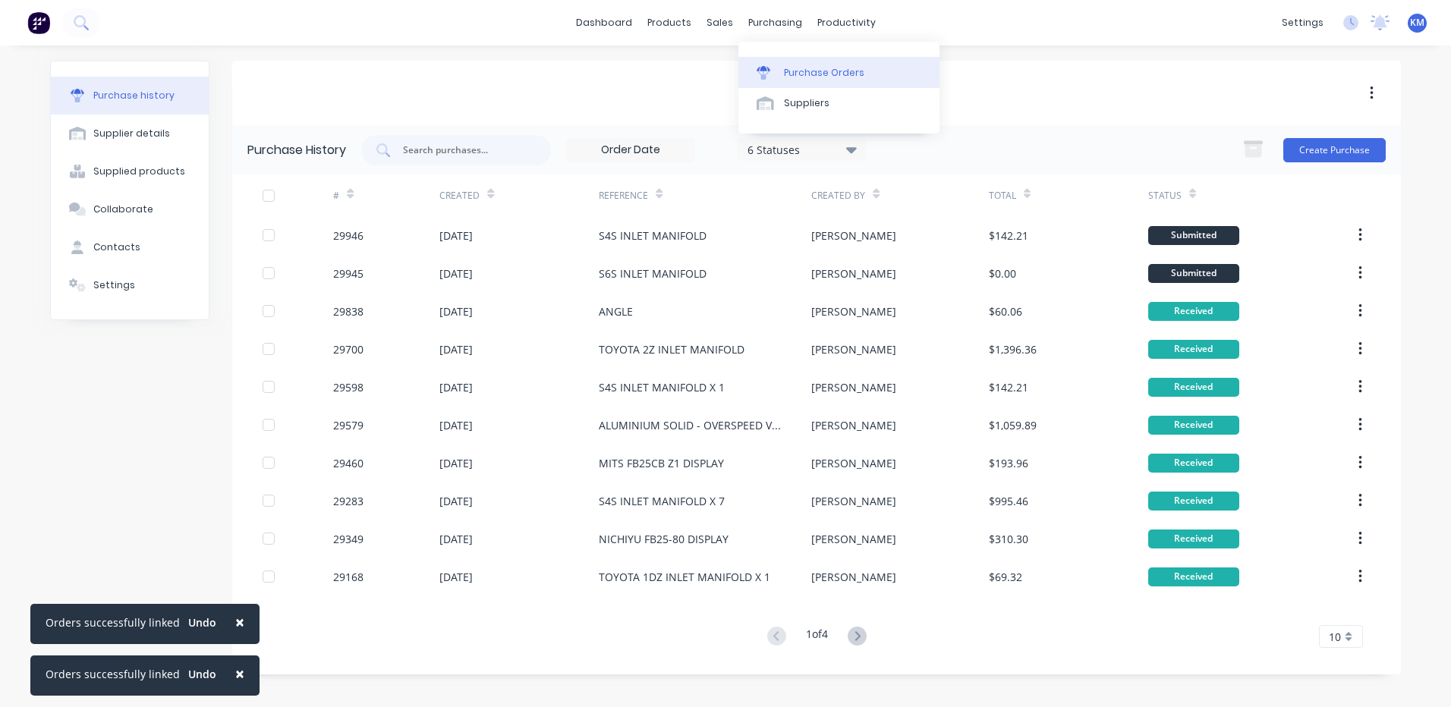
click at [769, 62] on link "Purchase Orders" at bounding box center [838, 72] width 201 height 30
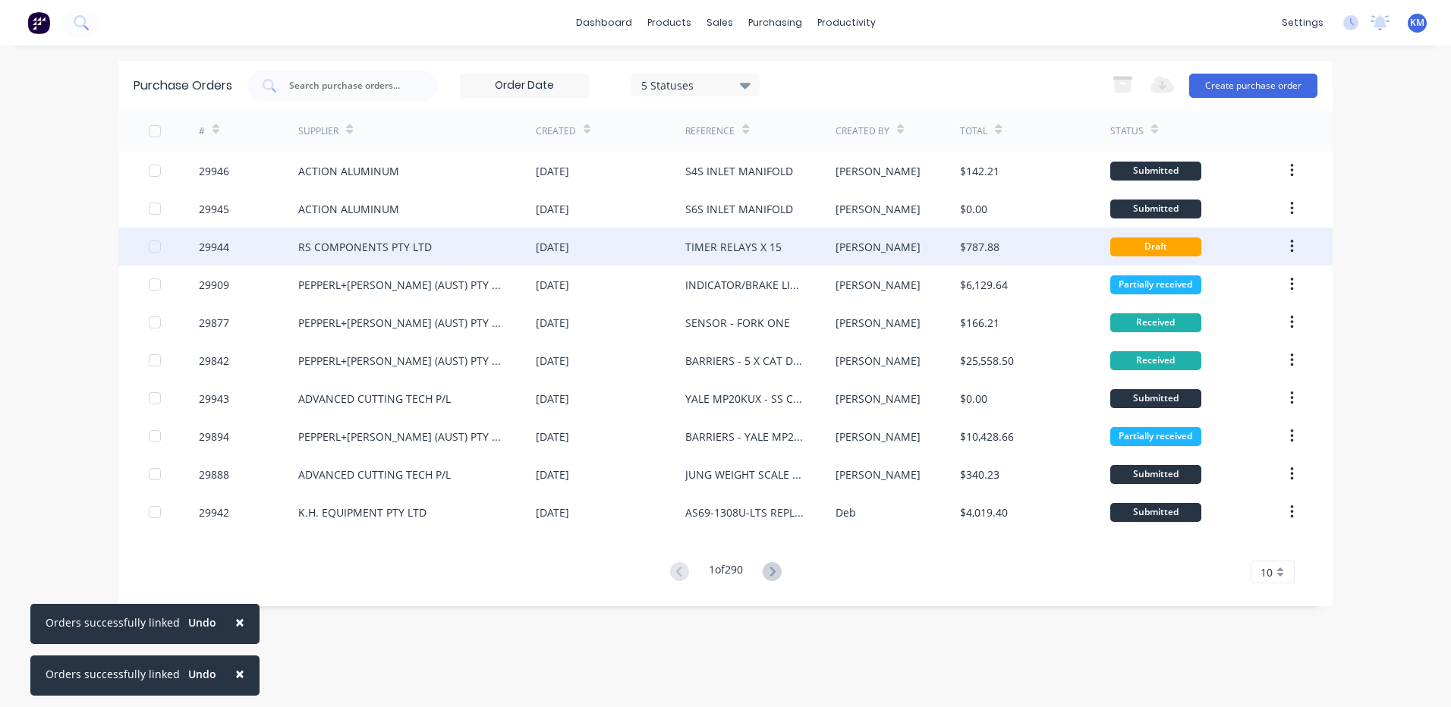
click at [491, 243] on div "RS COMPONENTS PTY LTD" at bounding box center [417, 247] width 238 height 38
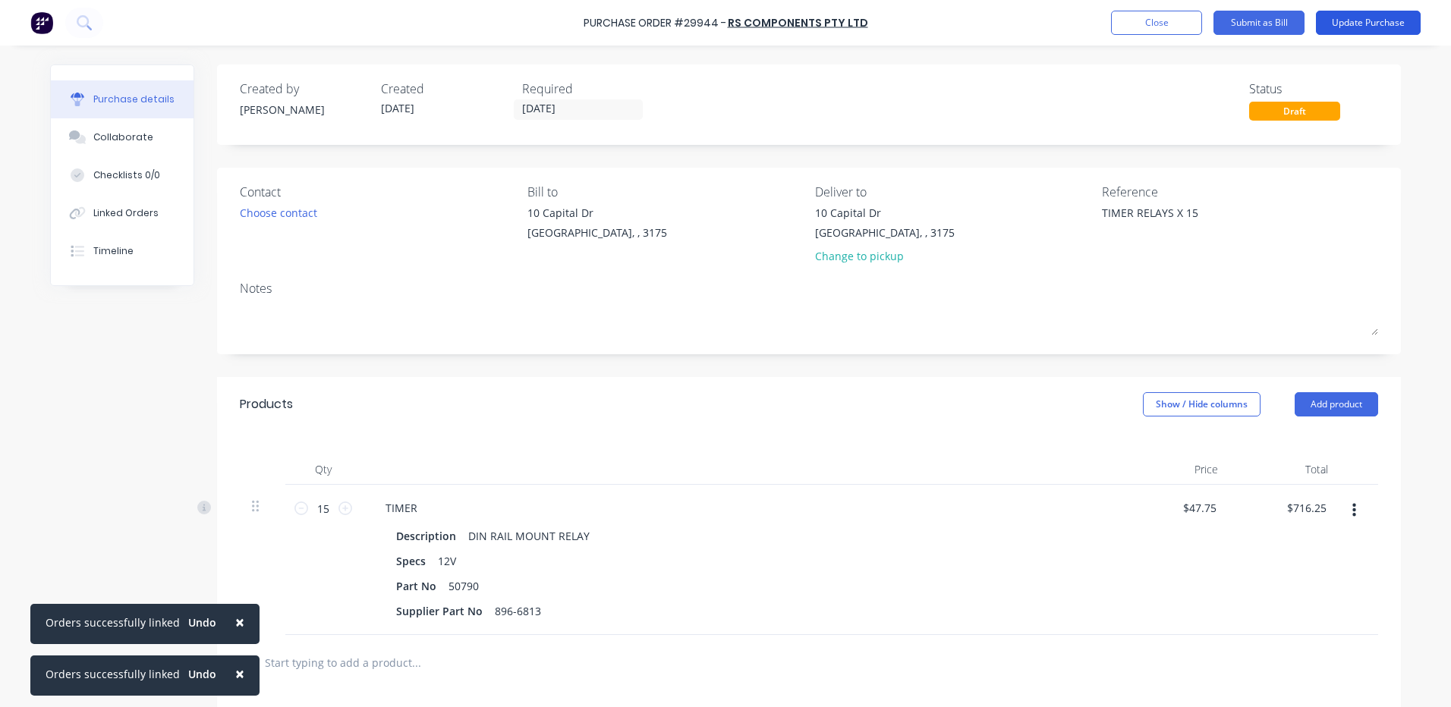
click at [1374, 21] on button "Update Purchase" at bounding box center [1368, 23] width 105 height 24
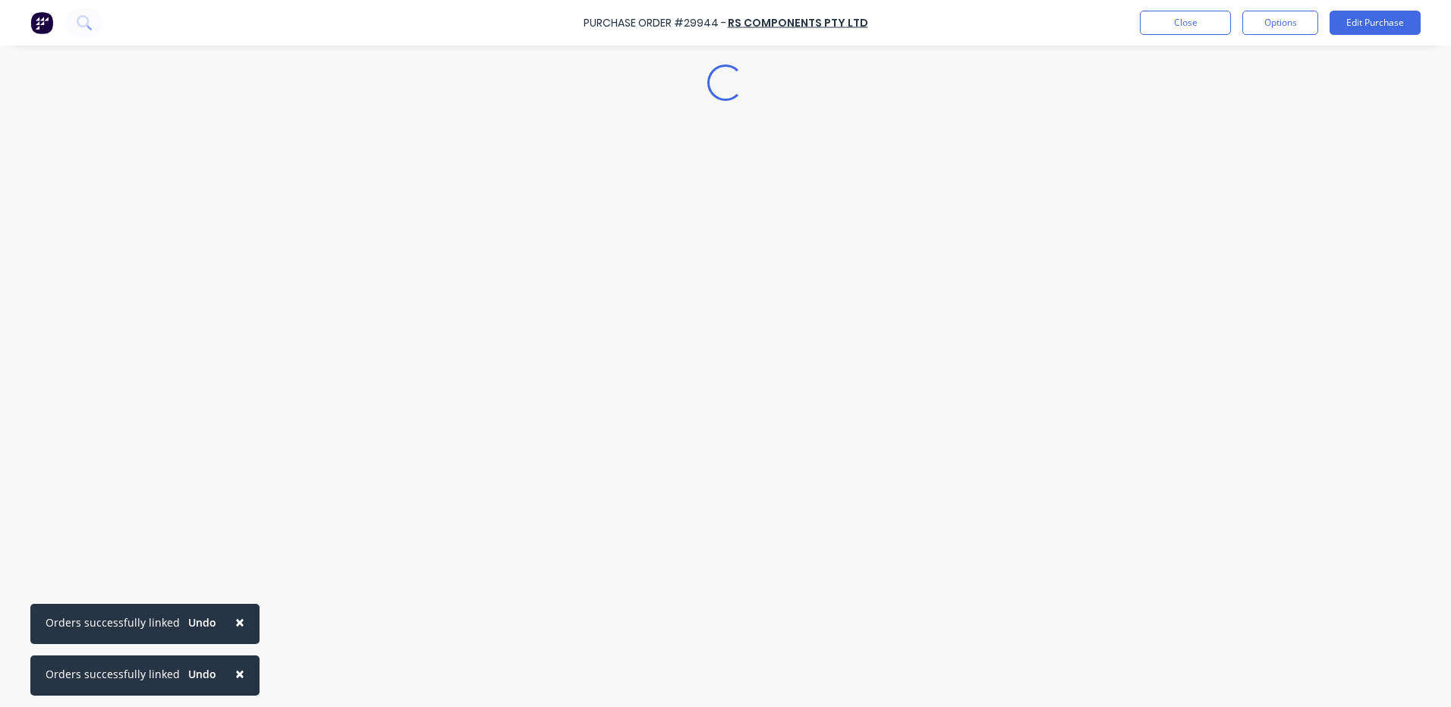
type textarea "x"
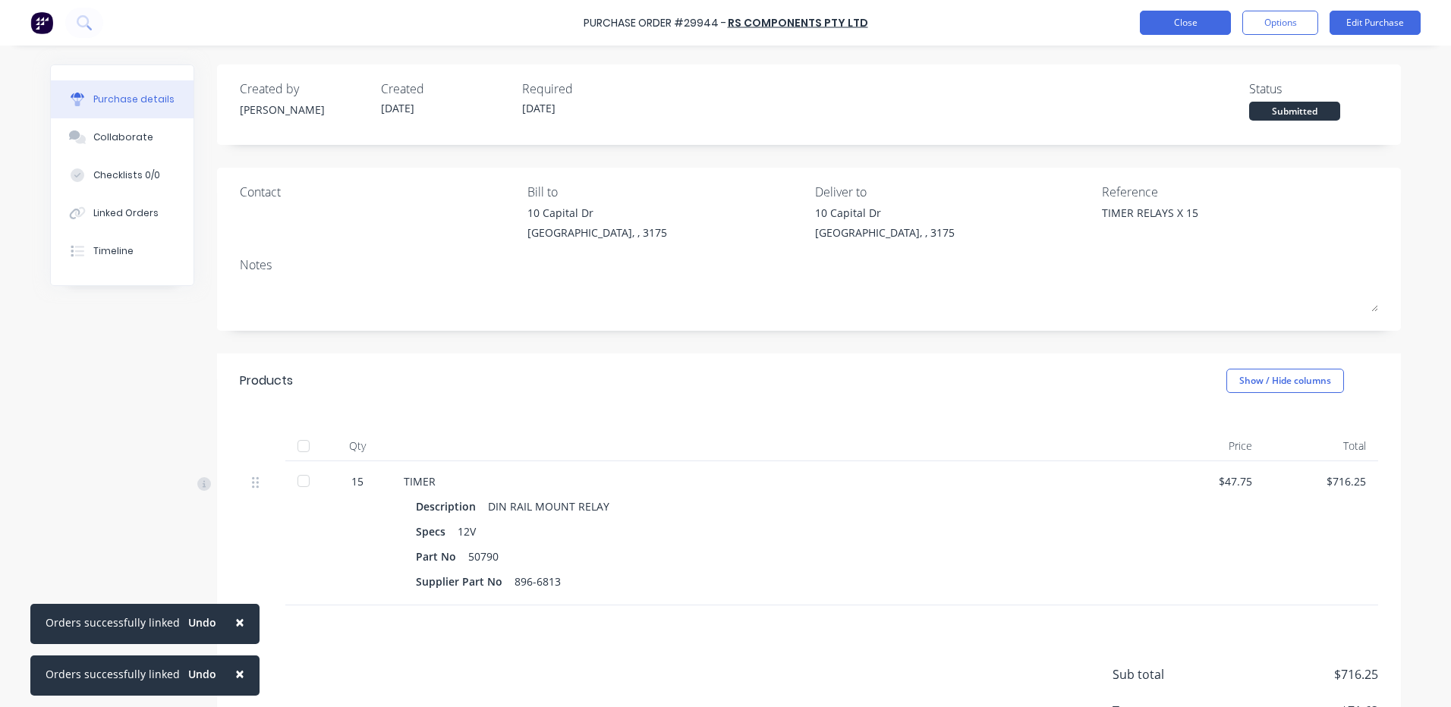
click at [1155, 21] on button "Close" at bounding box center [1185, 23] width 91 height 24
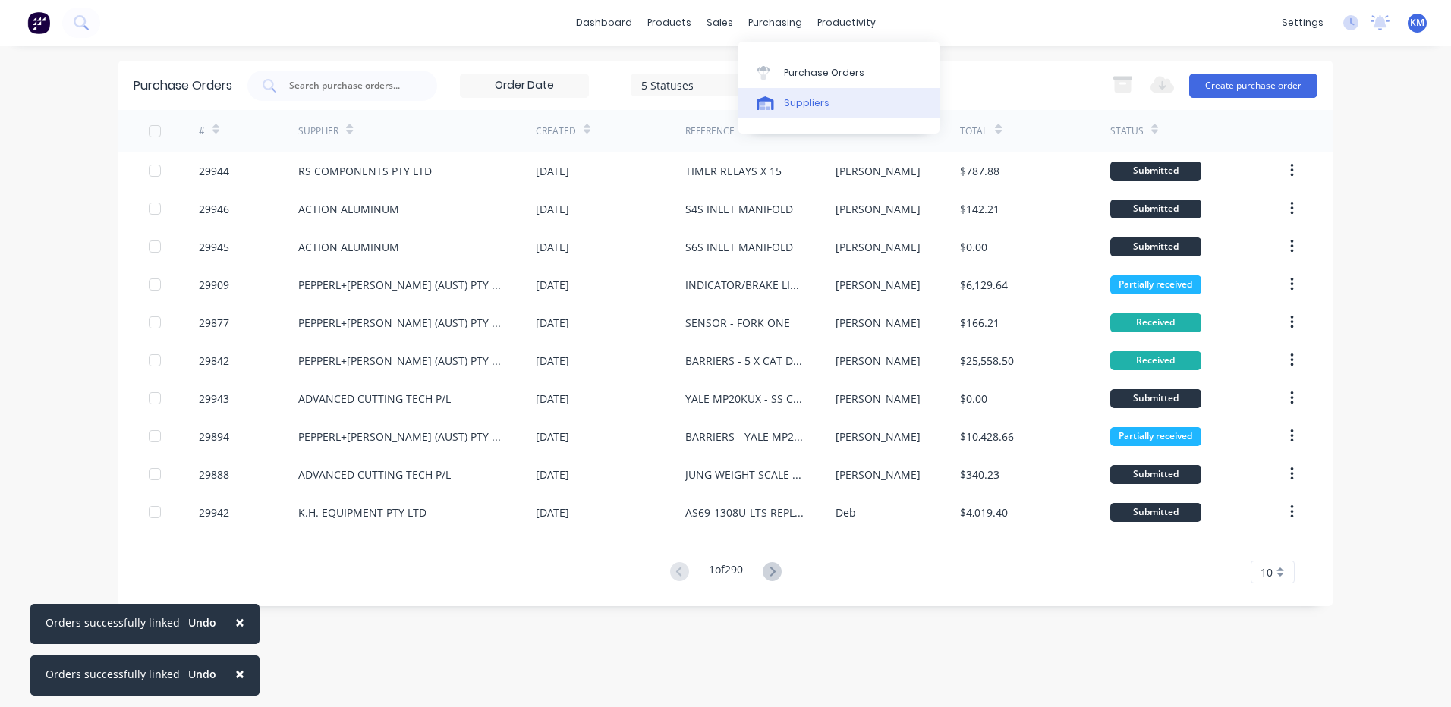
click at [777, 101] on div at bounding box center [768, 103] width 23 height 14
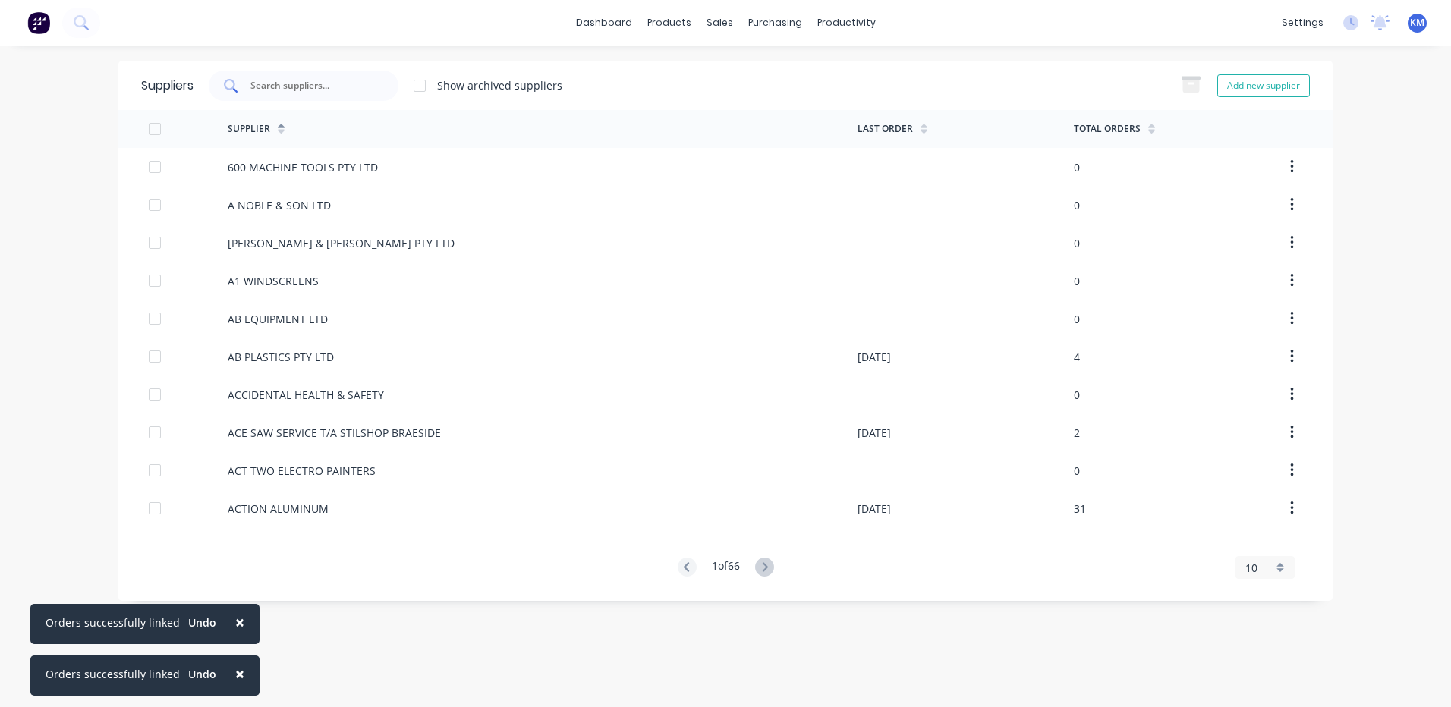
click at [329, 79] on input "text" at bounding box center [312, 85] width 126 height 15
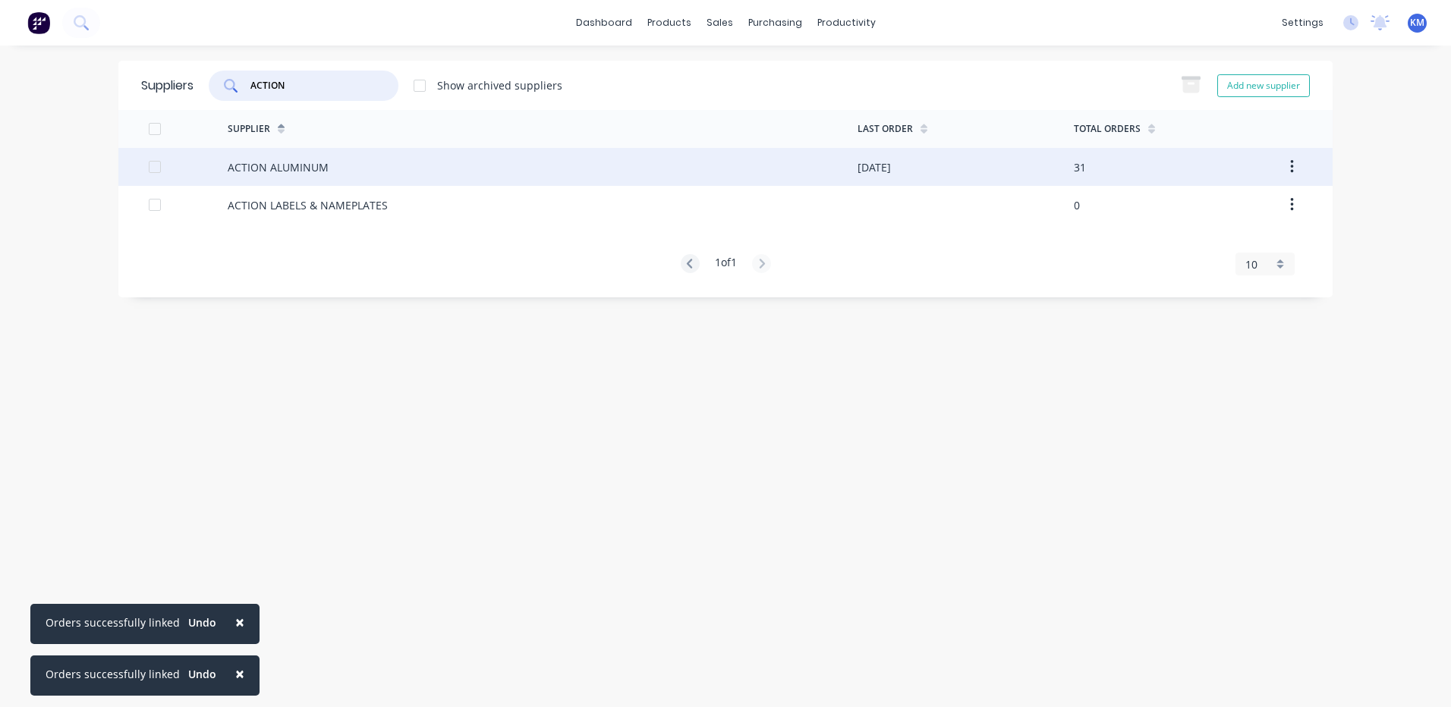
type input "ACTION"
click at [489, 153] on div "ACTION ALUMINUM" at bounding box center [543, 167] width 630 height 38
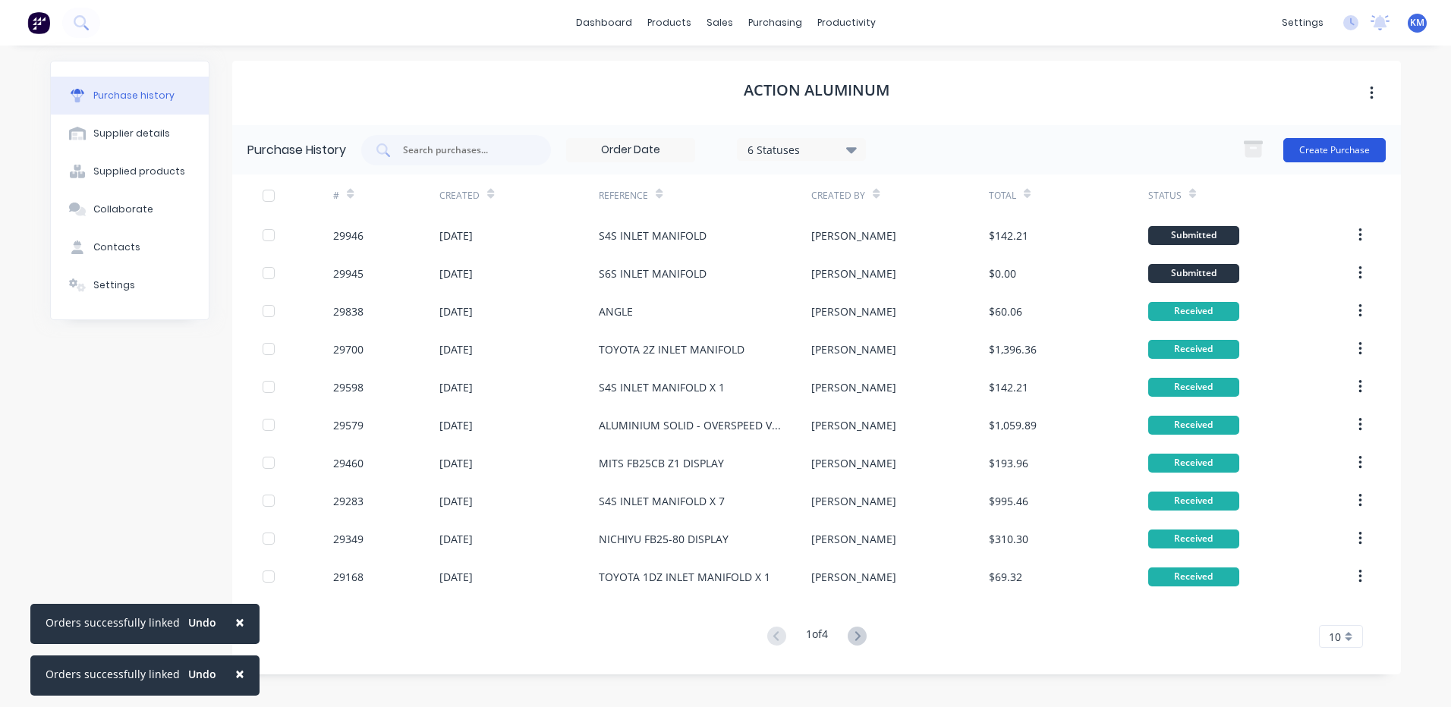
click at [1311, 145] on button "Create Purchase" at bounding box center [1334, 150] width 102 height 24
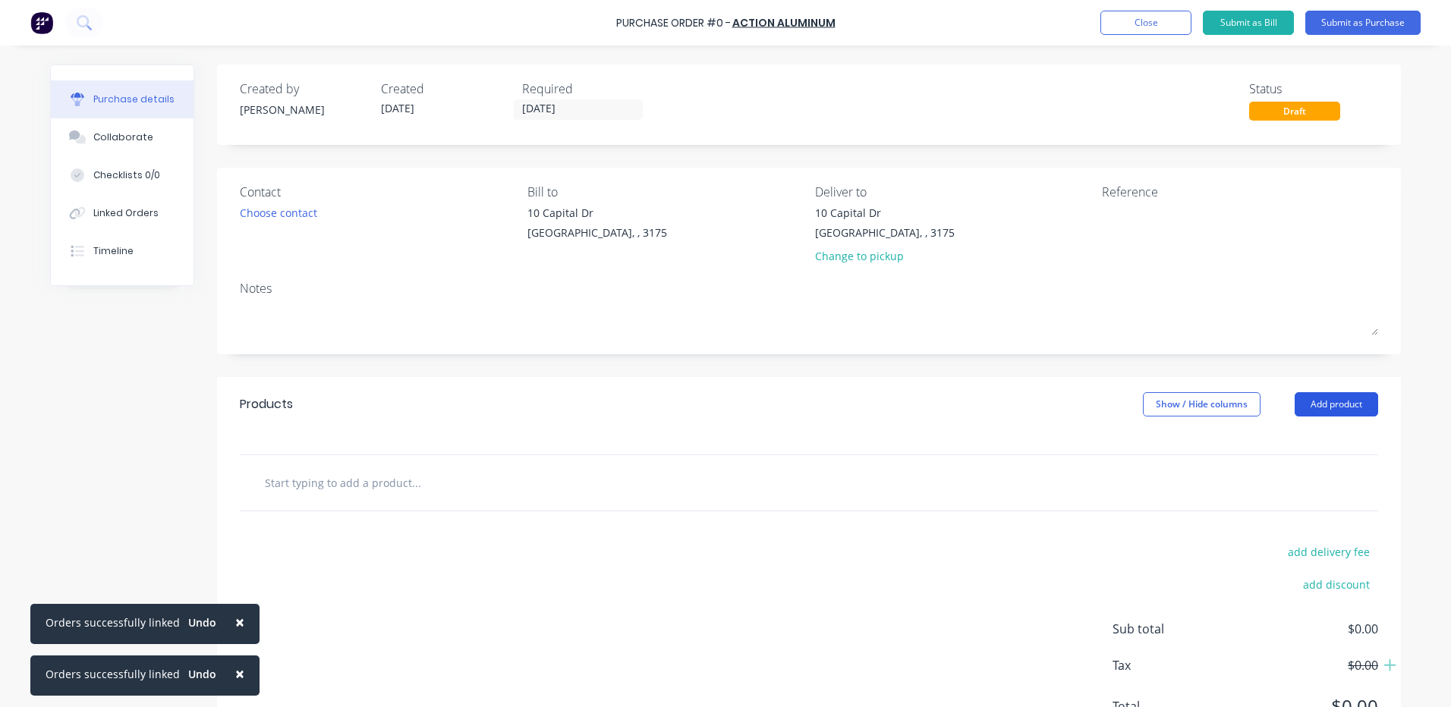
click at [1340, 399] on button "Add product" at bounding box center [1336, 404] width 83 height 24
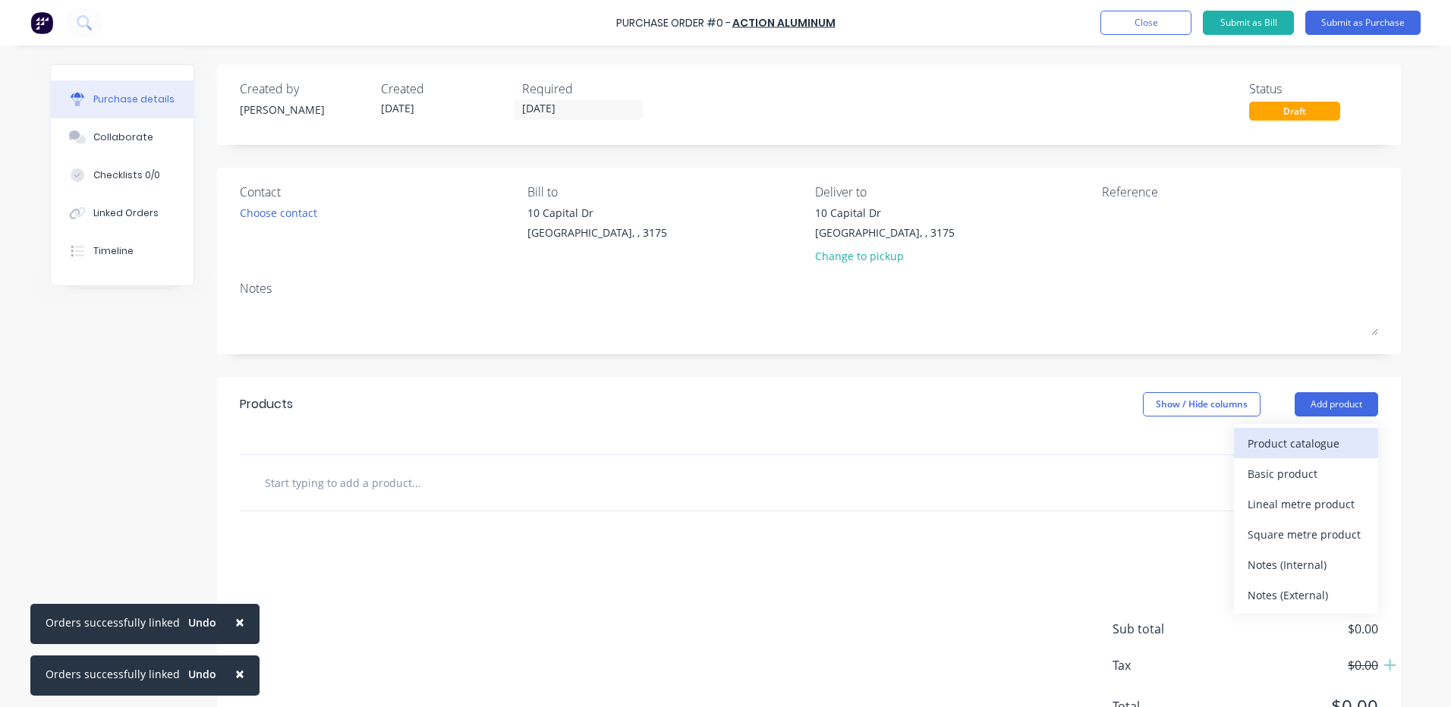
click at [1323, 433] on div "Product catalogue" at bounding box center [1306, 444] width 117 height 22
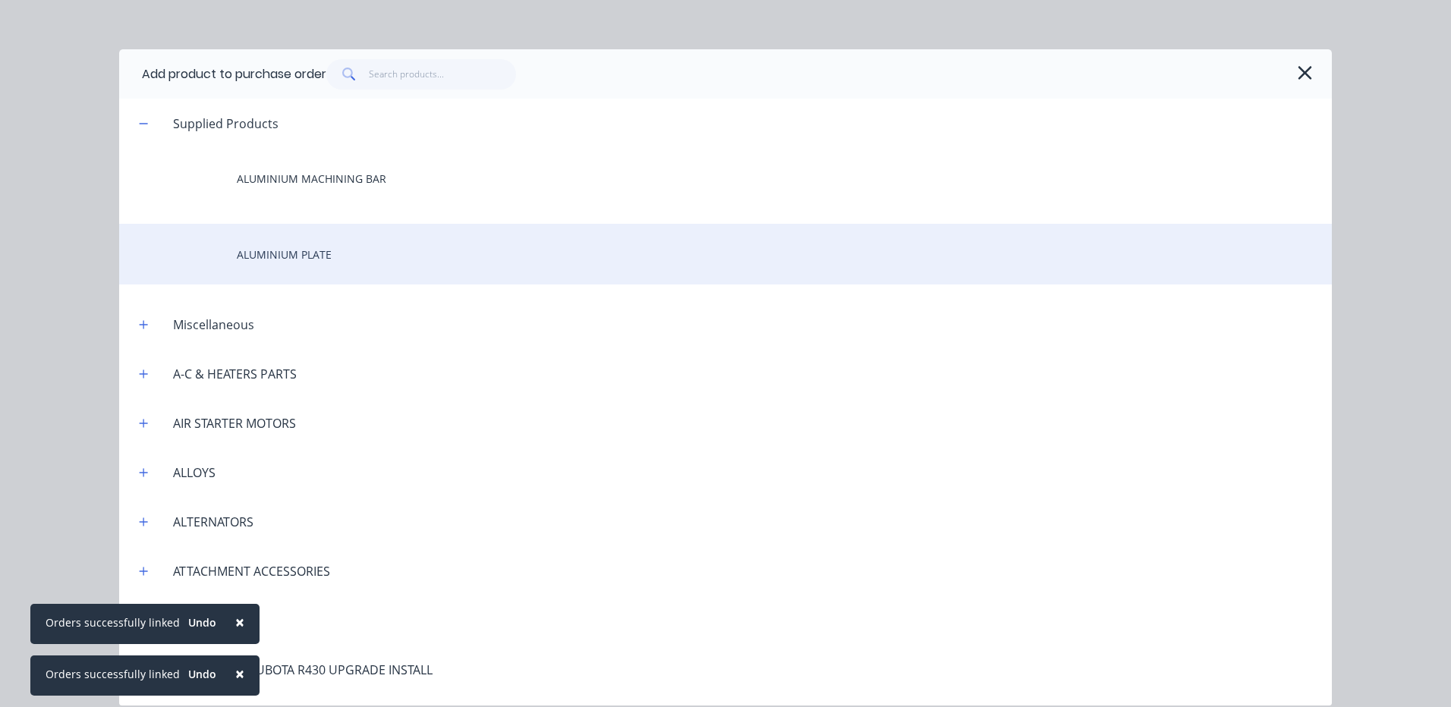
click at [402, 231] on div "ALUMINIUM PLATE" at bounding box center [725, 254] width 1213 height 61
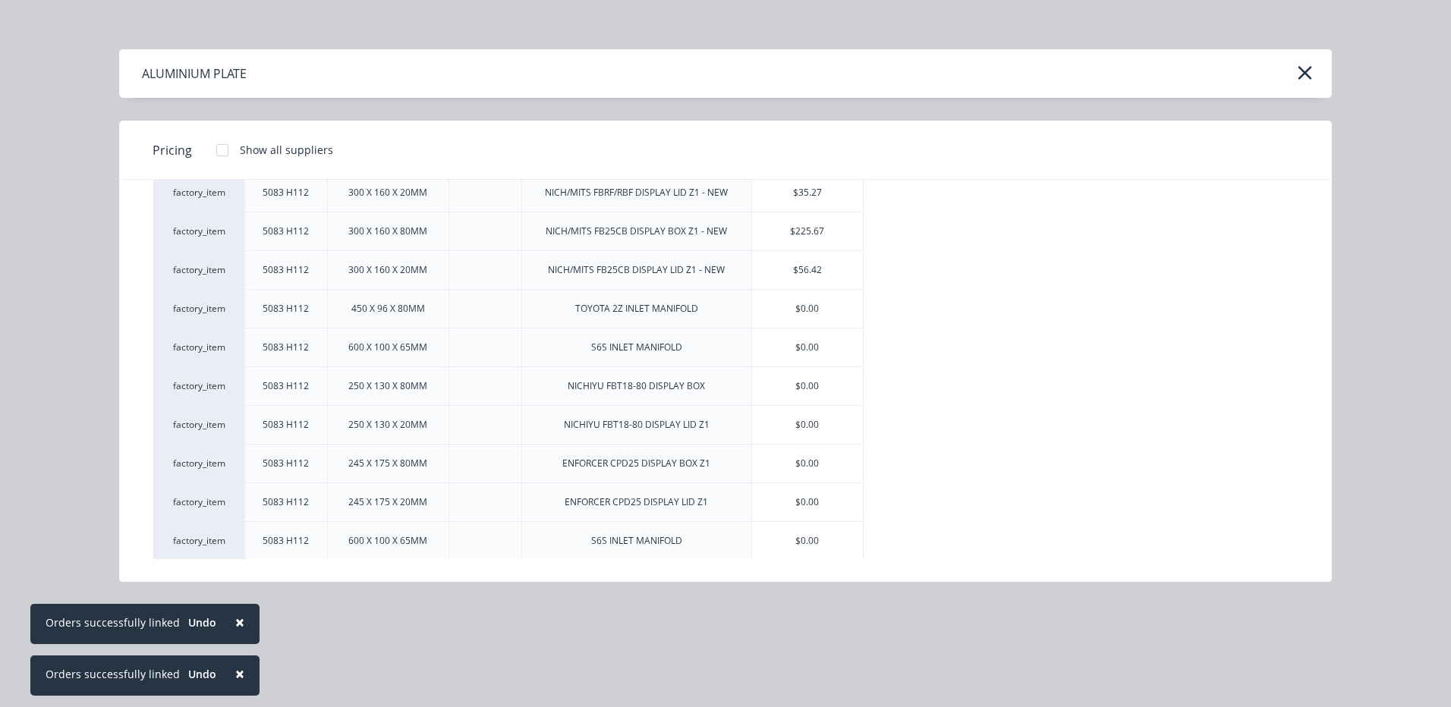
scroll to position [762, 0]
click at [796, 310] on div "$0.00" at bounding box center [807, 307] width 111 height 38
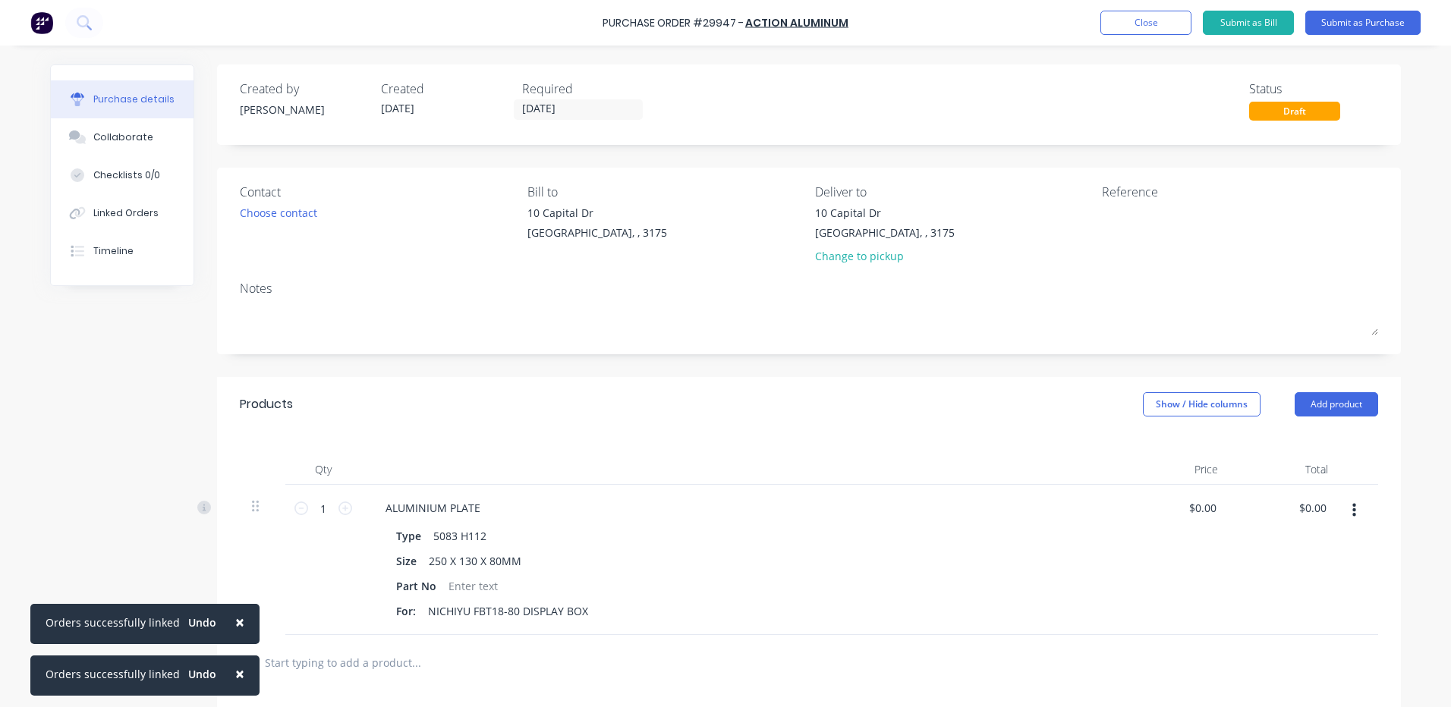
click at [1332, 405] on button "Add product" at bounding box center [1336, 404] width 83 height 24
click at [1310, 439] on div "Product catalogue" at bounding box center [1306, 444] width 117 height 22
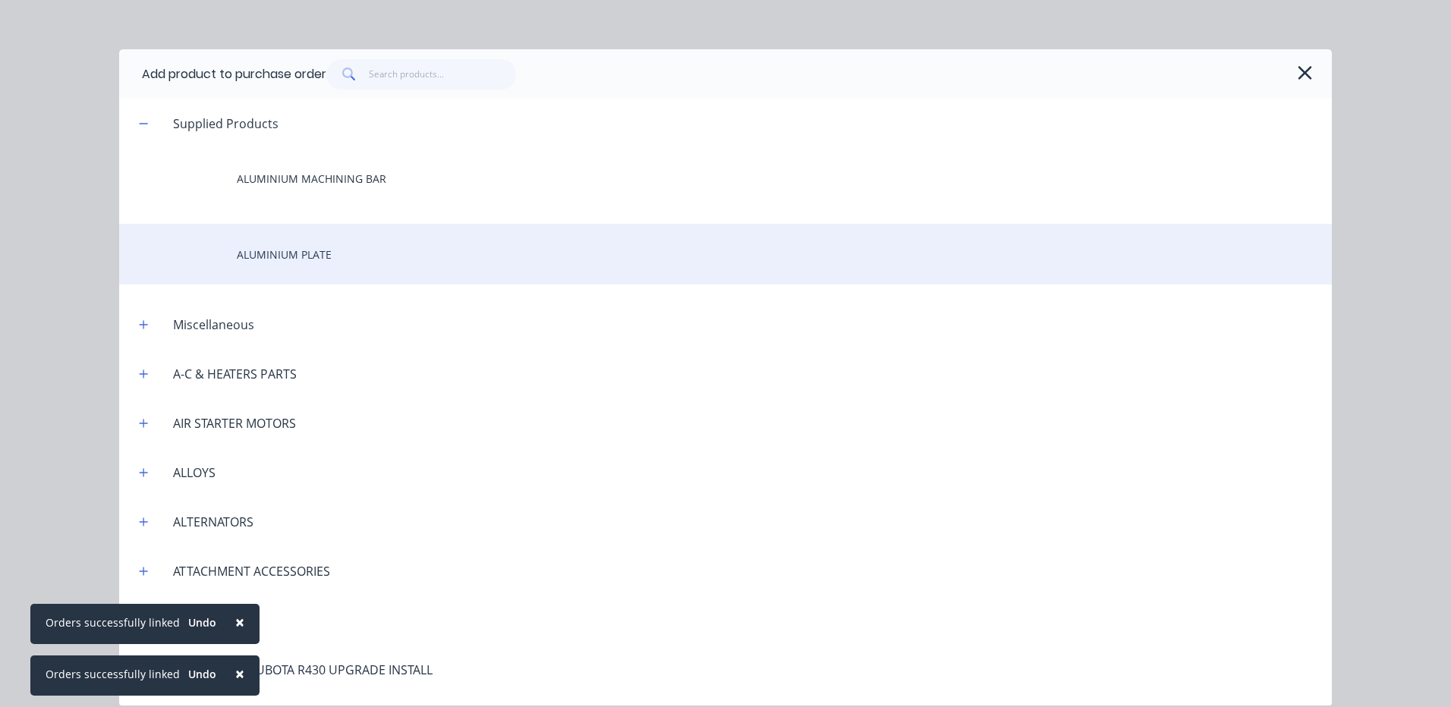
click at [458, 255] on div "ALUMINIUM PLATE" at bounding box center [725, 254] width 1213 height 61
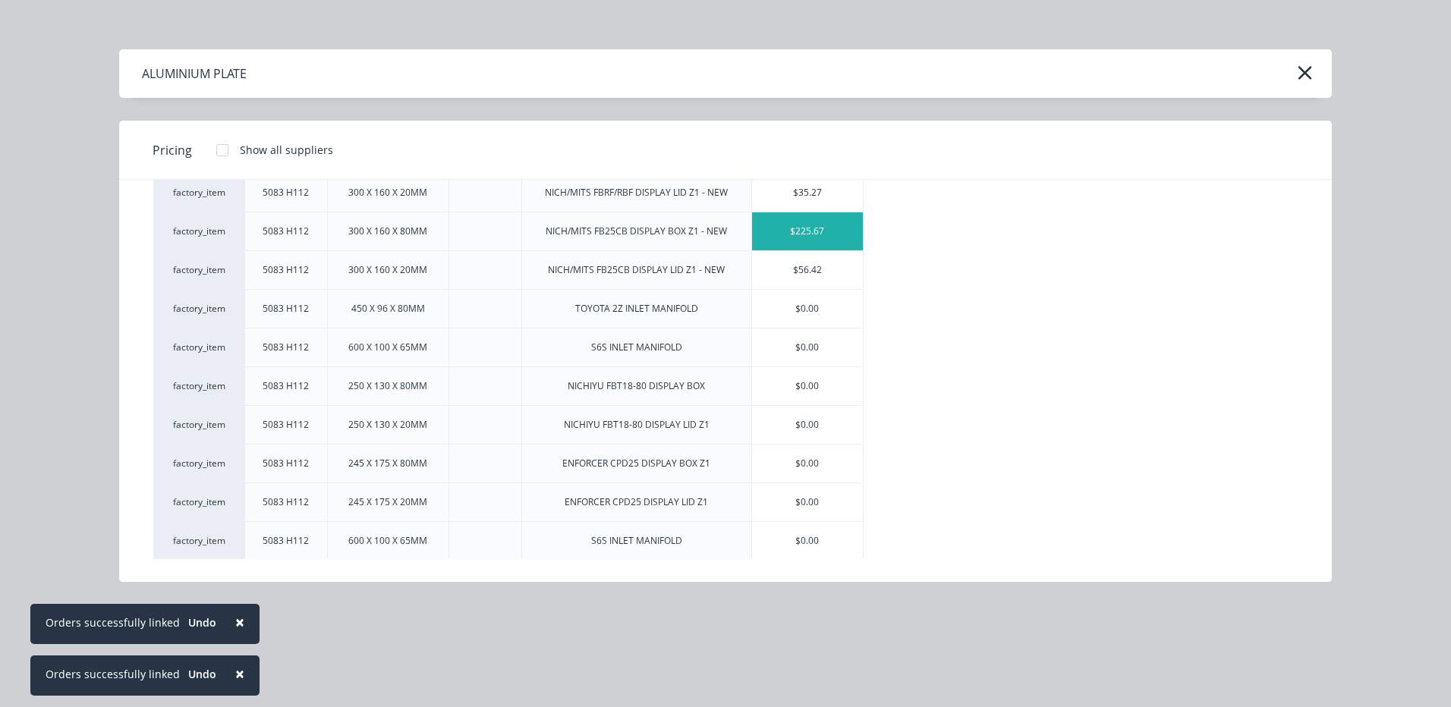
scroll to position [762, 0]
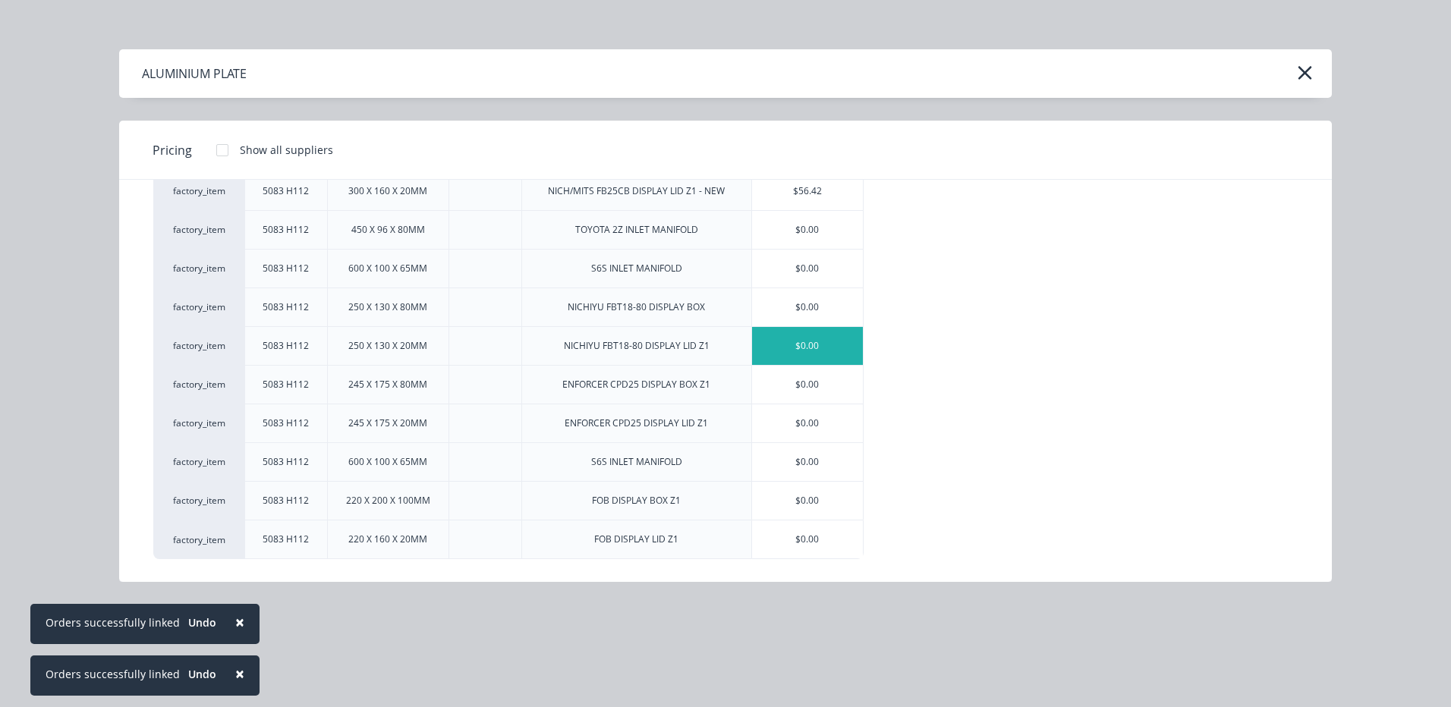
click at [806, 348] on div "$0.00" at bounding box center [807, 346] width 111 height 38
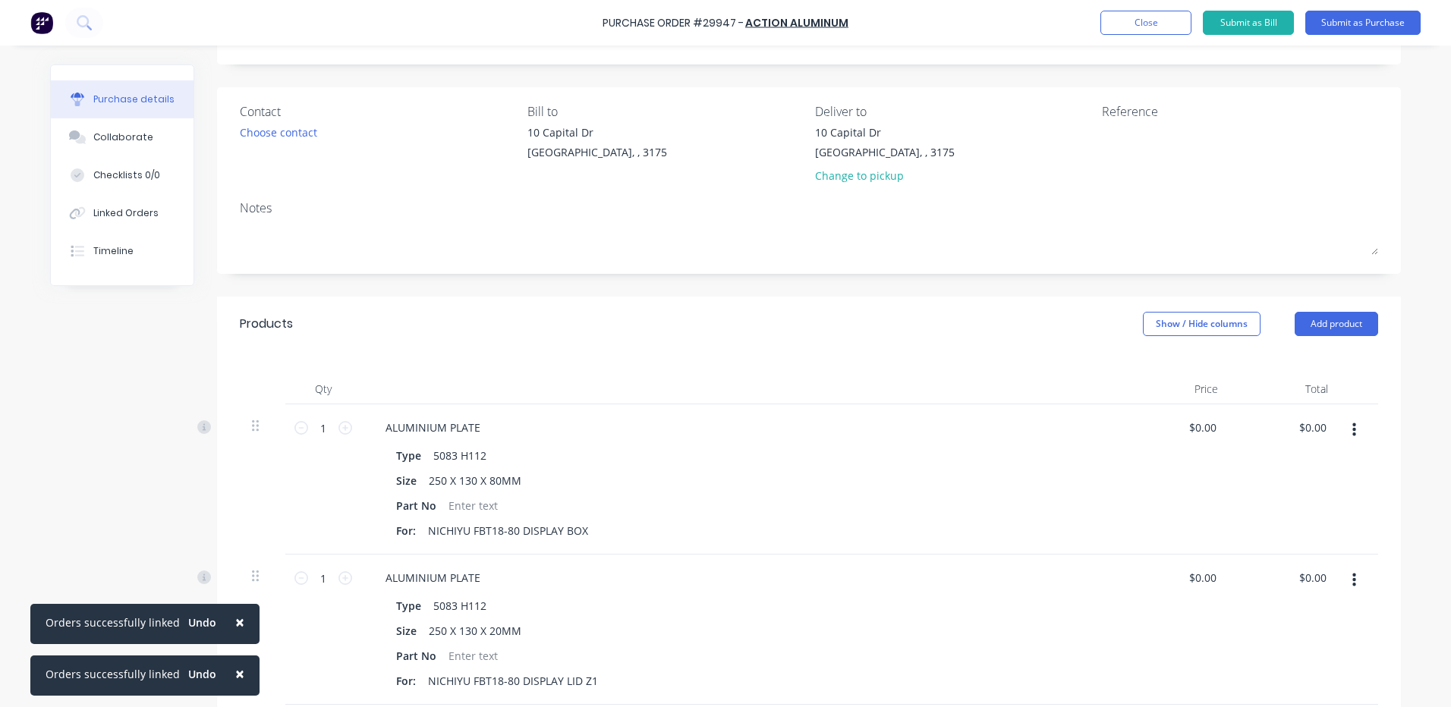
scroll to position [0, 0]
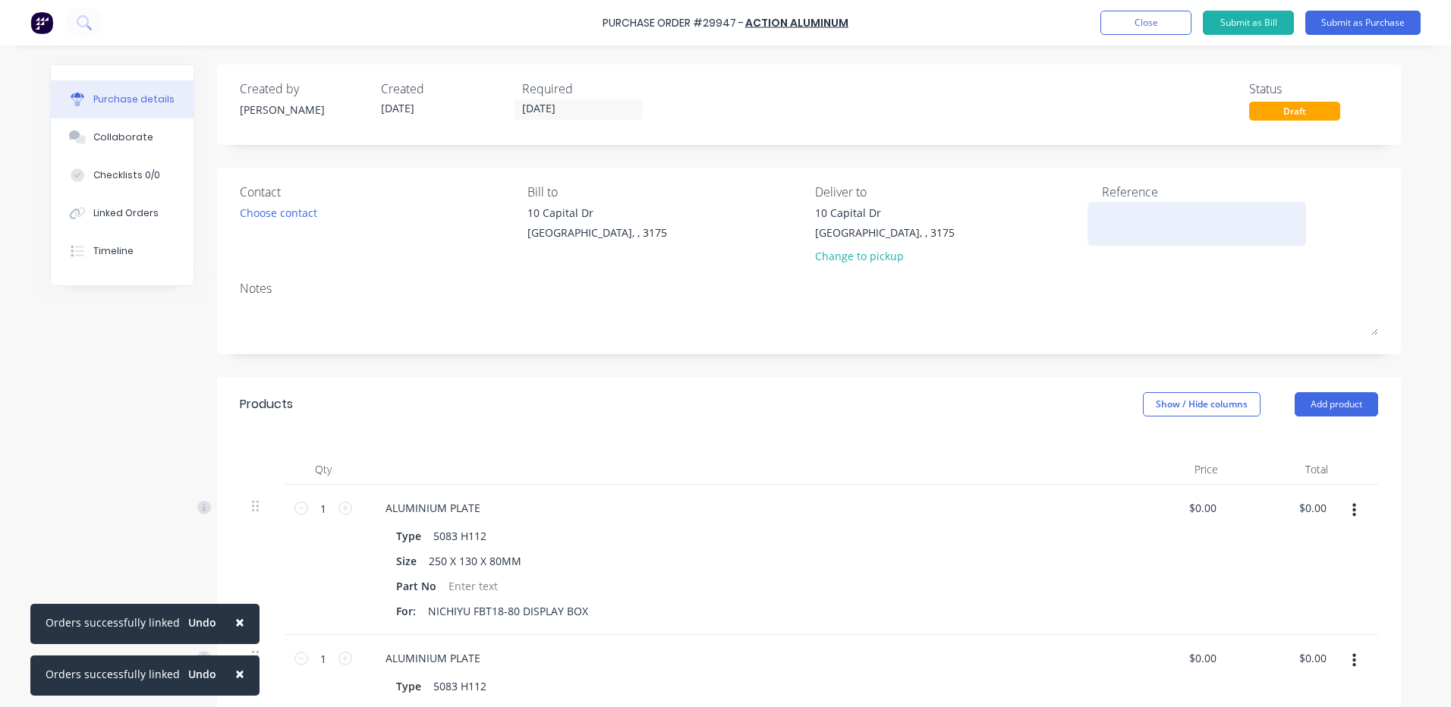
click at [1134, 207] on textarea at bounding box center [1197, 222] width 190 height 34
type textarea "NICHIYU FBT18 DISPLAY BOX"
click at [1175, 213] on textarea "NICHIYU FBT18 DISPLAY BOX" at bounding box center [1197, 222] width 190 height 34
type textarea "x"
type textarea "NICHIYU FBT18 ZDISPLAY BOX"
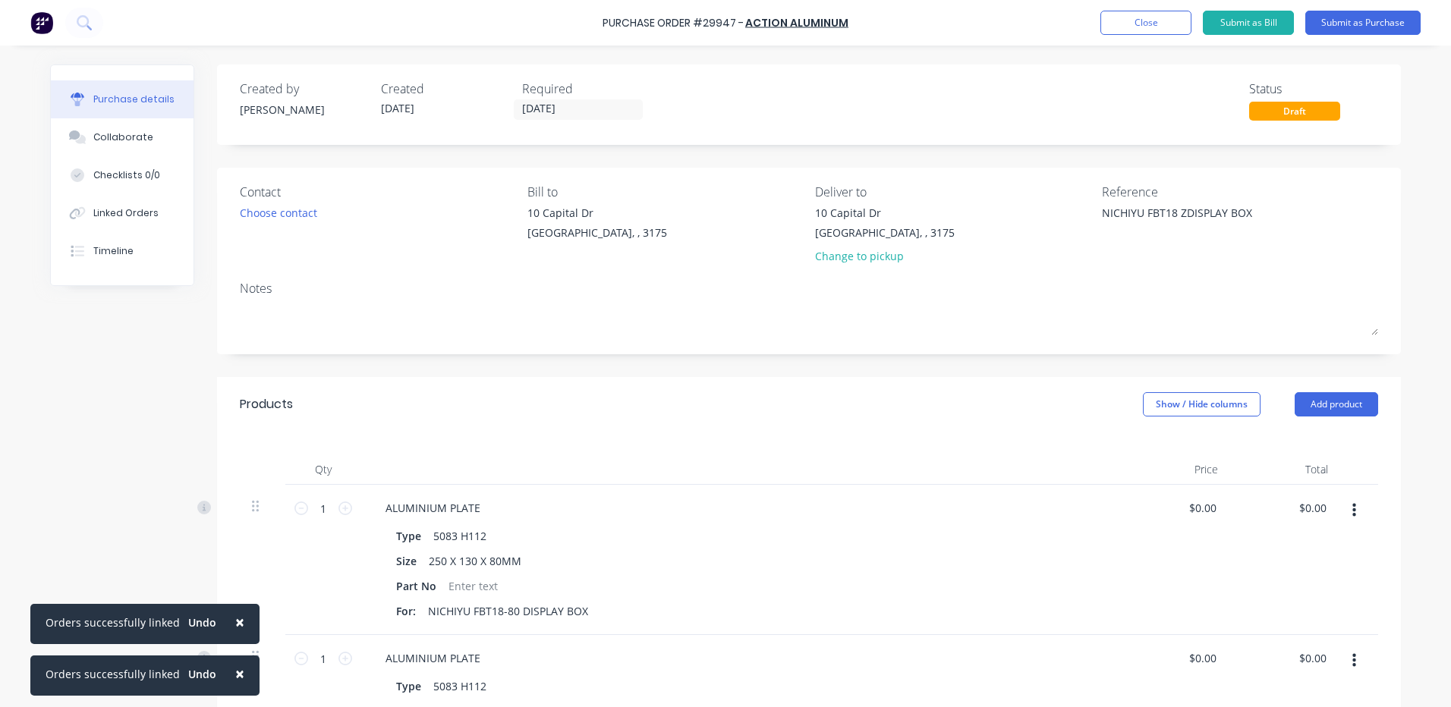
type textarea "x"
type textarea "NICHIYU FBT18 Z1DISPLAY BOX"
type textarea "x"
type textarea "NICHIYU FBT18 Z1 DISPLAY BOX"
type textarea "x"
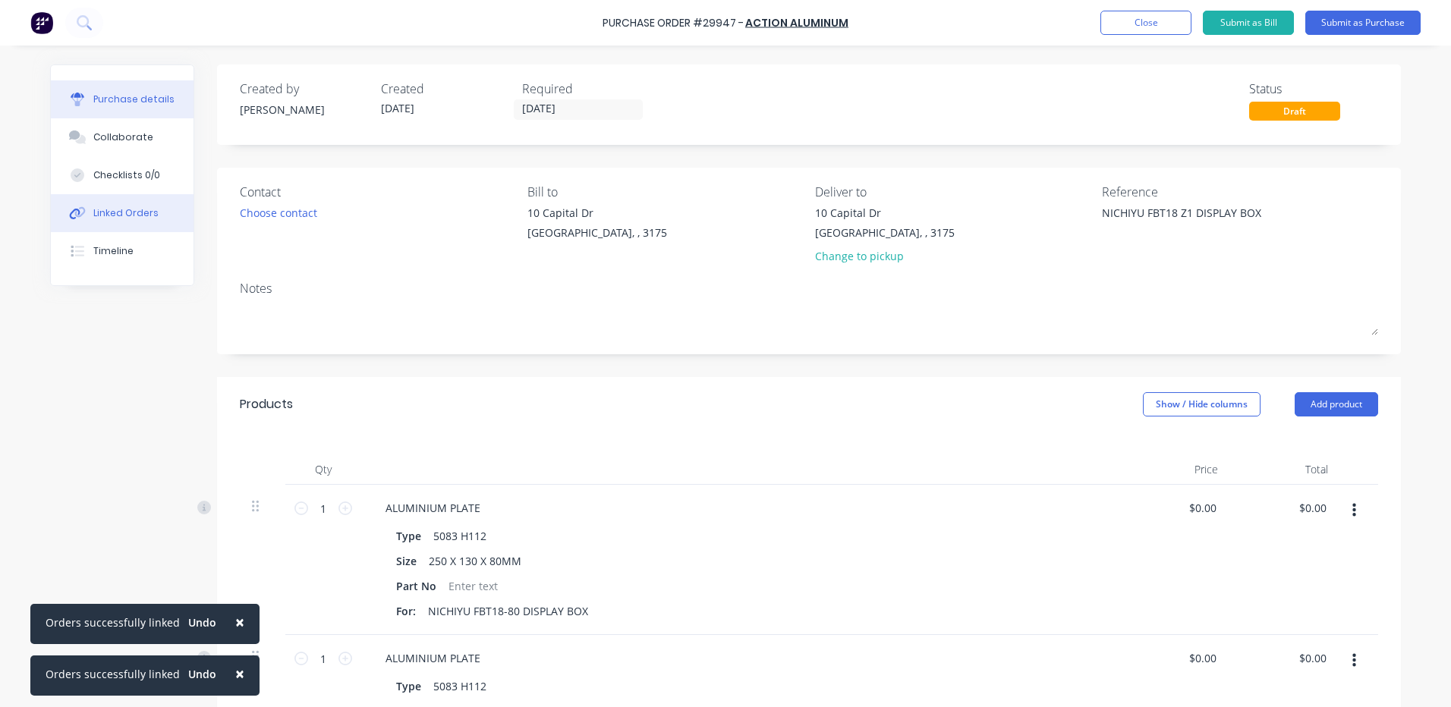
click at [135, 228] on button "Linked Orders" at bounding box center [122, 213] width 143 height 38
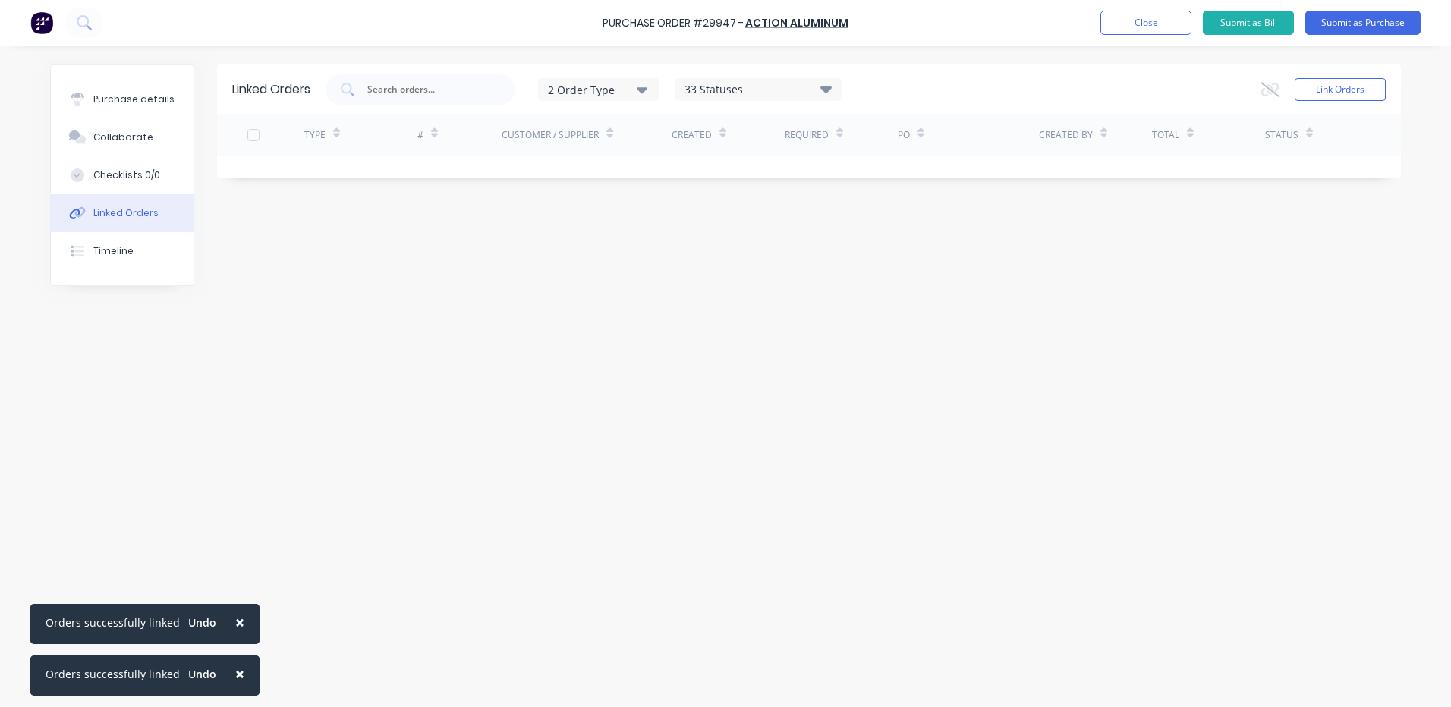
click at [1364, 102] on div "Link Orders" at bounding box center [1323, 89] width 125 height 30
click at [1352, 93] on button "Link Orders" at bounding box center [1340, 89] width 91 height 23
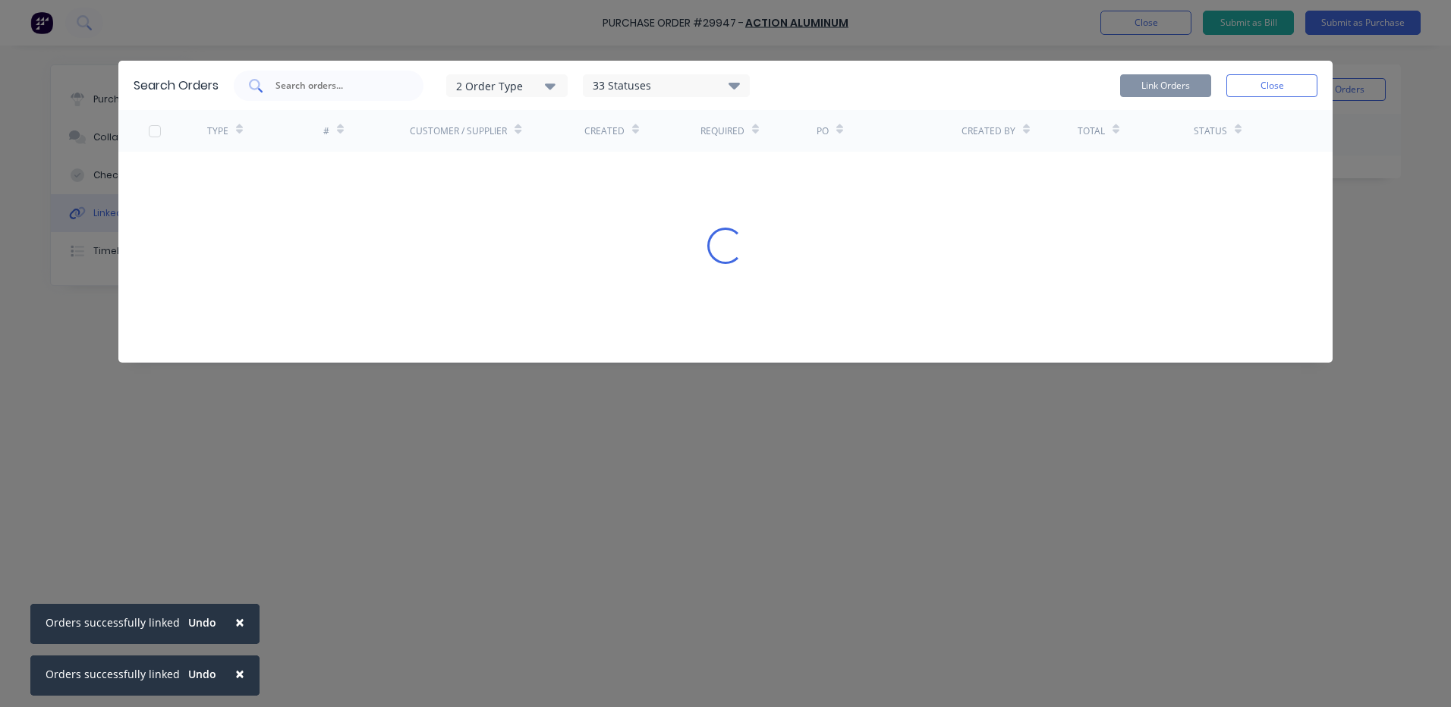
click at [338, 95] on div at bounding box center [329, 86] width 190 height 30
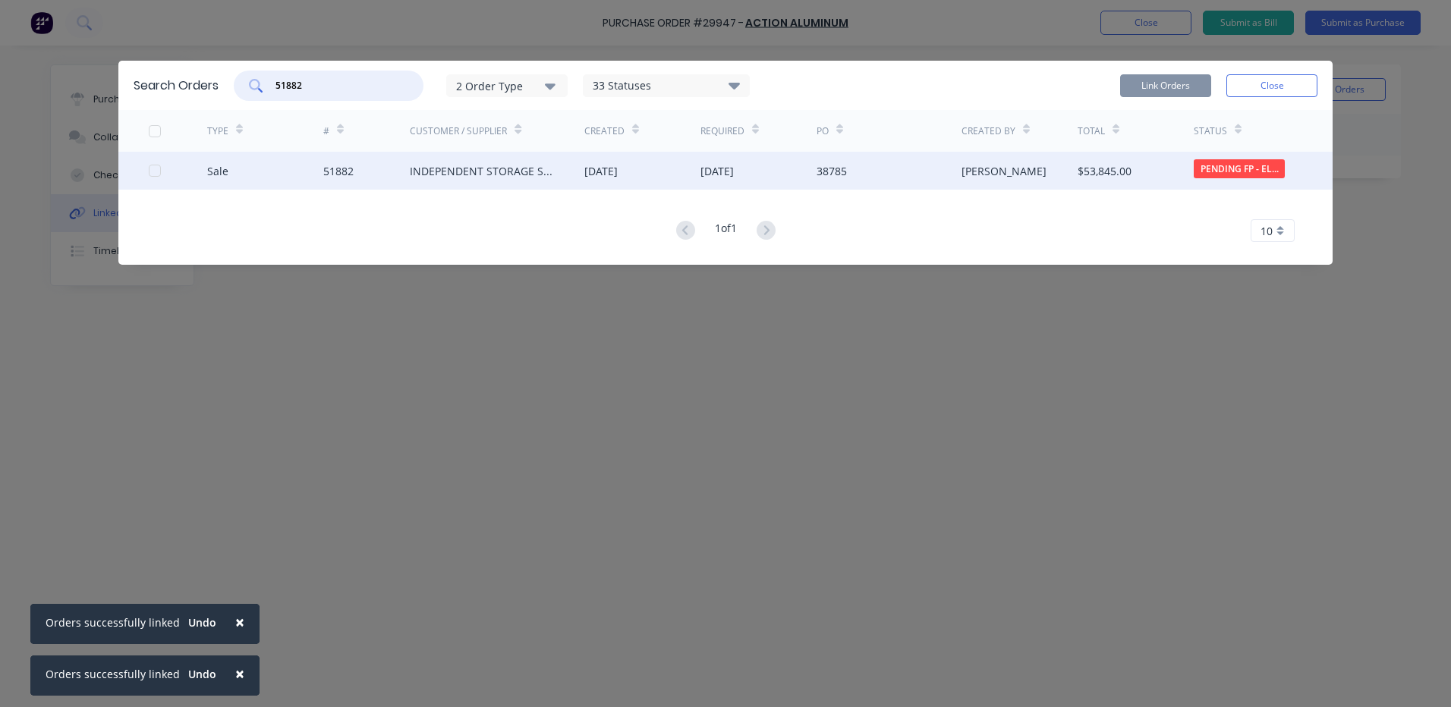
click at [156, 173] on div at bounding box center [155, 171] width 30 height 30
type input "51882"
click at [1154, 81] on button "Link Orders" at bounding box center [1165, 85] width 91 height 23
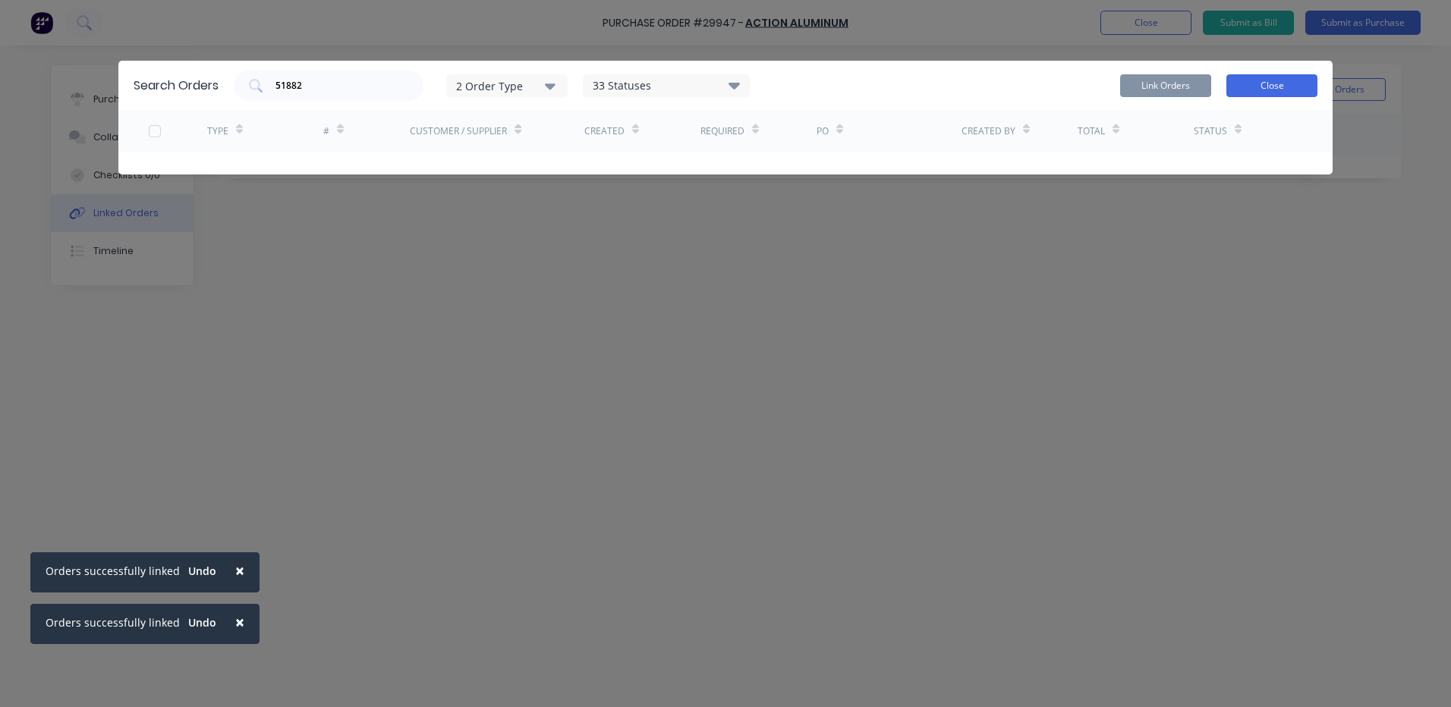
click at [1246, 88] on button "Close" at bounding box center [1271, 85] width 91 height 23
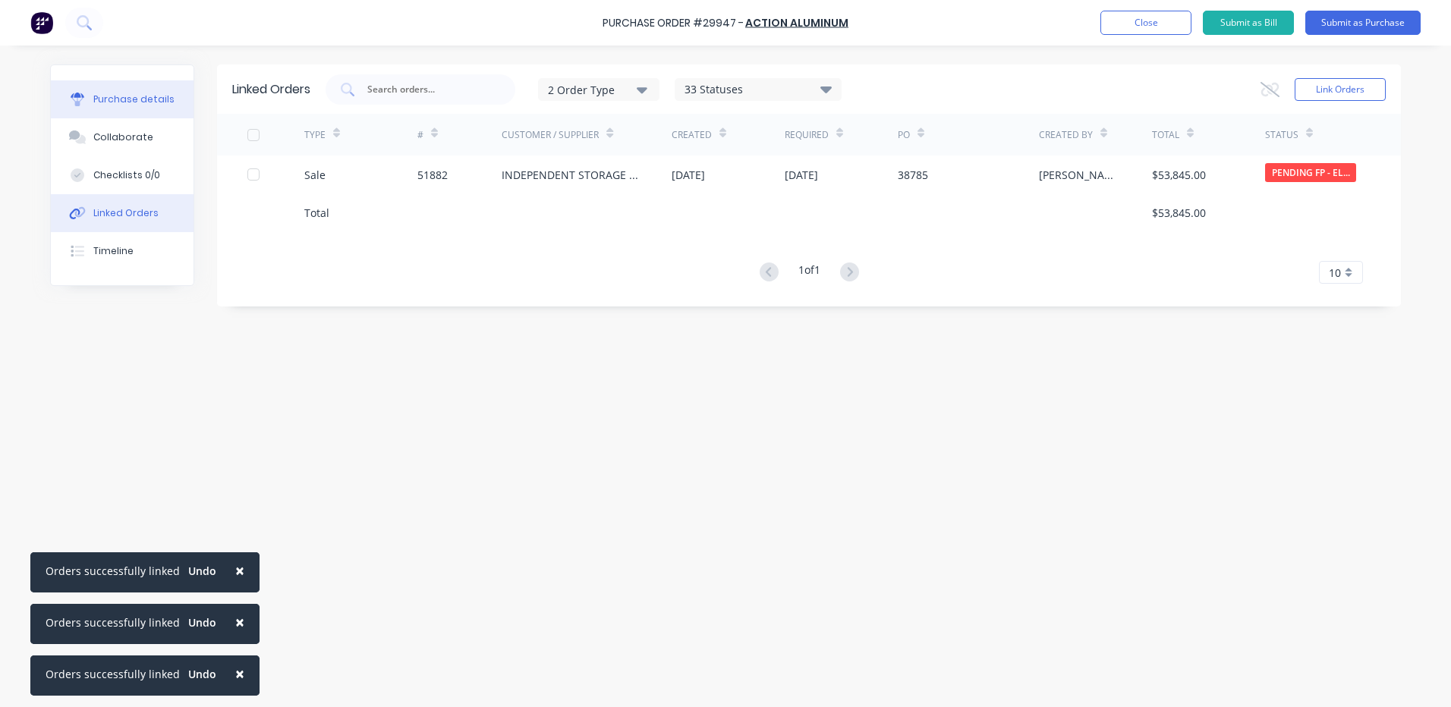
click at [171, 110] on button "Purchase details" at bounding box center [122, 99] width 143 height 38
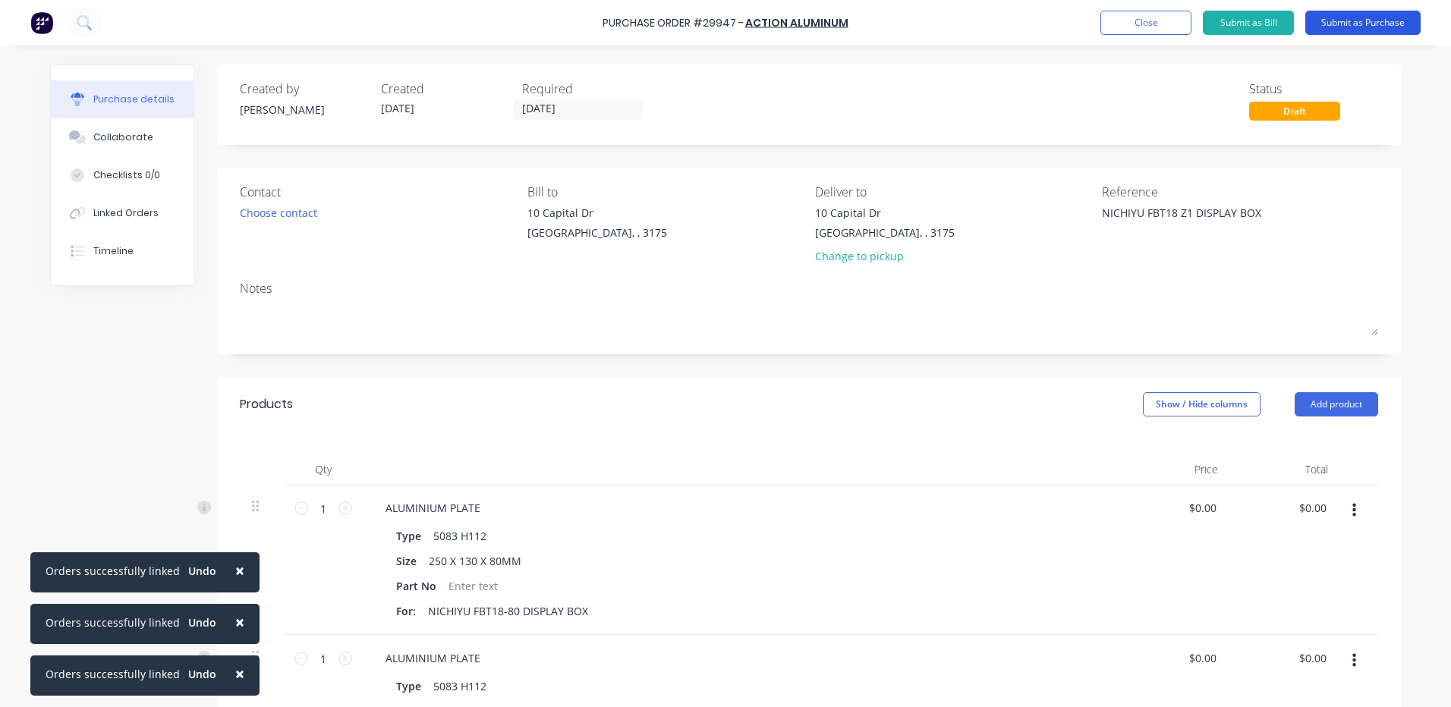
click at [1372, 27] on button "Submit as Purchase" at bounding box center [1362, 23] width 115 height 24
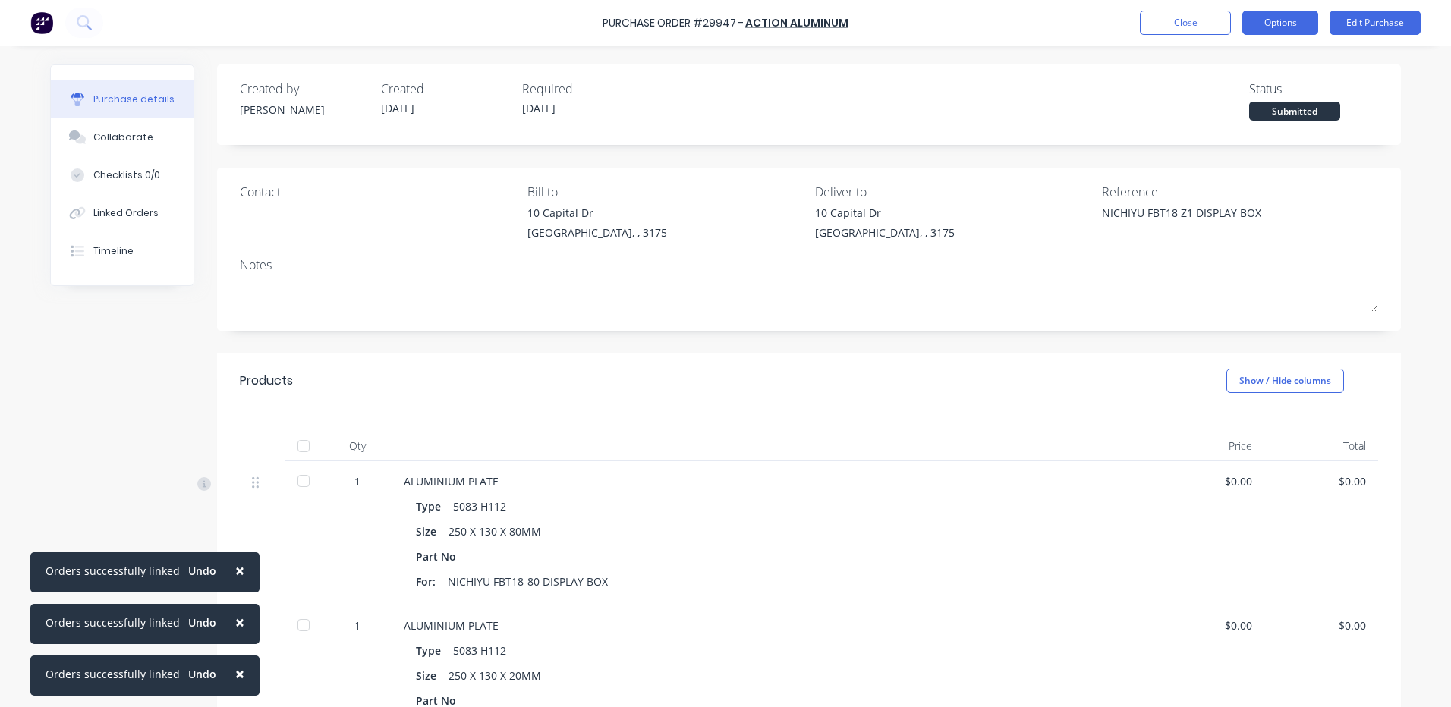
click at [1297, 25] on button "Options" at bounding box center [1280, 23] width 76 height 24
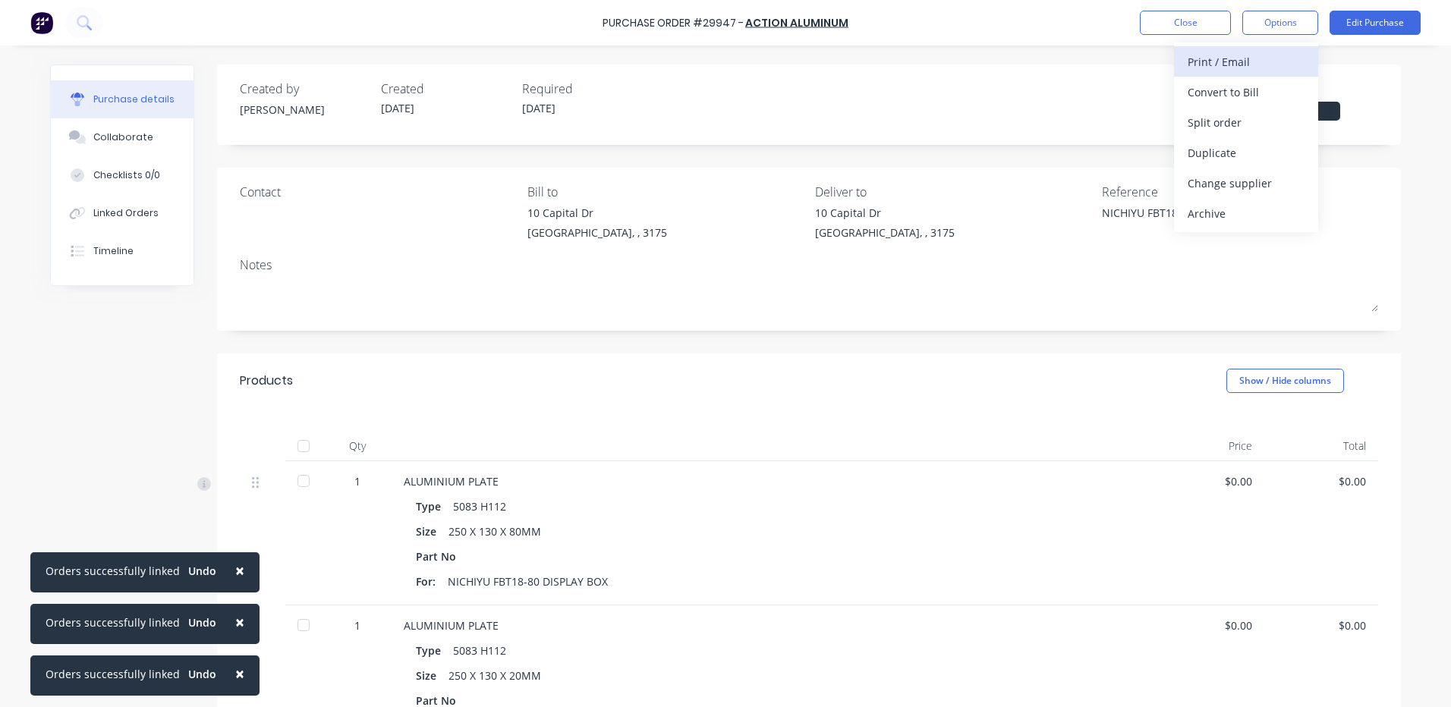
click at [1264, 61] on div "Print / Email" at bounding box center [1246, 62] width 117 height 22
click at [1248, 124] on div "Without pricing" at bounding box center [1246, 123] width 117 height 22
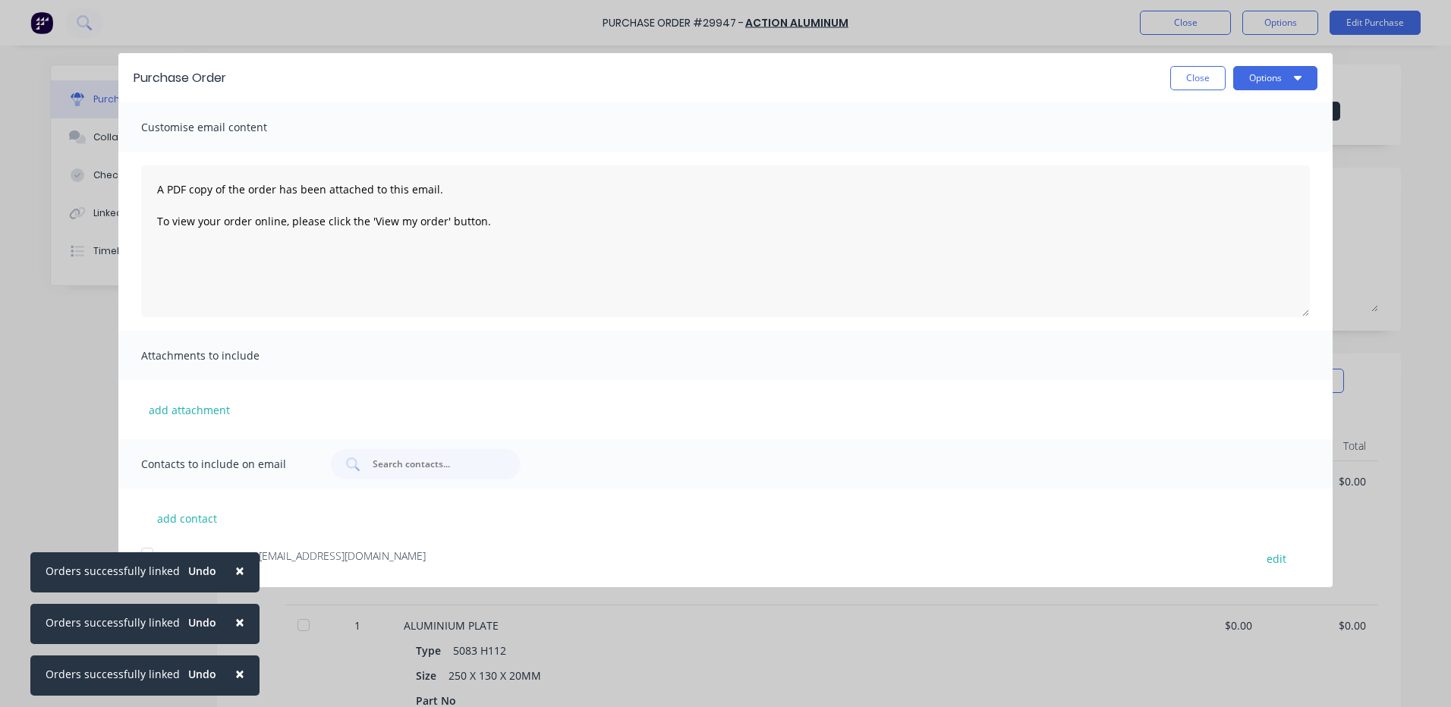
click at [235, 669] on span "×" at bounding box center [239, 673] width 9 height 21
click at [235, 633] on span "×" at bounding box center [239, 622] width 9 height 21
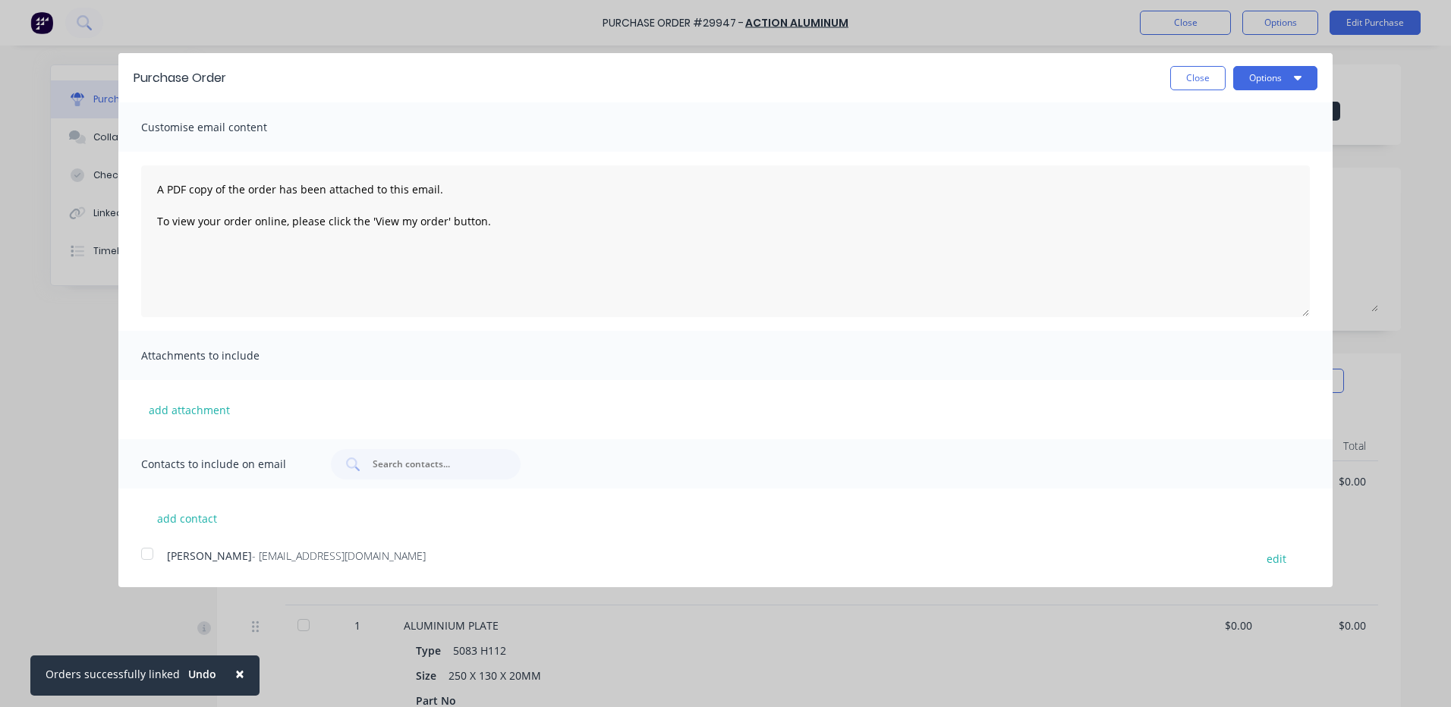
click at [235, 669] on span "×" at bounding box center [239, 673] width 9 height 21
click at [153, 562] on div at bounding box center [147, 554] width 30 height 30
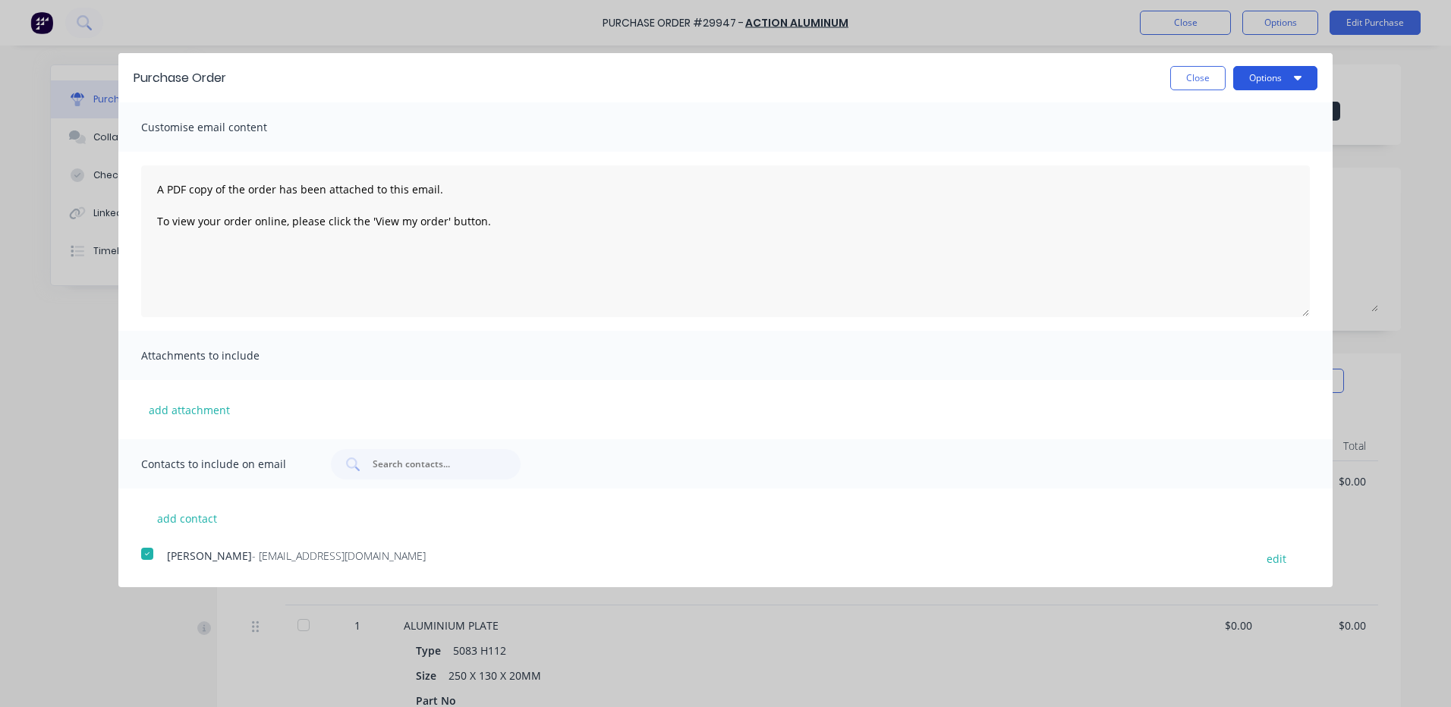
click at [1268, 87] on button "Options" at bounding box center [1275, 78] width 84 height 24
click at [1263, 142] on div "Email" at bounding box center [1245, 147] width 117 height 22
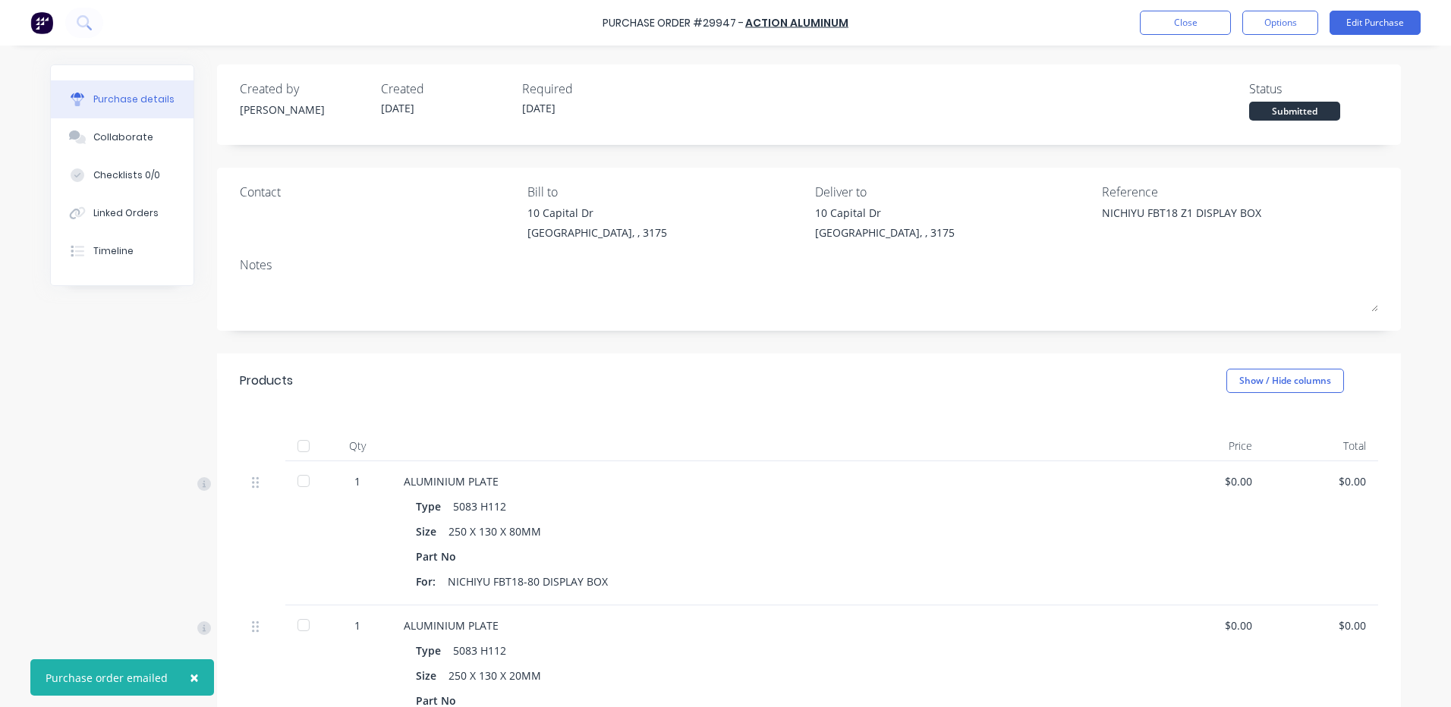
click at [1194, 23] on button "Close" at bounding box center [1185, 23] width 91 height 24
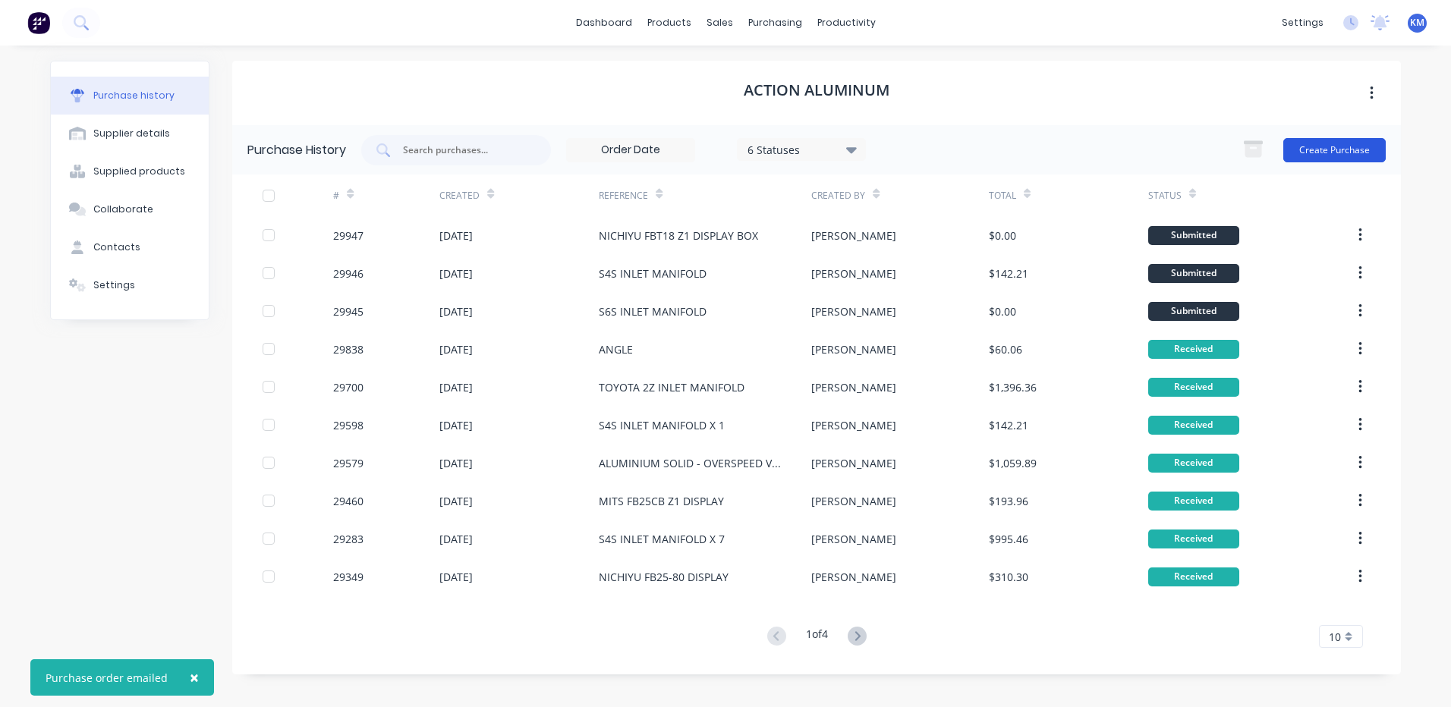
click at [1325, 146] on button "Create Purchase" at bounding box center [1334, 150] width 102 height 24
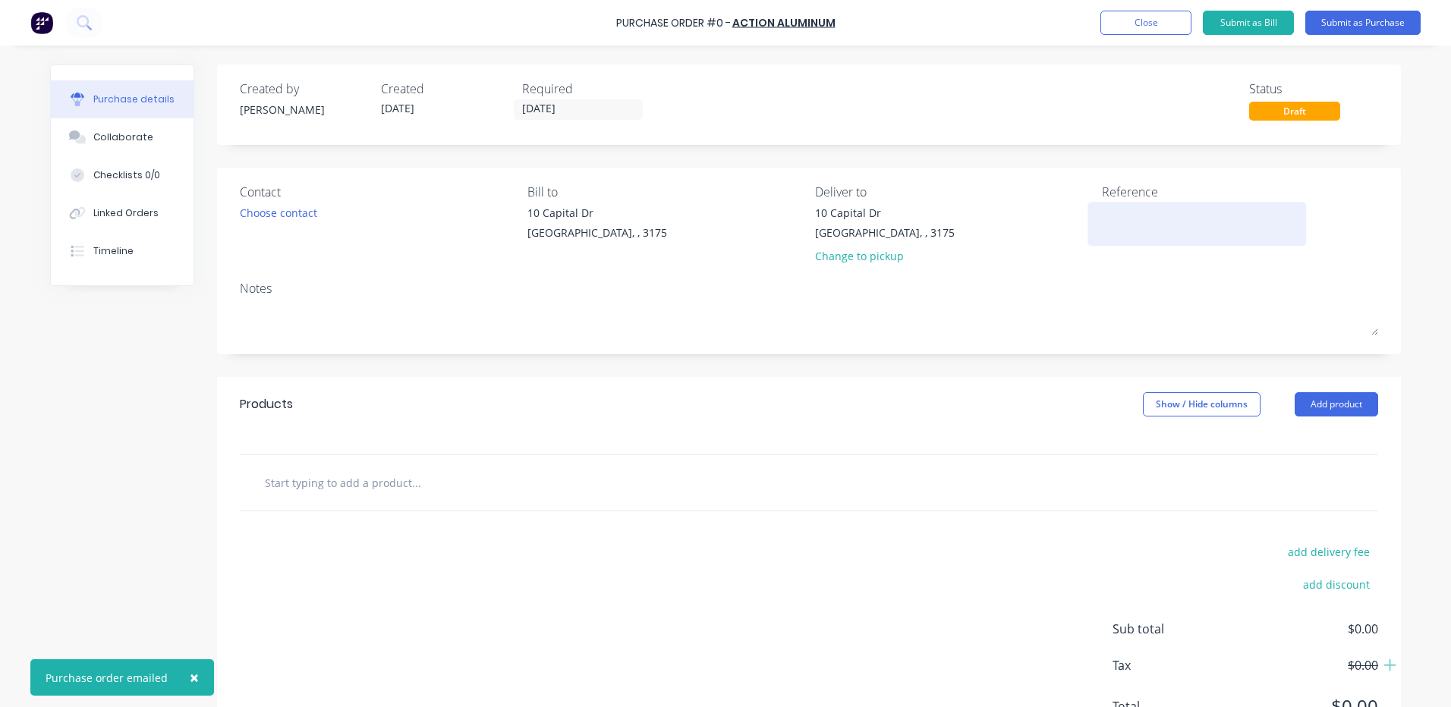
click at [1126, 223] on textarea at bounding box center [1197, 222] width 190 height 34
type textarea "x"
type textarea "E"
type textarea "x"
type textarea "EN"
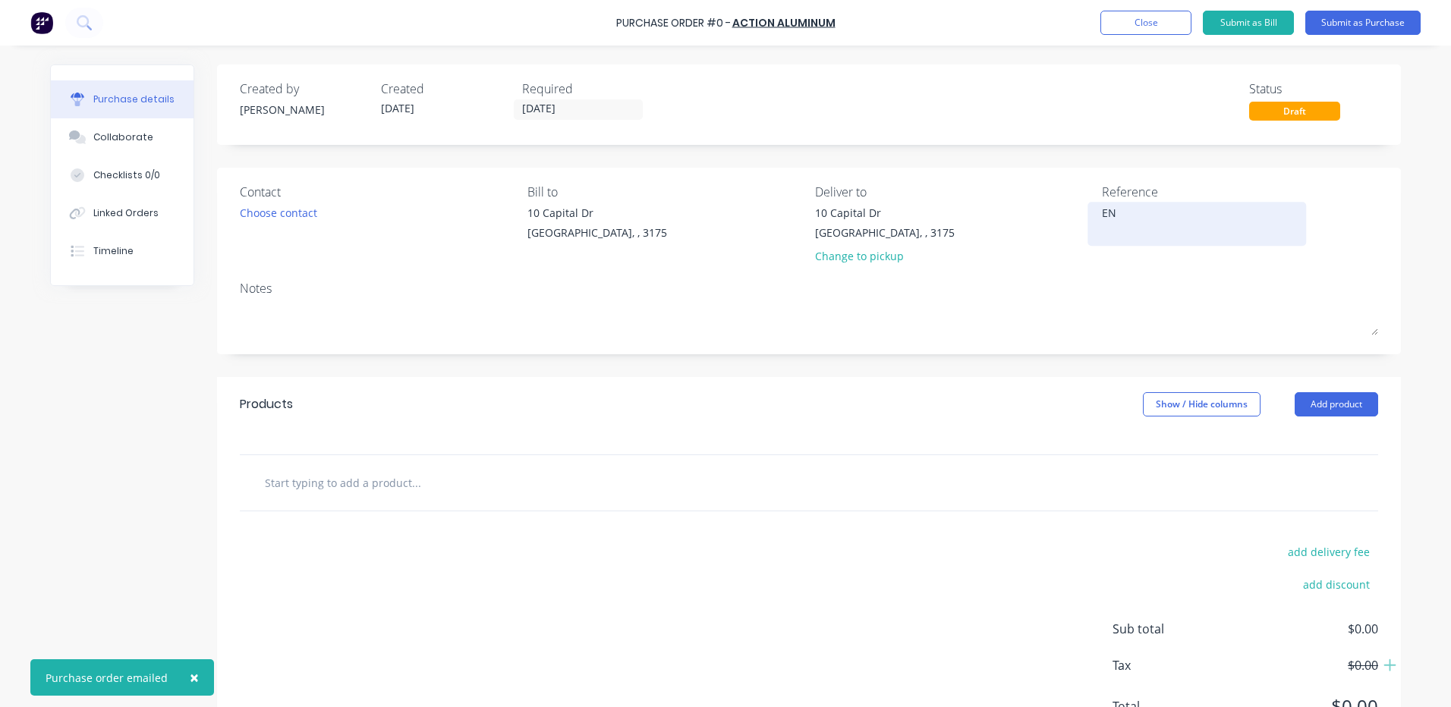
type textarea "x"
type textarea "ENF"
type textarea "x"
type textarea "ENFO"
type textarea "x"
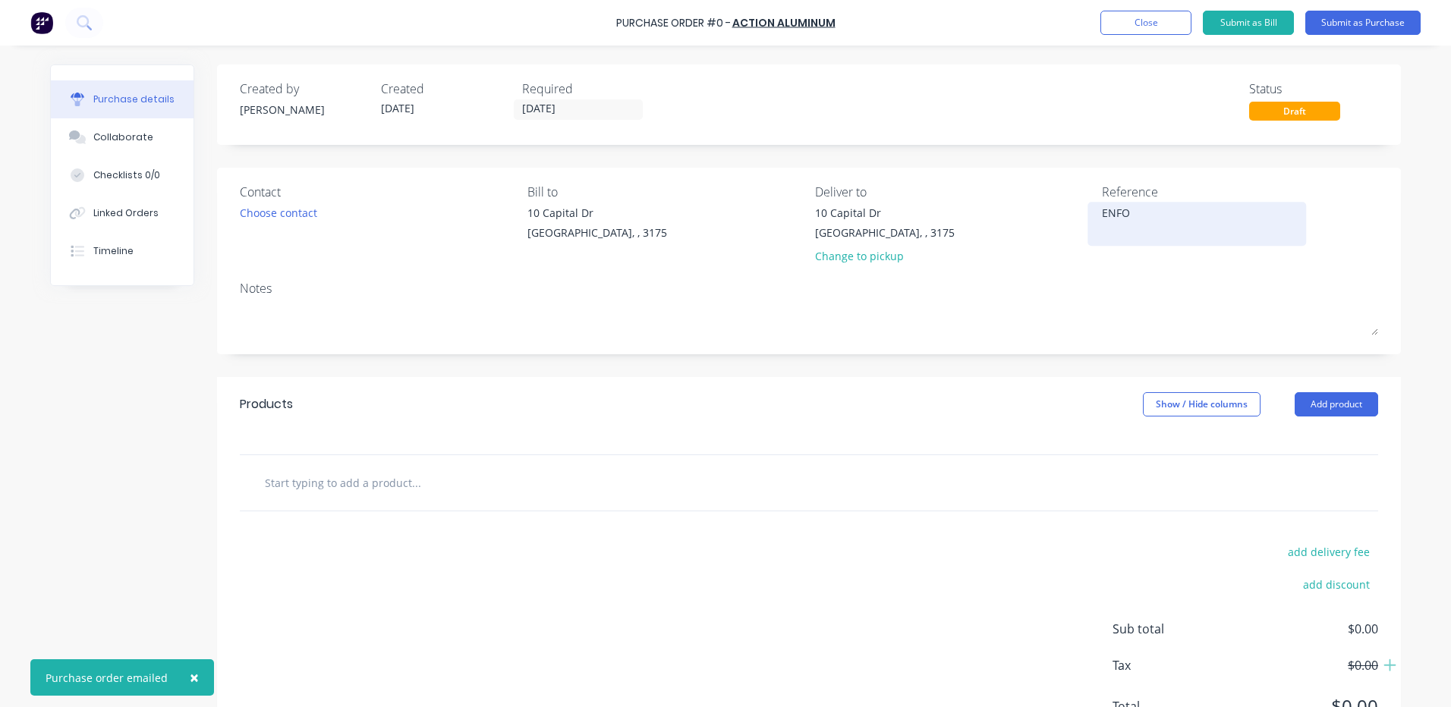
type textarea "ENFOR"
type textarea "x"
type textarea "ENFORC"
type textarea "x"
type textarea "ENFORCE"
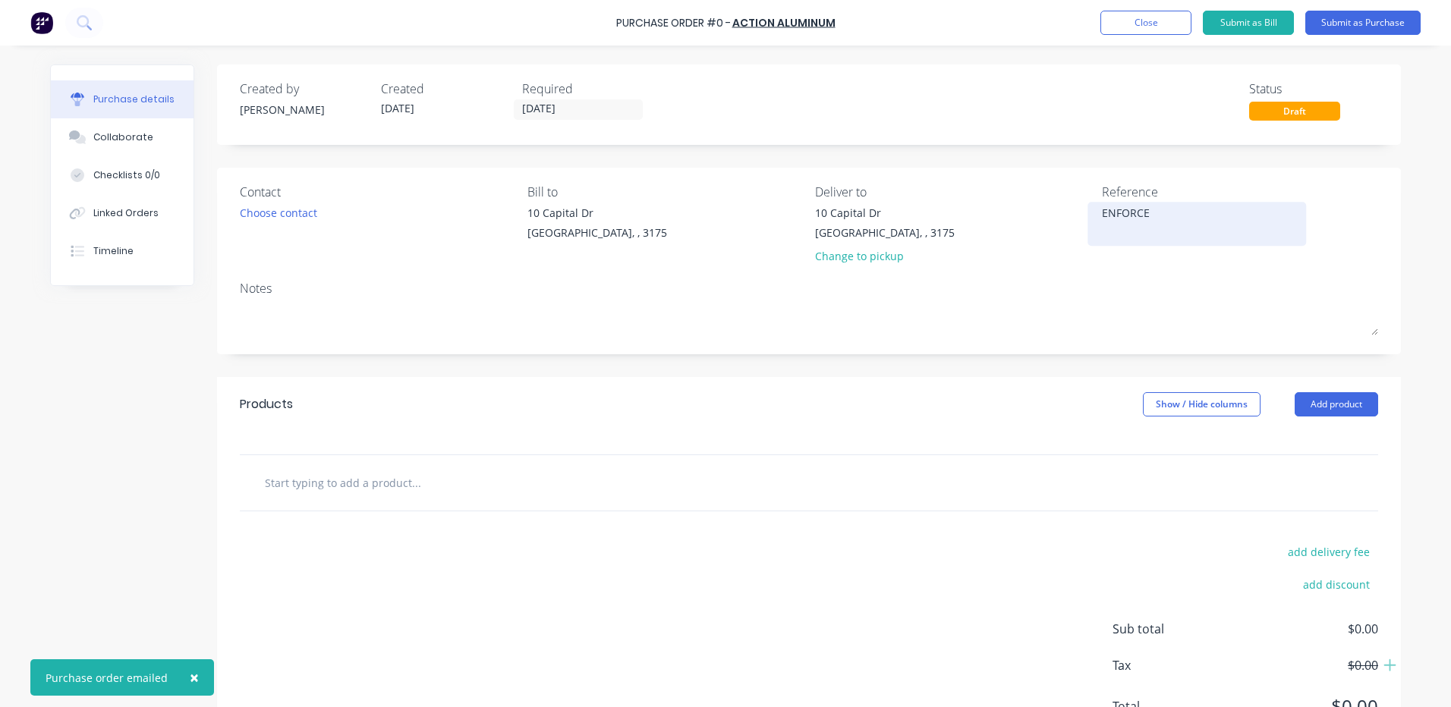
type textarea "x"
type textarea "ENFORCER"
type textarea "x"
type textarea "ENFORCER"
type textarea "x"
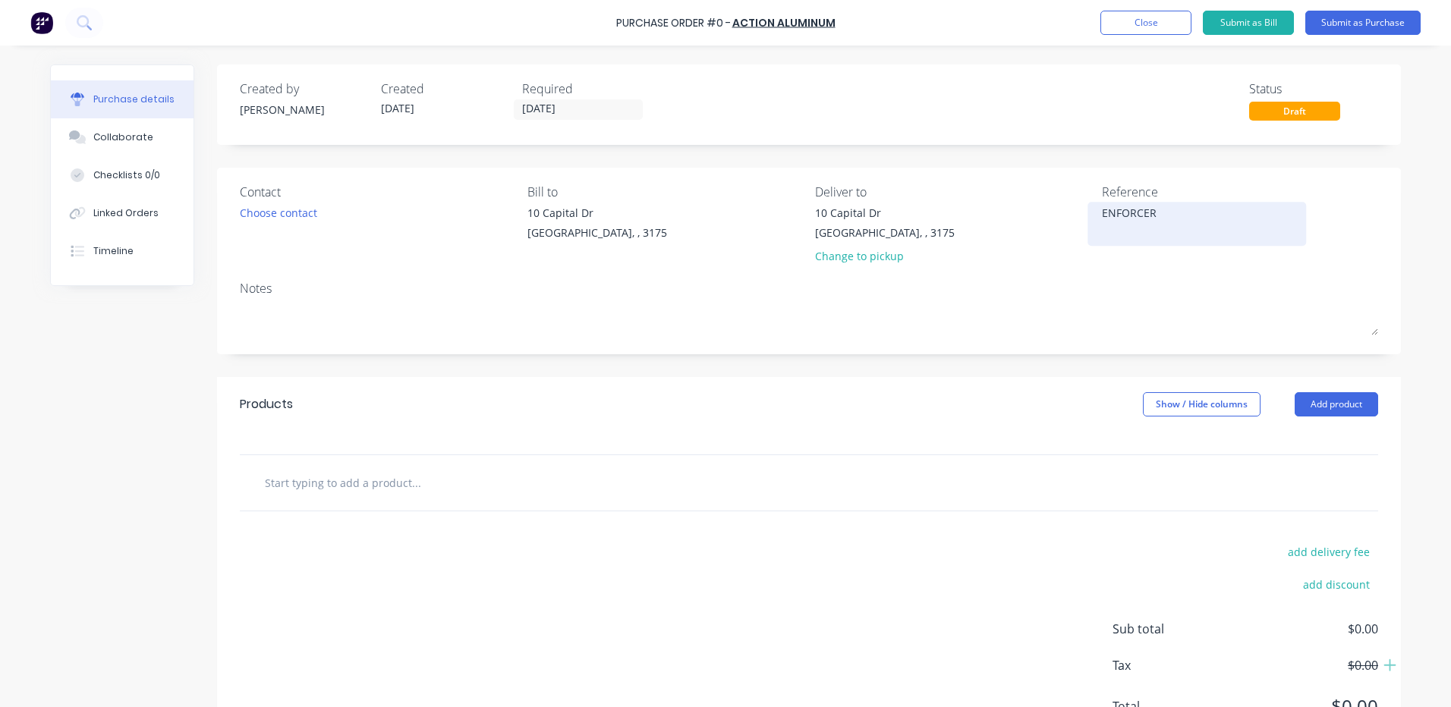
type textarea "ENFORCER C"
type textarea "x"
type textarea "ENFORCER CP"
type textarea "x"
type textarea "ENFORCER CPD25"
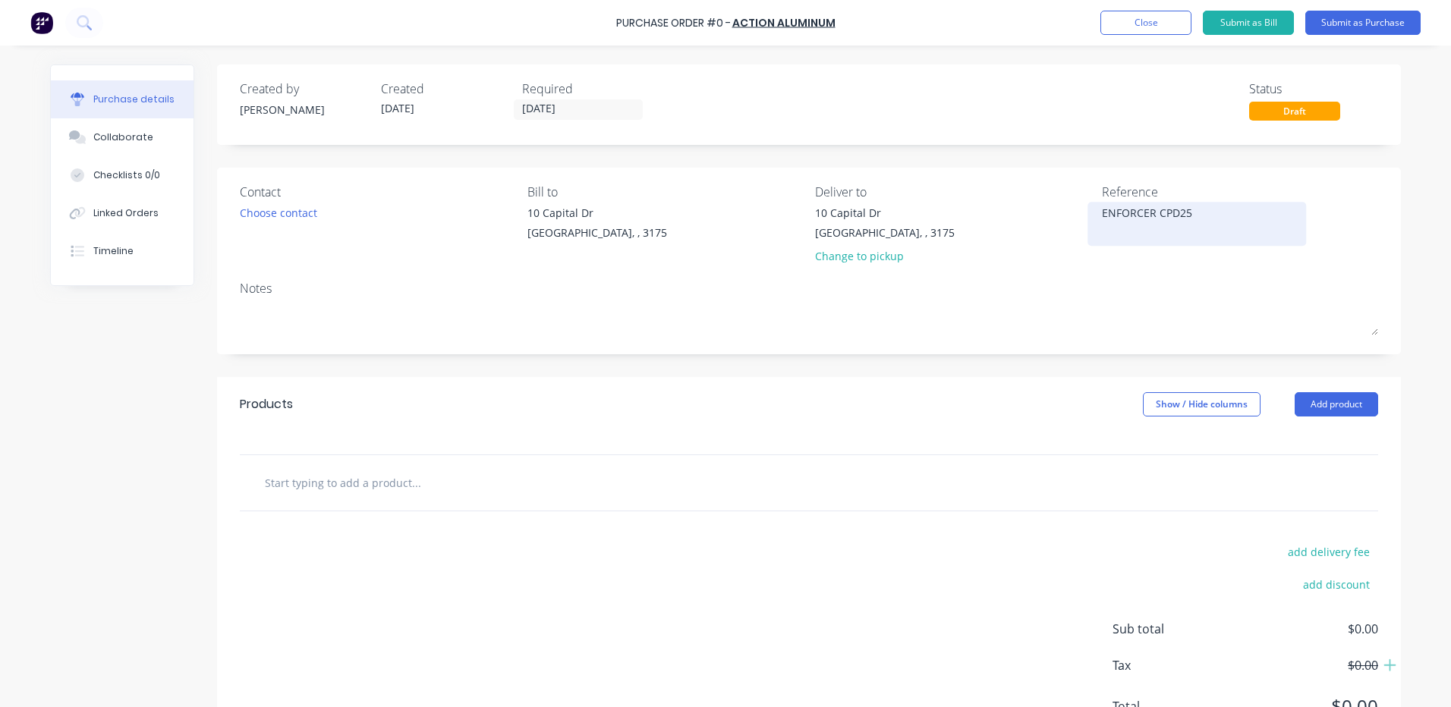
type textarea "x"
type textarea "ENFORCER CPD25 DIS"
type textarea "x"
type textarea "ENFORCER CPD25 DISP"
type textarea "x"
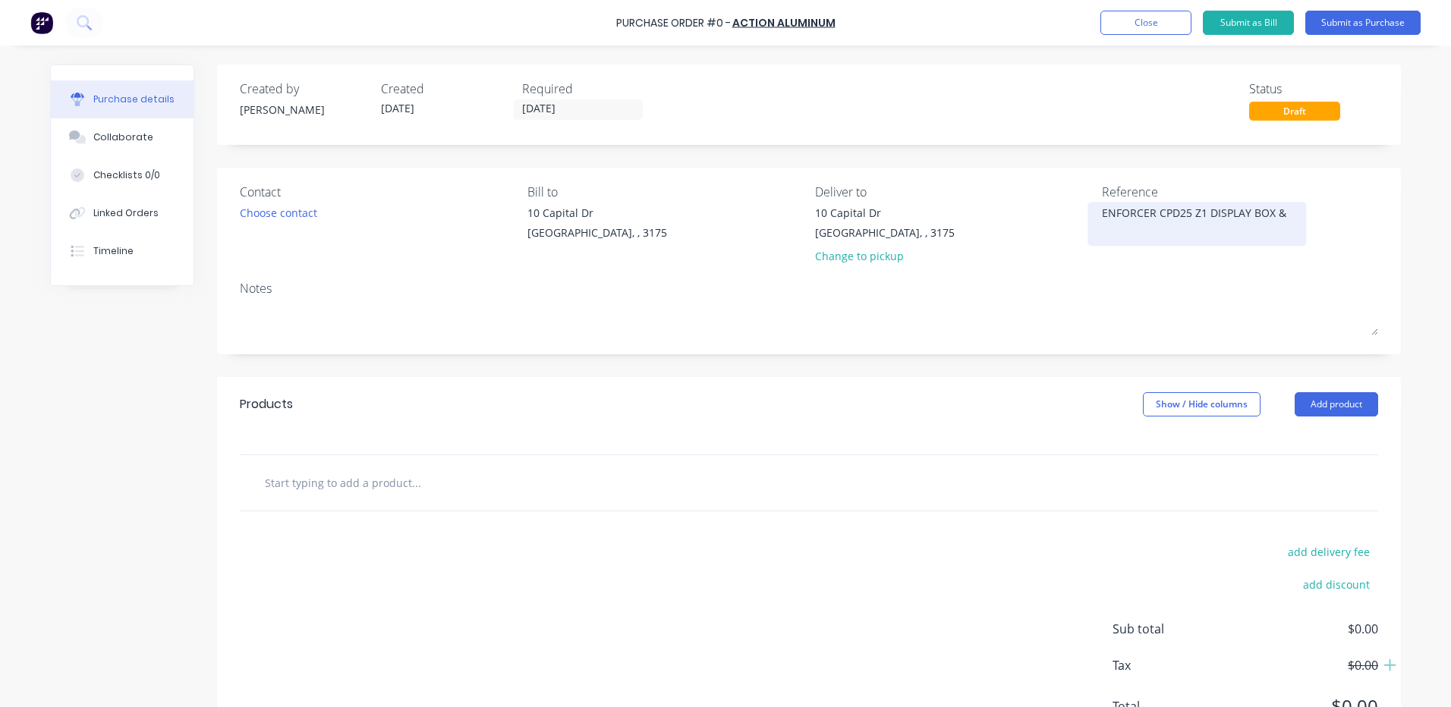
type textarea "ENFORCER CPD25 Z1 DISPLAY BOX &"
type textarea "x"
type textarea "ENFORCER CPD25 Z1 DISPLAY BOX & F"
type textarea "x"
type textarea "ENFORCER CPD25 Z1 DISPLAY BOX & FO"
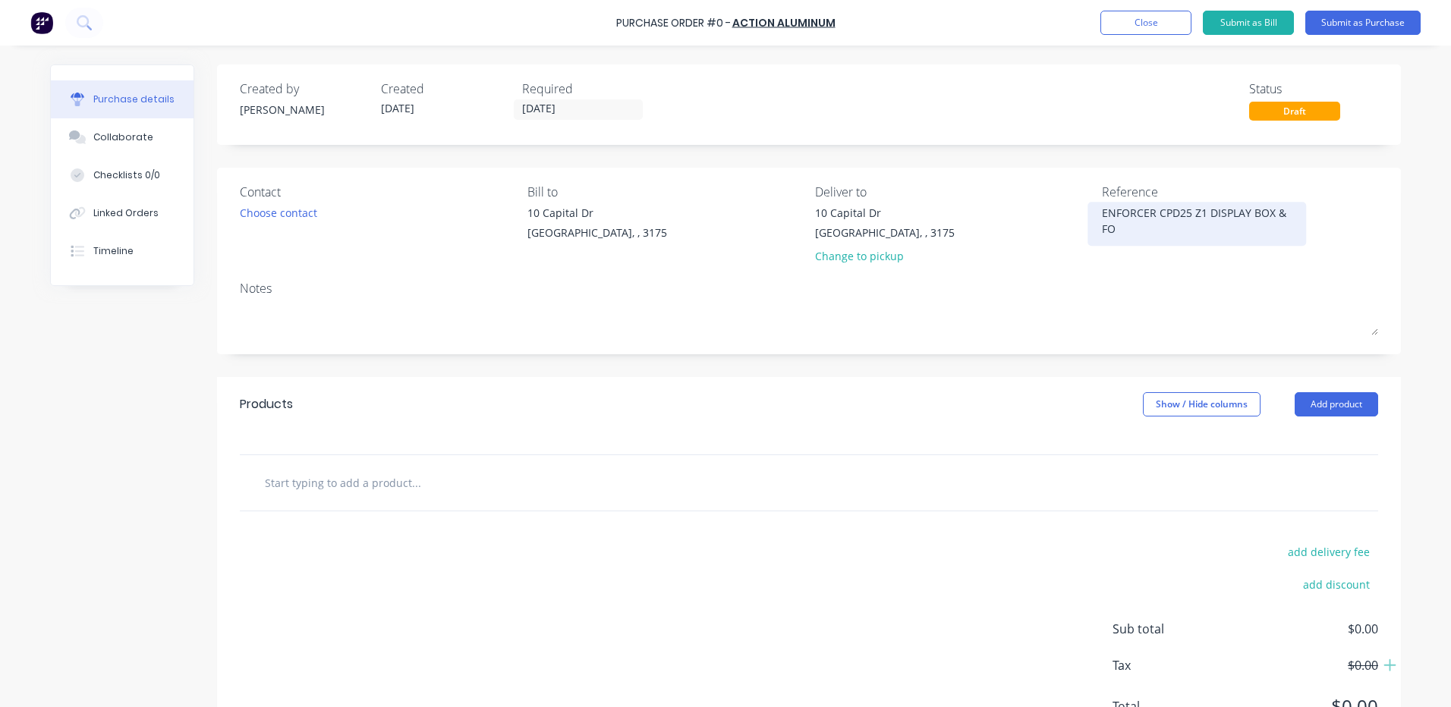
type textarea "x"
type textarea "ENFORCER CPD25 Z1 DISPLAY BOX & FOB"
type textarea "x"
type textarea "ENFORCER CPD25 Z1 DISPLAY BOX & FOB"
type textarea "x"
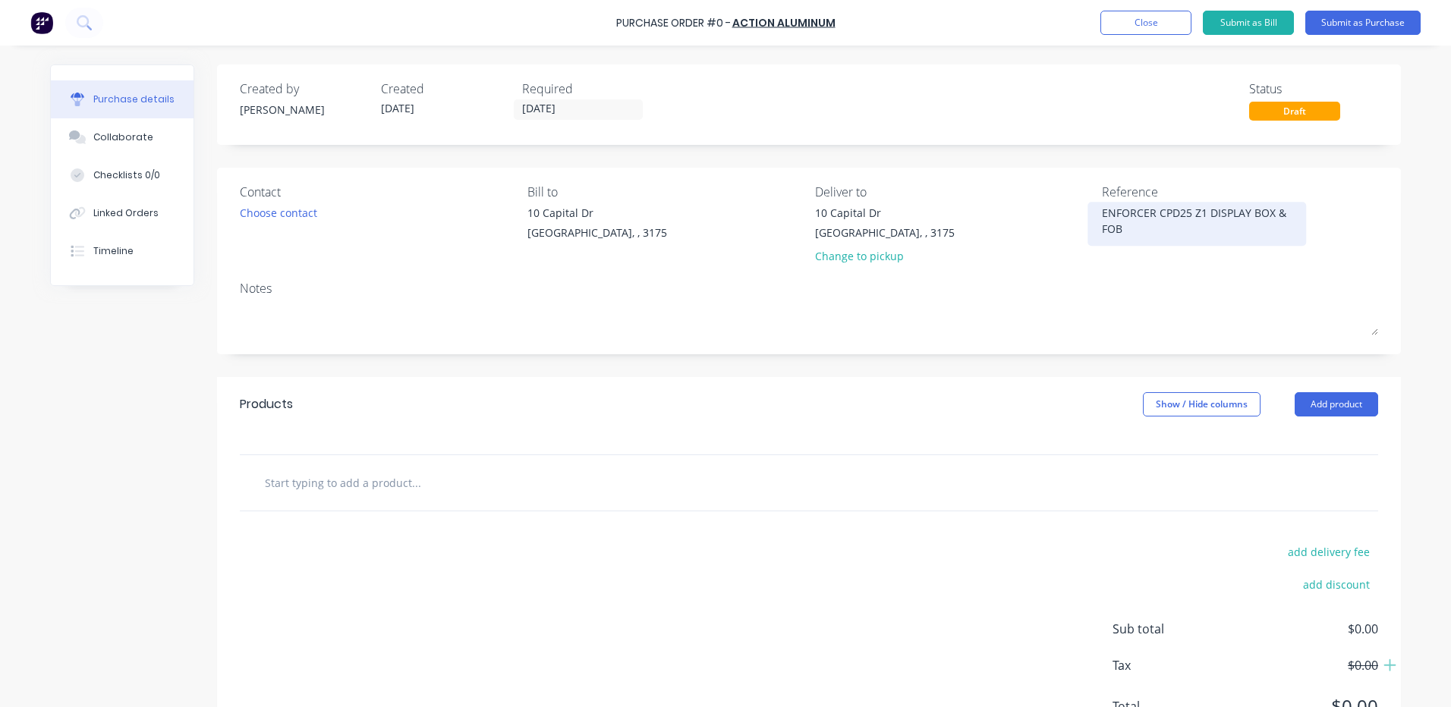
type textarea "ENFORCER CPD25 Z1 DISPLAY BOX & FOB B"
type textarea "x"
type textarea "ENFORCER CPD25 Z1 DISPLAY BOX & FOB BO"
type textarea "x"
type textarea "ENFORCER CPD25 Z1 DISPLAY BOX & FOB BOX"
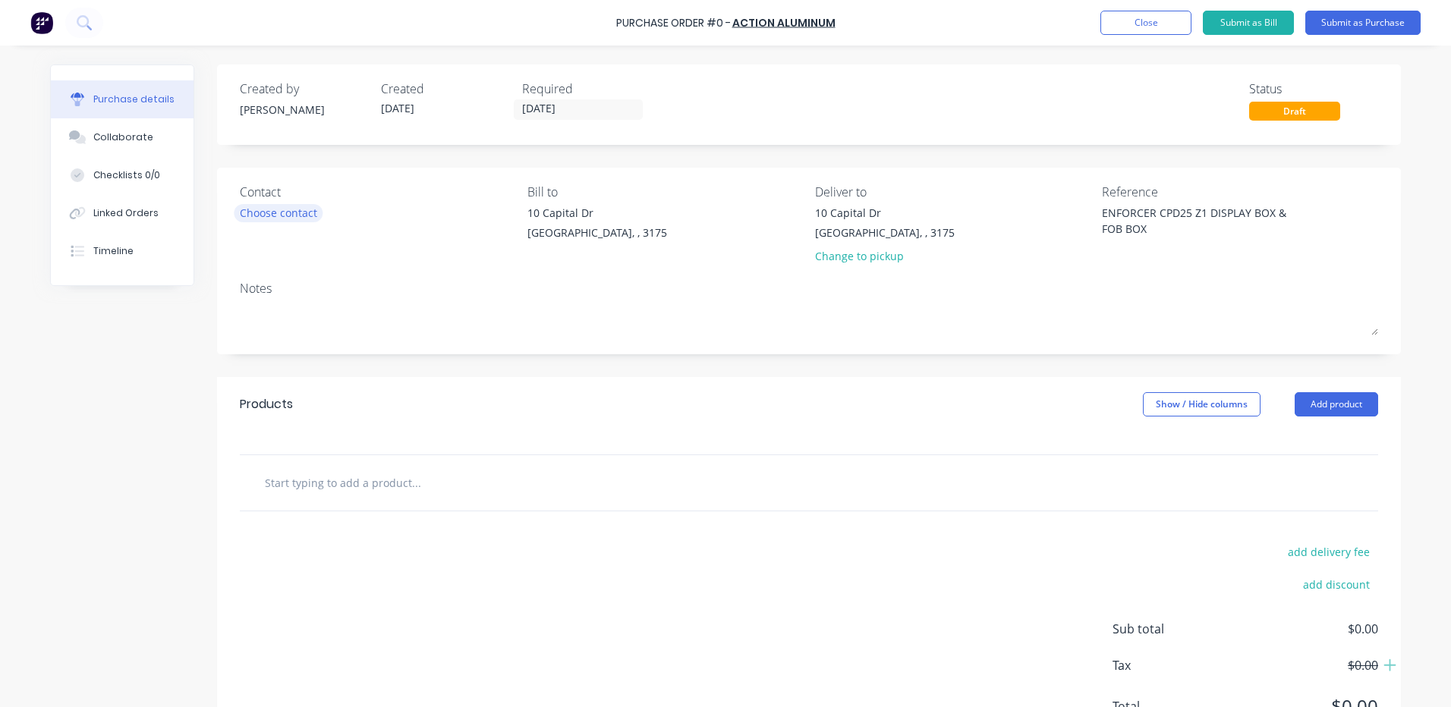
type textarea "x"
type textarea "ENFORCER CPD25 Z1 DISPLAY BOX & FOB BOX"
click at [294, 215] on div "Choose contact" at bounding box center [278, 213] width 77 height 16
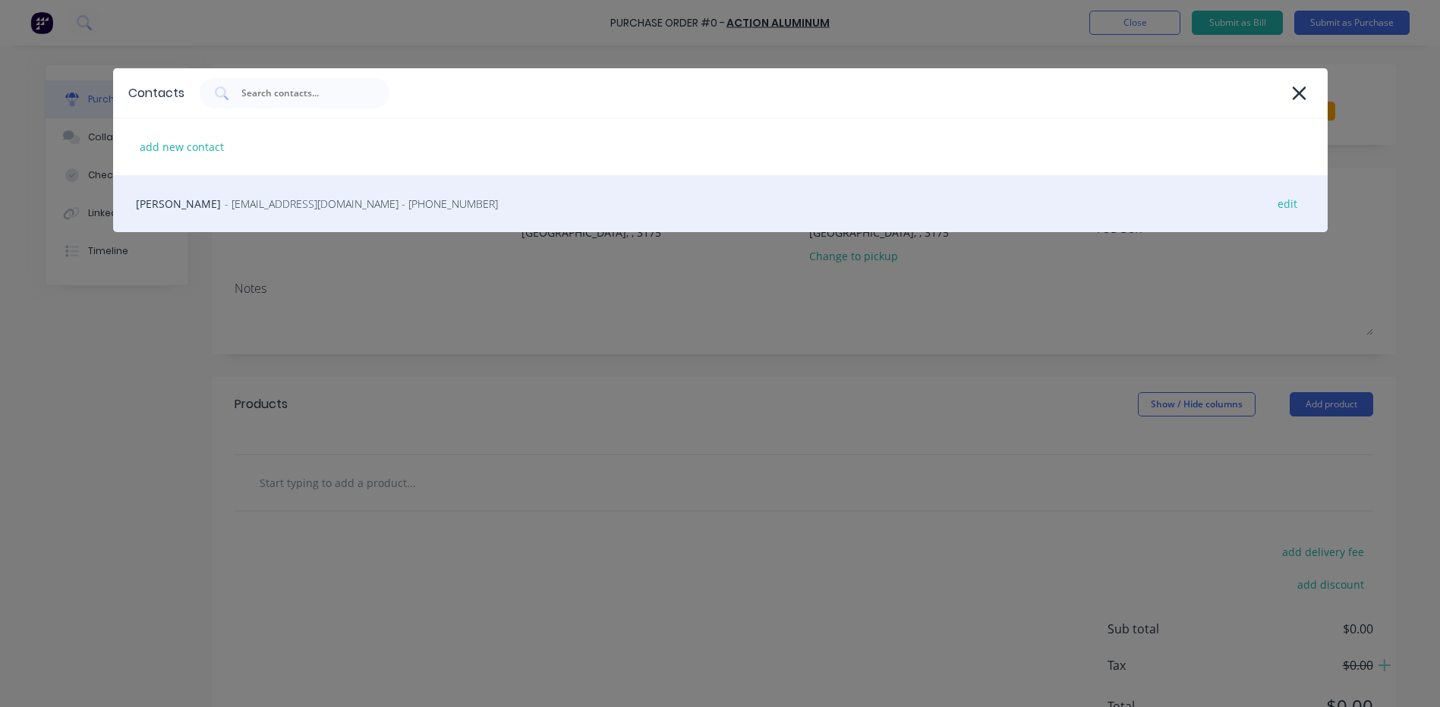
click at [332, 210] on span "- [EMAIL_ADDRESS][DOMAIN_NAME] - [PHONE_NUMBER]" at bounding box center [361, 204] width 273 height 16
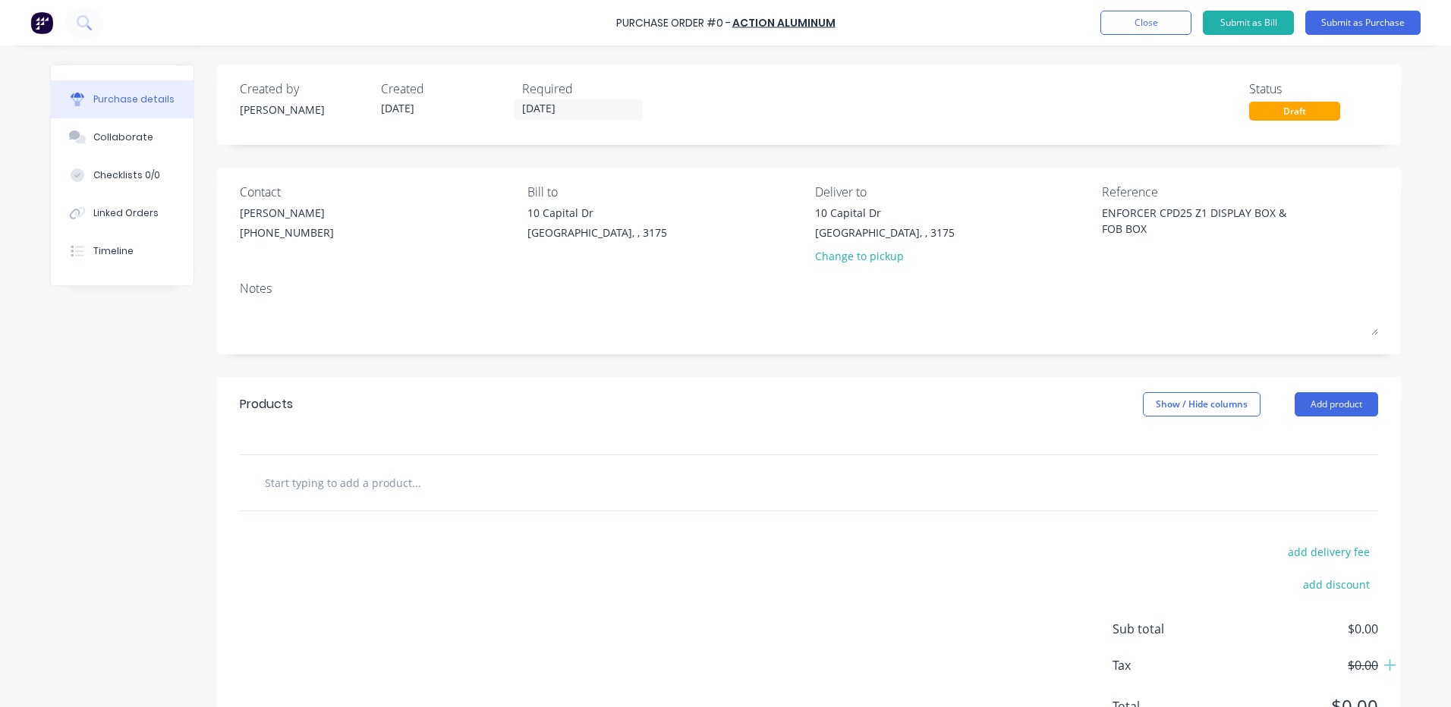
click at [878, 246] on div "[STREET_ADDRESS][PERSON_NAME] Change to pickup" at bounding box center [885, 238] width 140 height 67
click at [882, 262] on div "Change to pickup" at bounding box center [885, 256] width 140 height 16
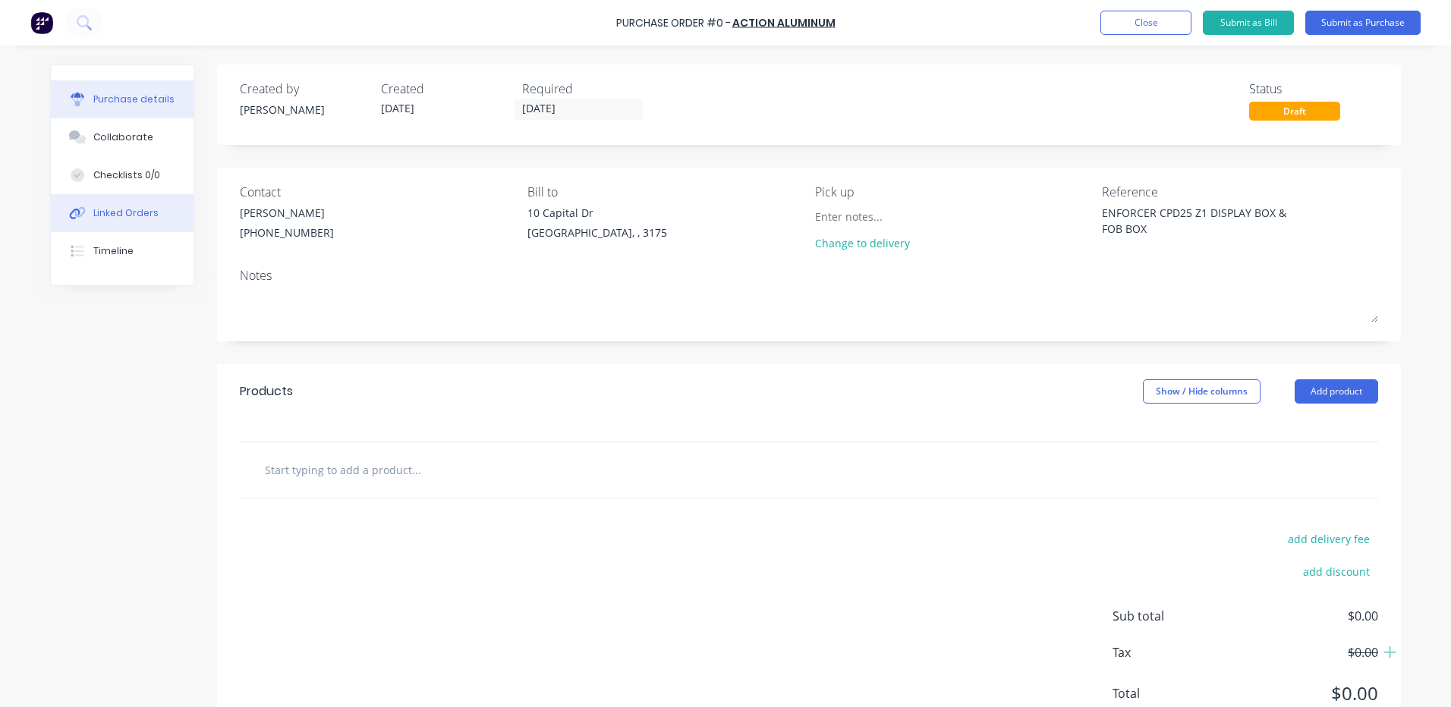
type textarea "x"
click at [156, 217] on button "Linked Orders" at bounding box center [122, 213] width 143 height 38
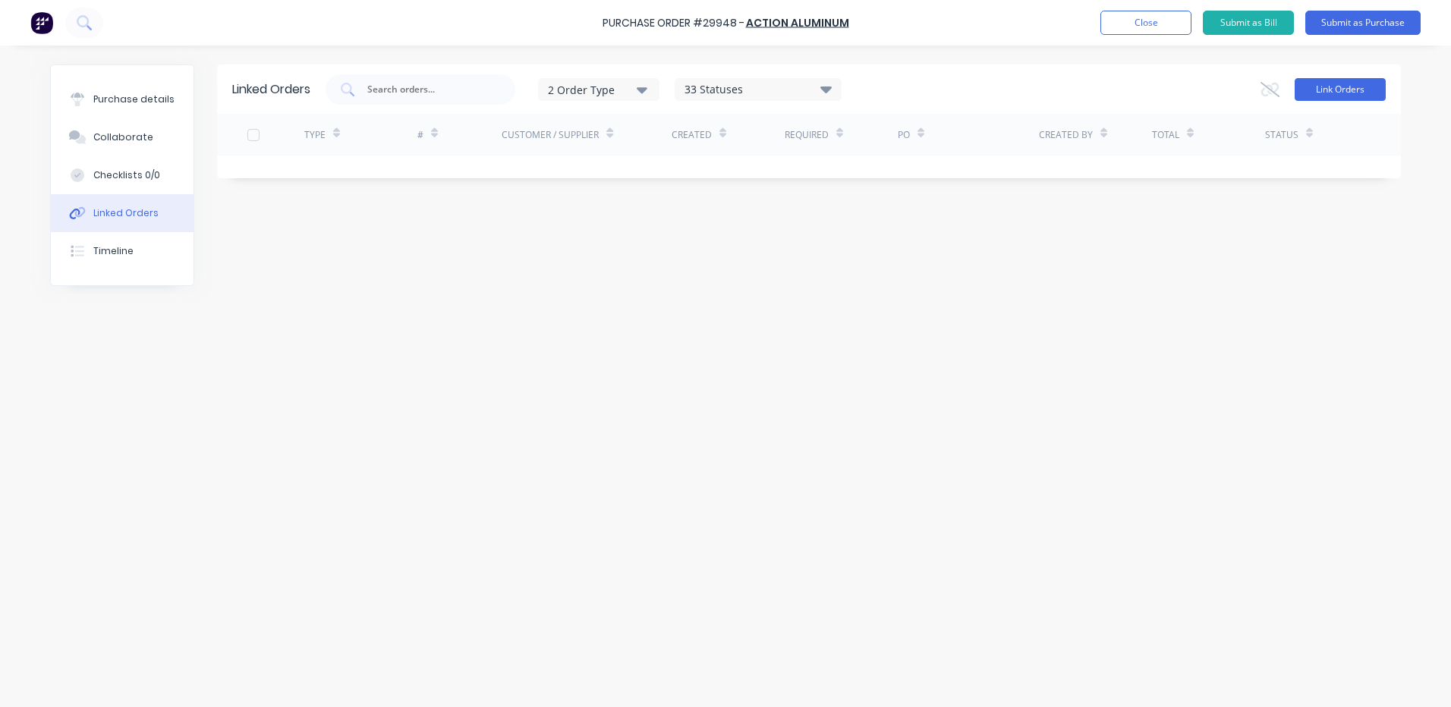
click at [1326, 96] on button "Link Orders" at bounding box center [1340, 89] width 91 height 23
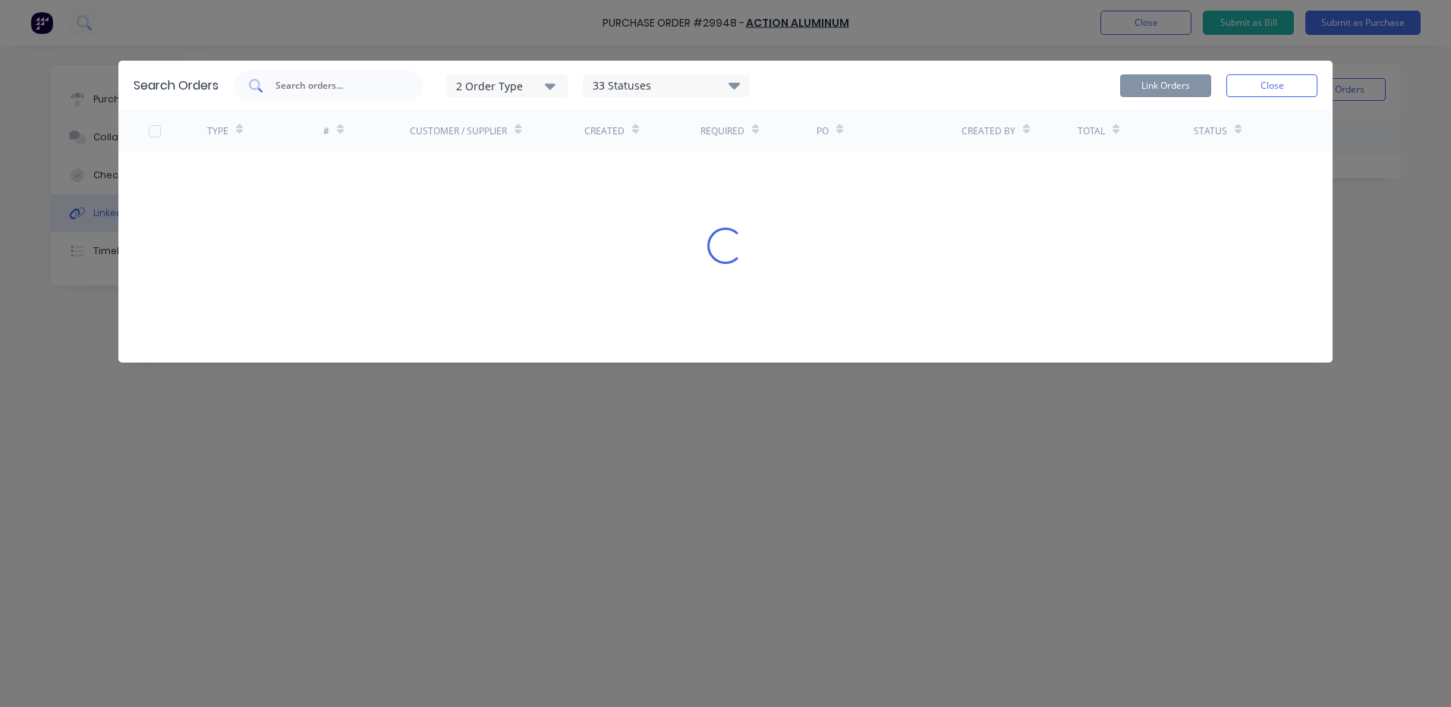
click at [397, 83] on div at bounding box center [329, 86] width 190 height 30
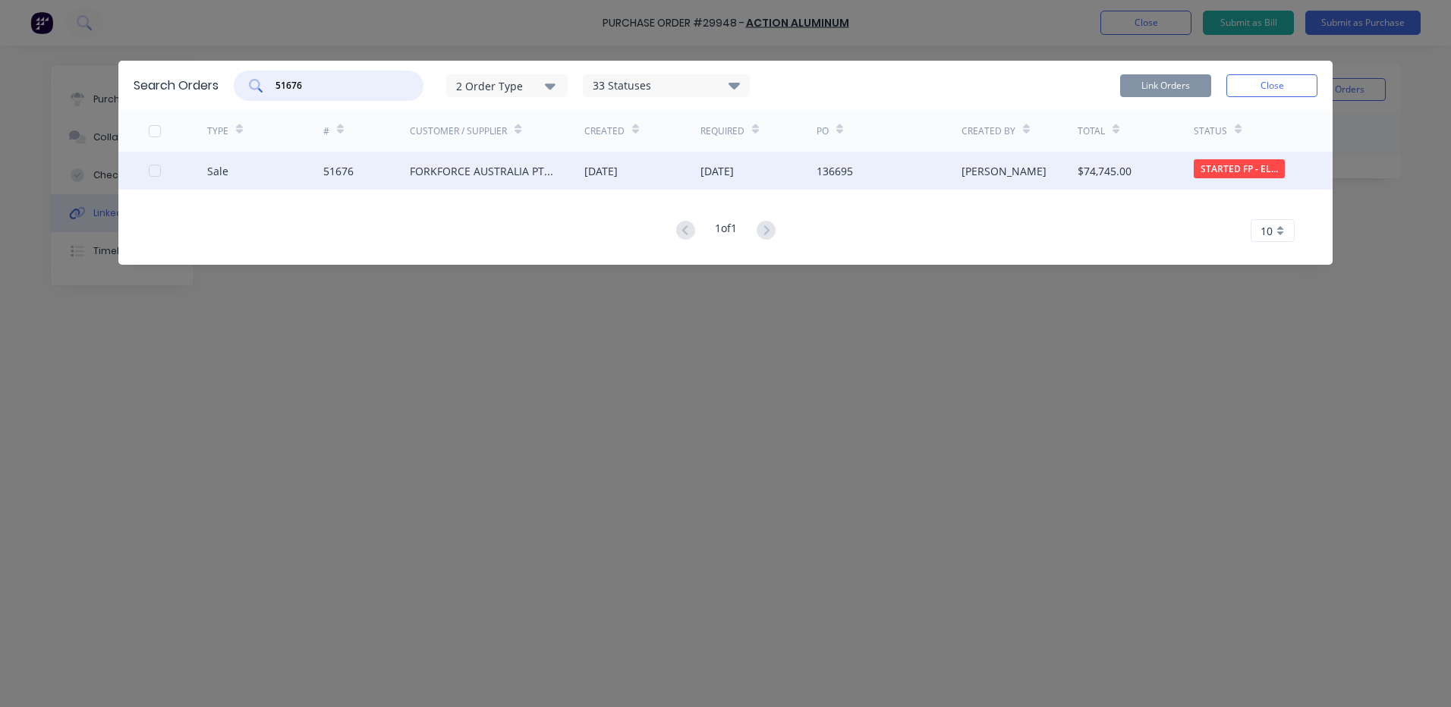
click at [156, 167] on div at bounding box center [155, 171] width 30 height 30
type input "51676"
click at [1169, 83] on button "Link Orders" at bounding box center [1165, 85] width 91 height 23
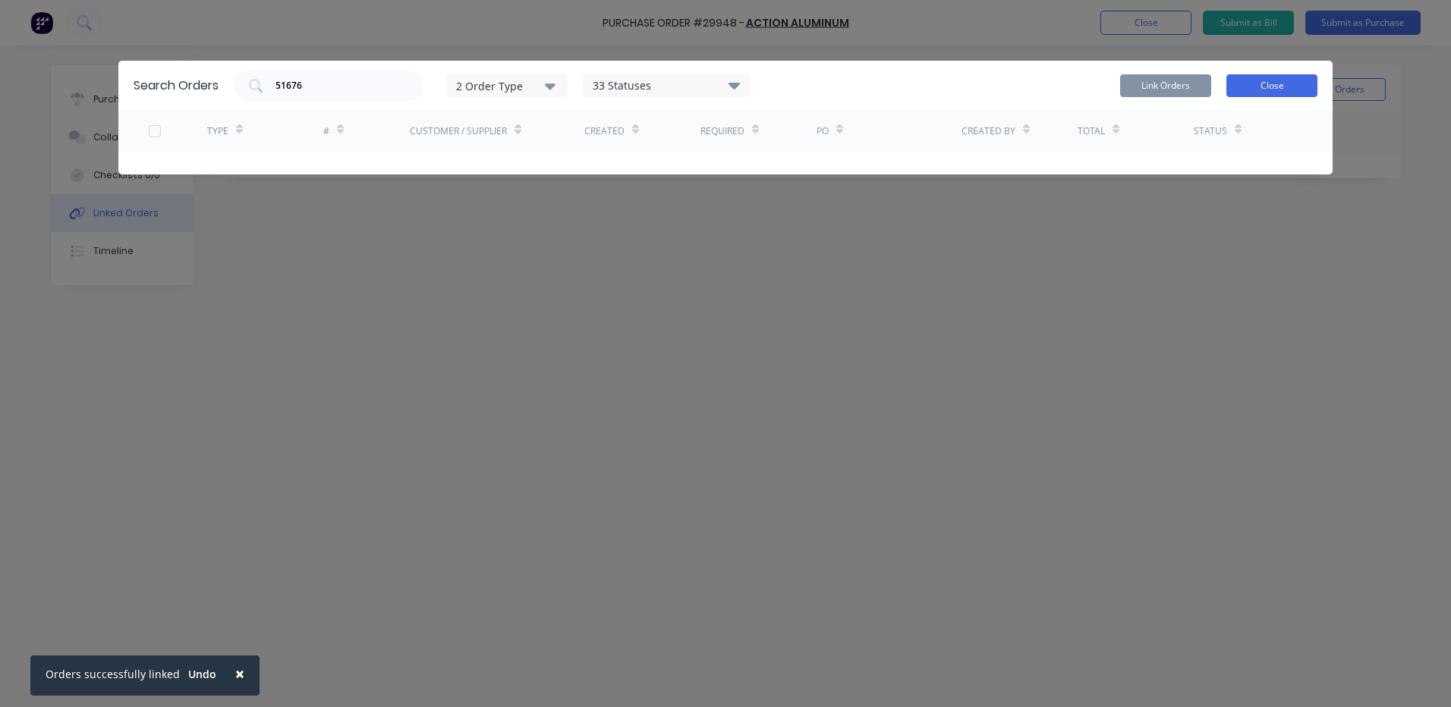
click at [1235, 85] on button "Close" at bounding box center [1271, 85] width 91 height 23
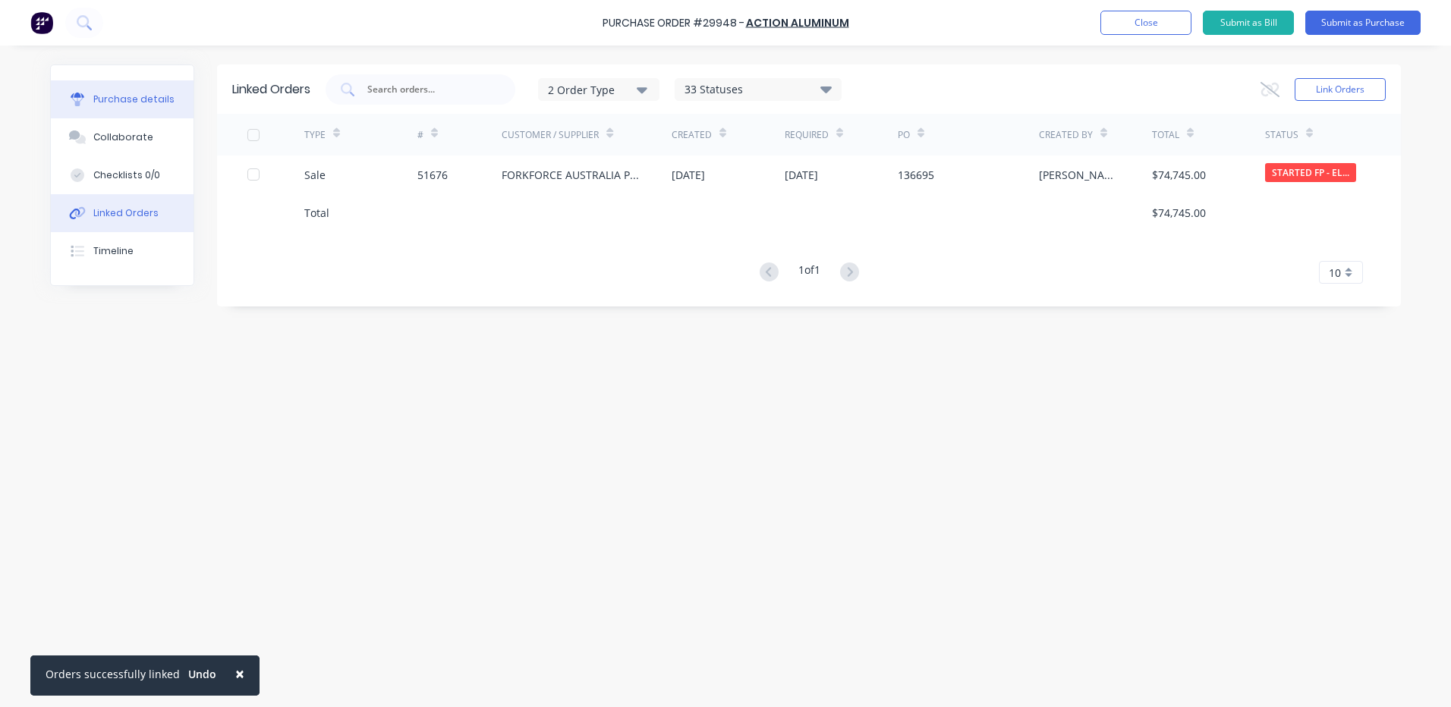
click at [100, 109] on button "Purchase details" at bounding box center [122, 99] width 143 height 38
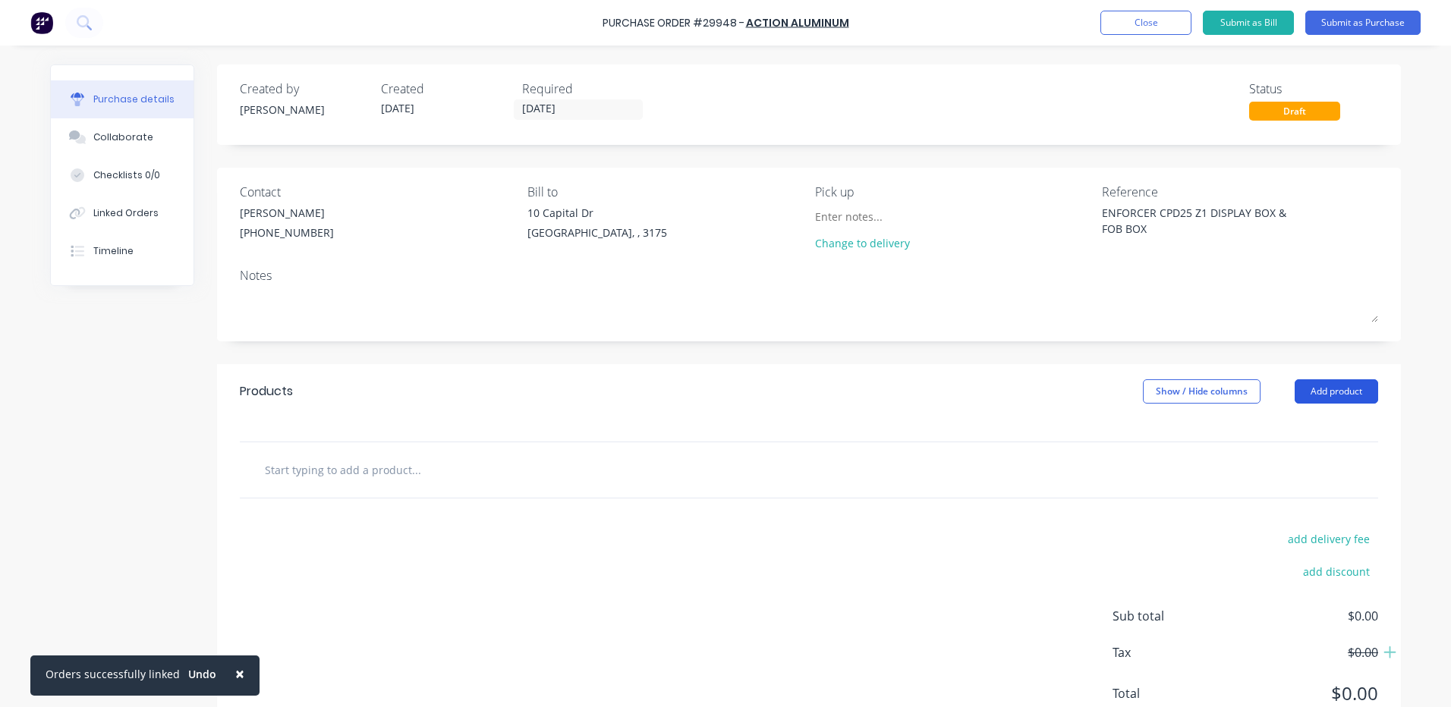
click at [1334, 396] on button "Add product" at bounding box center [1336, 391] width 83 height 24
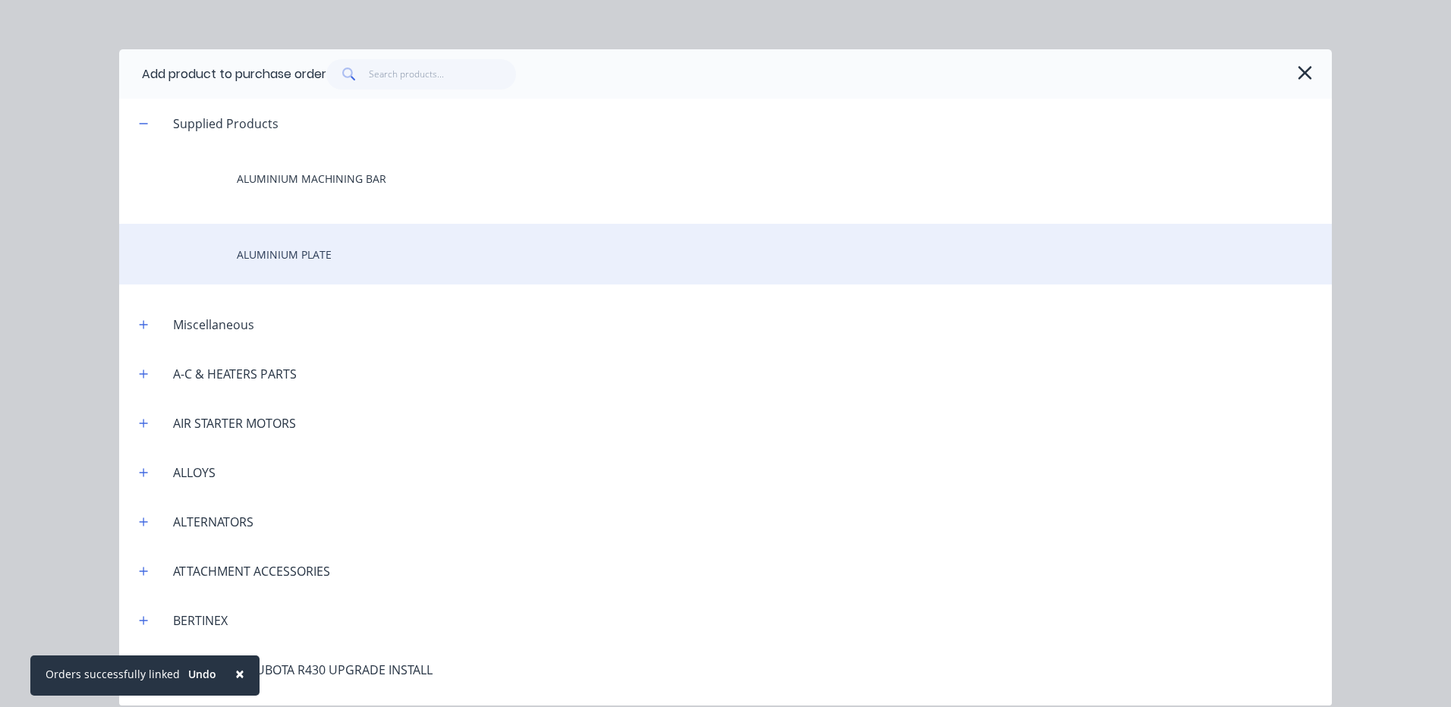
click at [442, 244] on div "ALUMINIUM PLATE" at bounding box center [725, 254] width 1213 height 61
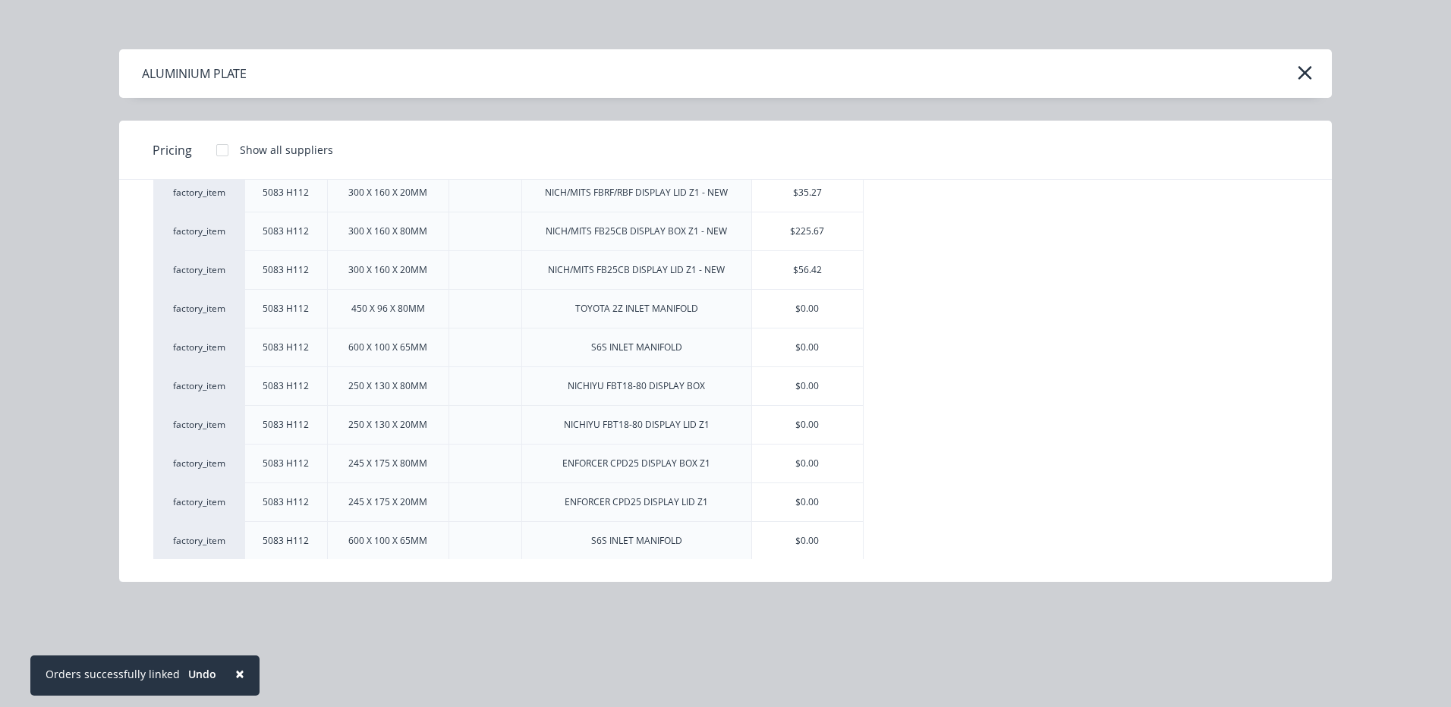
scroll to position [762, 0]
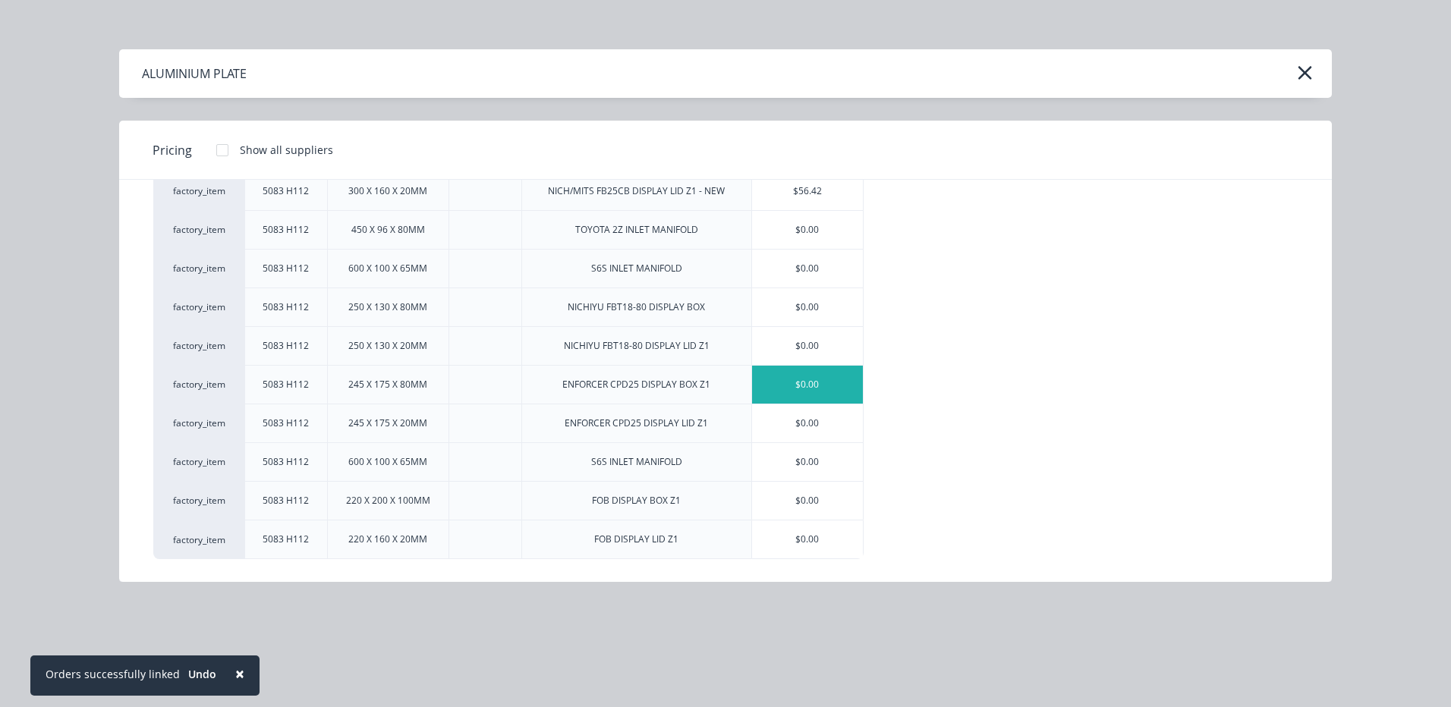
click at [820, 383] on div "$0.00" at bounding box center [807, 385] width 111 height 38
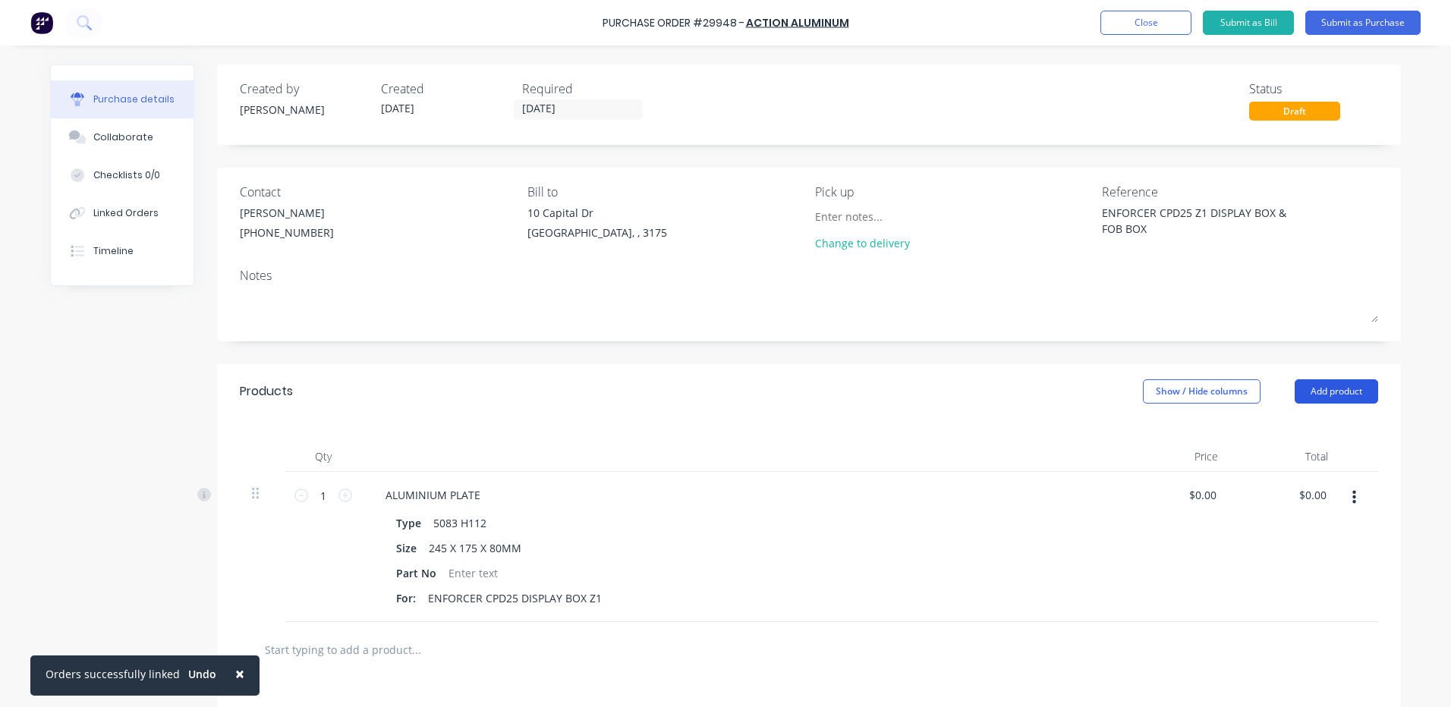
click at [1333, 390] on button "Add product" at bounding box center [1336, 391] width 83 height 24
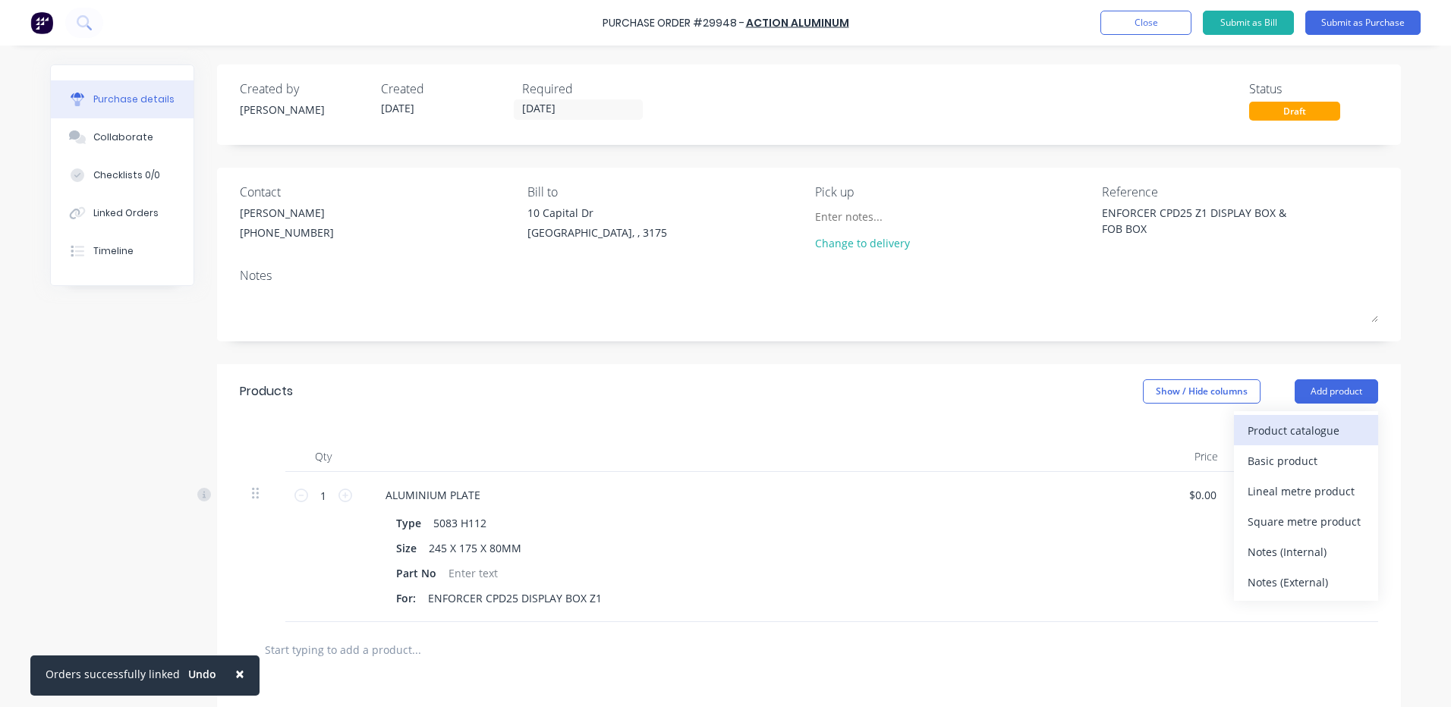
click at [1318, 418] on button "Product catalogue" at bounding box center [1306, 430] width 144 height 30
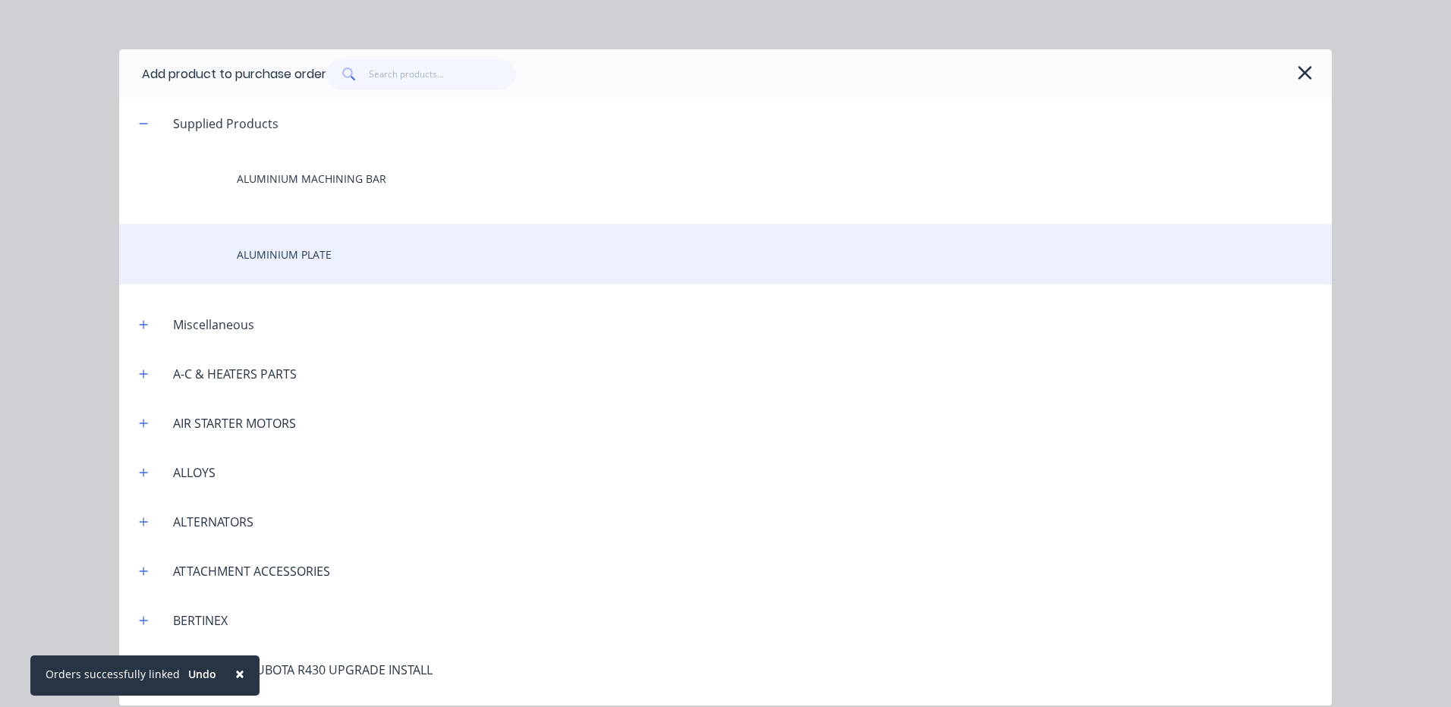
click at [408, 266] on div "ALUMINIUM PLATE" at bounding box center [725, 254] width 1213 height 61
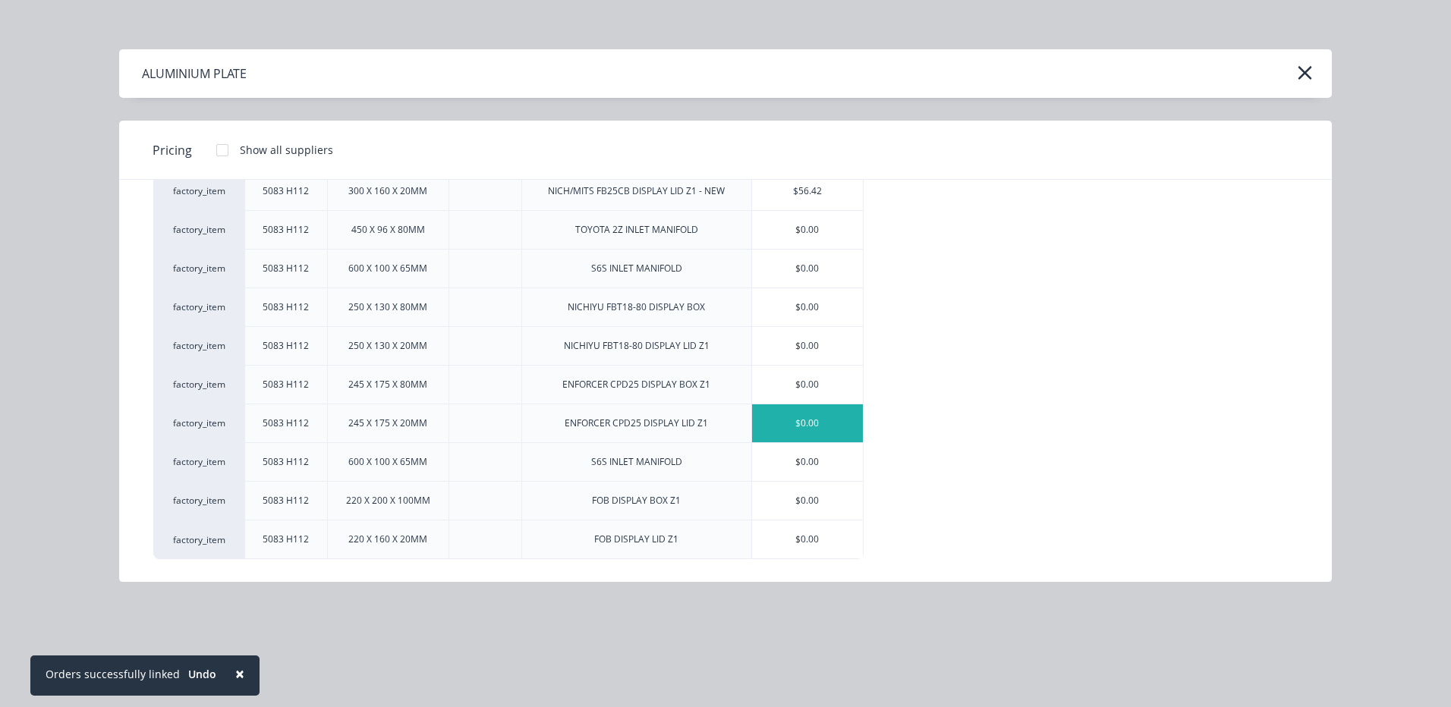
click at [825, 419] on div "$0.00" at bounding box center [807, 423] width 111 height 38
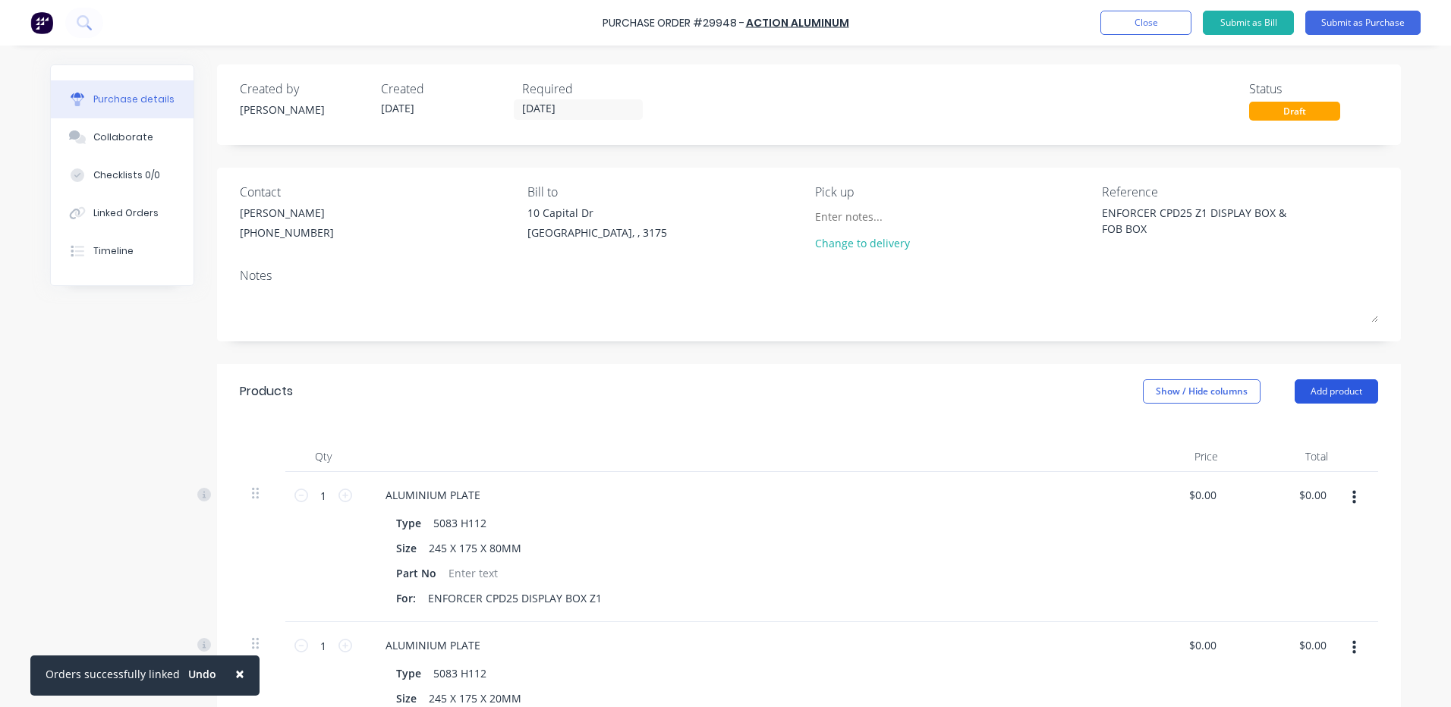
click at [1295, 391] on button "Add product" at bounding box center [1336, 391] width 83 height 24
click at [1301, 409] on div "Products Show / Hide columns Add product Product catalogue Basic product Lineal…" at bounding box center [809, 391] width 1184 height 55
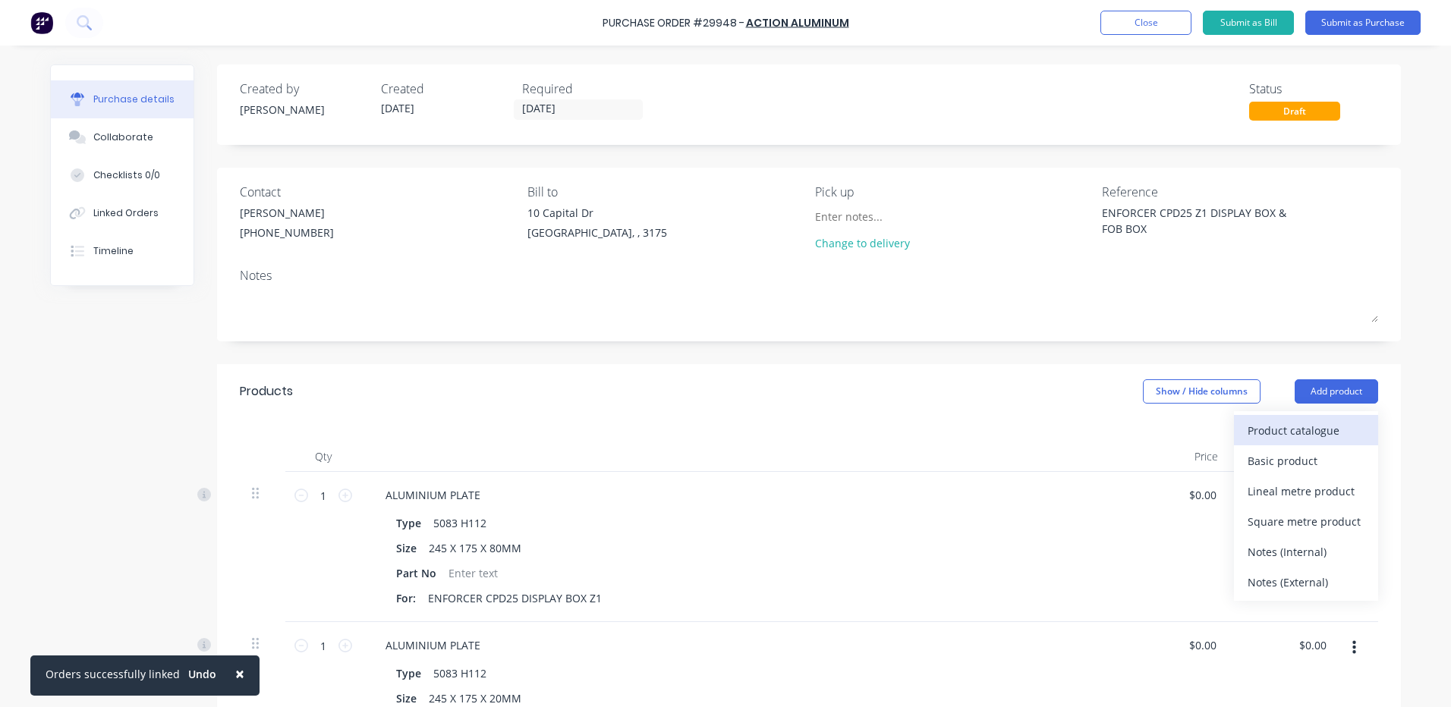
click at [1300, 413] on div "Product catalogue Basic product Lineal metre product Square metre product Notes…" at bounding box center [1306, 506] width 144 height 190
click at [1303, 421] on div "Product catalogue" at bounding box center [1306, 431] width 117 height 22
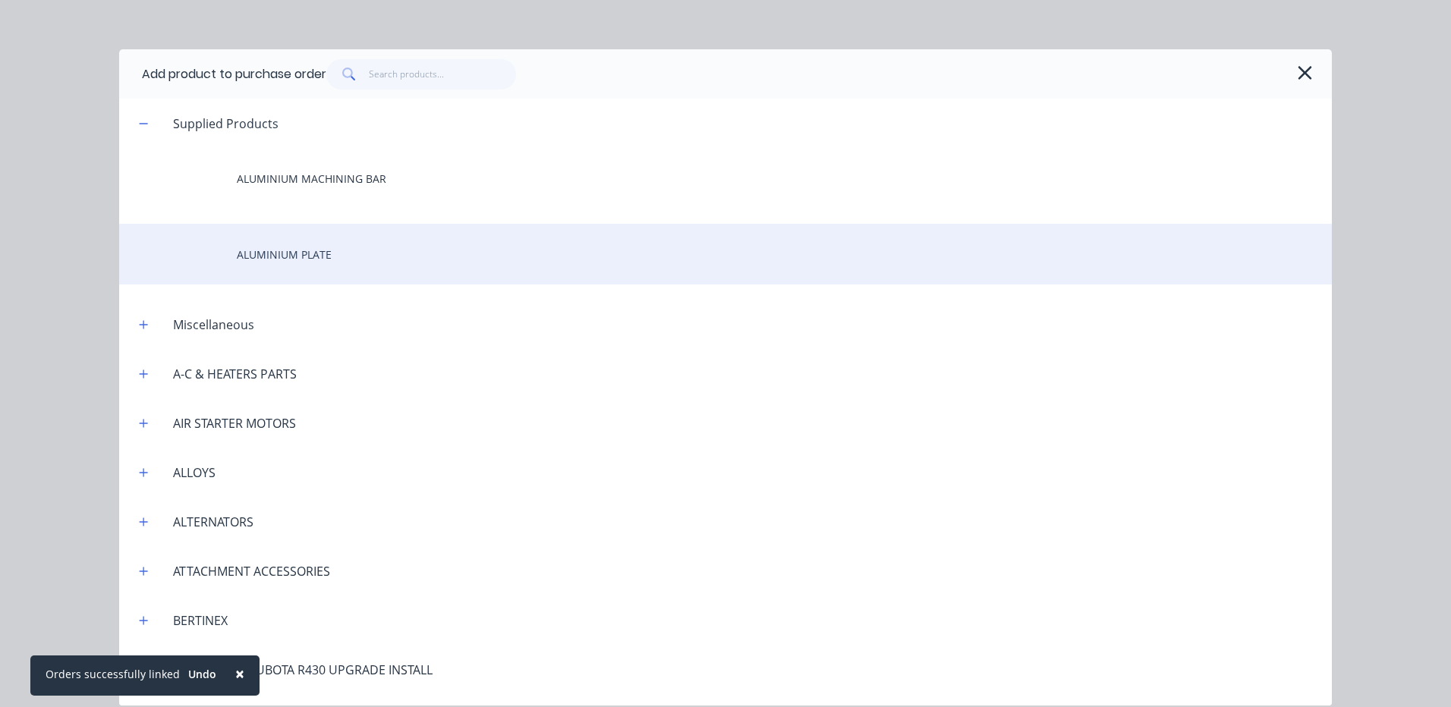
click at [382, 250] on div "ALUMINIUM PLATE" at bounding box center [725, 254] width 1213 height 61
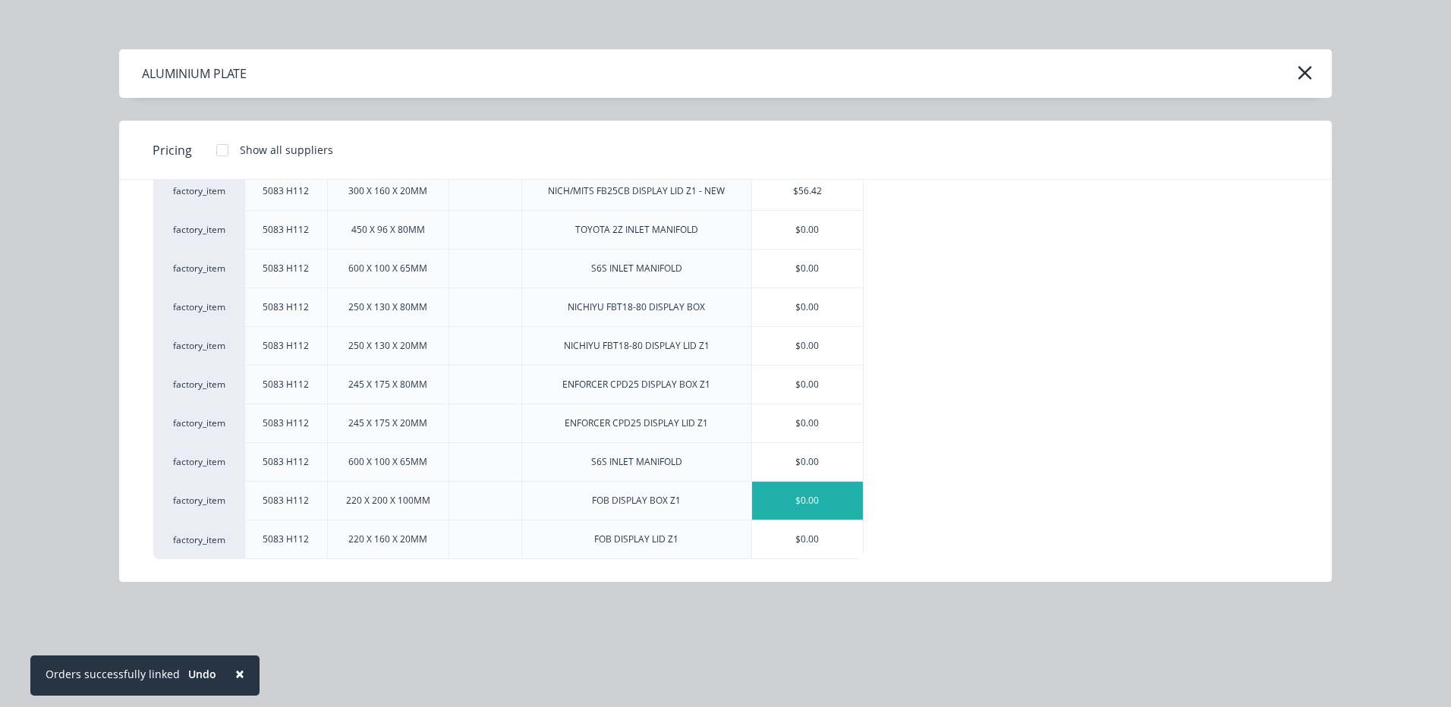
click at [789, 489] on div "$0.00" at bounding box center [807, 501] width 111 height 38
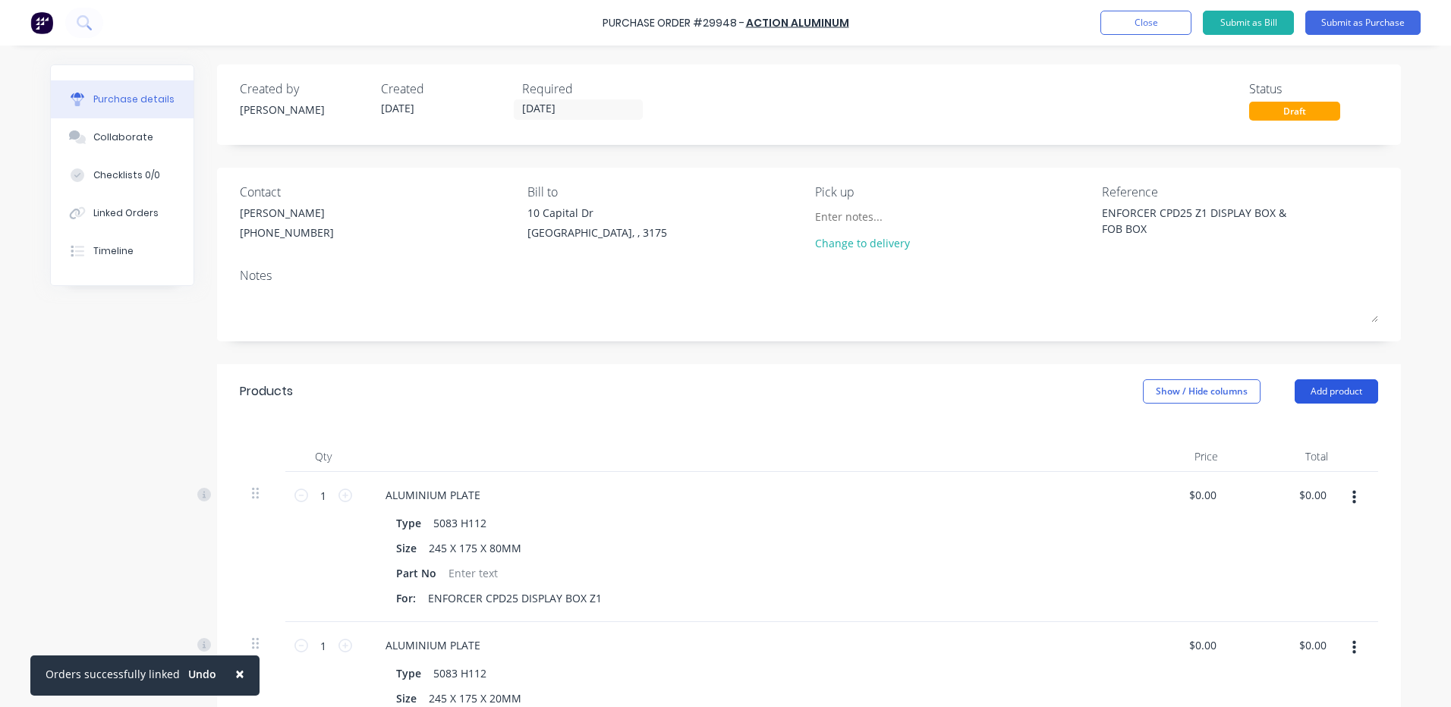
click at [1314, 402] on button "Add product" at bounding box center [1336, 391] width 83 height 24
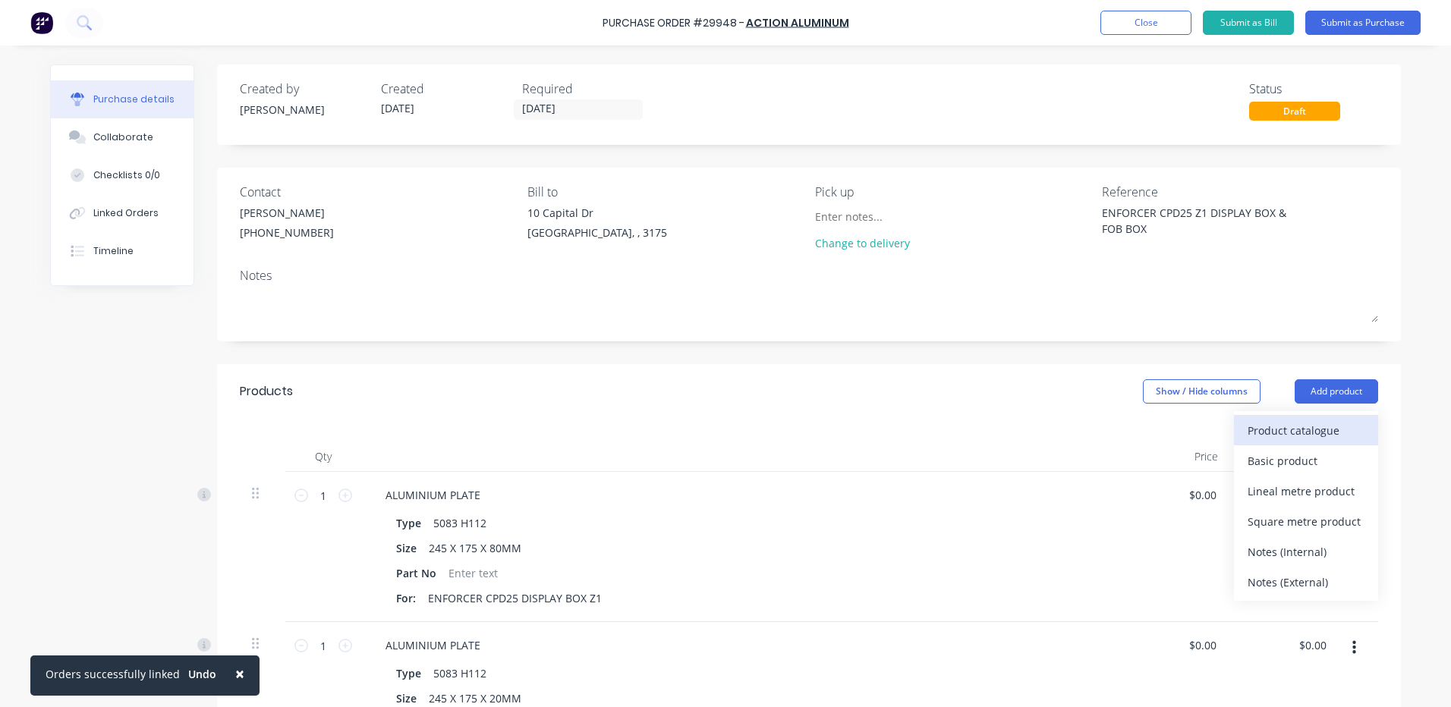
click at [1317, 430] on div "Product catalogue" at bounding box center [1306, 431] width 117 height 22
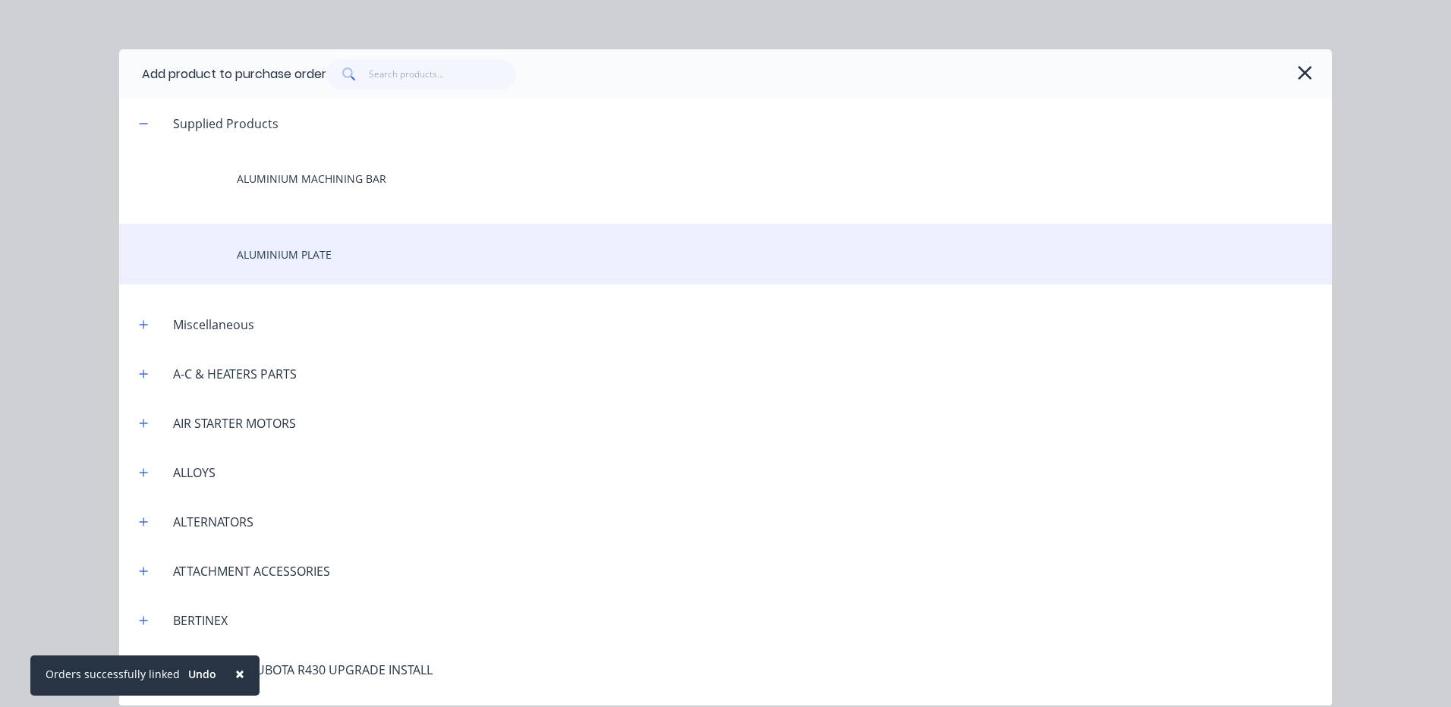
click at [315, 274] on div "ALUMINIUM PLATE" at bounding box center [725, 254] width 1213 height 61
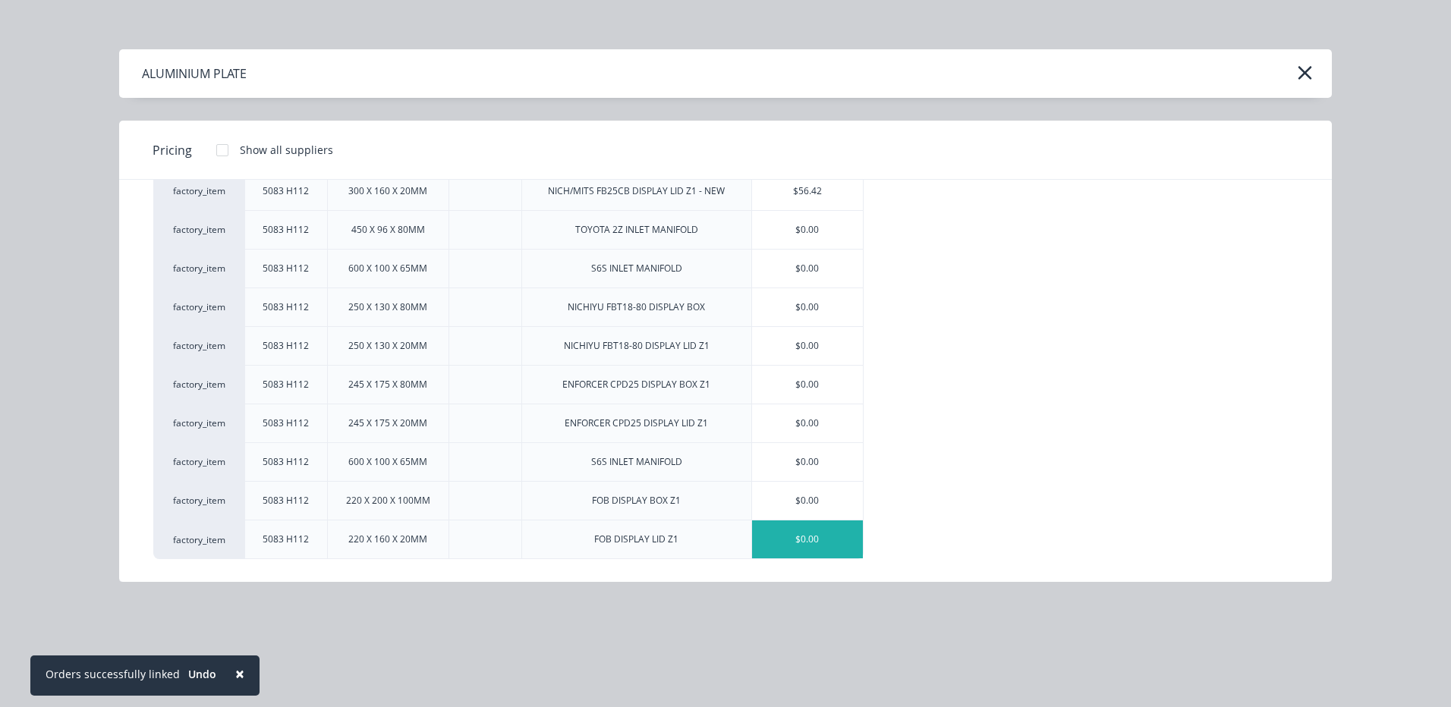
click at [801, 537] on div "$0.00" at bounding box center [807, 540] width 111 height 38
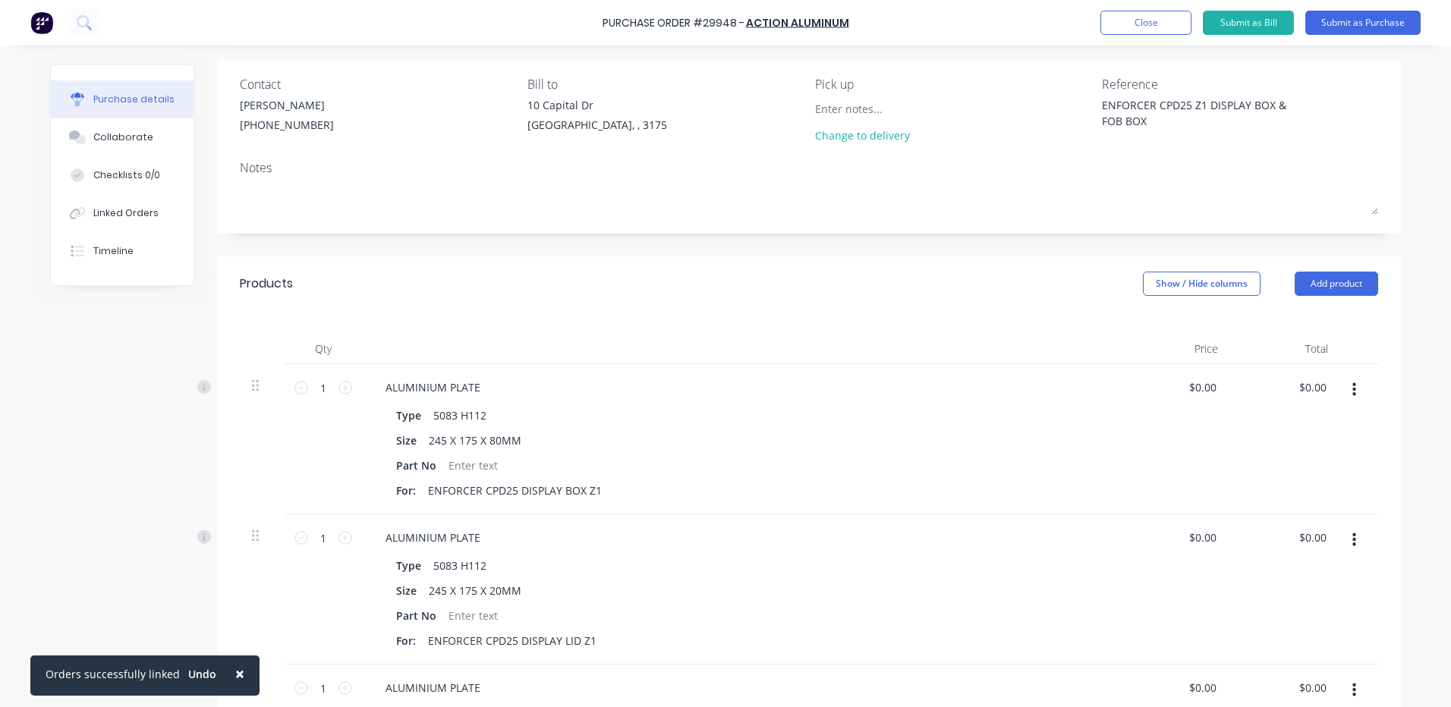
scroll to position [0, 0]
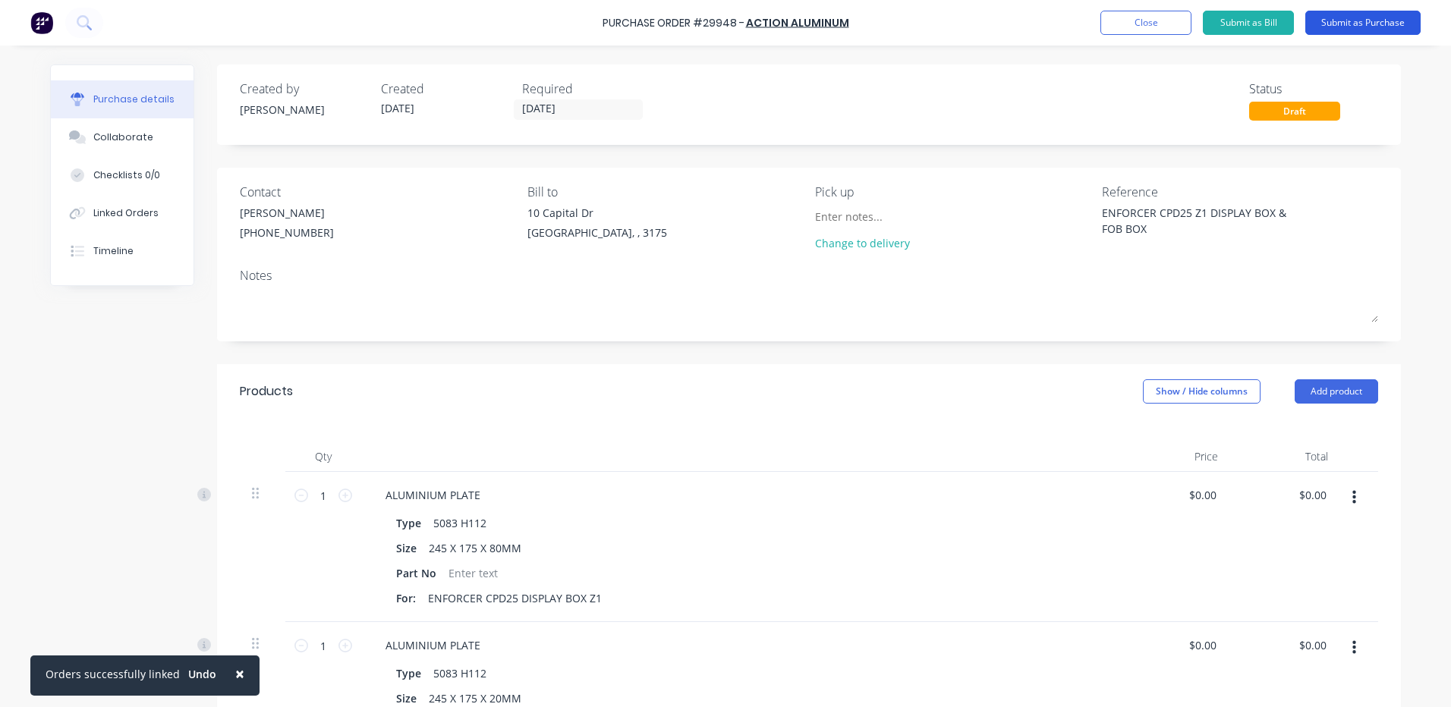
click at [1328, 26] on button "Submit as Purchase" at bounding box center [1362, 23] width 115 height 24
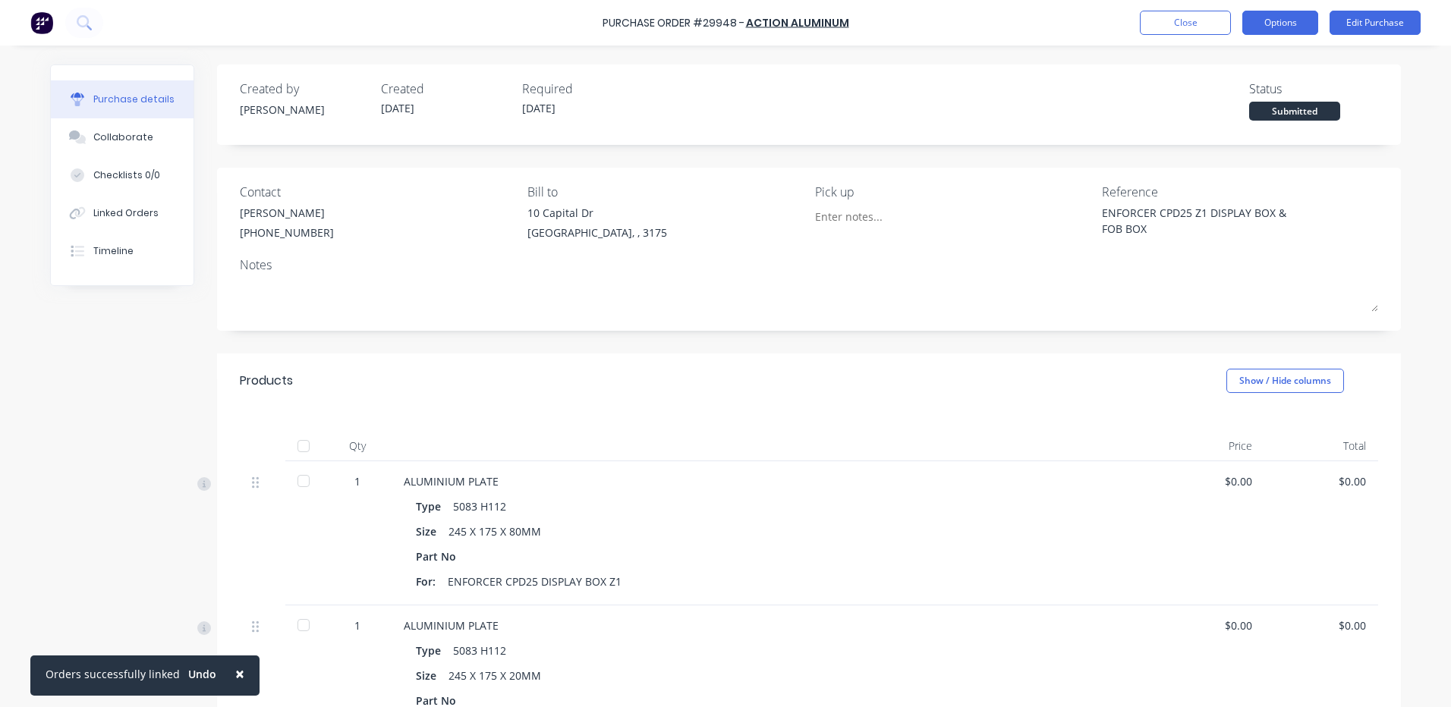
click at [1269, 24] on button "Options" at bounding box center [1280, 23] width 76 height 24
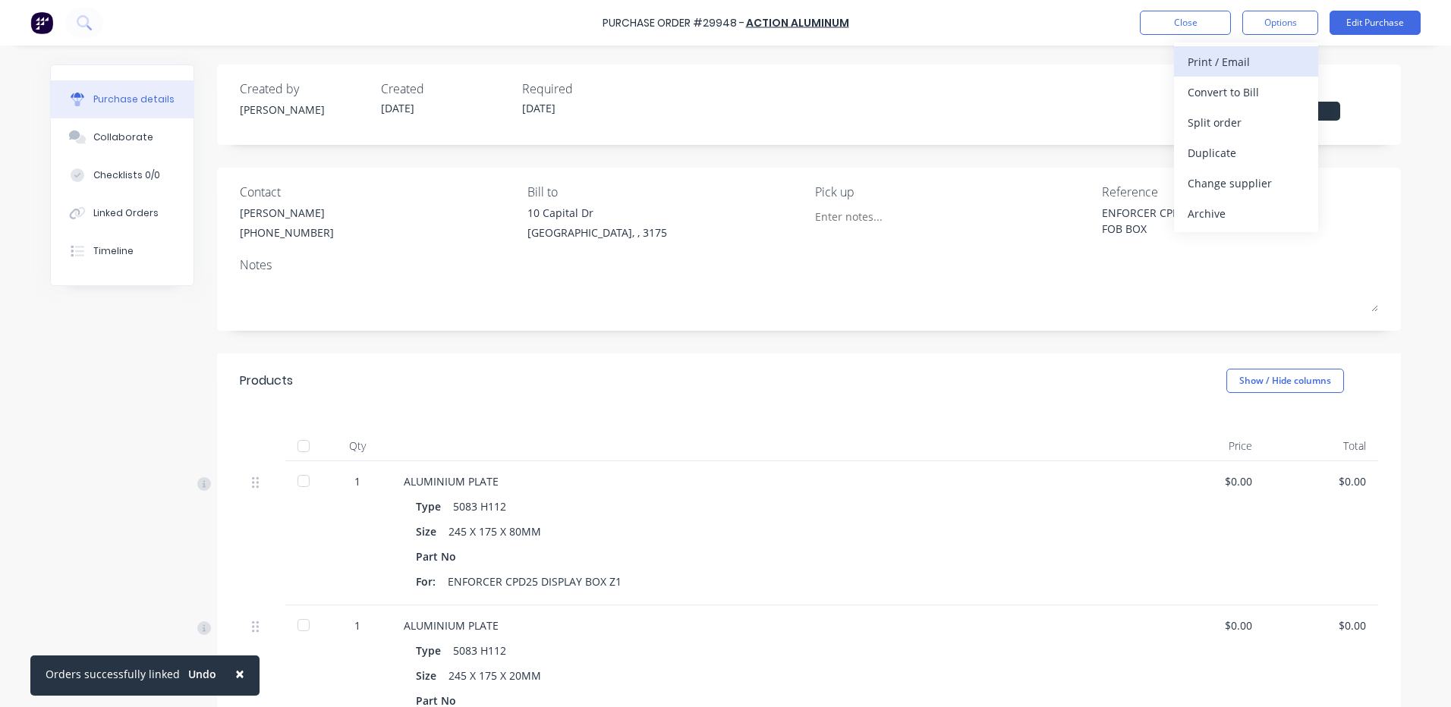
click at [1257, 68] on div "Print / Email" at bounding box center [1246, 62] width 117 height 22
click at [1250, 124] on div "Without pricing" at bounding box center [1246, 123] width 117 height 22
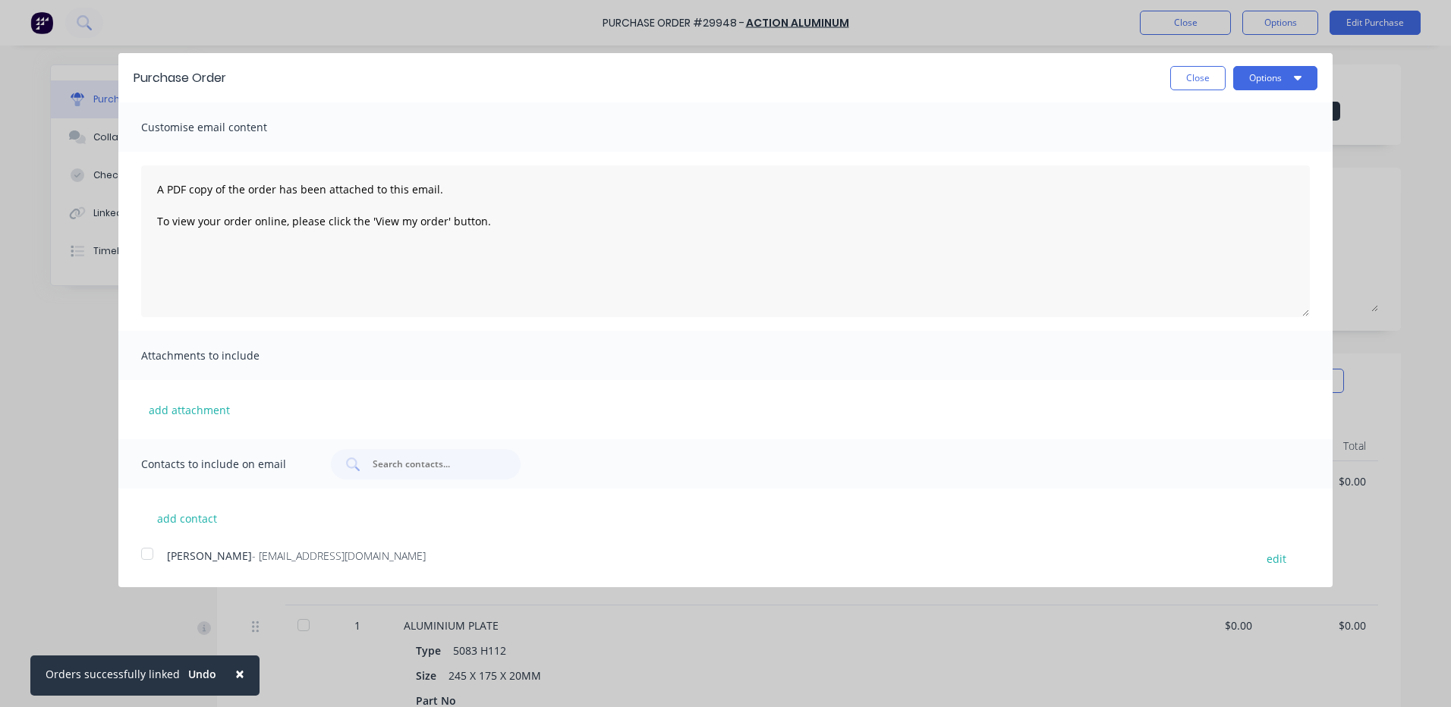
click at [151, 555] on div at bounding box center [147, 554] width 30 height 30
click at [1292, 87] on button "Options" at bounding box center [1275, 78] width 84 height 24
click at [1275, 144] on div "Email" at bounding box center [1245, 147] width 117 height 22
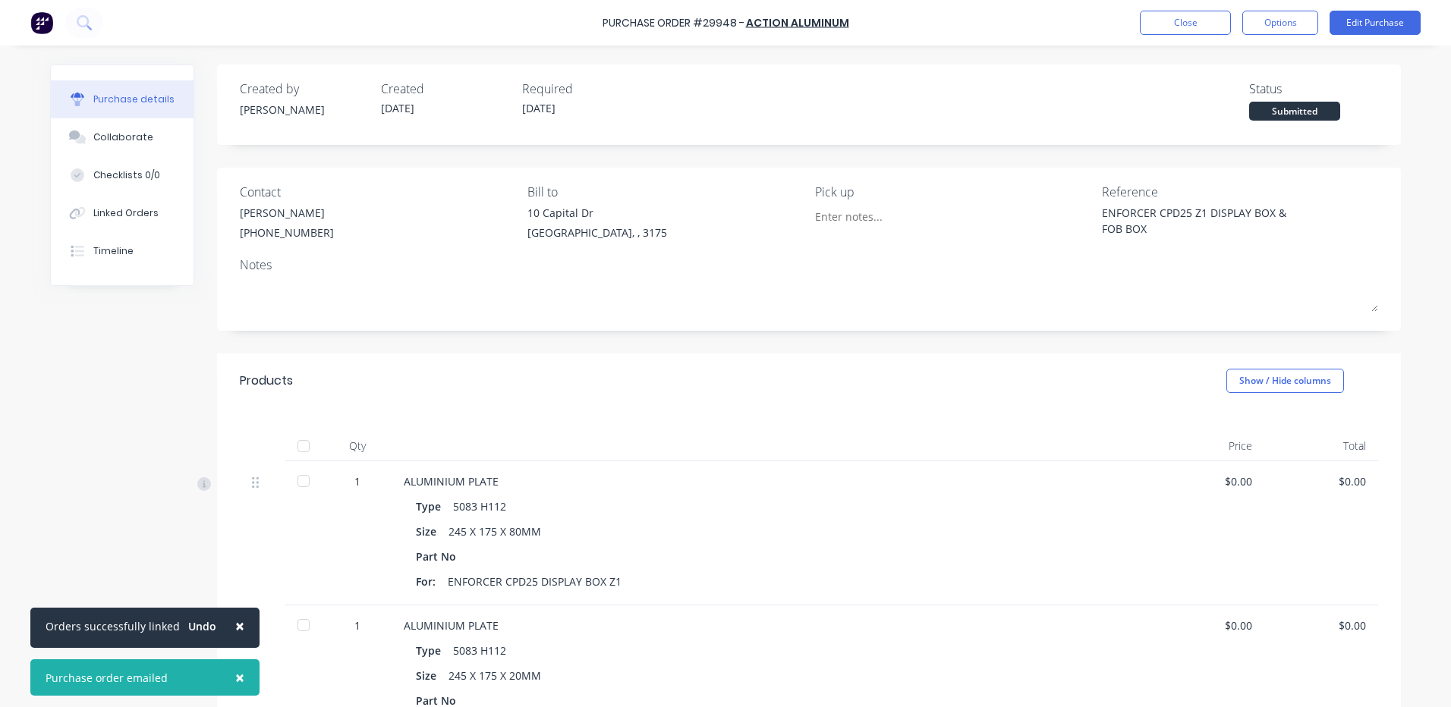
type textarea "x"
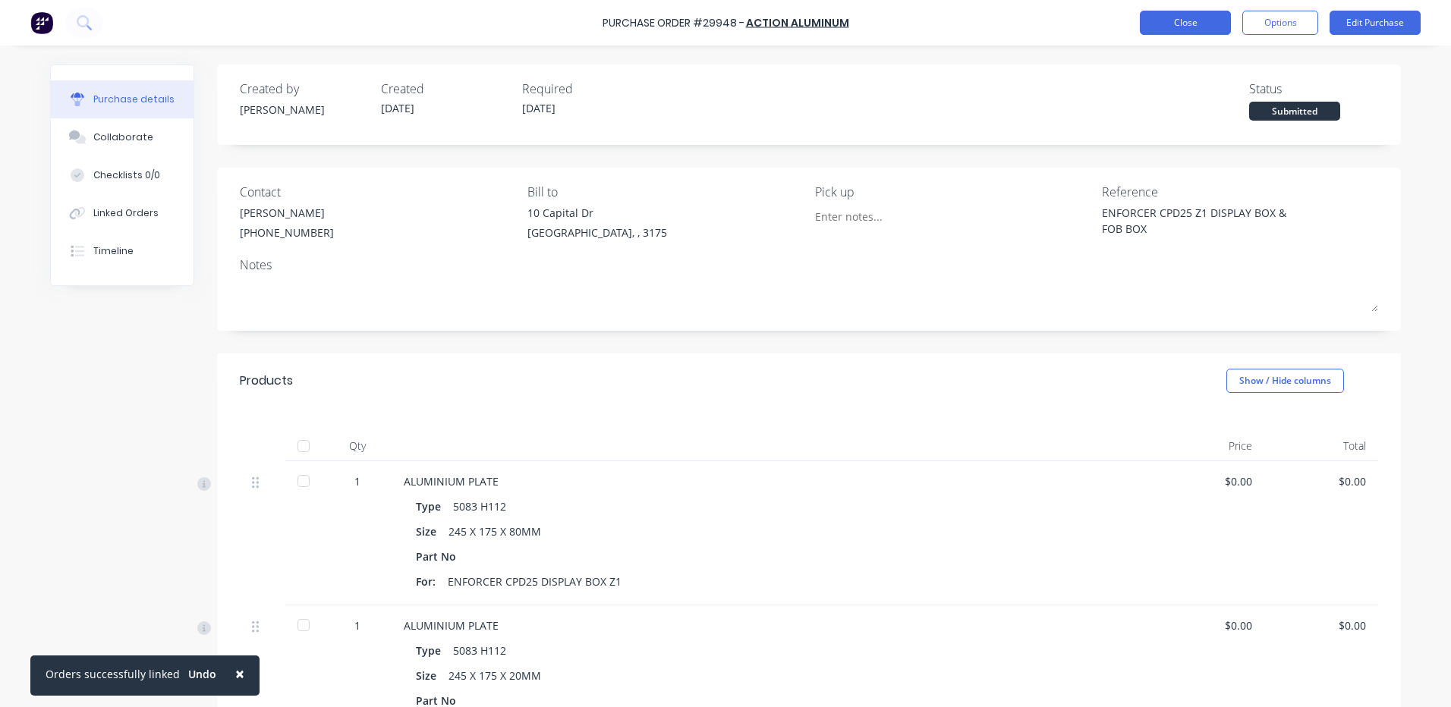
click at [1179, 30] on button "Close" at bounding box center [1185, 23] width 91 height 24
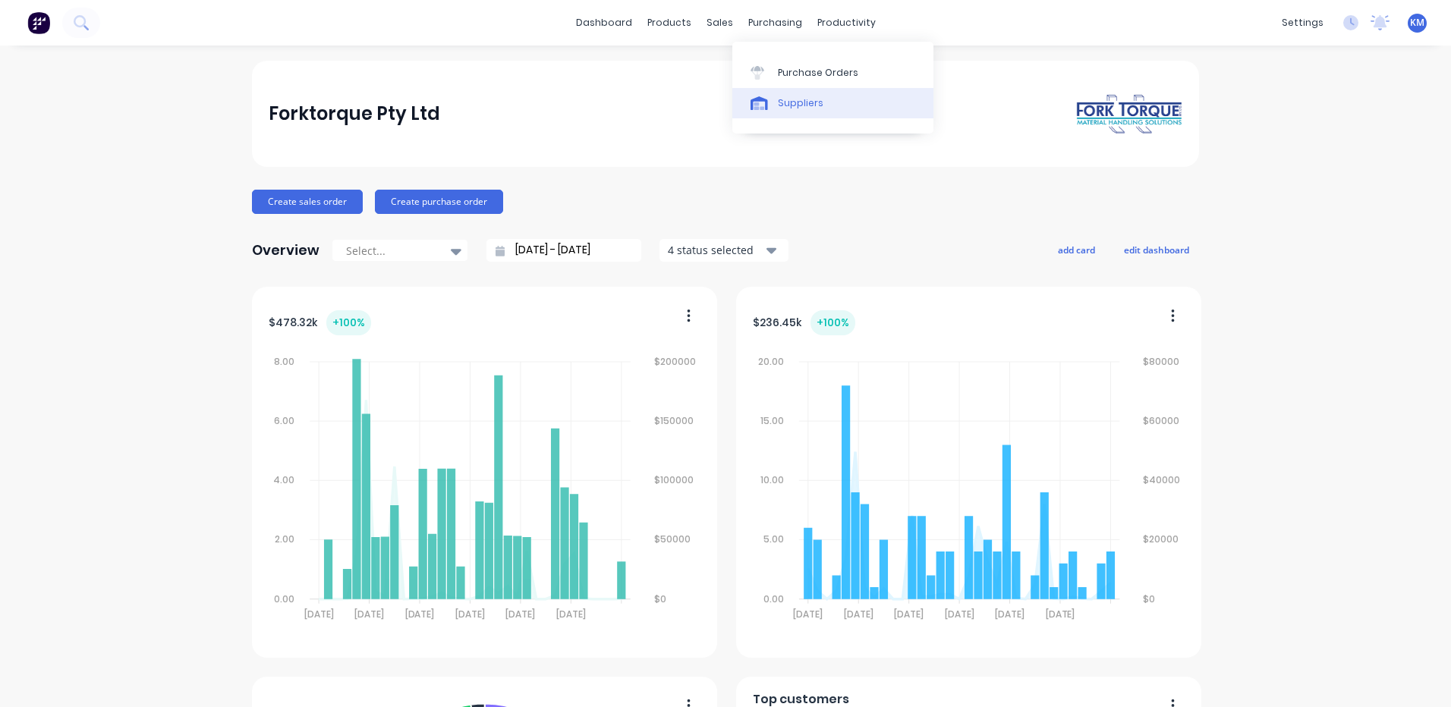
drag, startPoint x: 0, startPoint y: 0, endPoint x: 738, endPoint y: 89, distance: 743.7
click at [795, 103] on div "Suppliers" at bounding box center [801, 103] width 46 height 14
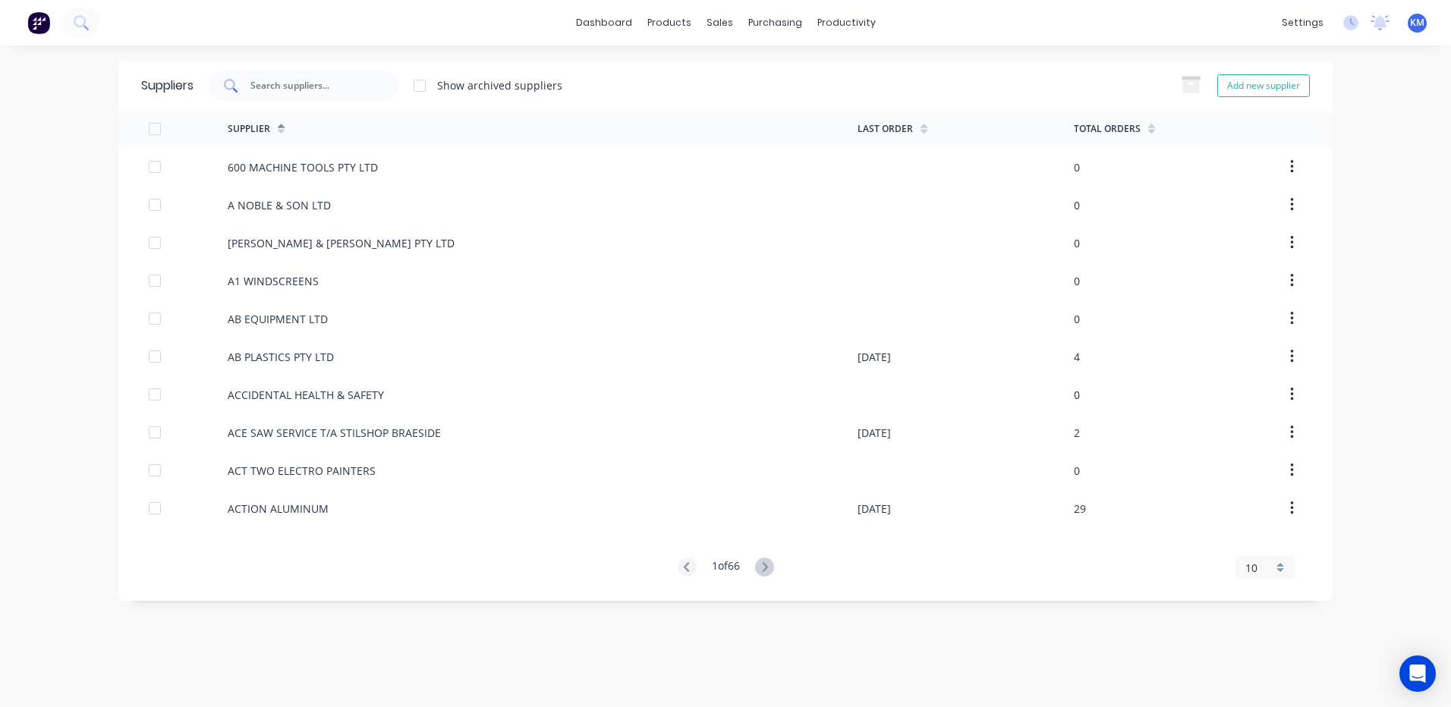
click at [380, 87] on div at bounding box center [304, 86] width 190 height 30
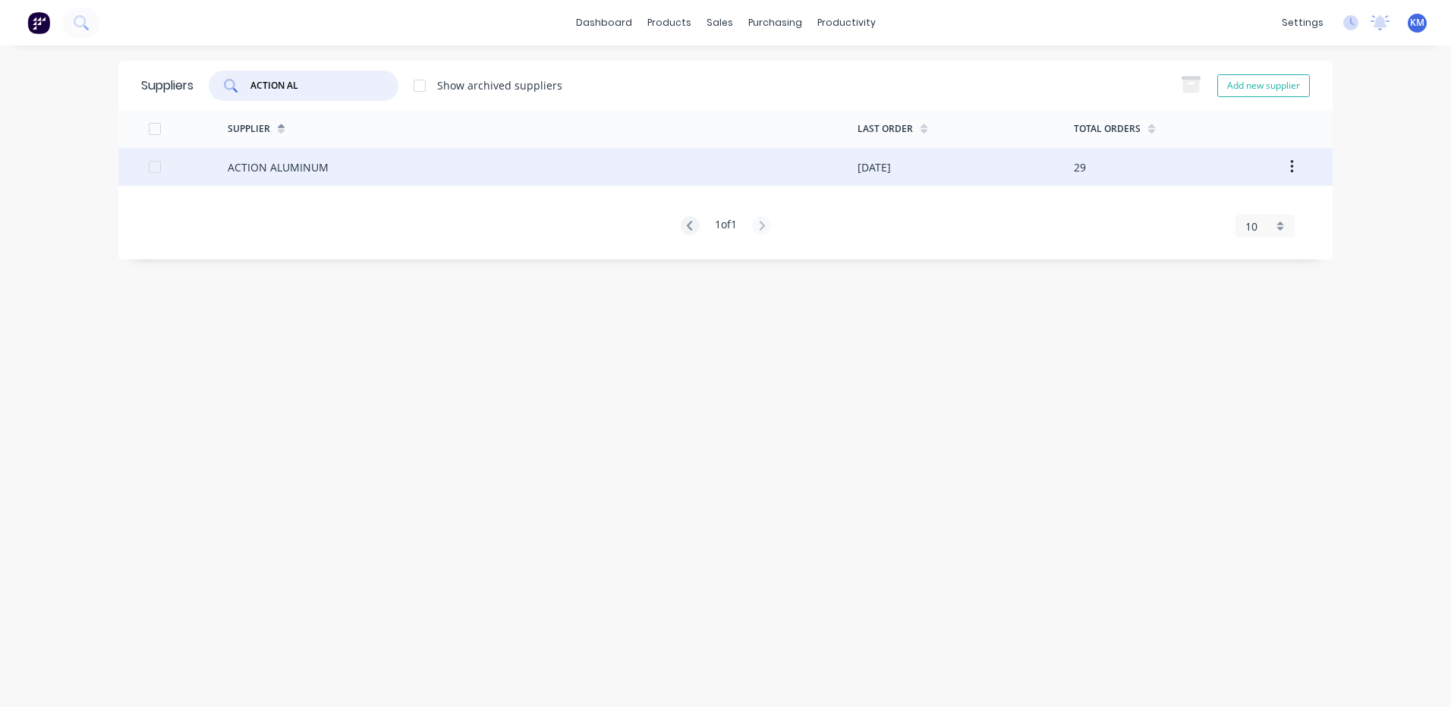
type input "ACTION AL"
click at [387, 165] on div "ACTION ALUMINUM" at bounding box center [543, 167] width 630 height 38
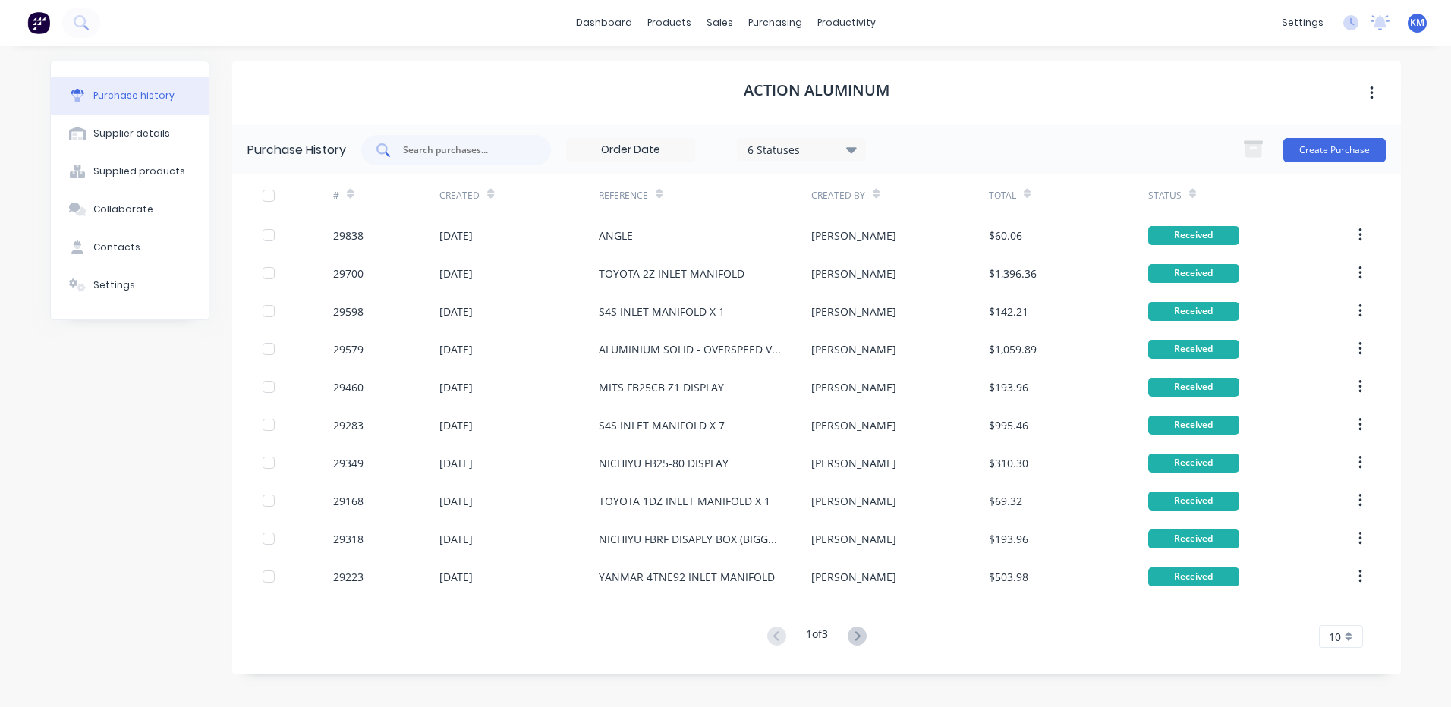
click at [395, 144] on div at bounding box center [456, 150] width 190 height 30
type input "S6S"
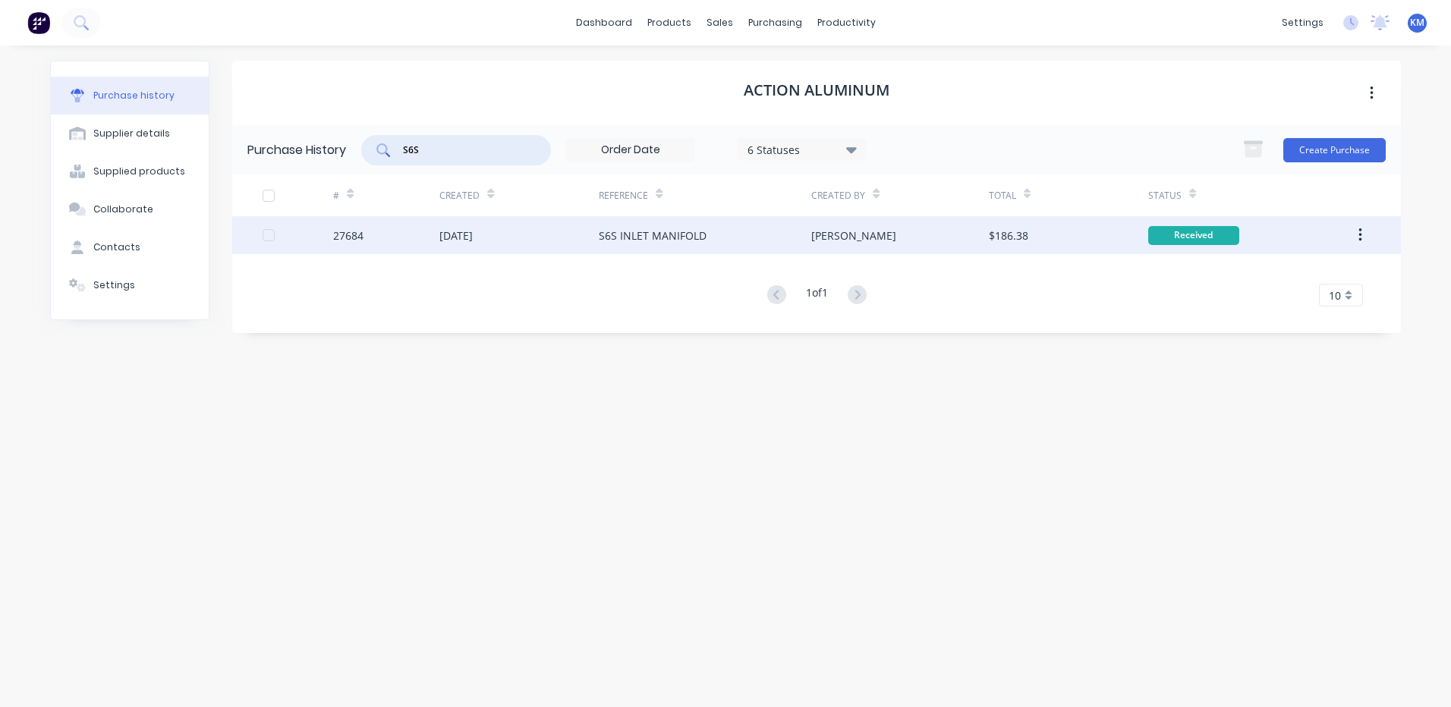
click at [558, 238] on div "01 Dec 2023" at bounding box center [518, 235] width 159 height 38
